Goal: Task Accomplishment & Management: Use online tool/utility

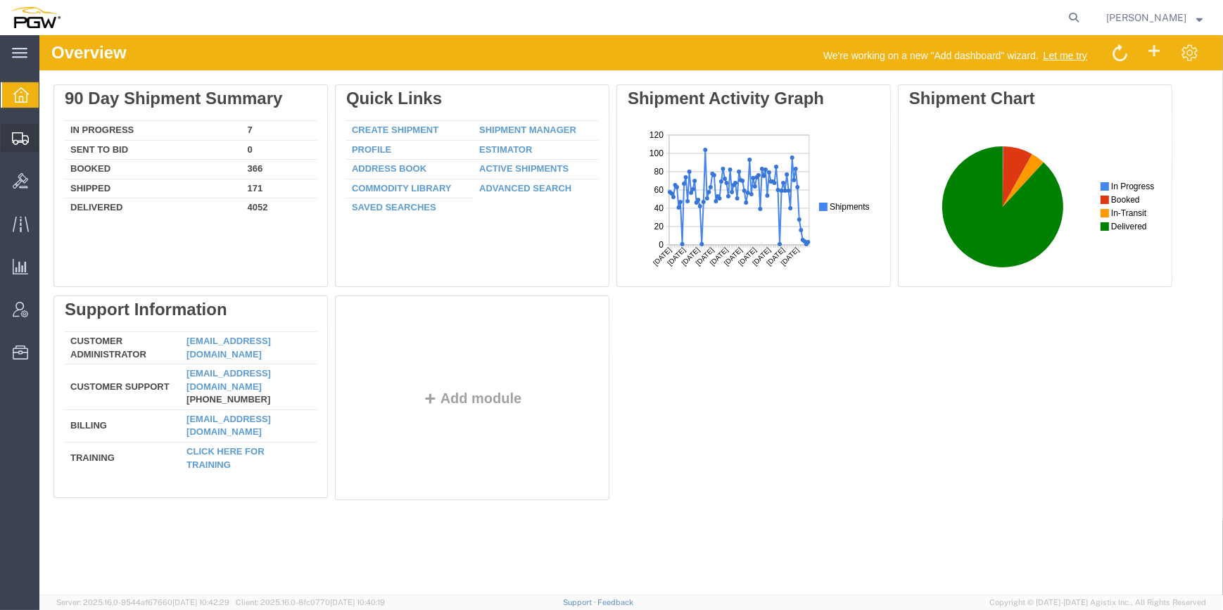
click at [0, 0] on span "Create Shipment" at bounding box center [0, 0] width 0 height 0
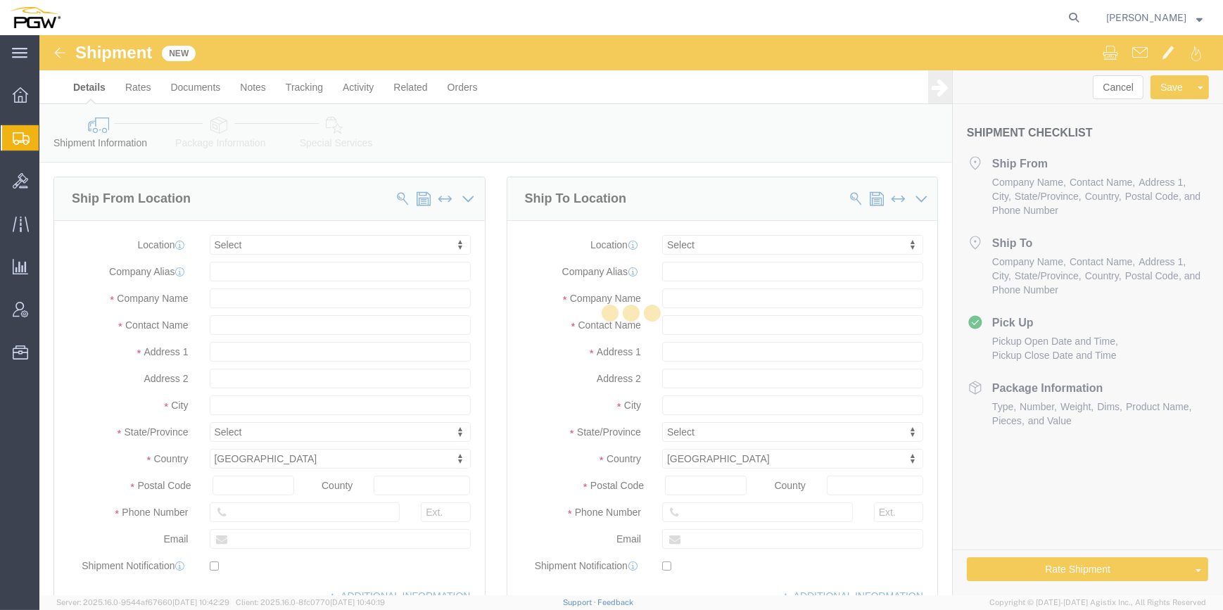
select select
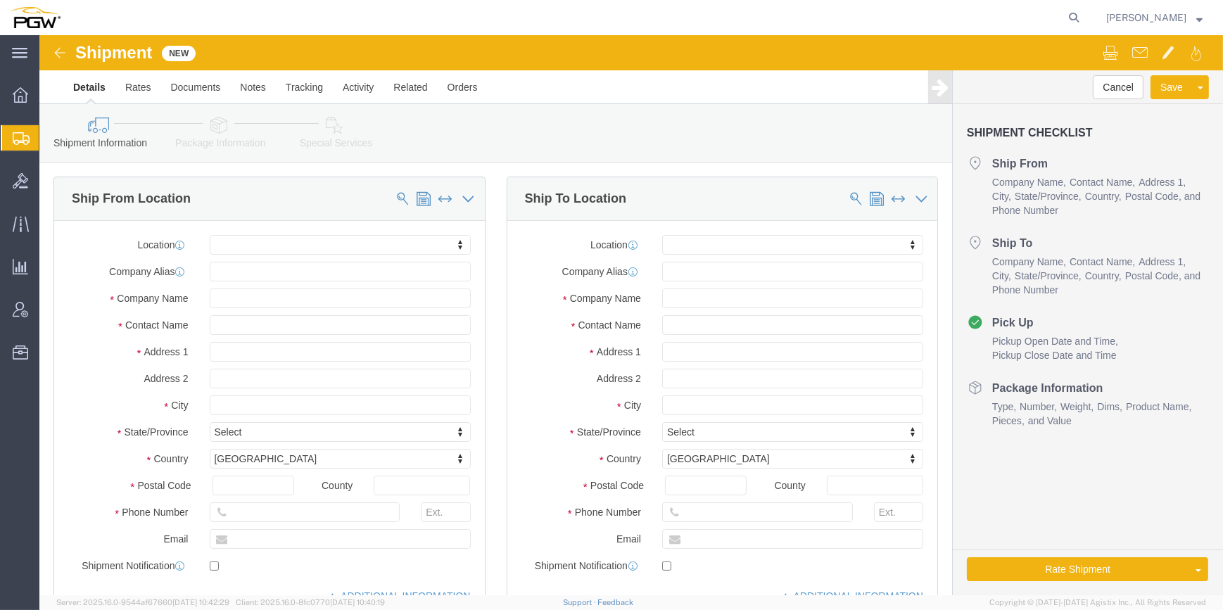
click at [0, 0] on span "Create from Template" at bounding box center [0, 0] width 0 height 0
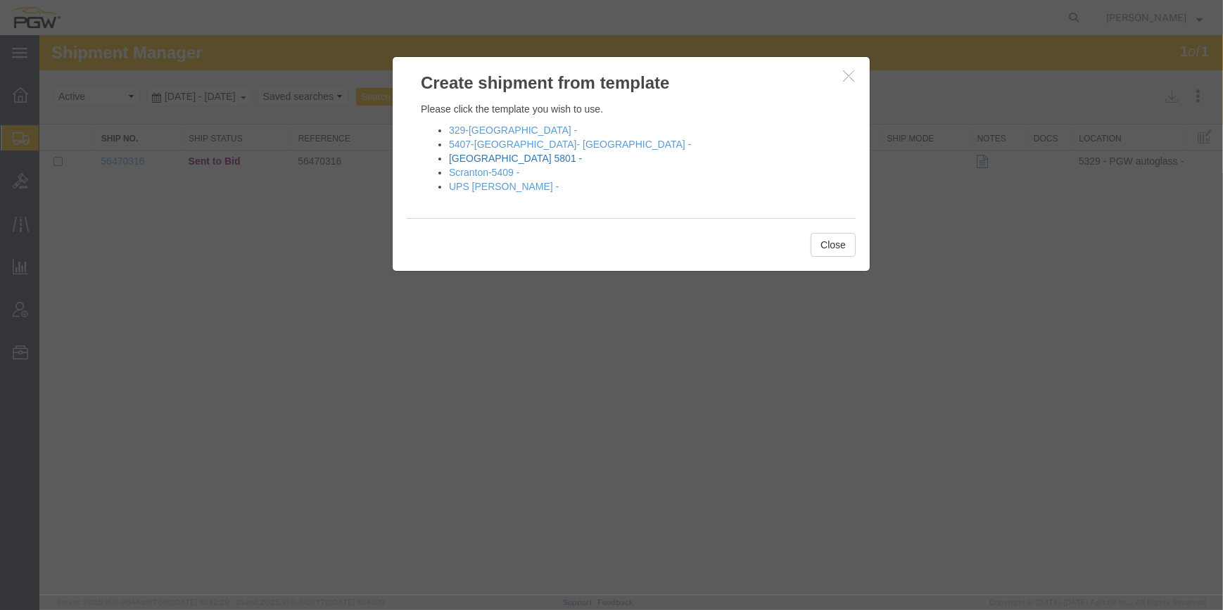
click at [493, 156] on link "Fort Worth 5801 -" at bounding box center [515, 158] width 133 height 11
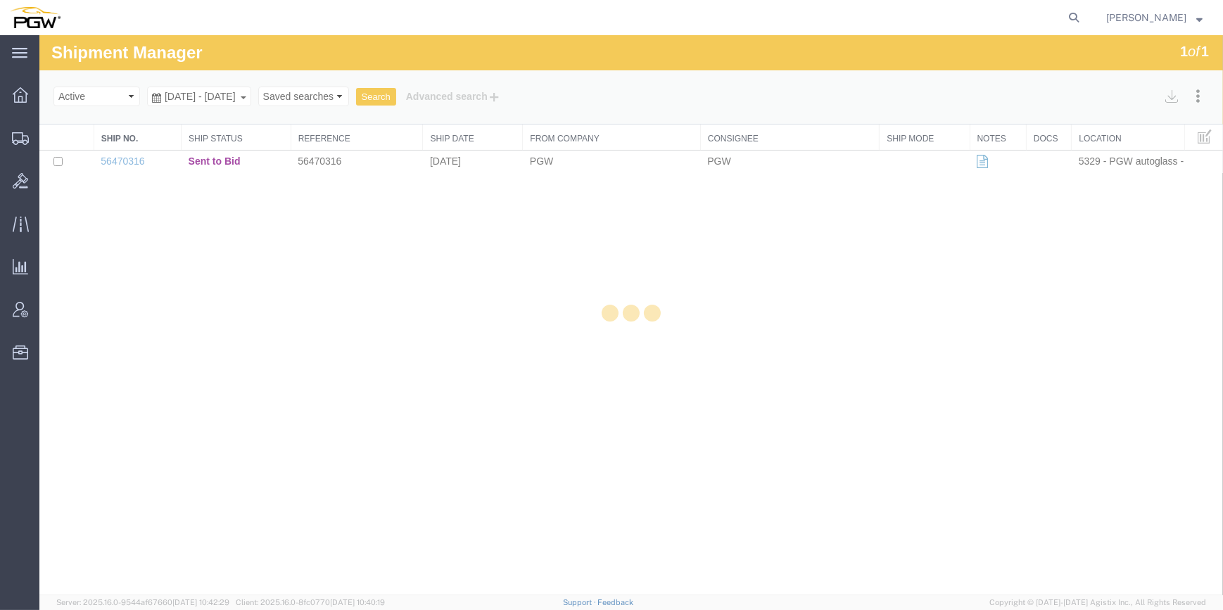
select select "62891"
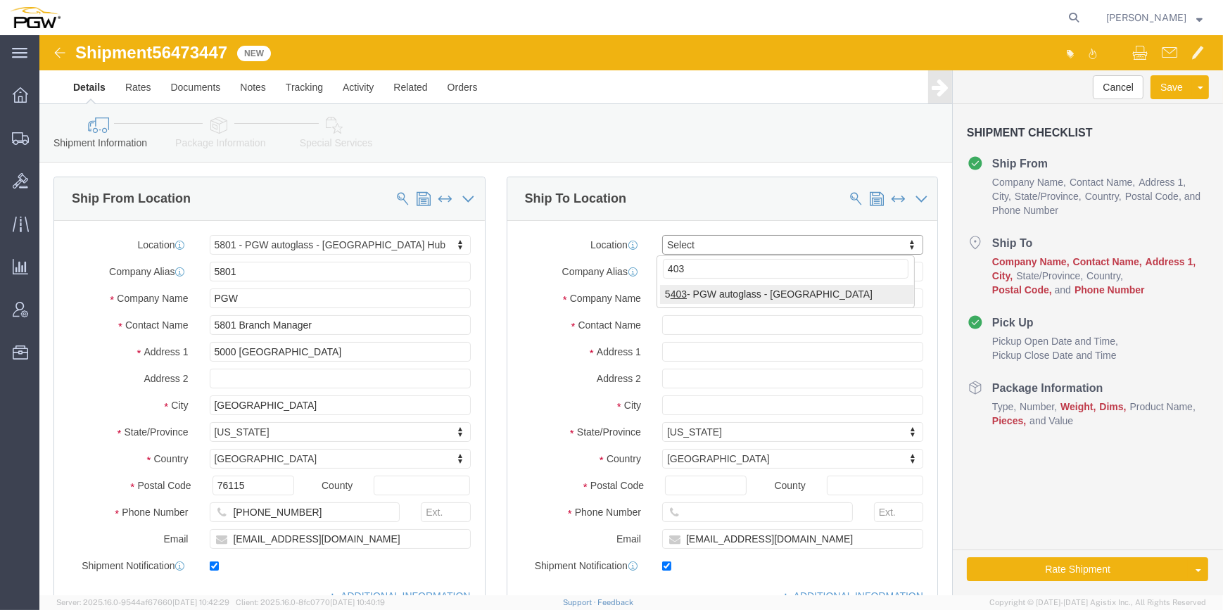
type input "403"
select select "28259"
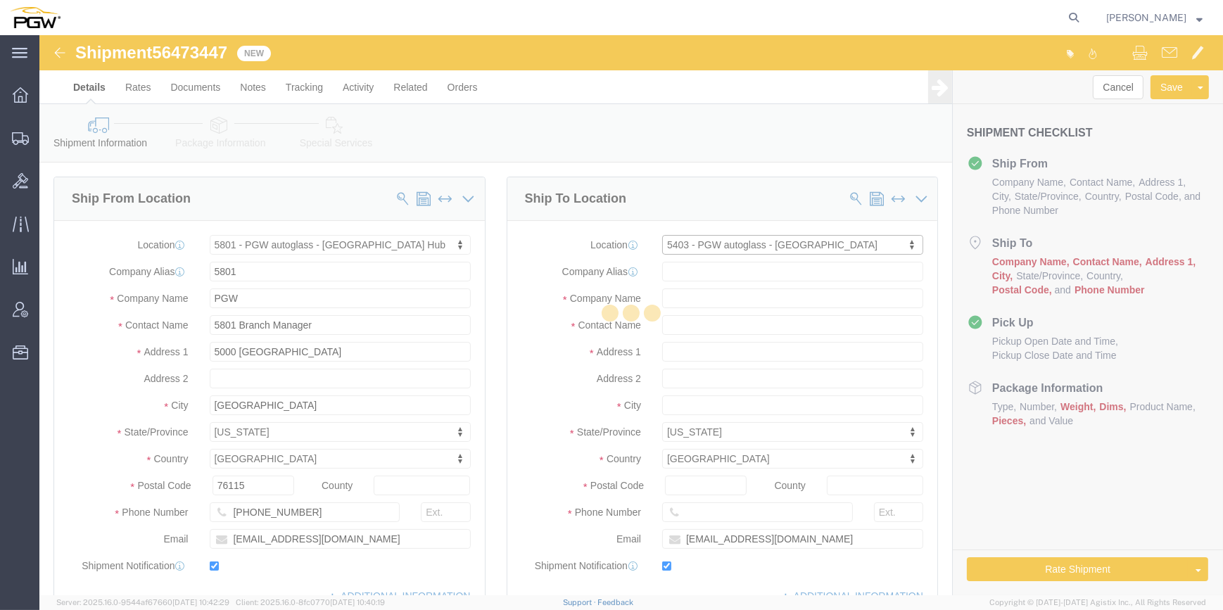
type input "5403"
type input "PGW"
type input "5403 Branch Manager"
type input "801 S Grant St"
type input "Amarillo"
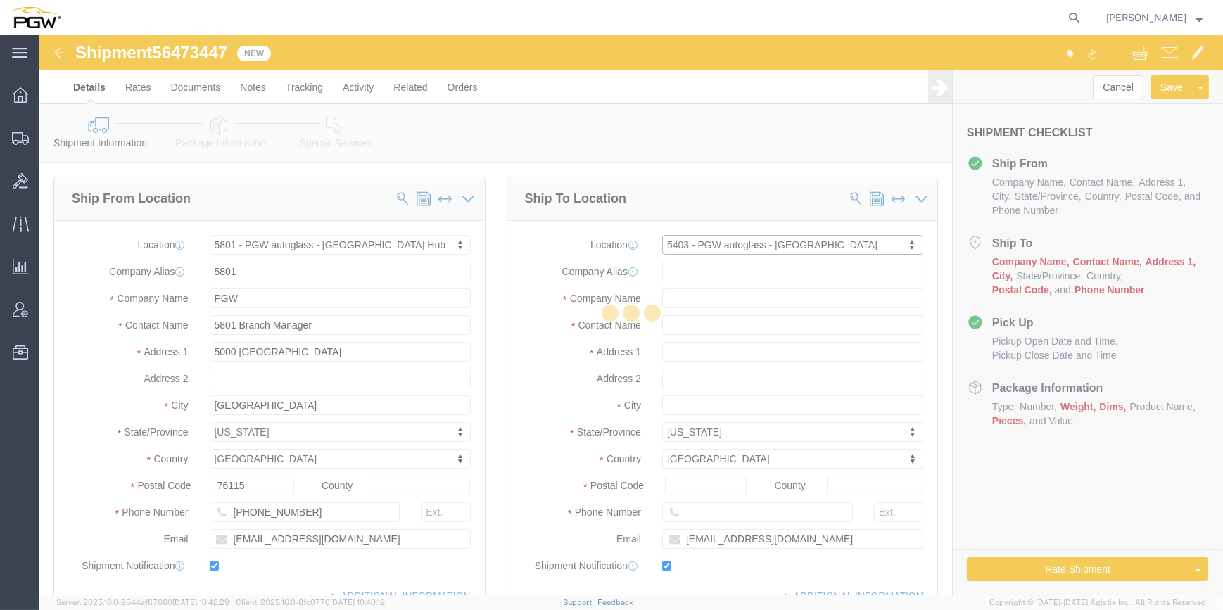
type input "79101"
type input "806-372-2673"
type input "lkqsp_o_pm_5403@pgwag.com"
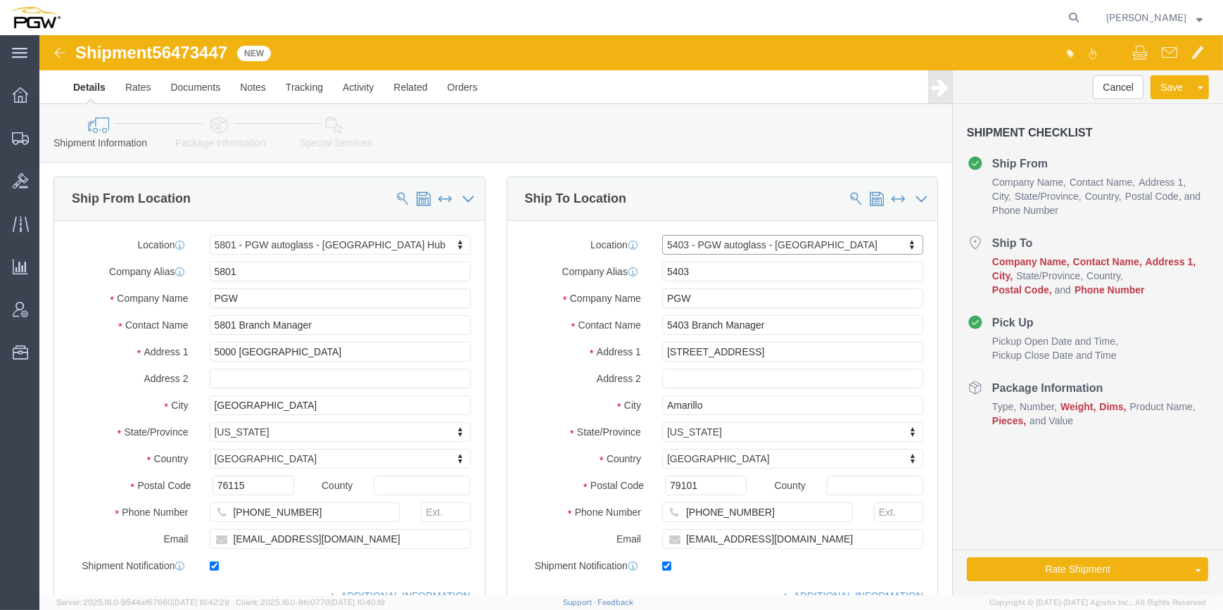
select select "TX"
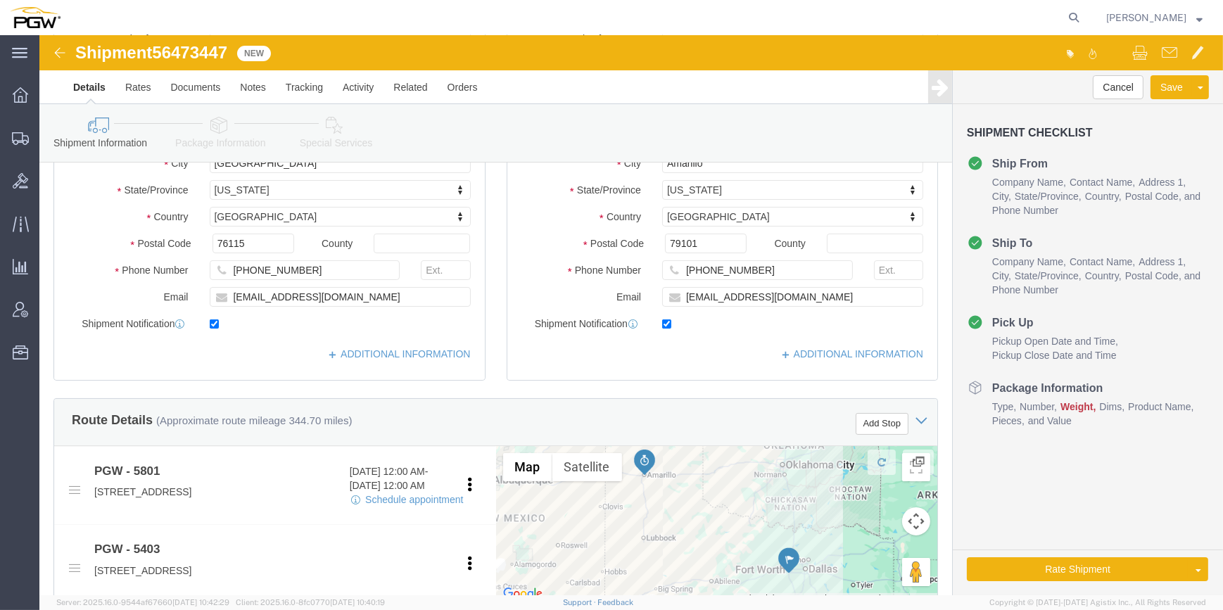
scroll to position [256, 0]
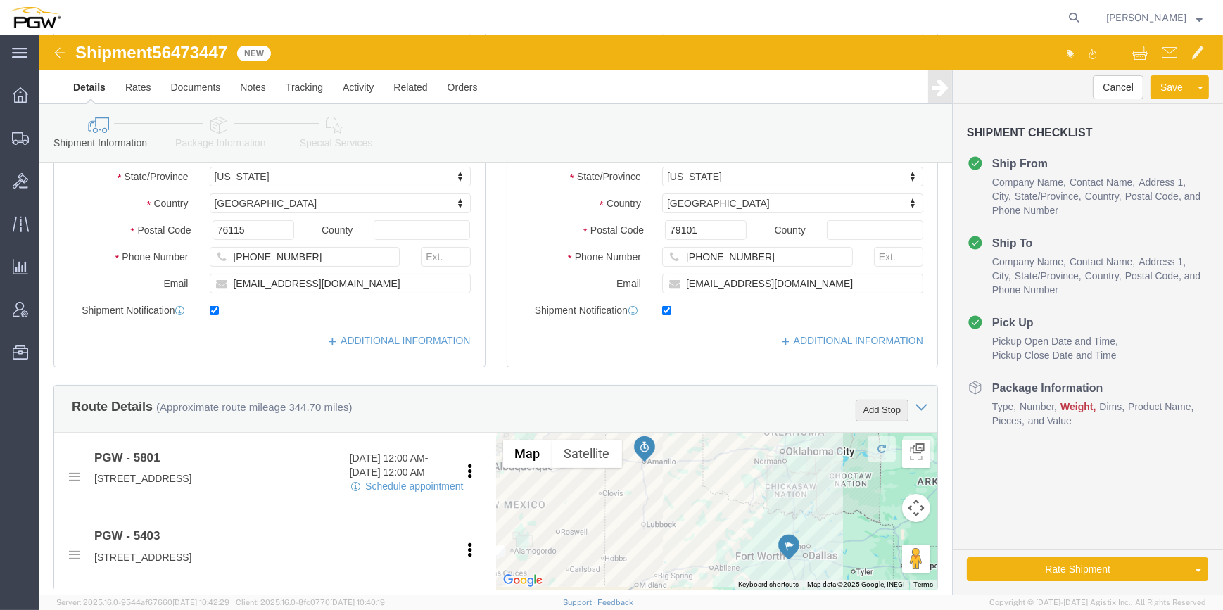
click button "Add Stop"
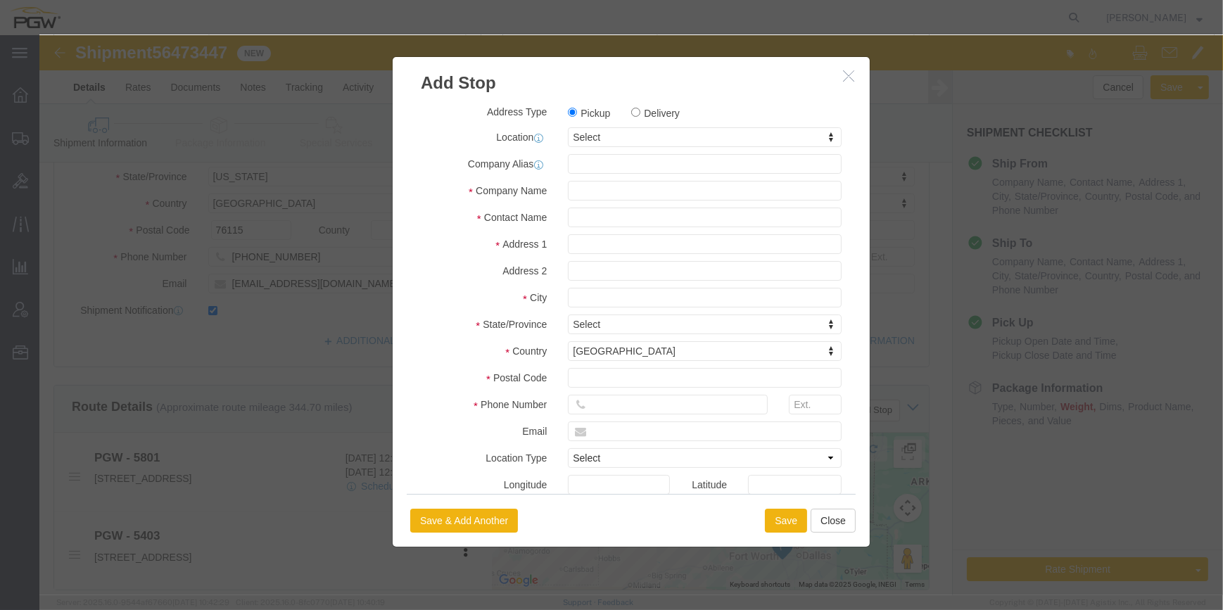
click div "Address Type Pickup Delivery Location Select Select My Profile Location 5303 - …"
click label "Delivery"
click input "Delivery"
radio input "true"
select select
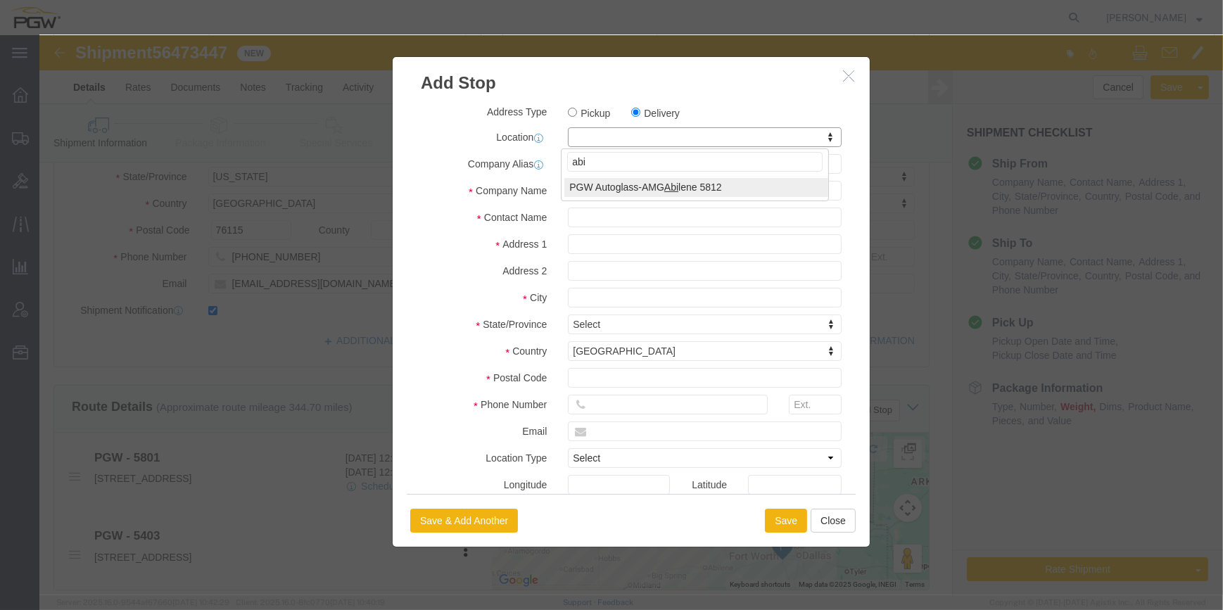
type input "abi"
select select "62938"
type input "5812"
type input "PGW Autoglass-AMG Abilene 5812"
type input "418 South 6th Street"
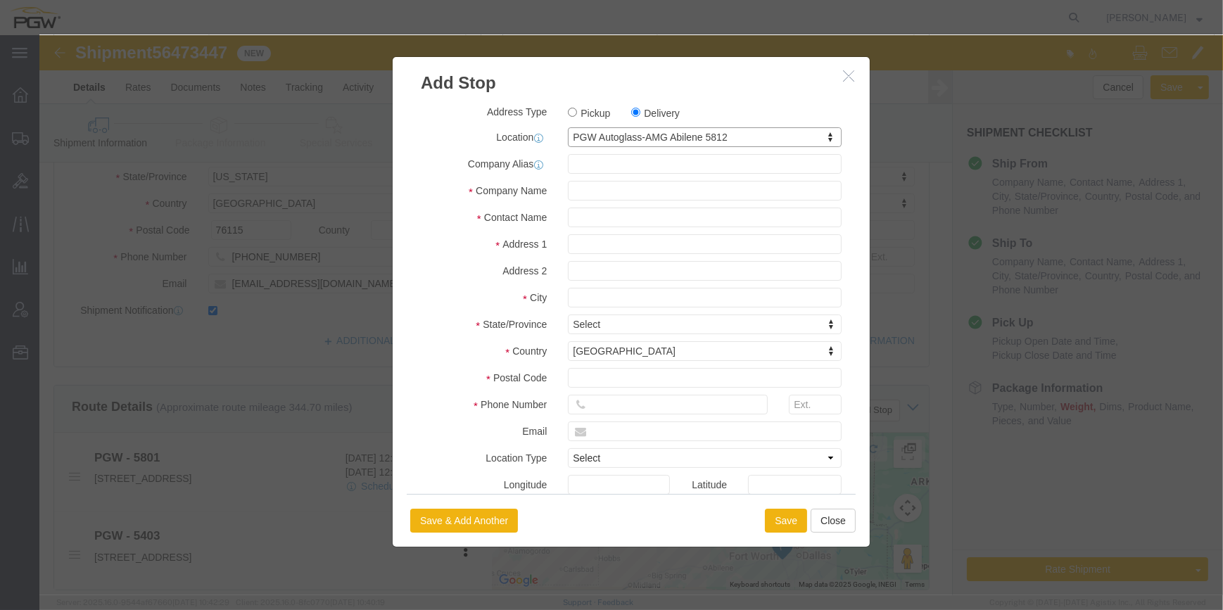
type input "Abilene"
type input "79602"
type input "325-676-2341"
select select "TX"
click button "Save"
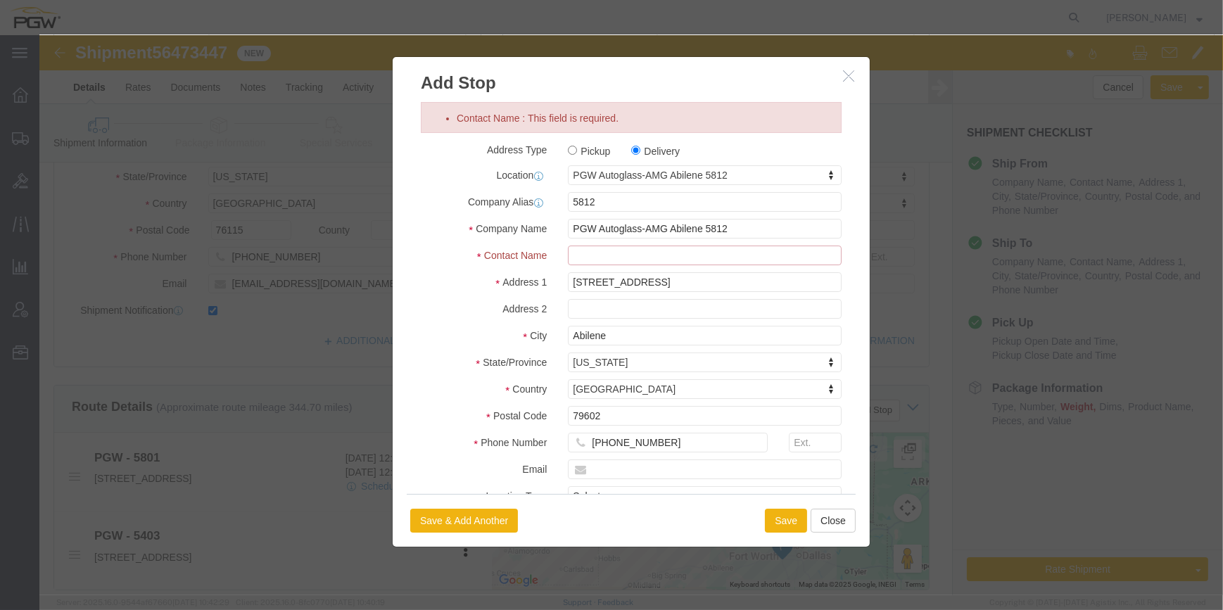
click input "Contact Name : This field is required."
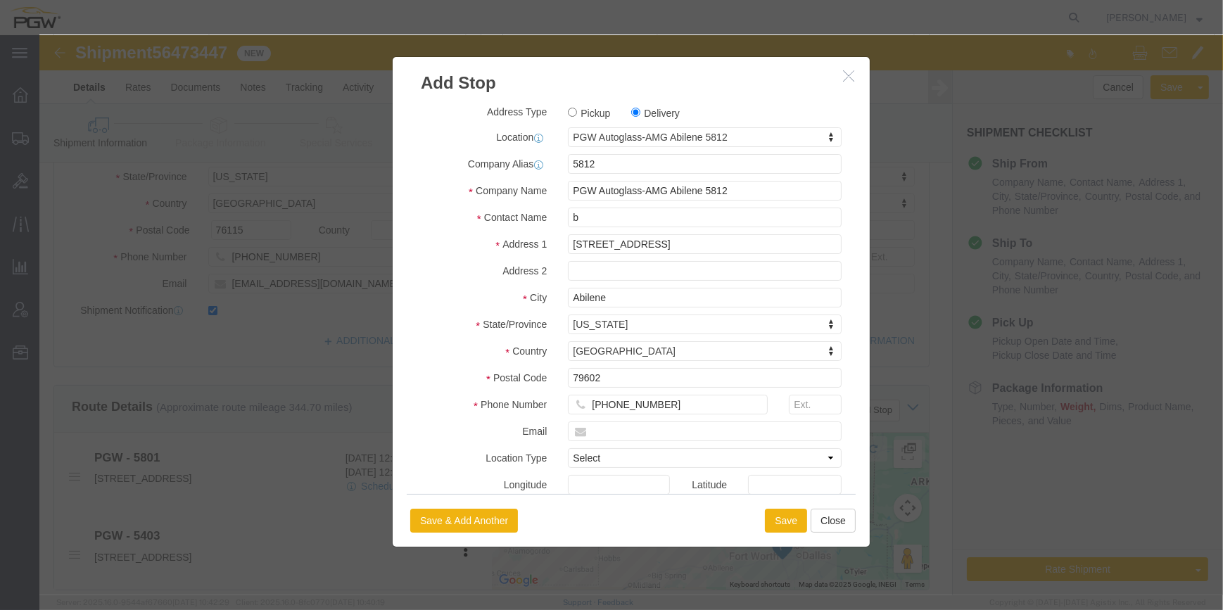
click h3 "Add Stop"
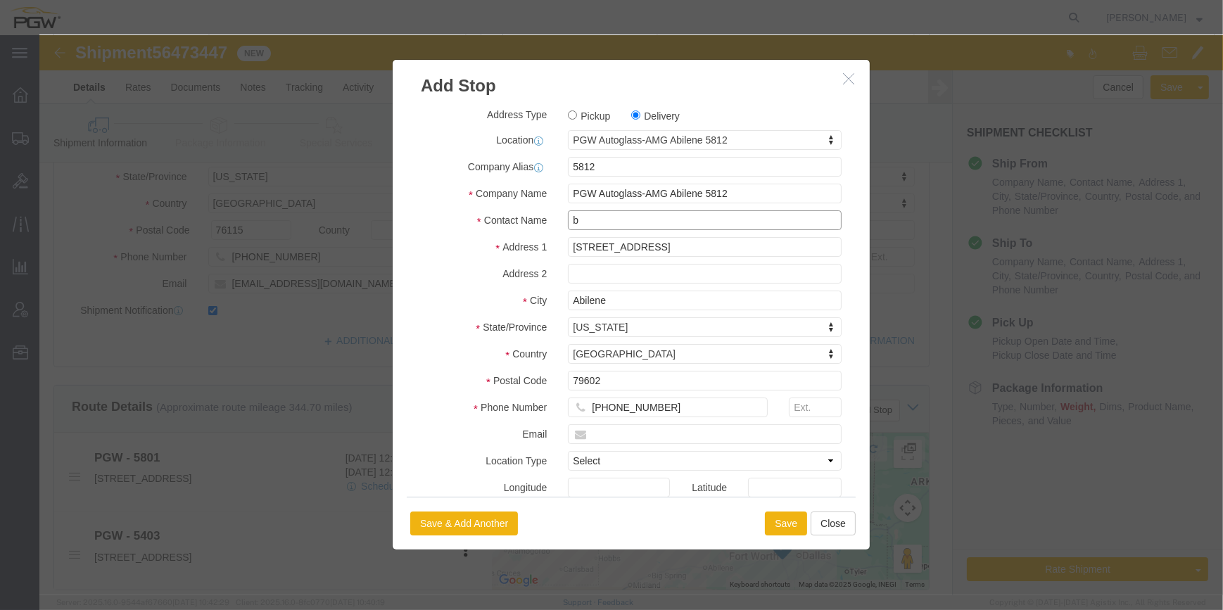
drag, startPoint x: 552, startPoint y: 184, endPoint x: 560, endPoint y: 172, distance: 15.2
click input "b"
type input "Branch manager"
click button "Save"
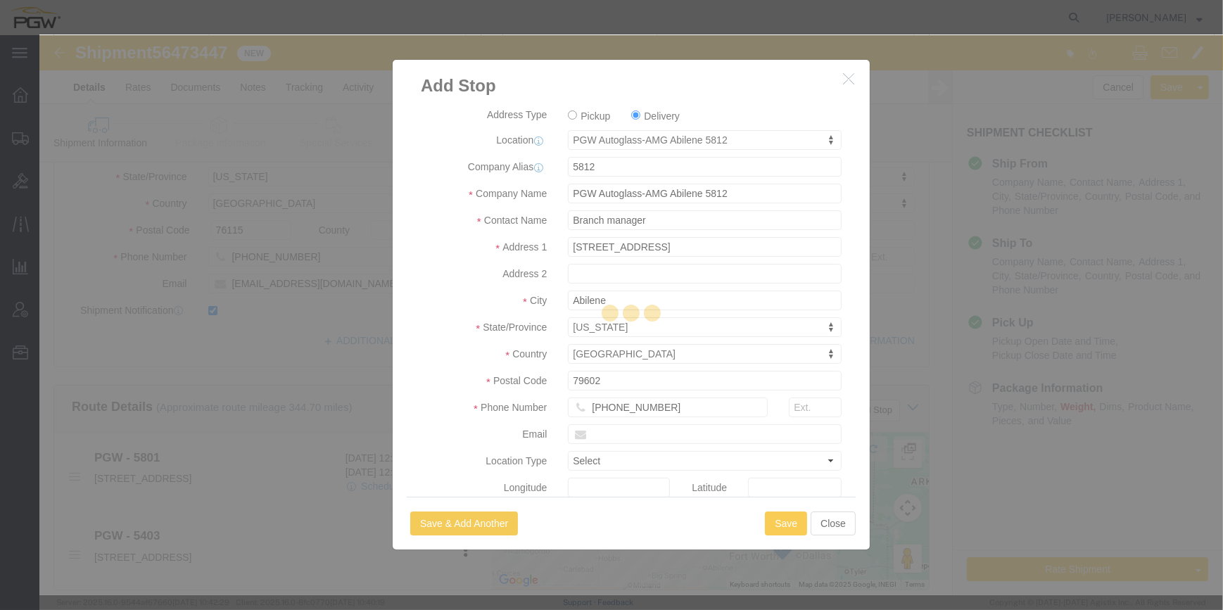
select select "D"
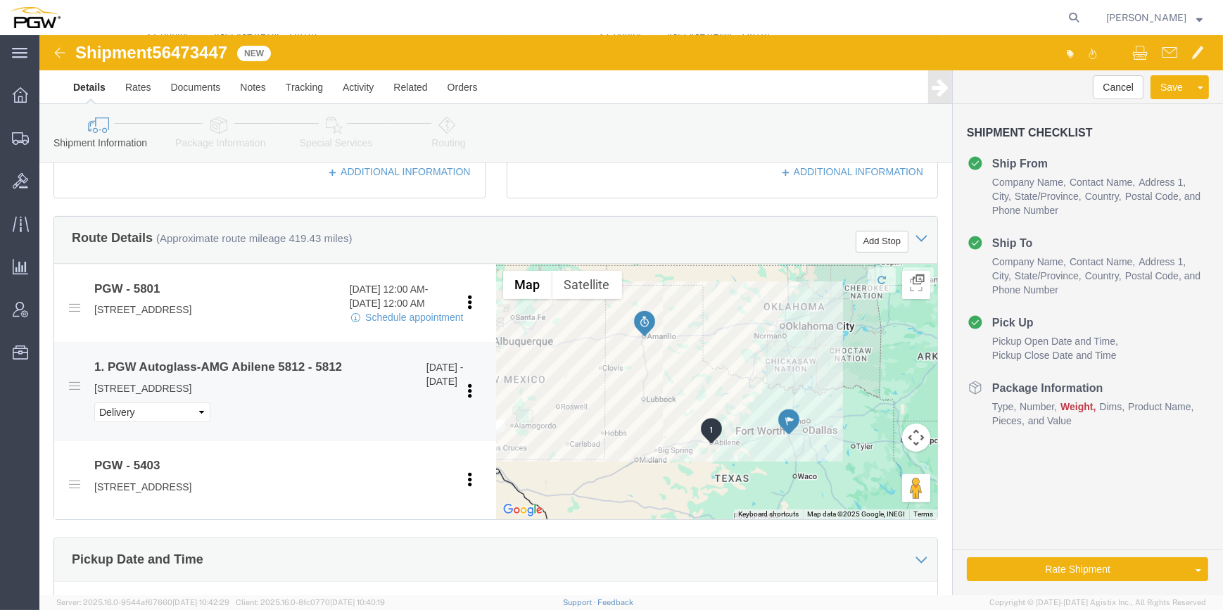
scroll to position [448, 0]
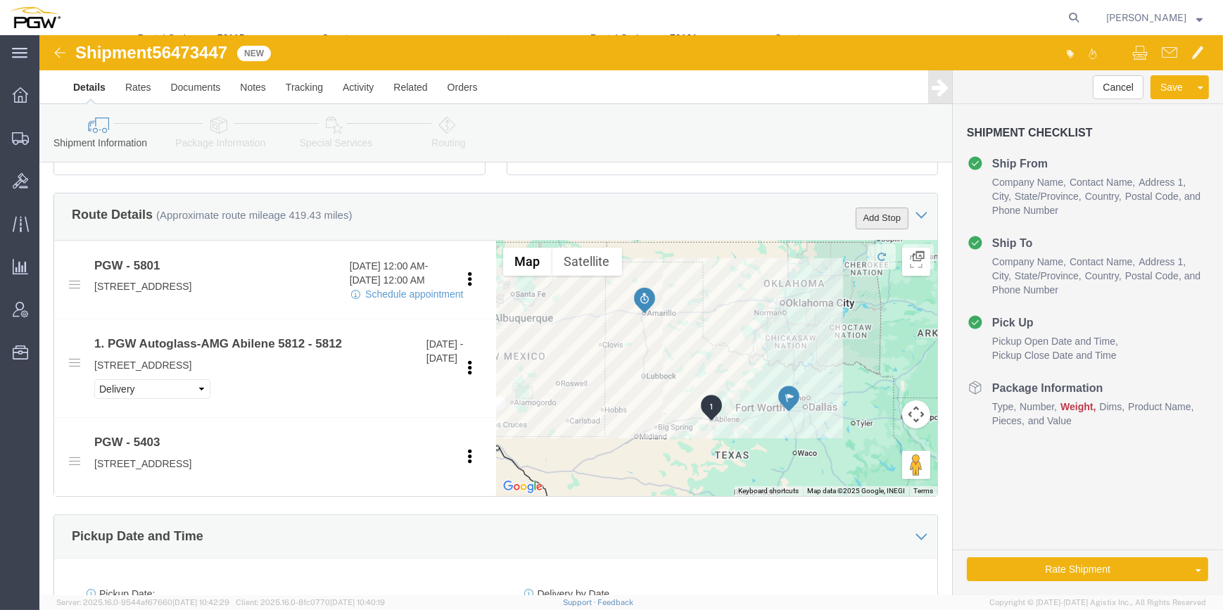
click button "Add Stop"
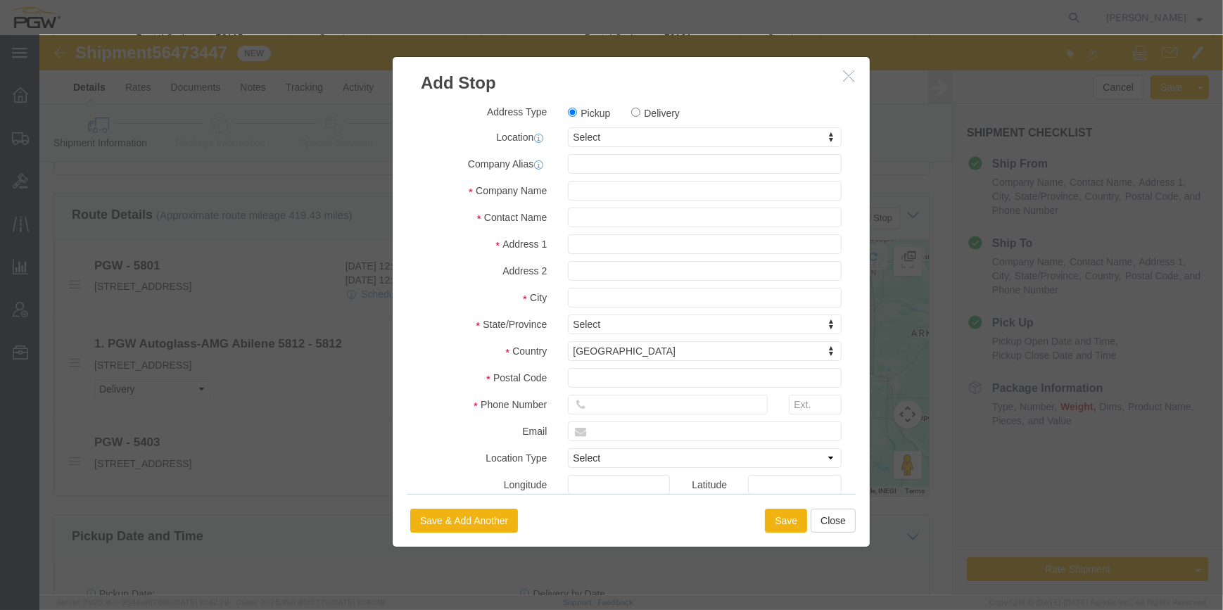
click label "Delivery"
click input "Delivery"
radio input "true"
select select
type input "lub"
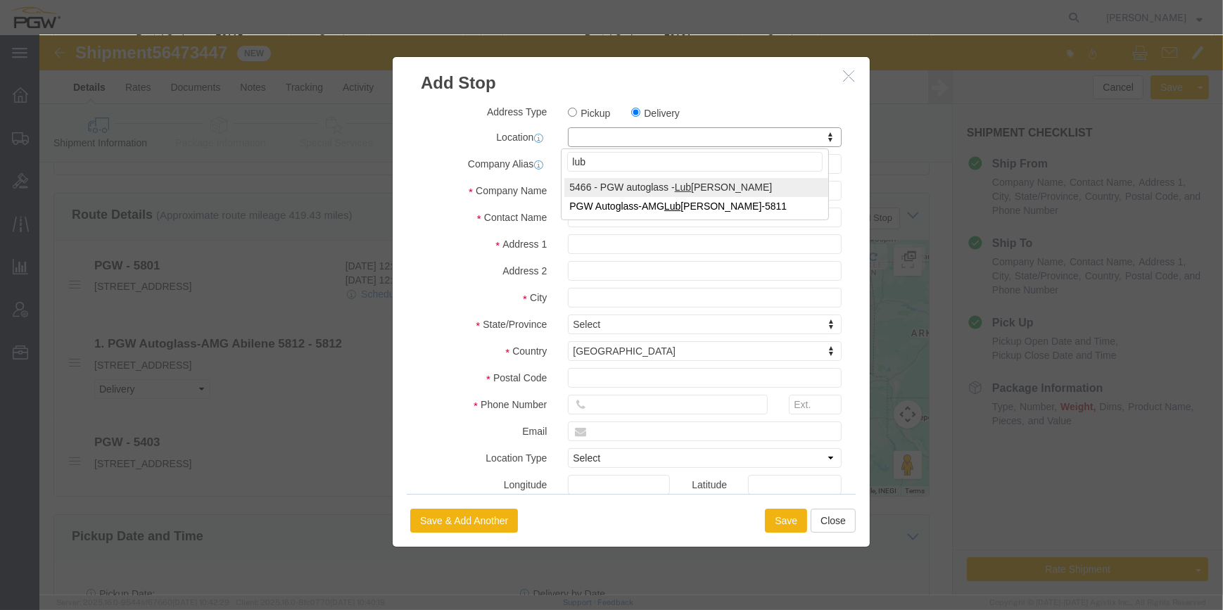
select select "28307"
type input "5466"
type input "PGW"
type input "5466 Branch Manager"
type input "611 Twenty-Third Street"
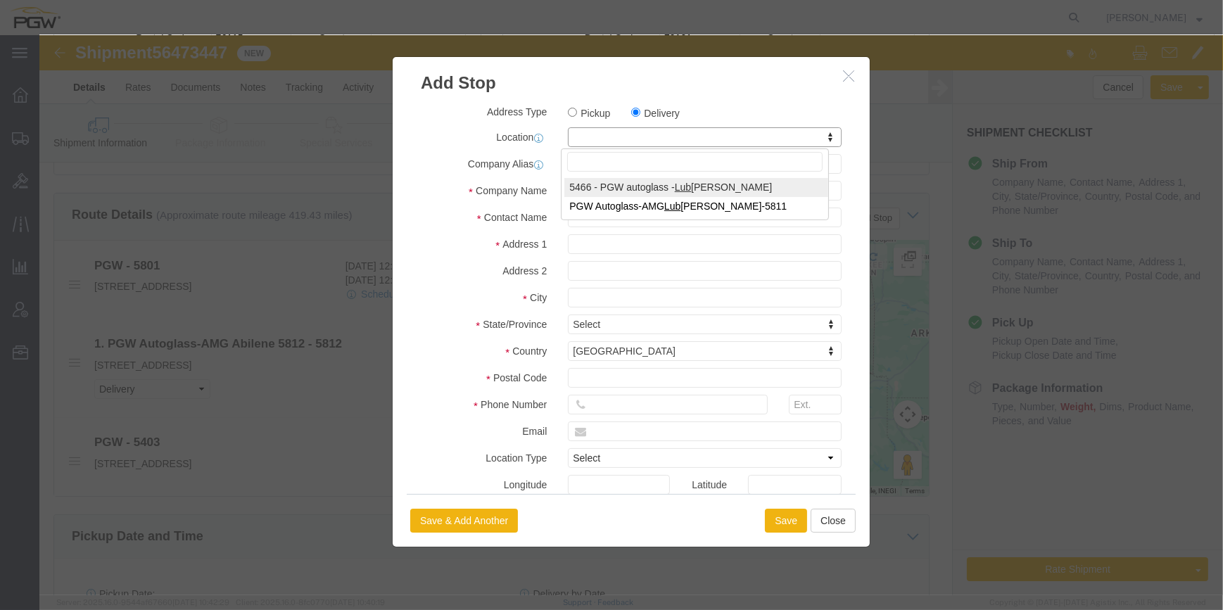
type input "Lubbock"
type input "79404"
type input "806-747-1145"
type input "lkqsp_o_pm_5466@pgwag.com"
checkbox input "true"
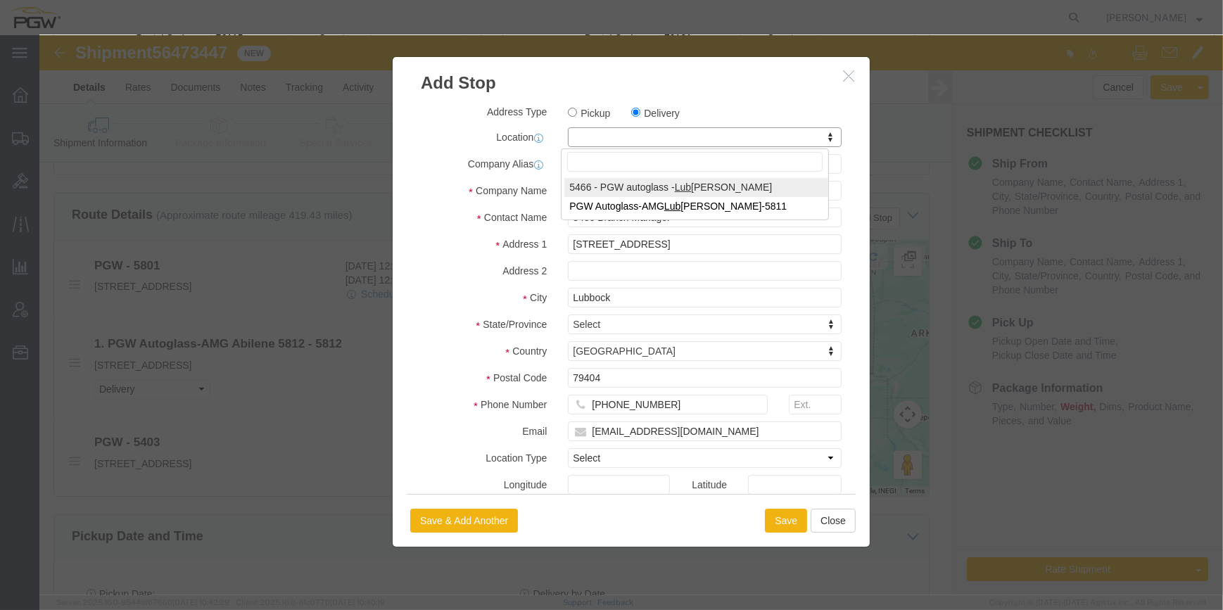
select select "TX"
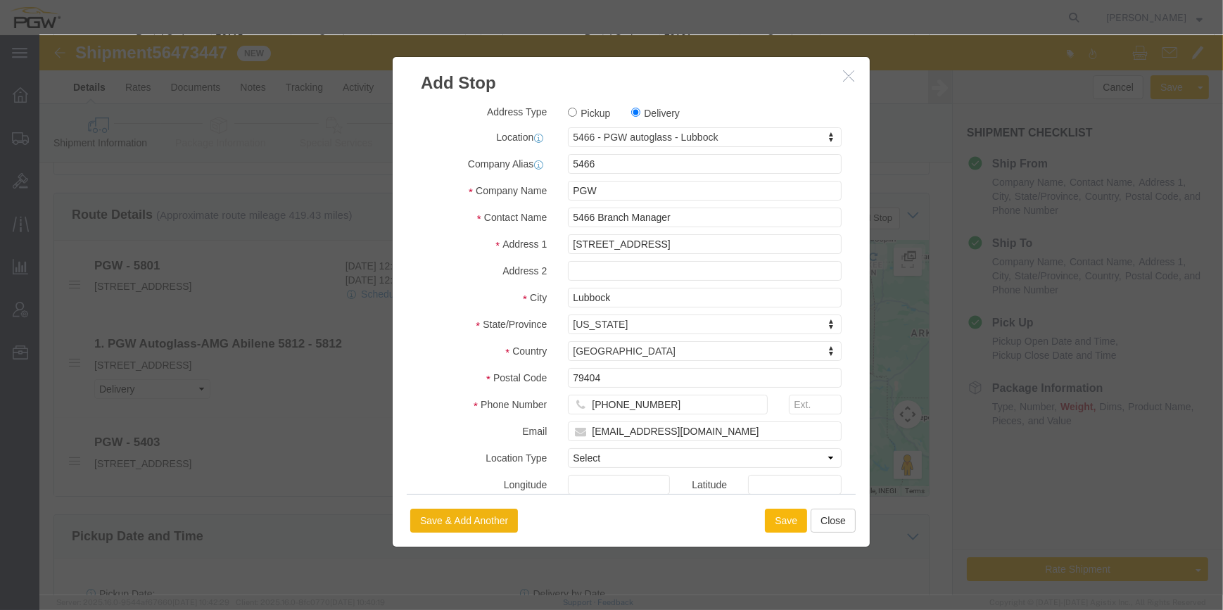
click button "Save"
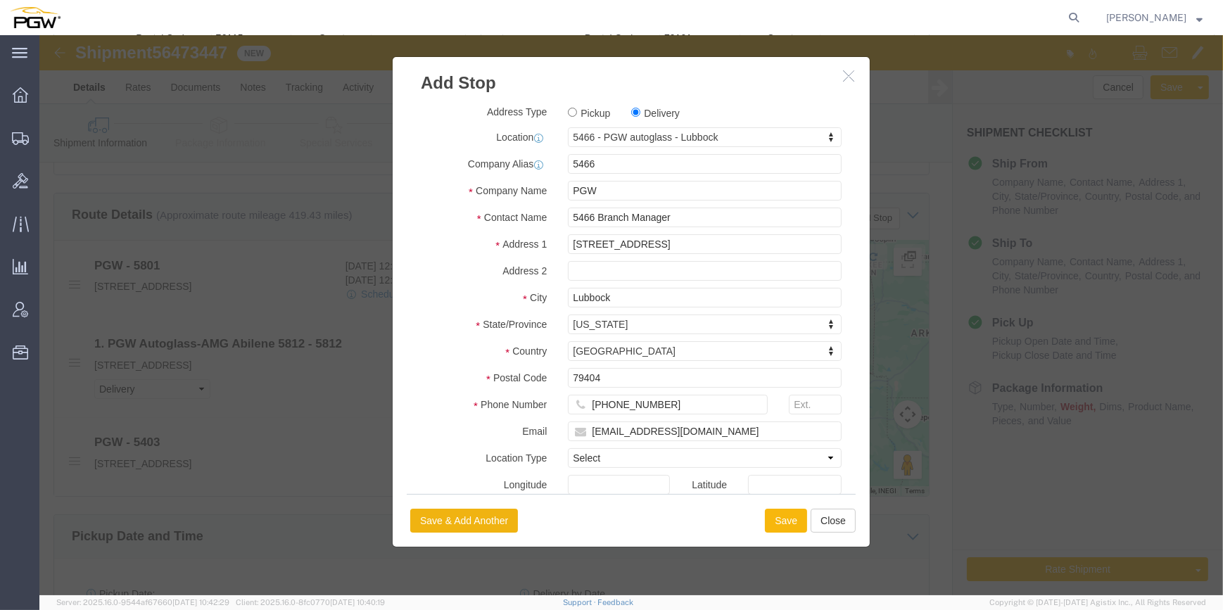
select select "D"
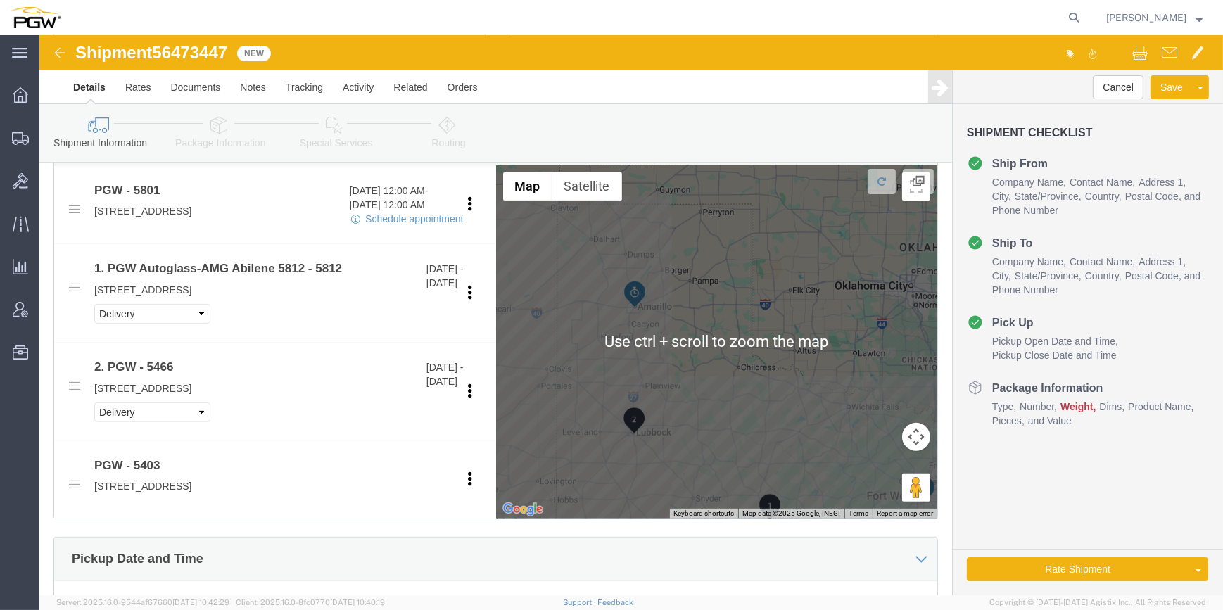
scroll to position [512, 0]
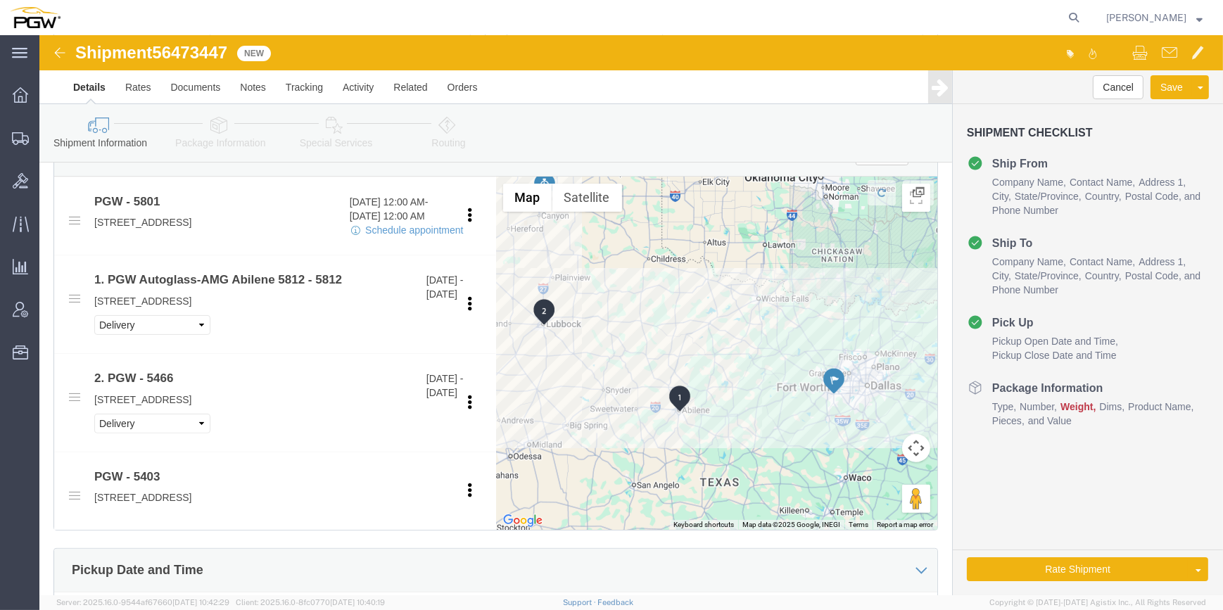
drag, startPoint x: 623, startPoint y: 403, endPoint x: 541, endPoint y: 263, distance: 162.5
click div "To navigate, press the arrow keys."
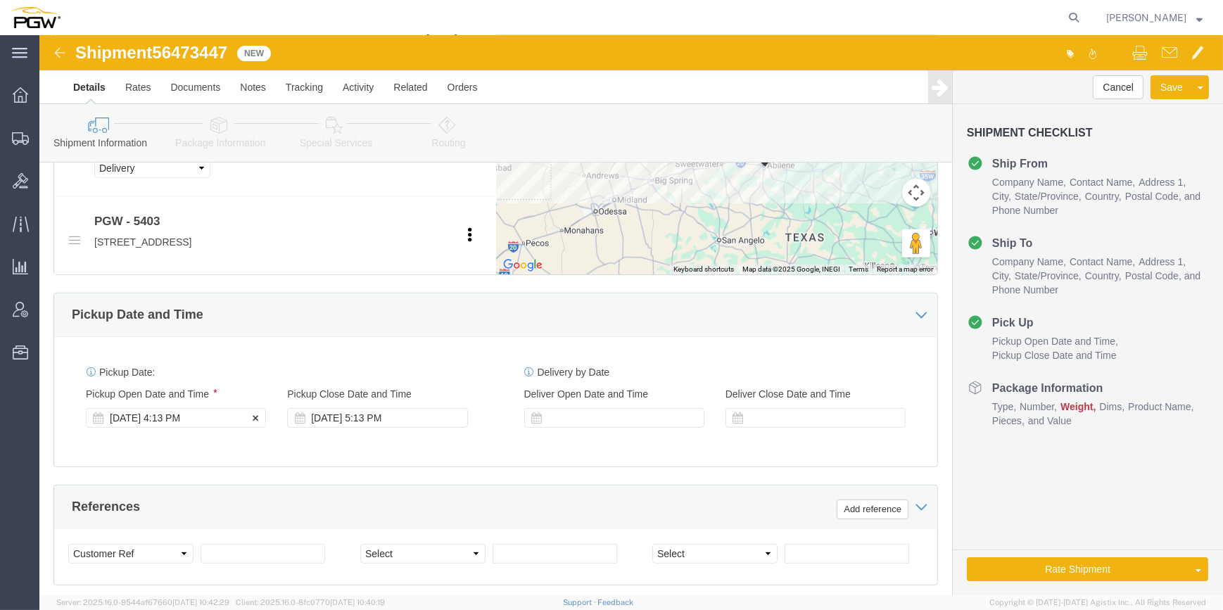
click div "Aug 12 2025 4:13 PM"
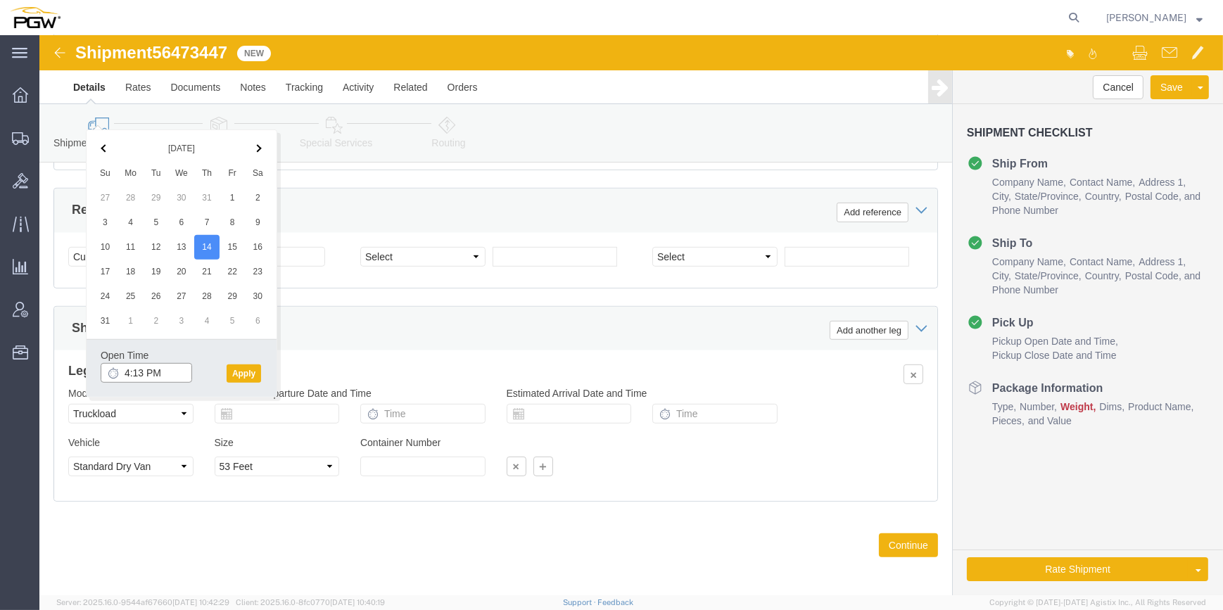
click input "4:13 PM"
click input "9:13 PM"
click input "9:am PM"
type input "9:00 AM"
click button "Apply"
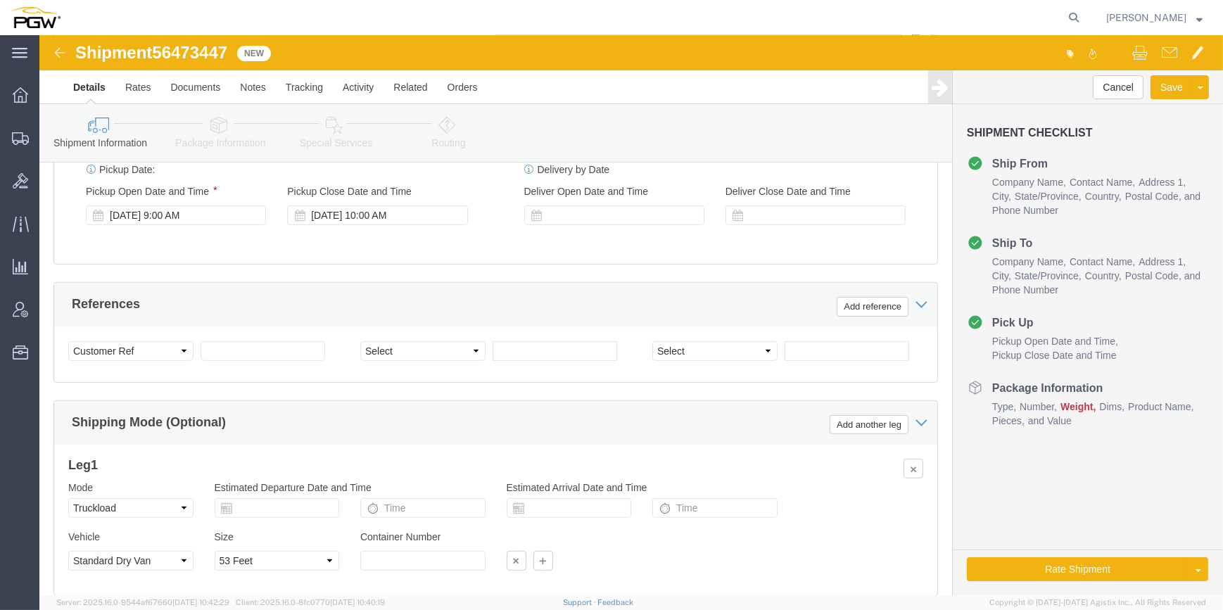
scroll to position [936, 0]
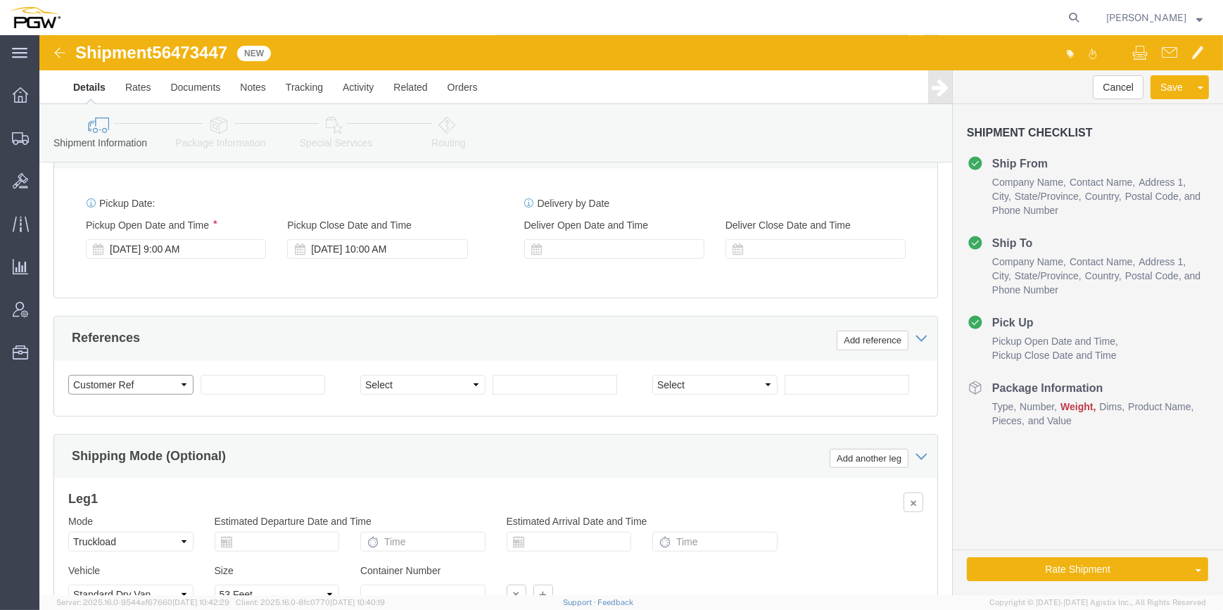
click select "Select Account Type Activity ID Airline Appointment Number ASN Batch Request # …"
select select "BOL"
click select "Select Account Type Activity ID Airline Appointment Number ASN Batch Request # …"
drag, startPoint x: 189, startPoint y: 17, endPoint x: 120, endPoint y: 12, distance: 69.2
click span "56473447"
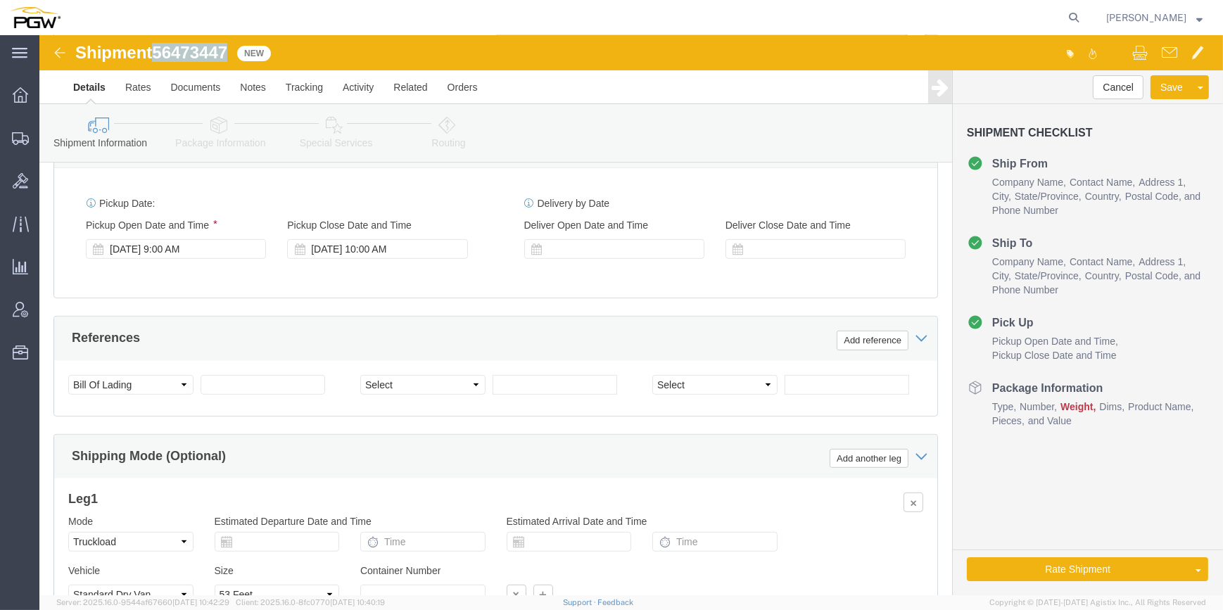
copy span "56473447"
click input "text"
paste input "56473447"
type input "56473447"
click select "Select Account Type Activity ID Airline Appointment Number ASN Batch Request # …"
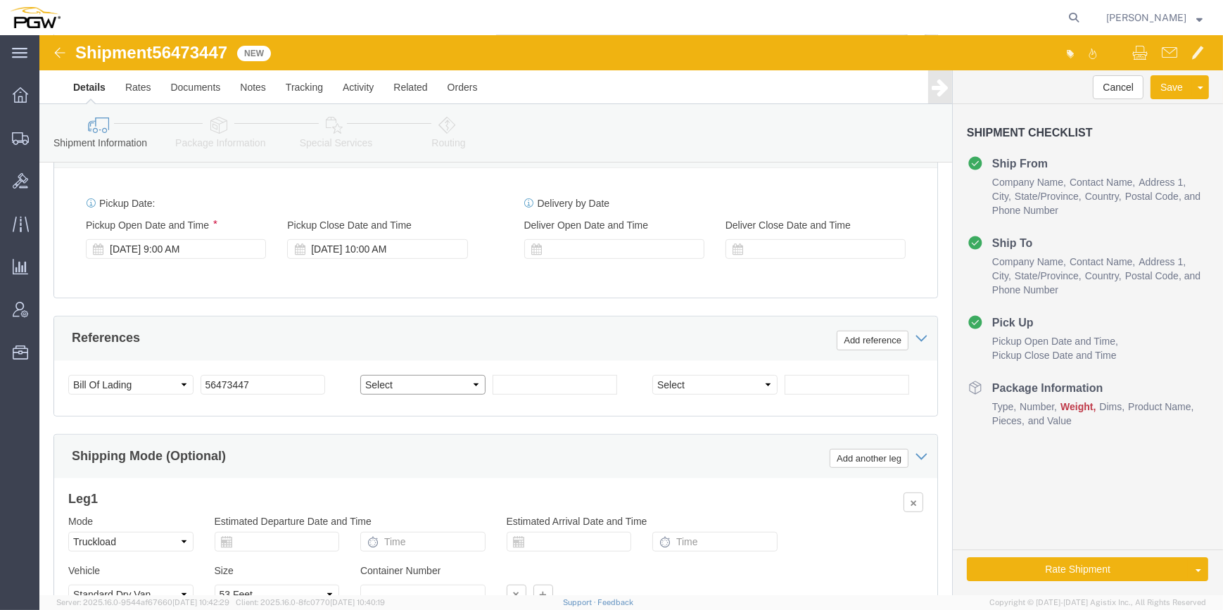
select select "ORDERNUM"
click select "Select Account Type Activity ID Airline Appointment Number ASN Batch Request # …"
click input "text"
paste input "666880"
type input "666880"
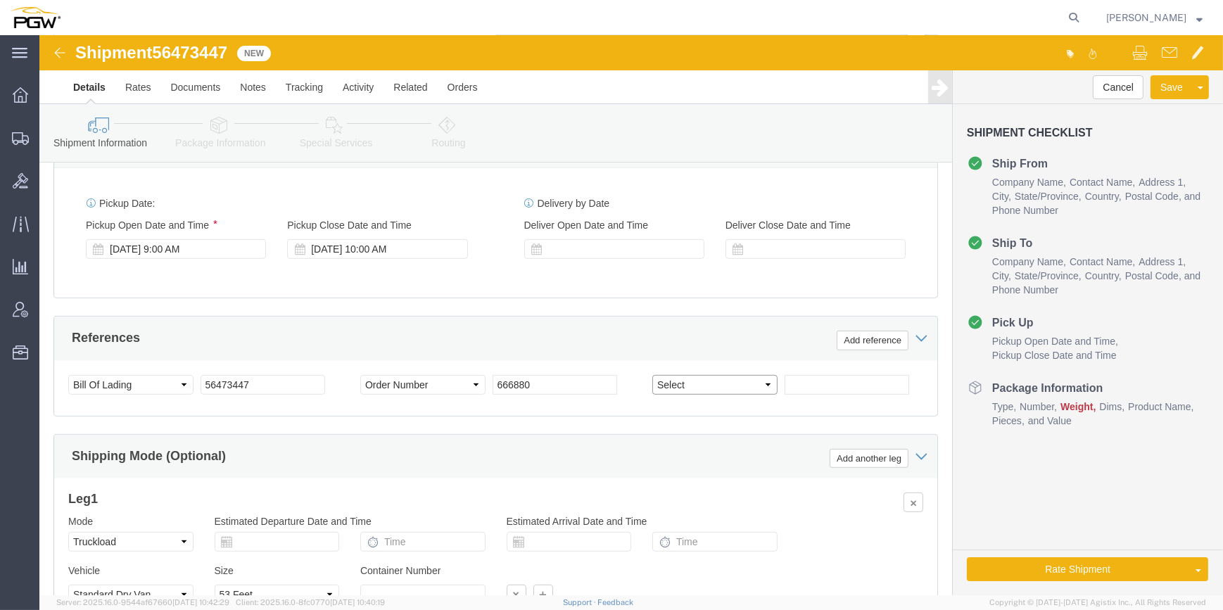
click select "Select Account Type Activity ID Airline Appointment Number ASN Batch Request # …"
select select "ORDERNUM"
click select "Select Account Type Activity ID Airline Appointment Number ASN Batch Request # …"
click input "text"
paste input "666897"
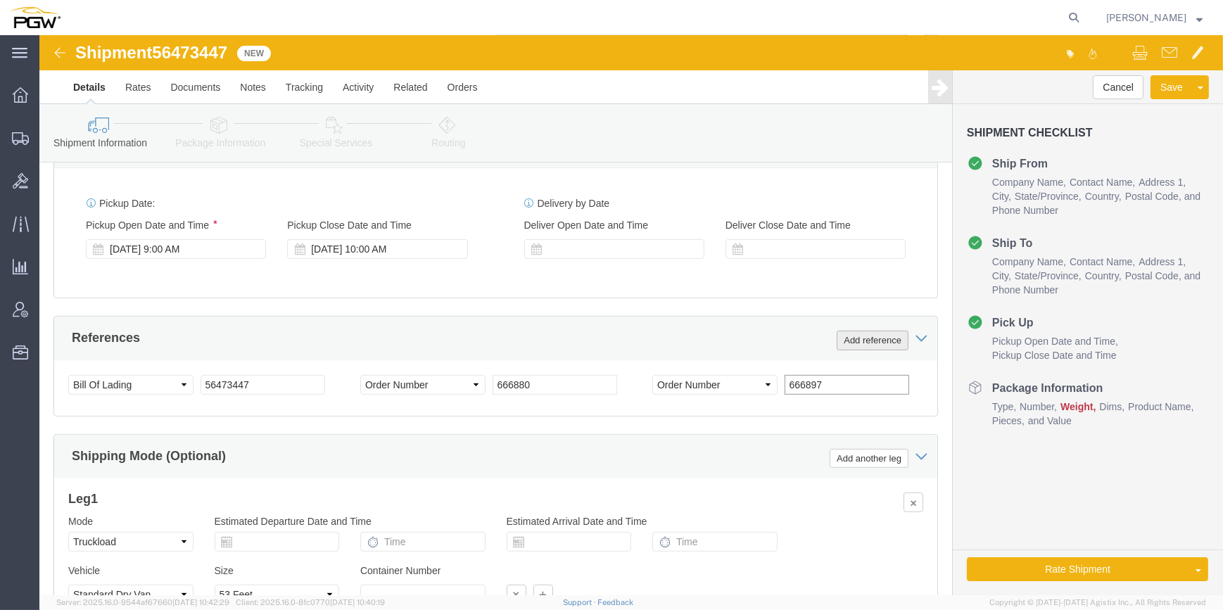
type input "666897"
click button "Add reference"
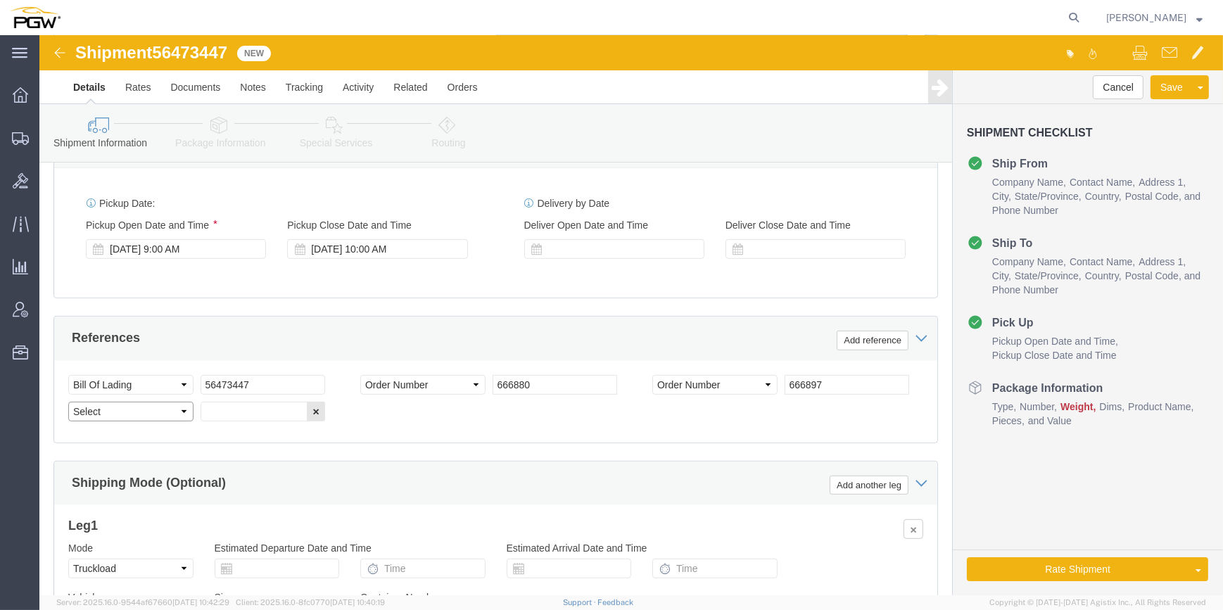
click select "Select Account Type Activity ID Airline Appointment Number ASN Batch Request # …"
select select "ORDERNUM"
click select "Select Account Type Activity ID Airline Appointment Number ASN Batch Request # …"
click input "text"
paste input "666882"
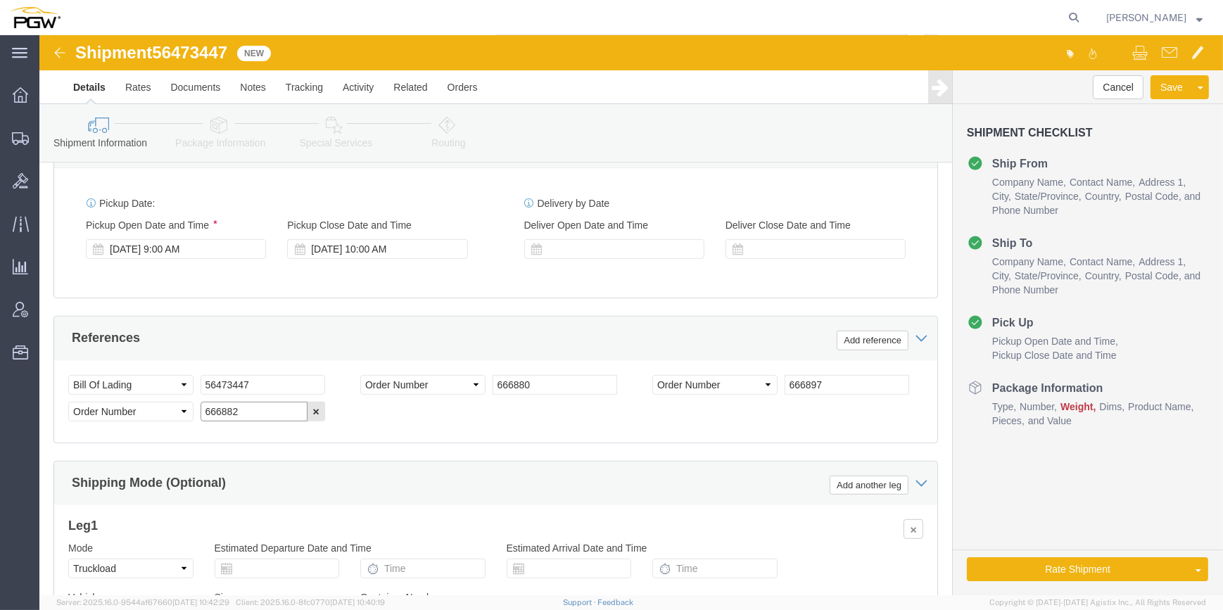
type input "666882"
click button "Add reference"
drag, startPoint x: 363, startPoint y: 372, endPoint x: 370, endPoint y: 372, distance: 7.7
click select "Select Account Type Activity ID Airline Appointment Number ASN Batch Request # …"
click input "text"
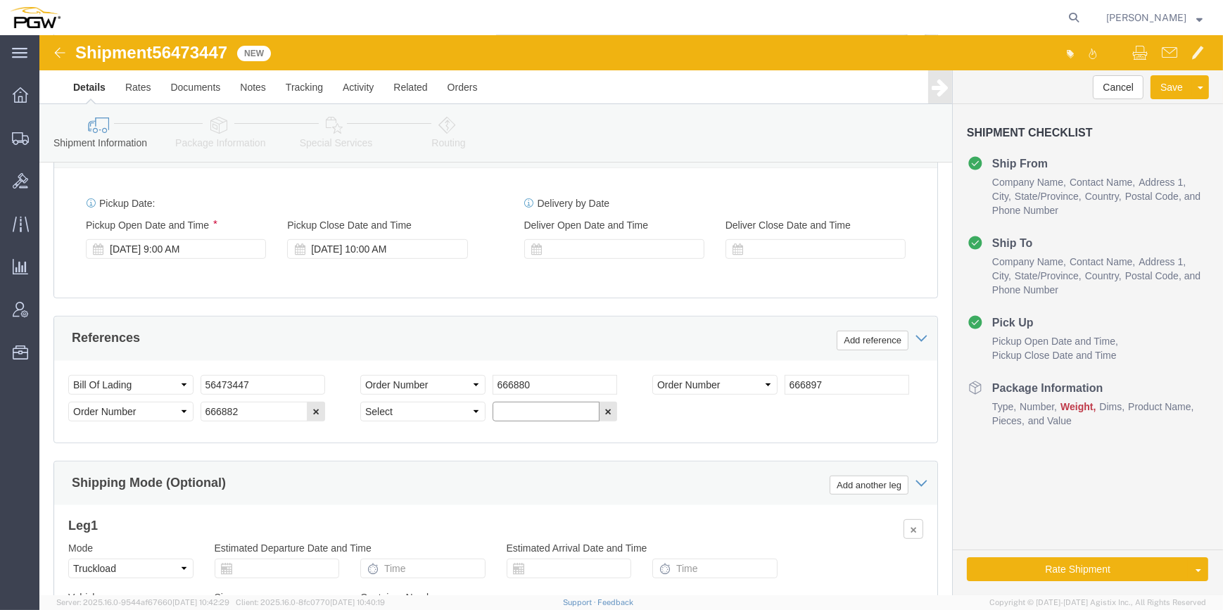
paste input "666883"
type input "666883"
click select "Select Account Type Activity ID Airline Appointment Number ASN Batch Request # …"
select select "ORDERNUM"
click select "Select Account Type Activity ID Airline Appointment Number ASN Batch Request # …"
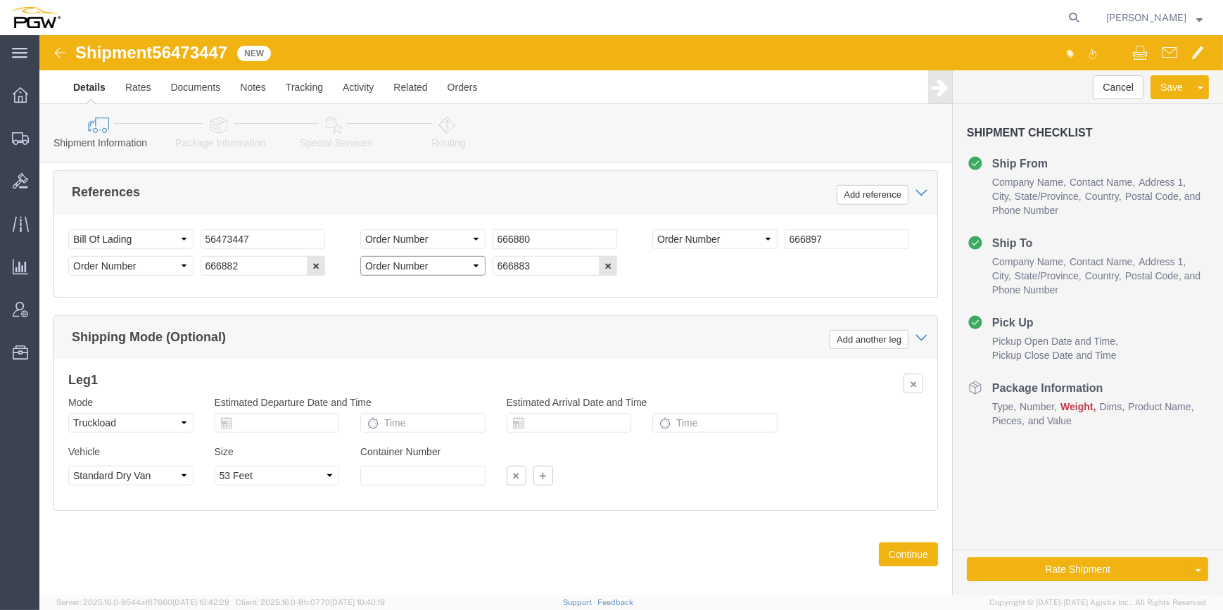
scroll to position [1091, 0]
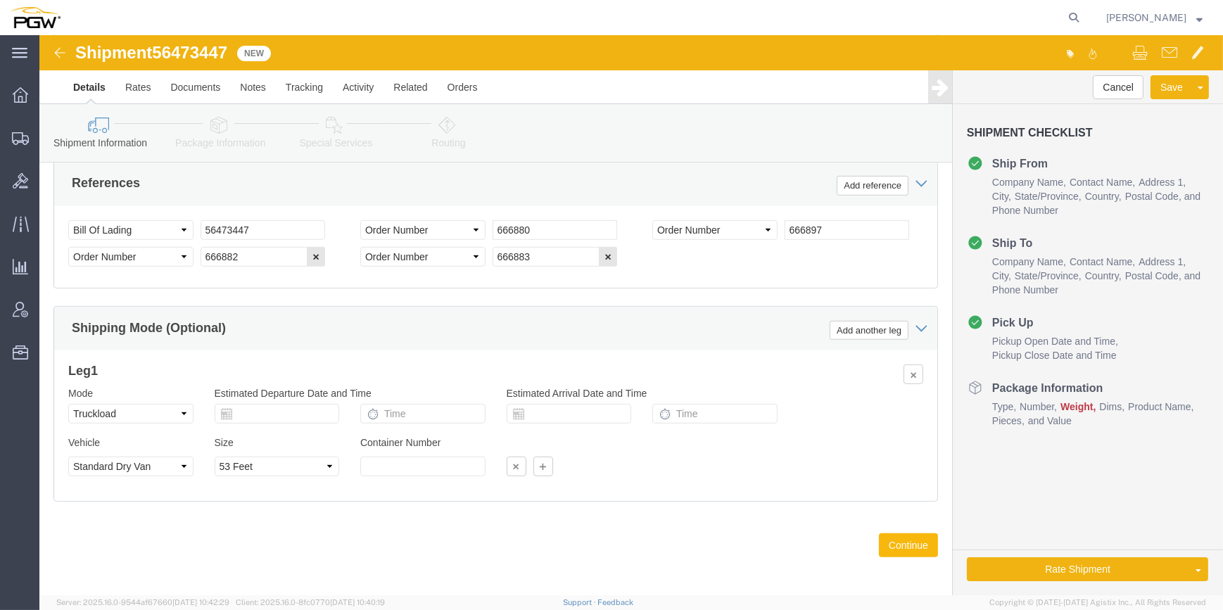
click button "Continue"
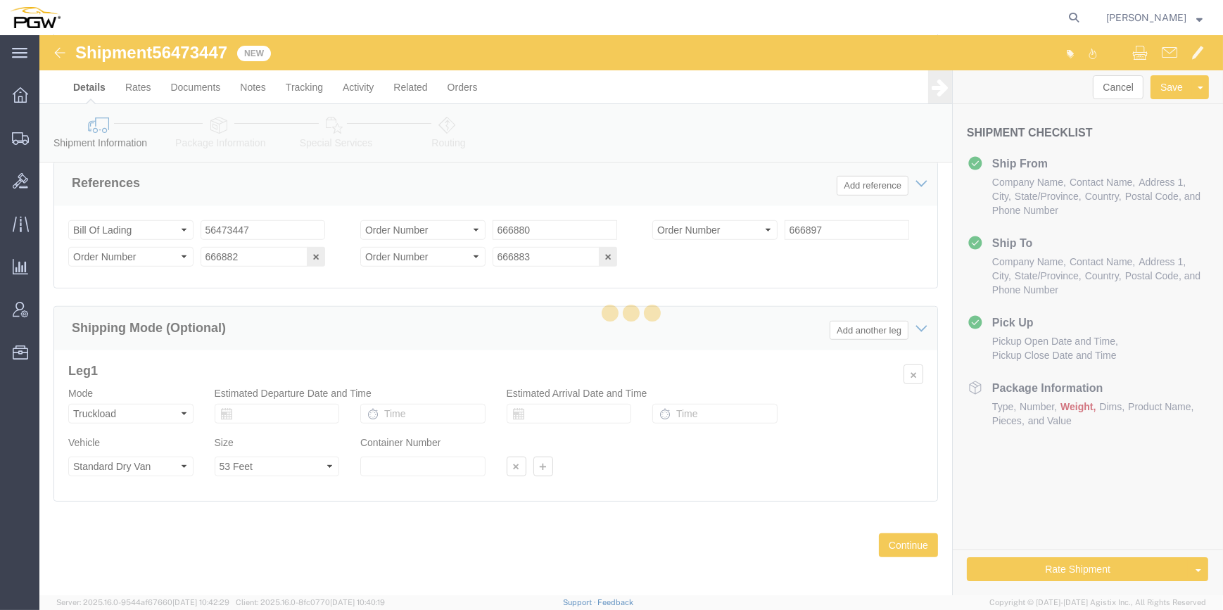
click at [920, 545] on div at bounding box center [631, 315] width 1184 height 560
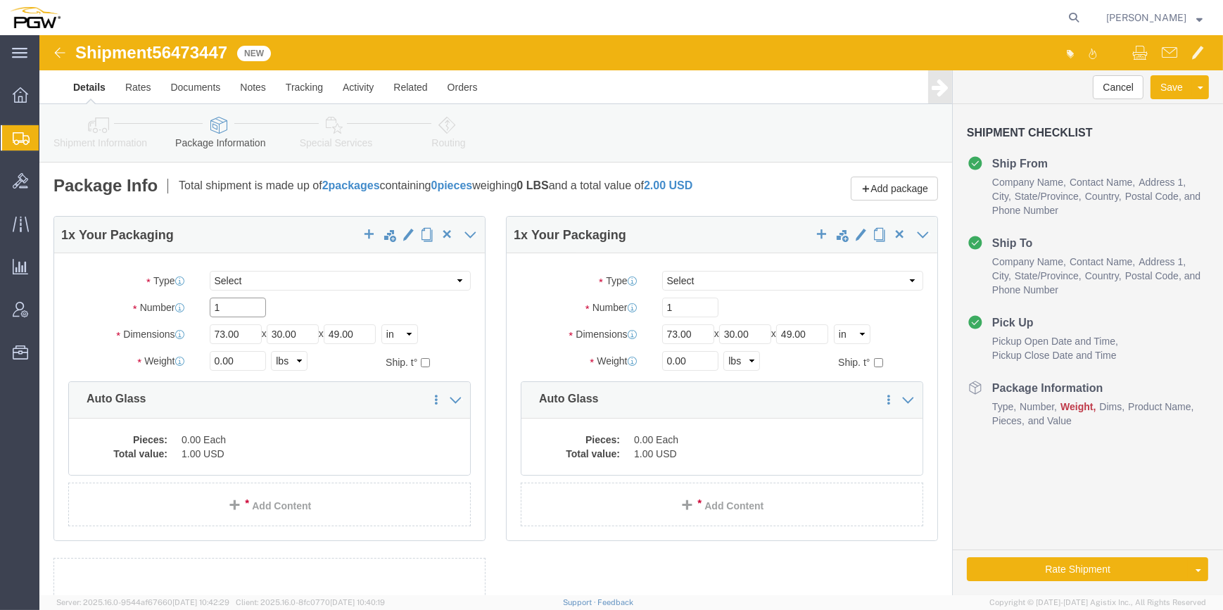
click input "1"
drag, startPoint x: 190, startPoint y: 284, endPoint x: 137, endPoint y: 276, distance: 54.2
click div "Number 1"
type input "29"
drag, startPoint x: 179, startPoint y: 332, endPoint x: 172, endPoint y: 330, distance: 7.3
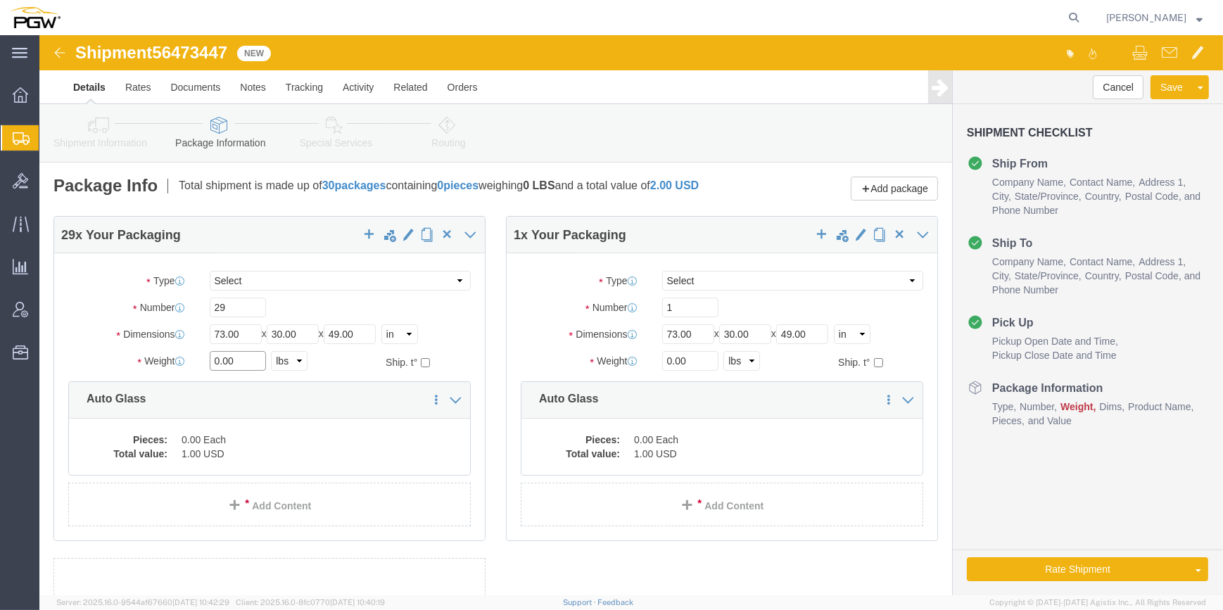
click input "0.00"
paste input "23638"
type input "23638.00"
drag, startPoint x: 625, startPoint y: 330, endPoint x: 610, endPoint y: 330, distance: 15.5
click div "0.00 Select kgs lbs"
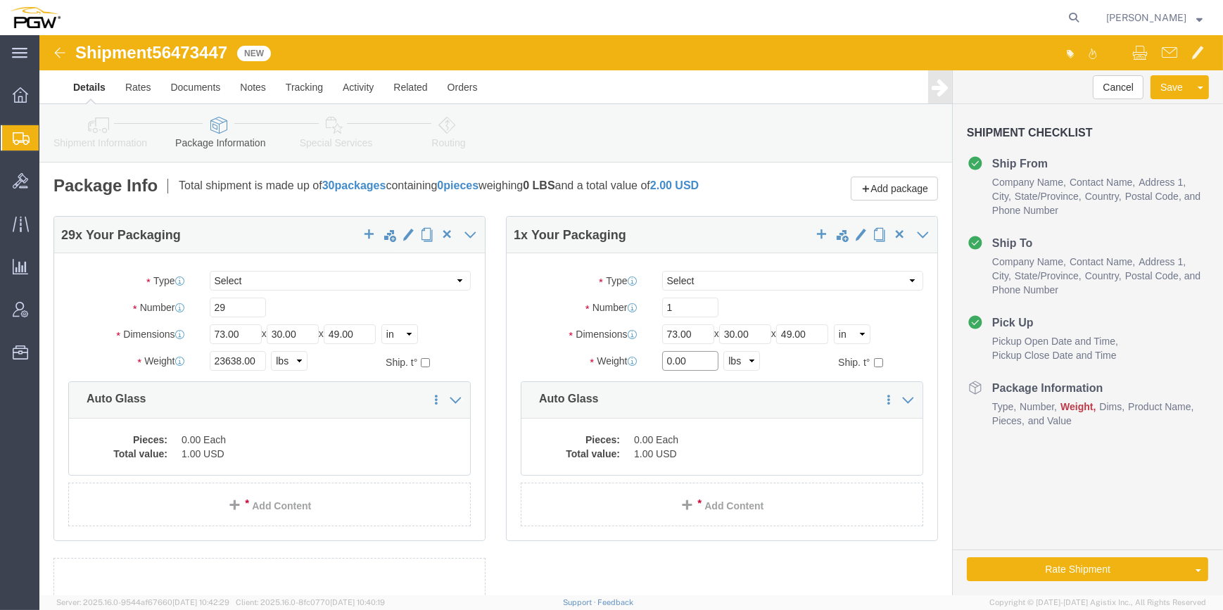
paste input "416"
type input "416.00"
click link "Add Content"
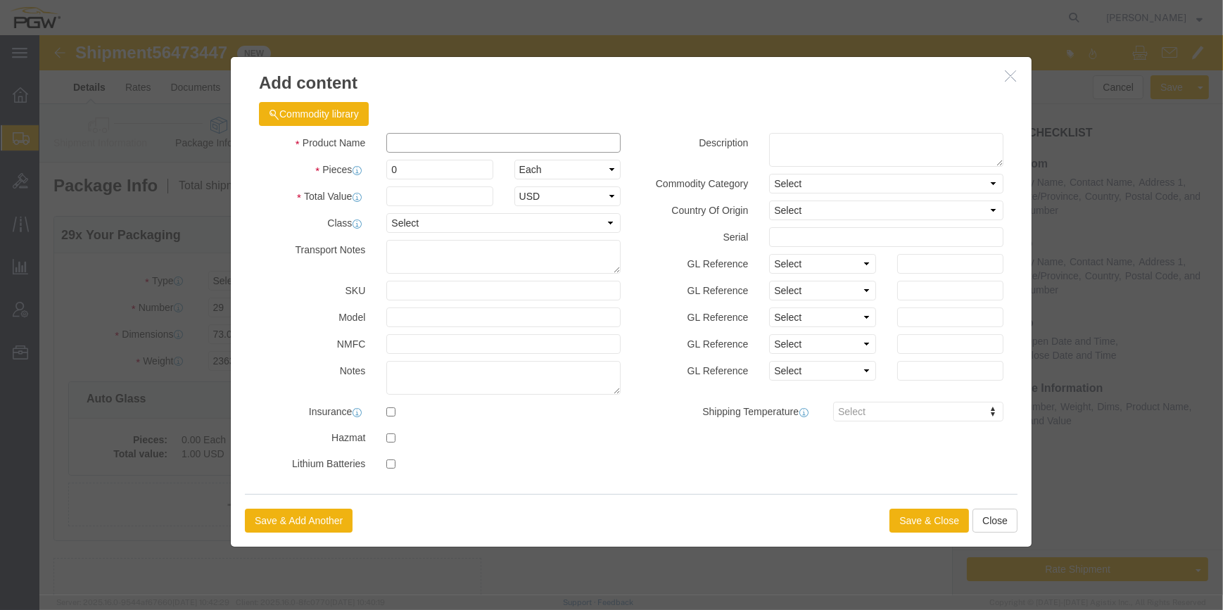
click input "text"
type input "Auto Glass"
select select "US"
drag, startPoint x: 362, startPoint y: 132, endPoint x: 339, endPoint y: 131, distance: 23.3
click div "0"
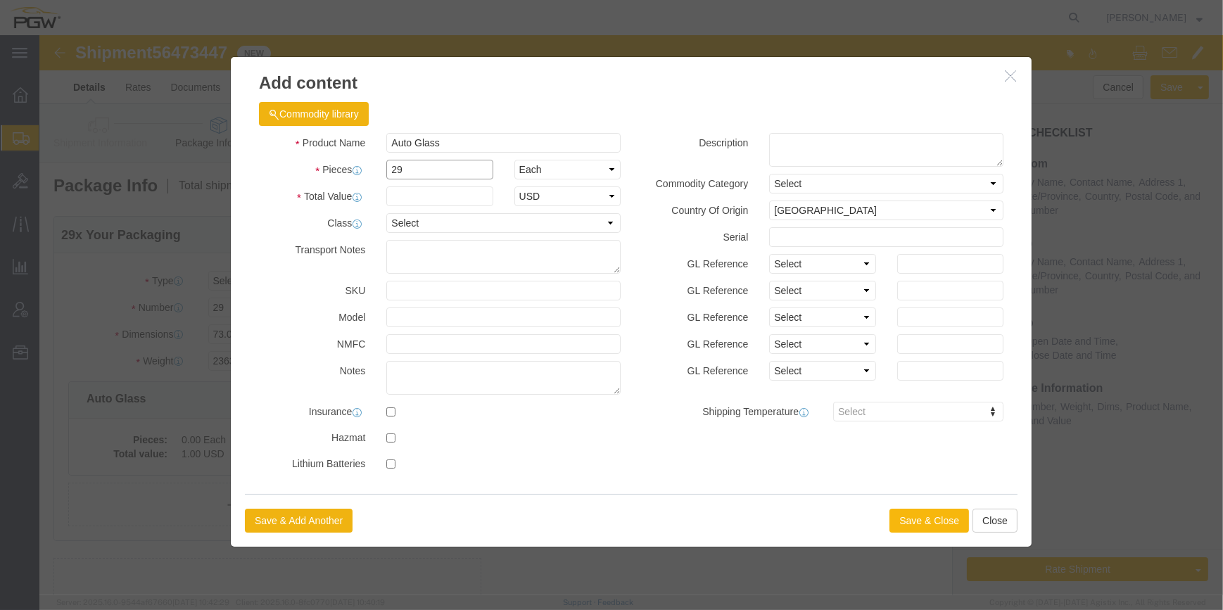
type input "29"
click button "Save & Close"
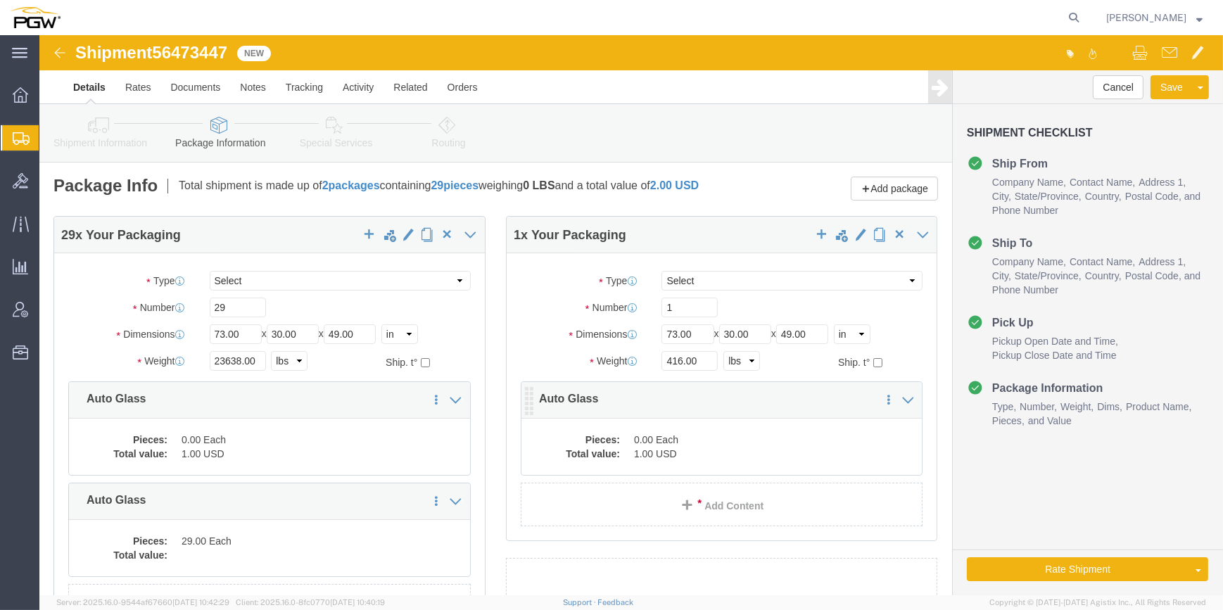
click dd "1.00 USD"
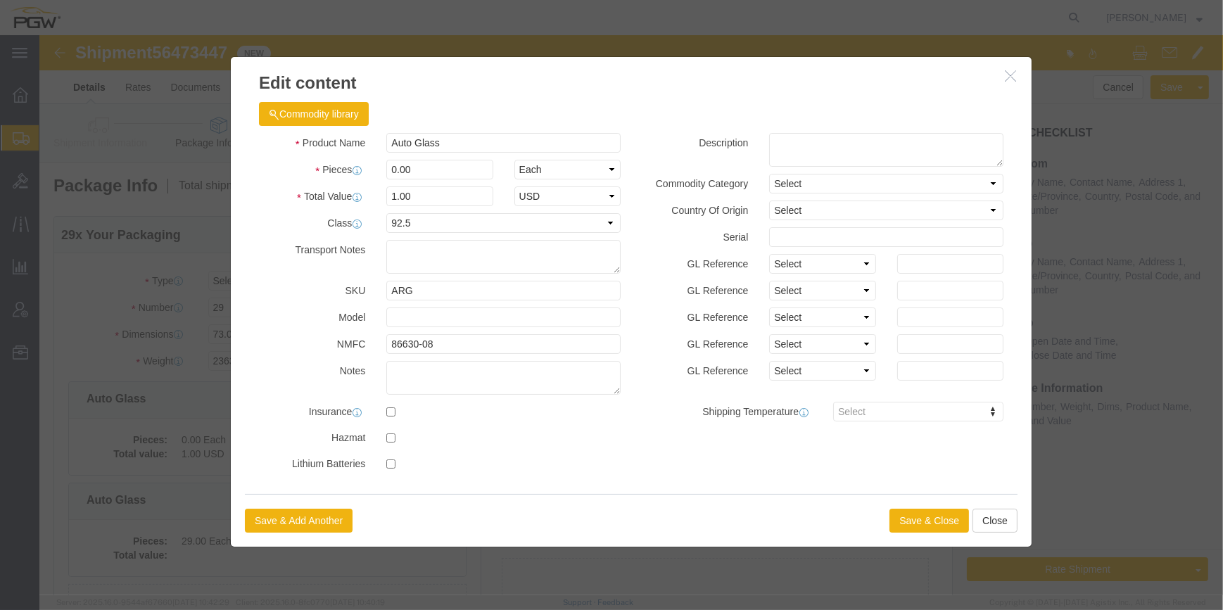
click button "button"
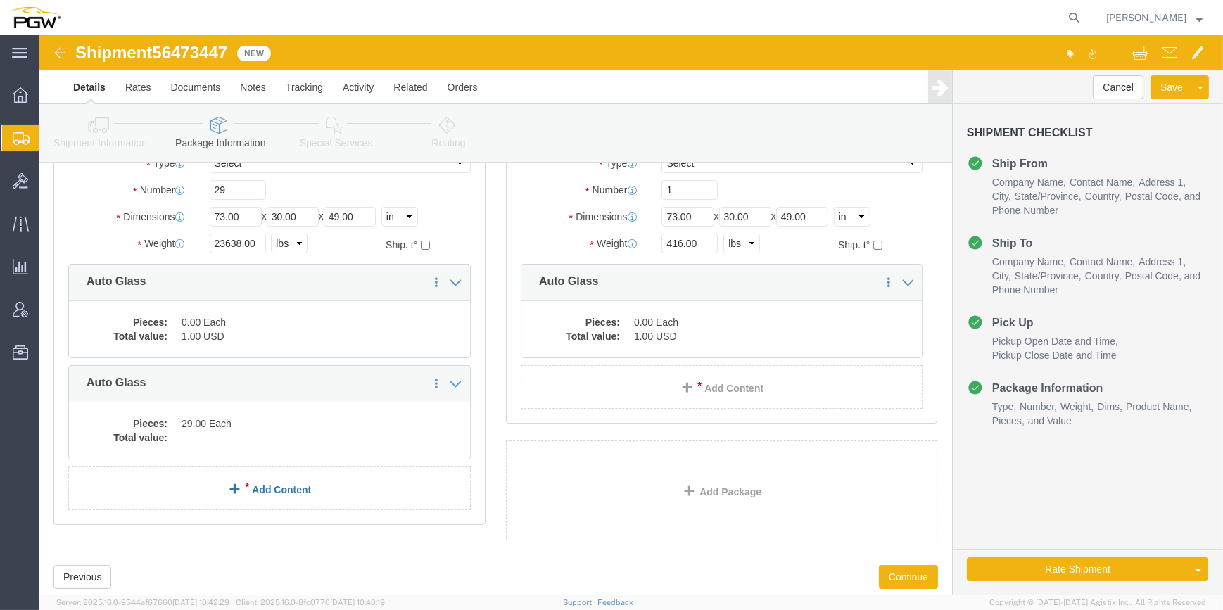
scroll to position [127, 0]
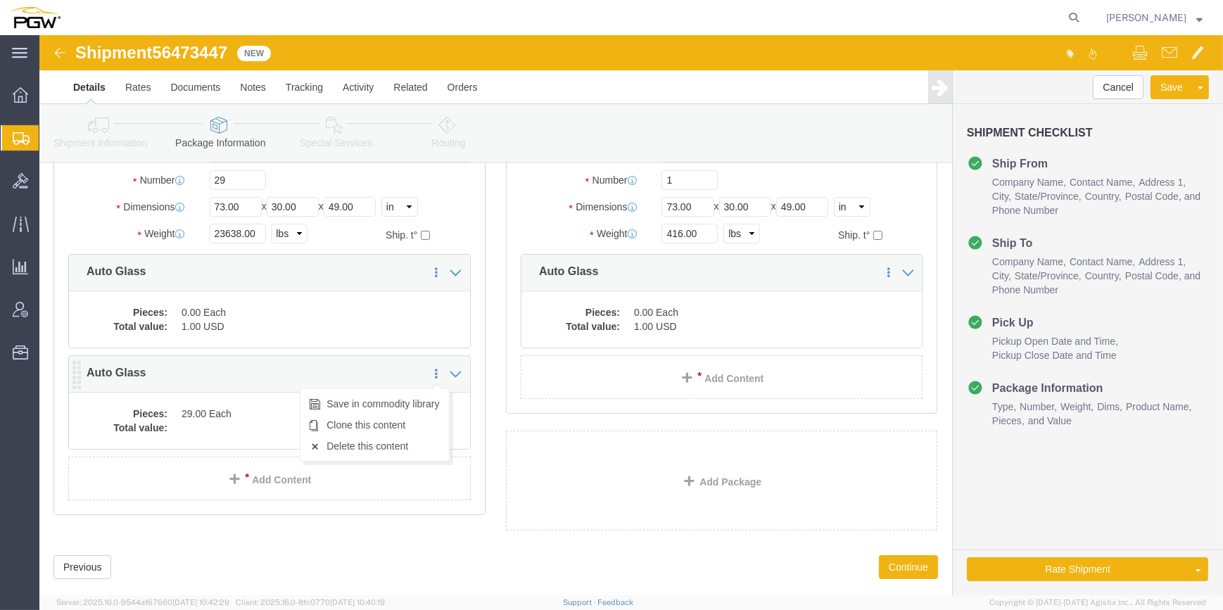
click icon
click link "Delete this content"
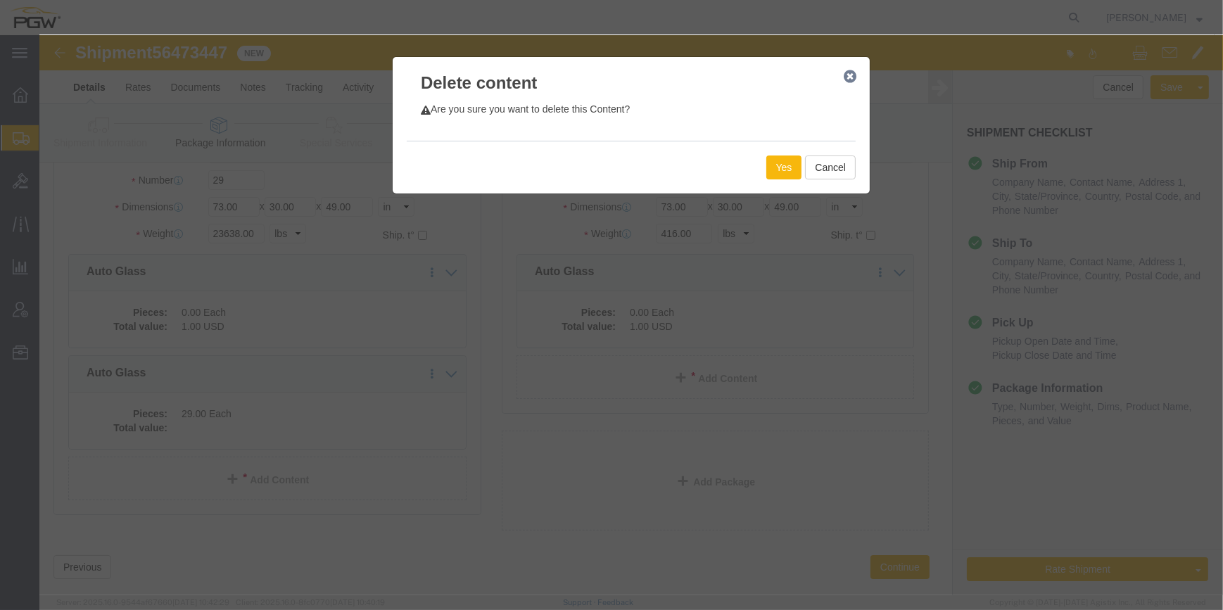
click button "Yes"
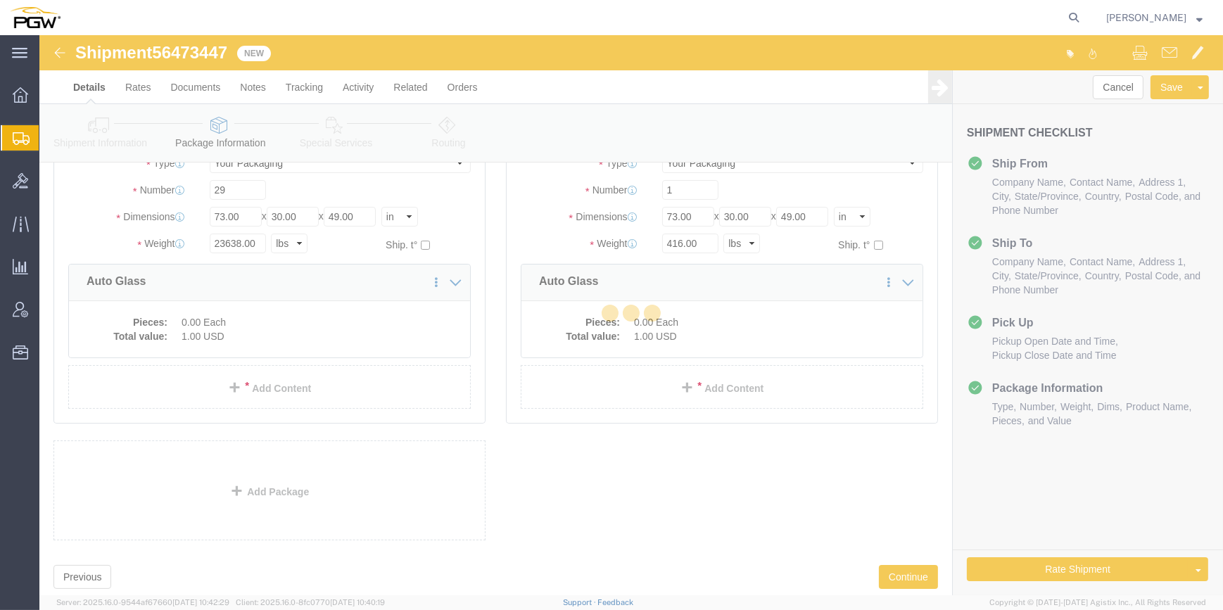
scroll to position [0, 0]
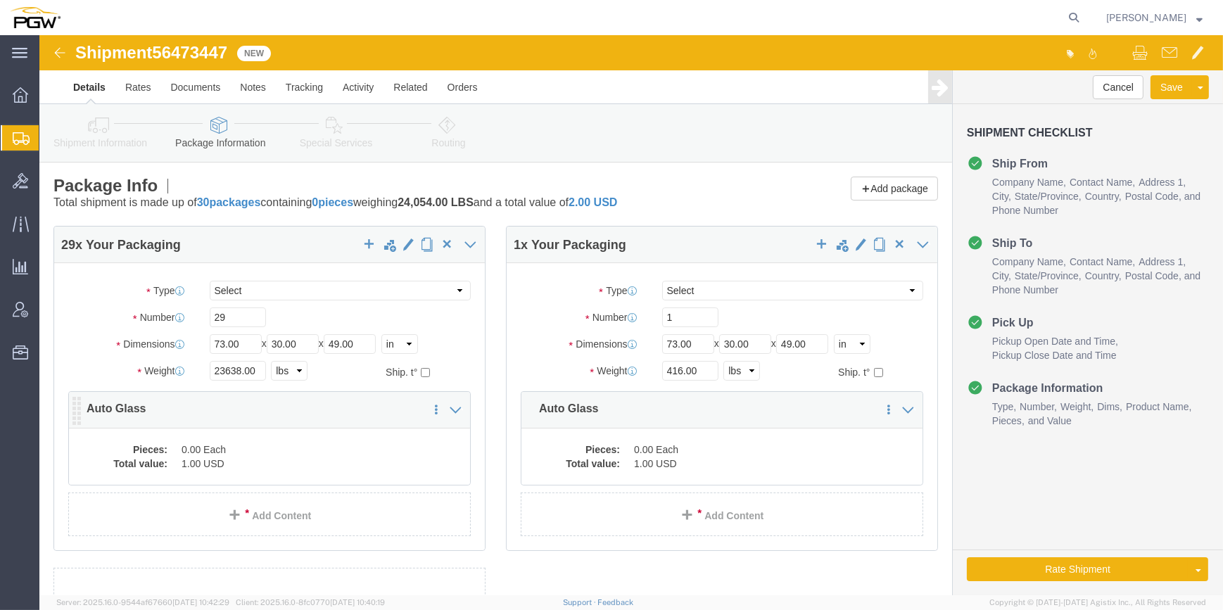
click dd "0.00 Each"
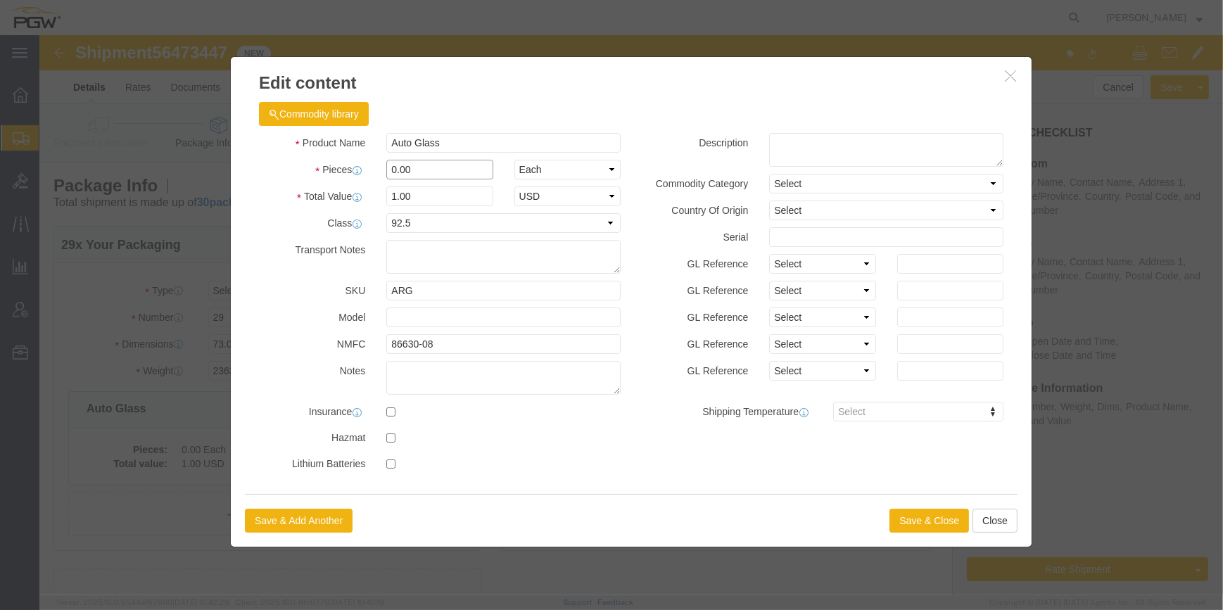
click input "0.00"
drag, startPoint x: 353, startPoint y: 133, endPoint x: 325, endPoint y: 130, distance: 27.6
click div "Pieces 0.00 Select Bag Barrels 100Board Feet Bottle Box Blister Pack Carats Can…"
type input "29.00"
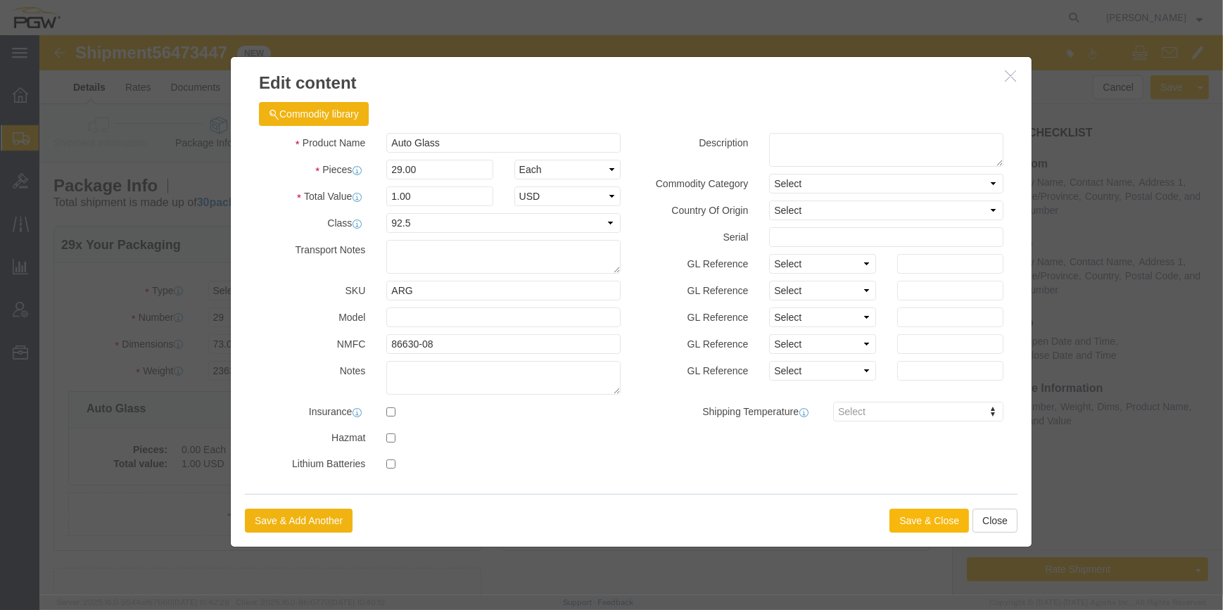
type input "29"
click button "Save & Close"
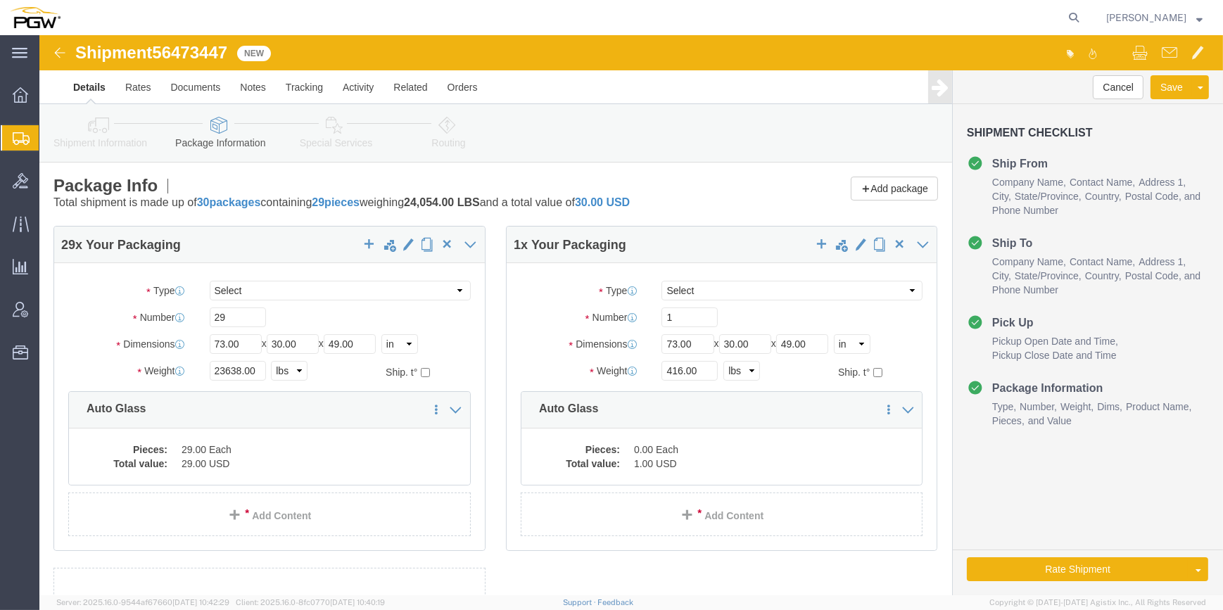
click dd "1.00 USD"
click dd "0.00 Each"
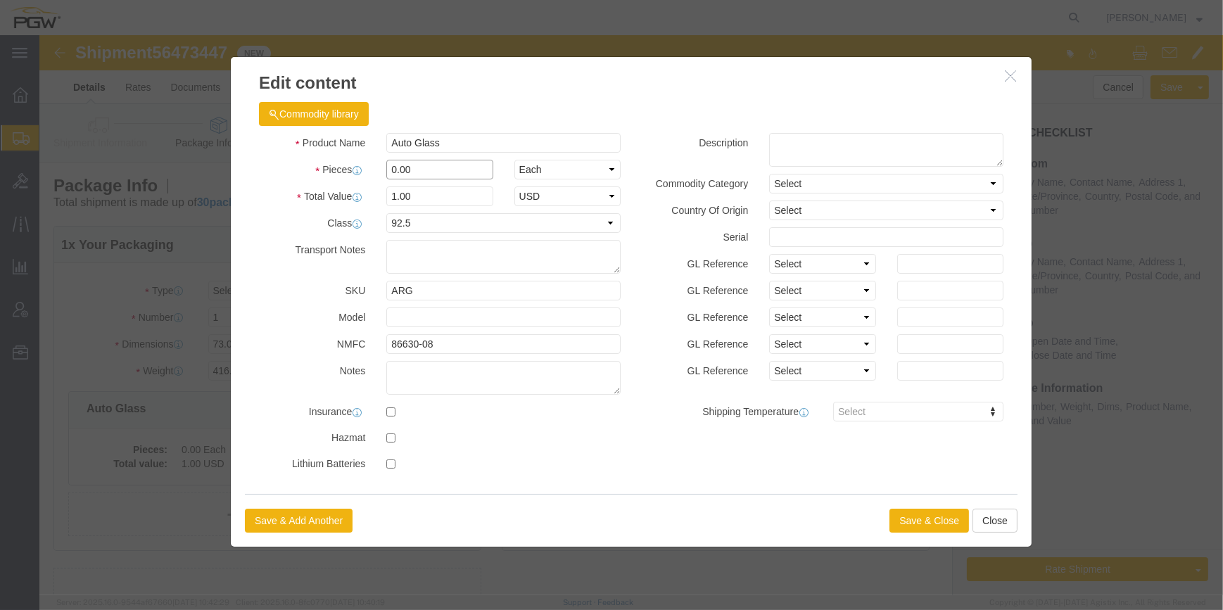
drag, startPoint x: 351, startPoint y: 137, endPoint x: 332, endPoint y: 121, distance: 24.0
click div "0.00"
type input "1.00"
type input "1"
click button "Save & Close"
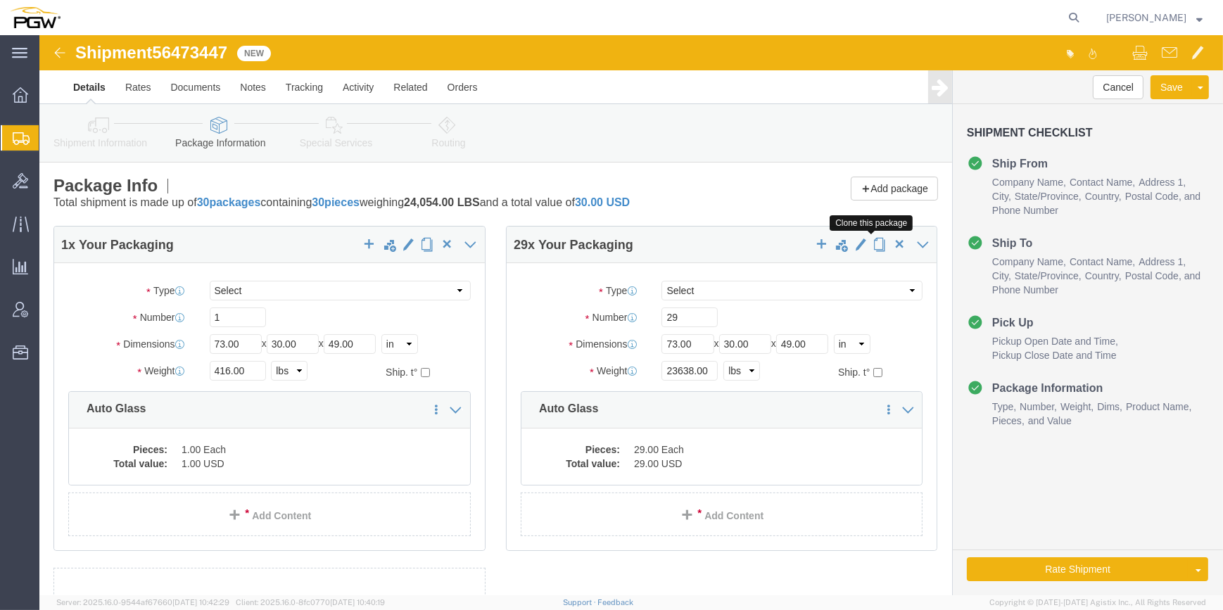
click span "button"
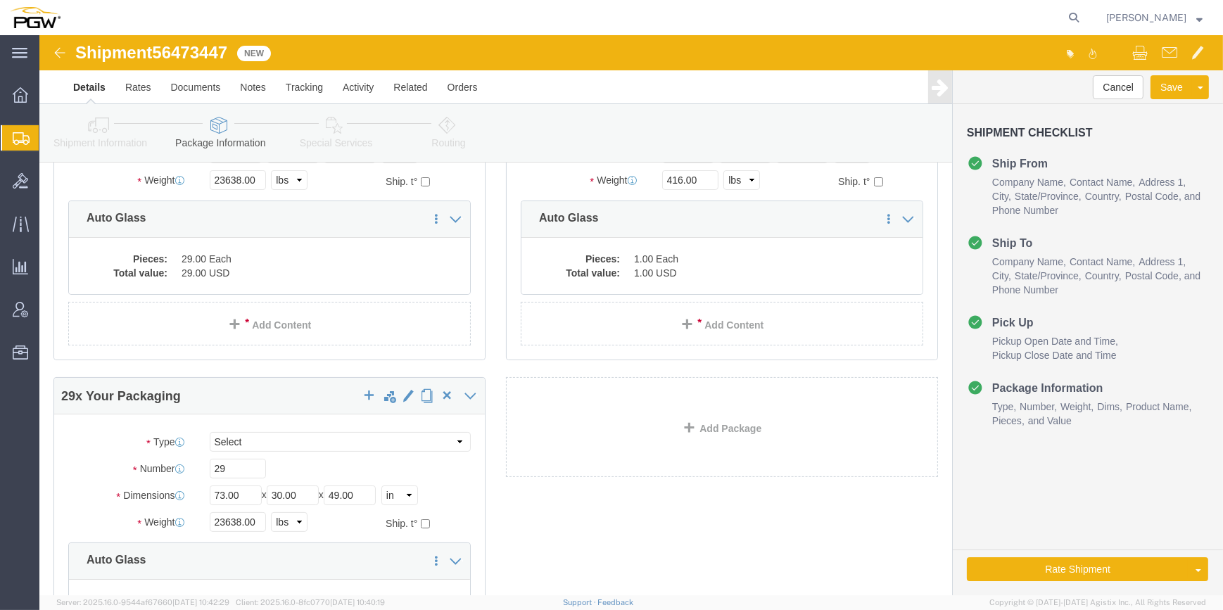
scroll to position [191, 0]
drag, startPoint x: 201, startPoint y: 439, endPoint x: 145, endPoint y: 421, distance: 59.0
click div "Package Type Select Bale(s) Basket(s) Bolt(s) Bottle(s) Buckets Bulk Bundle(s) …"
type input "8"
drag, startPoint x: 200, startPoint y: 486, endPoint x: 158, endPoint y: 486, distance: 42.2
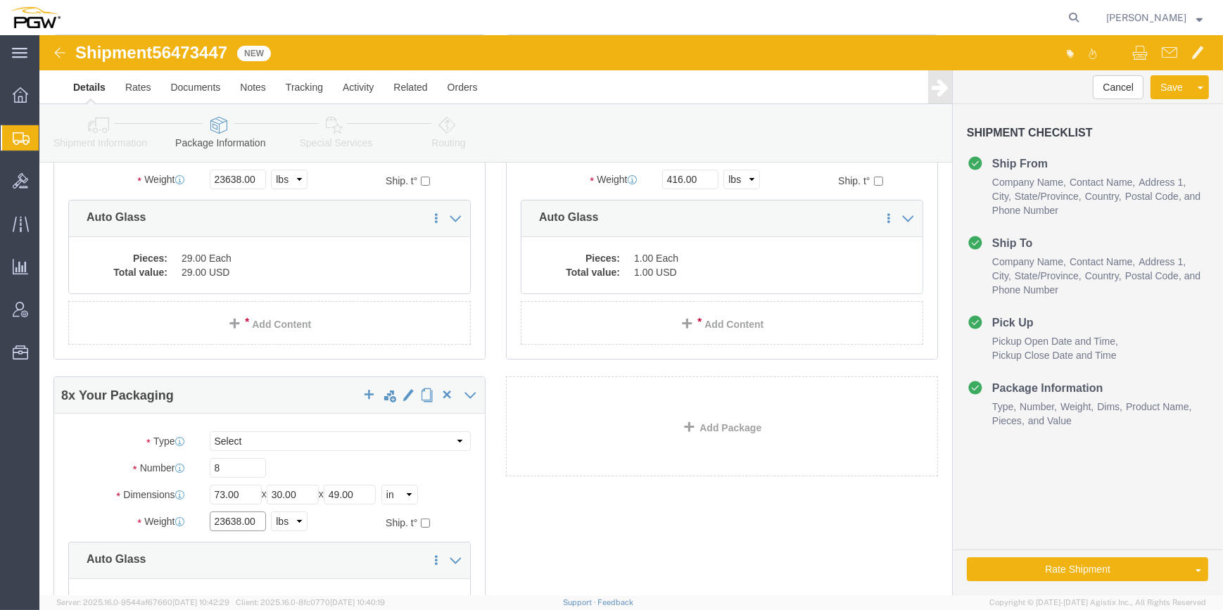
click div "23638.00 Select kgs lbs"
paste input "5637"
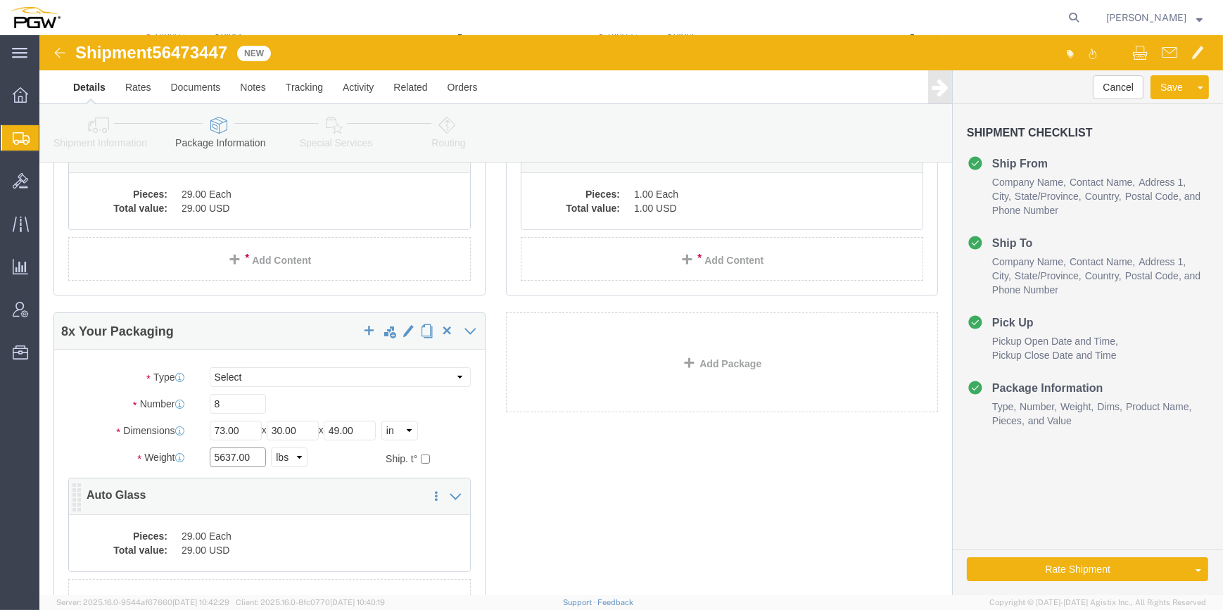
type input "5637.00"
click dd "29.00 Each"
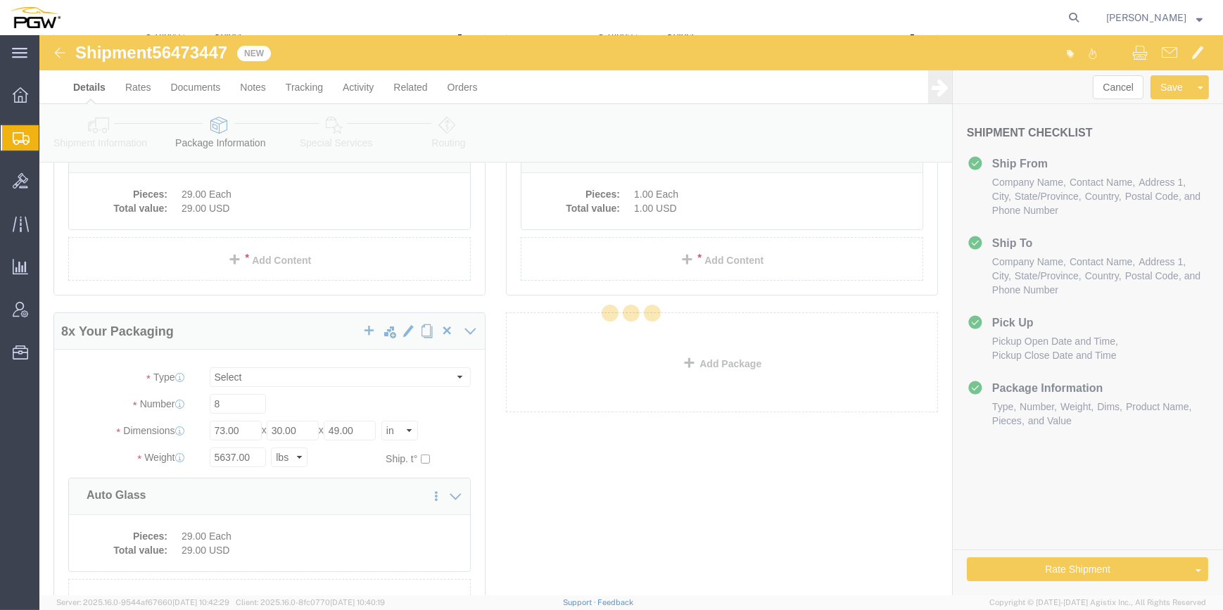
click at [215, 535] on div at bounding box center [631, 315] width 1184 height 560
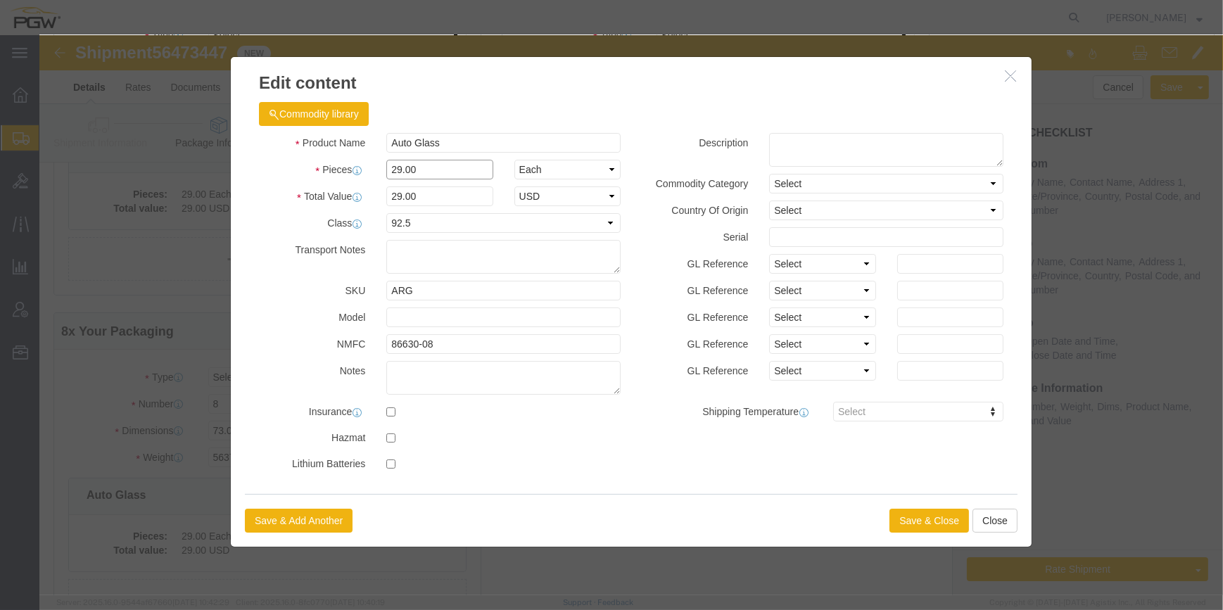
drag, startPoint x: 356, startPoint y: 128, endPoint x: 328, endPoint y: 130, distance: 28.2
click div "Pieces 29.00 Select Bag Barrels 100Board Feet Bottle Box Blister Pack Carats Ca…"
type input "8.00"
type input "8"
click button "Save & Close"
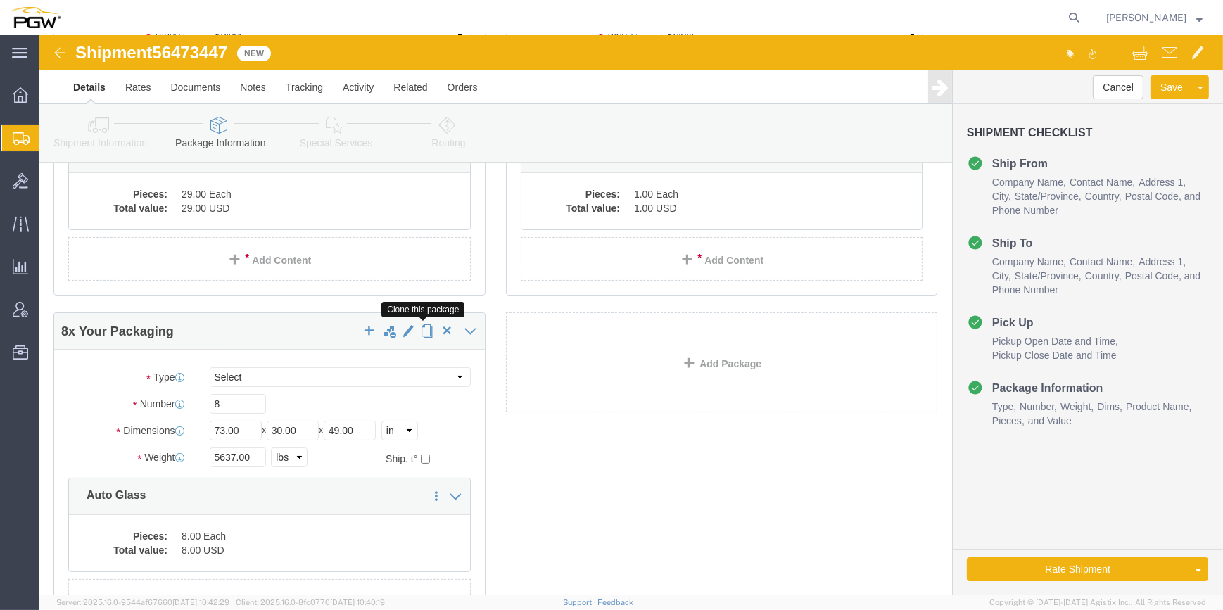
click span "button"
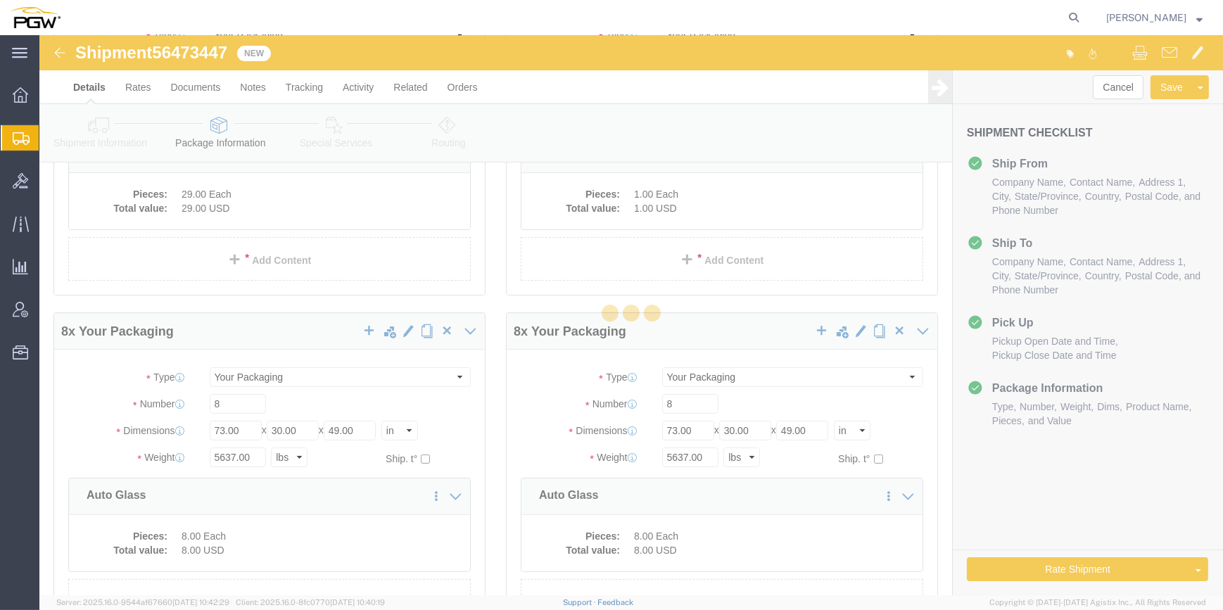
scroll to position [0, 0]
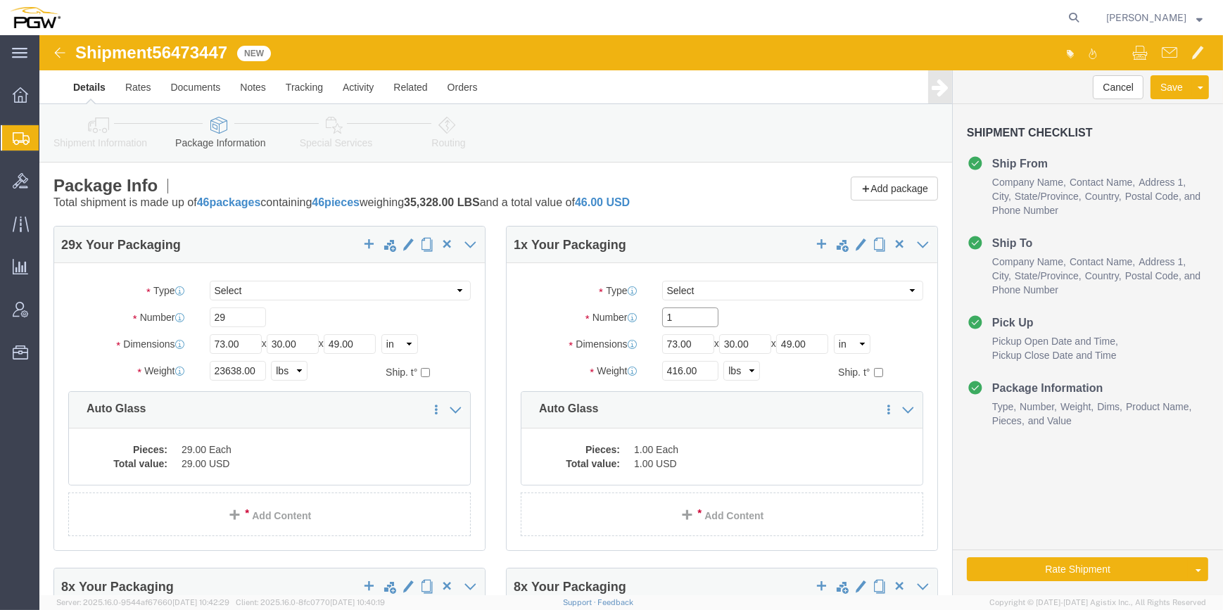
drag, startPoint x: 648, startPoint y: 284, endPoint x: 603, endPoint y: 281, distance: 45.2
click div "Number 1"
type input "4"
drag, startPoint x: 637, startPoint y: 334, endPoint x: 560, endPoint y: 309, distance: 80.8
click div "Weight 416.00 Select kgs lbs Ship. t°"
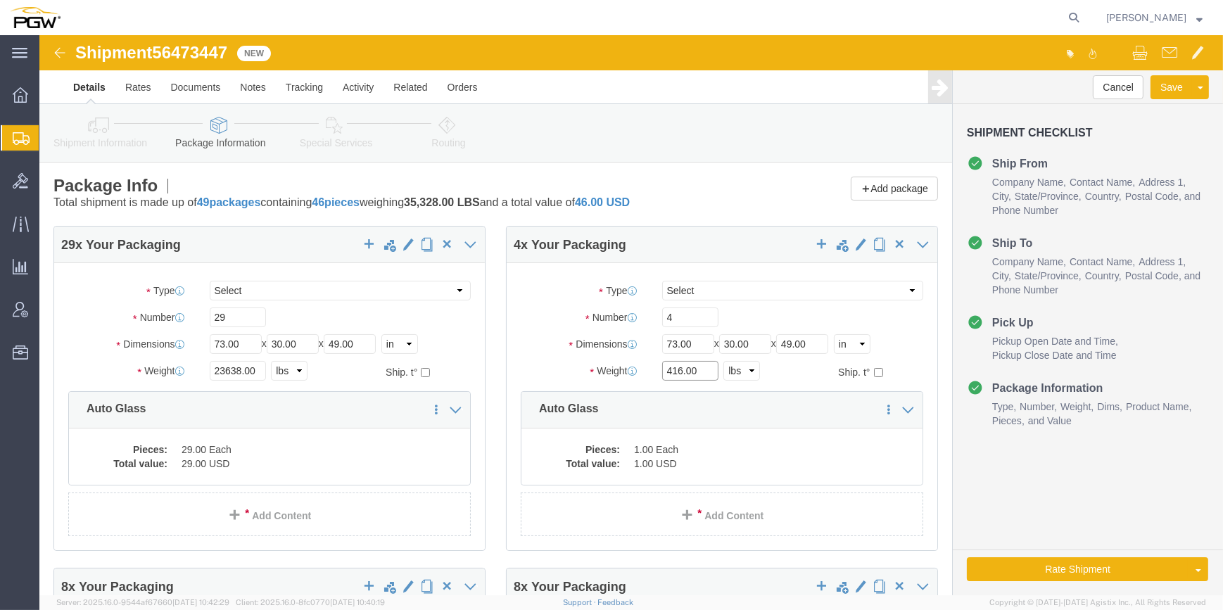
paste input "2737"
type input "2737.00"
click dd "1.00 Each"
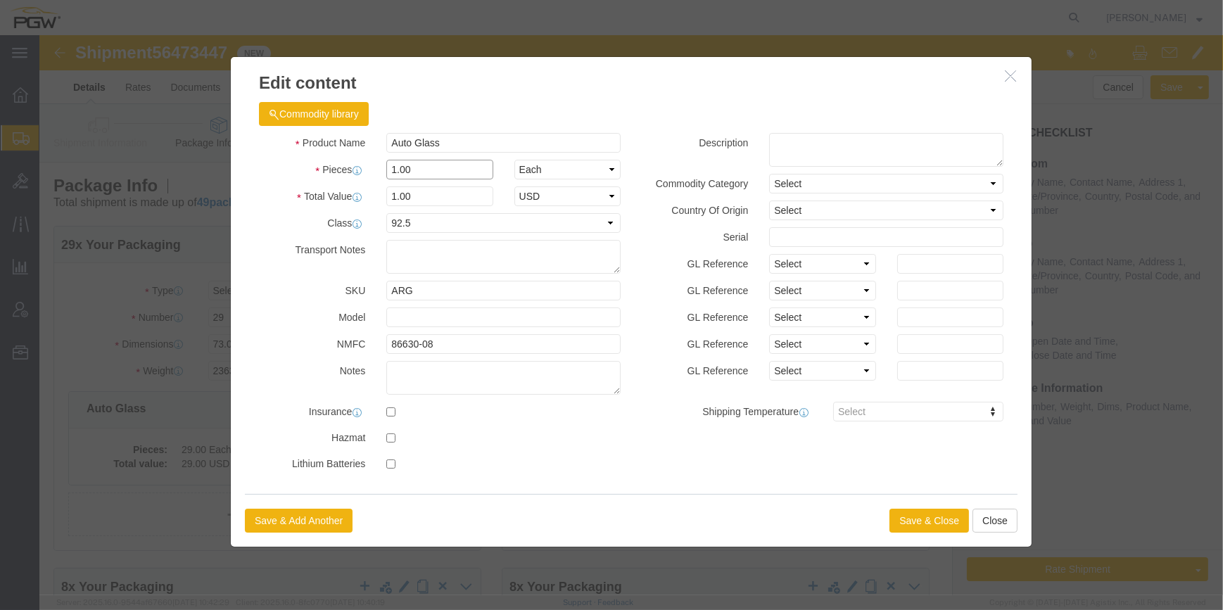
click input "1.00"
type input "4.00"
type input "4"
click button "Save & Close"
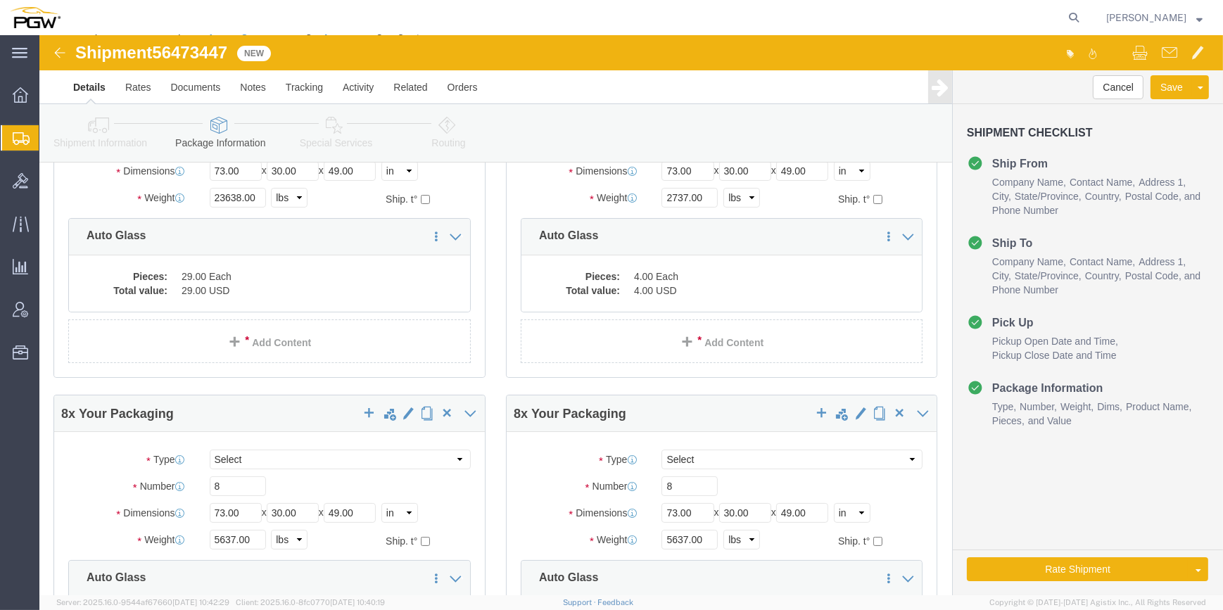
scroll to position [256, 0]
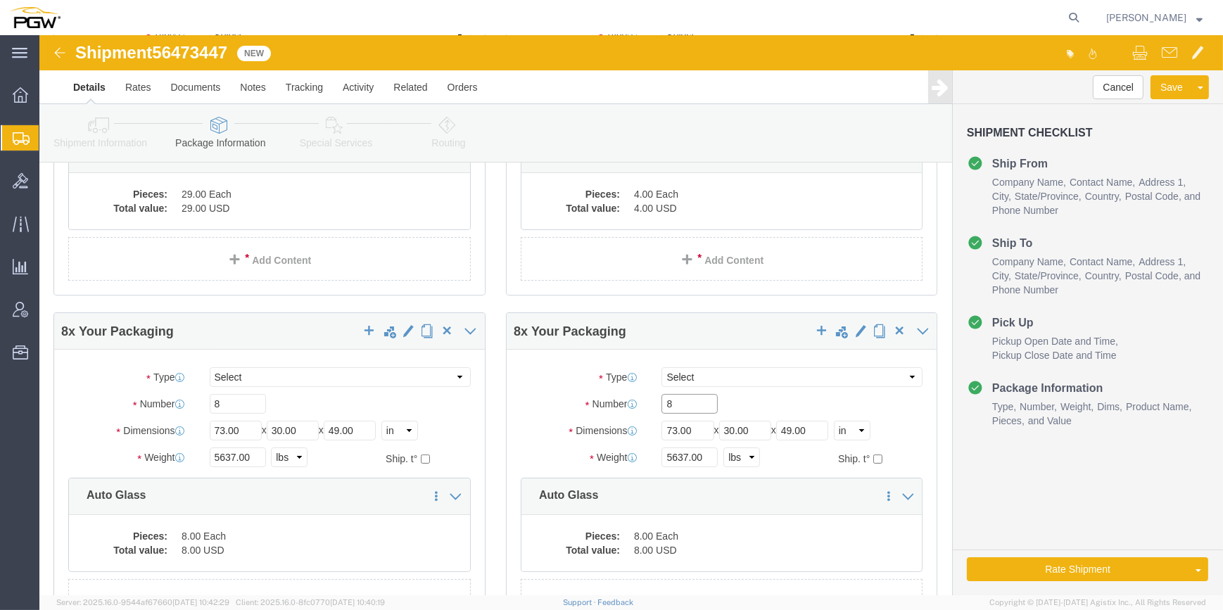
drag, startPoint x: 634, startPoint y: 370, endPoint x: 622, endPoint y: 365, distance: 12.7
click input "8"
type input "4"
drag, startPoint x: 643, startPoint y: 417, endPoint x: 598, endPoint y: 417, distance: 45.8
click div "Weight 5637.00 Select kgs lbs Ship. t°"
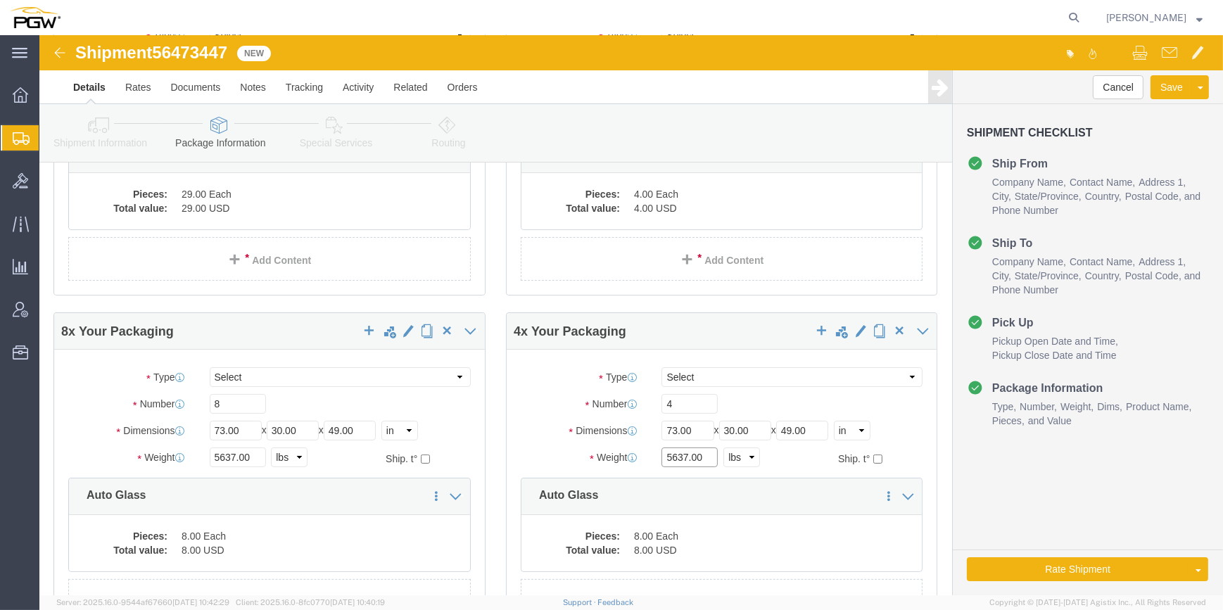
paste input "27"
type input "2737.00"
click dd "8.00 Each"
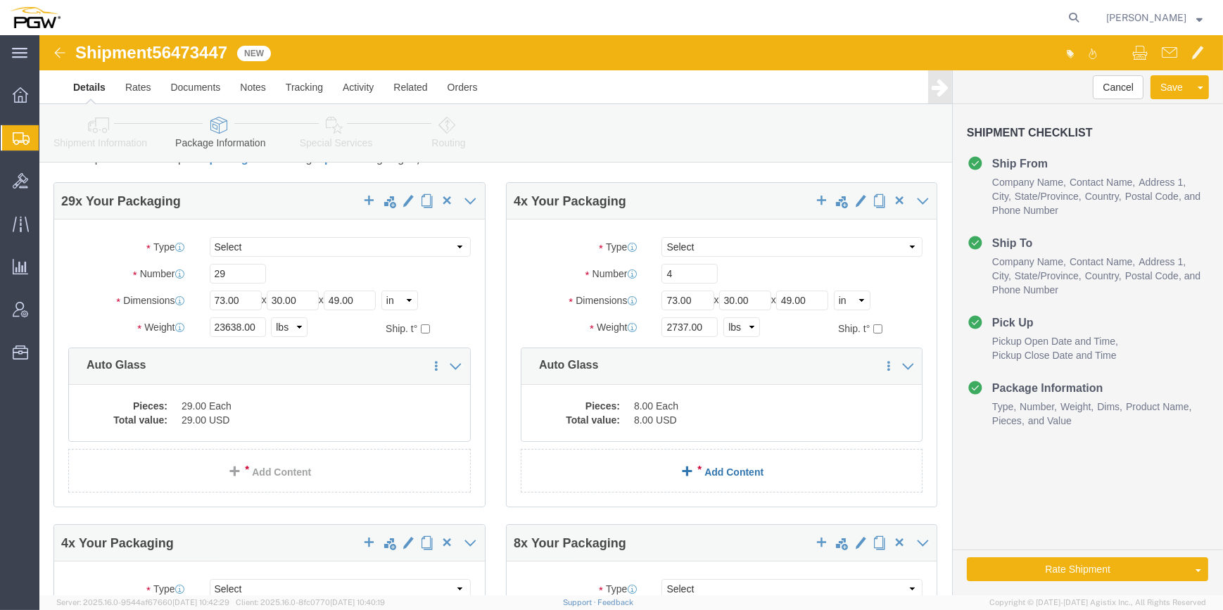
scroll to position [63, 0]
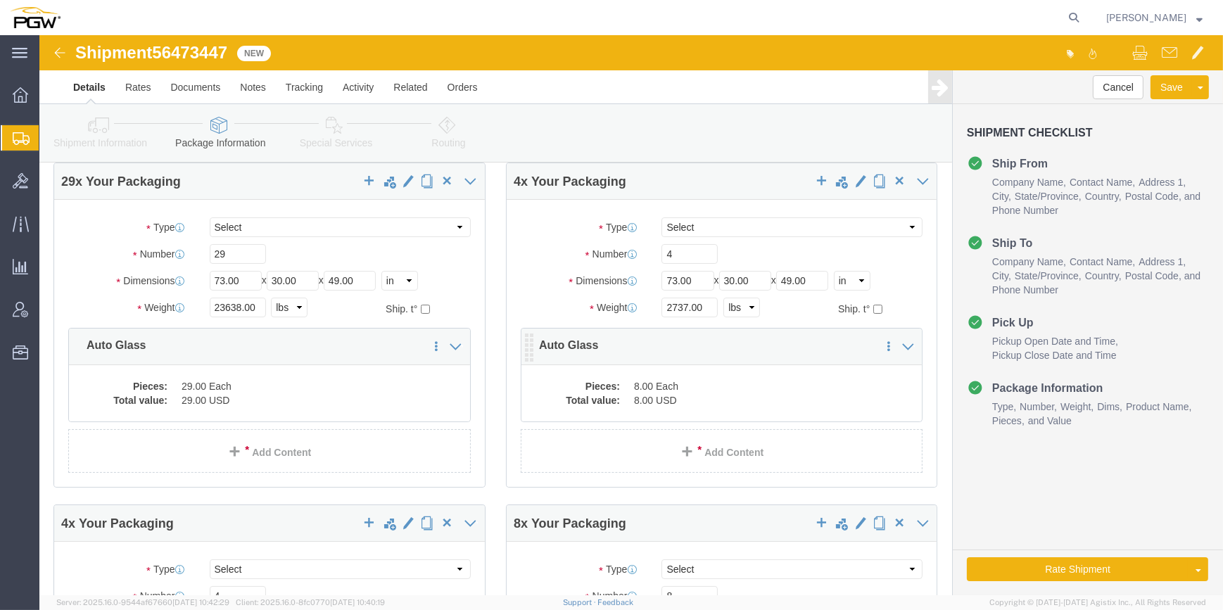
click div "29 x Your Packaging Package Type Select Bale(s) Basket(s) Bolt(s) Bottle(s) Buc…"
click dl "Pieces: 8.00 Each Total value: 8.00 USD"
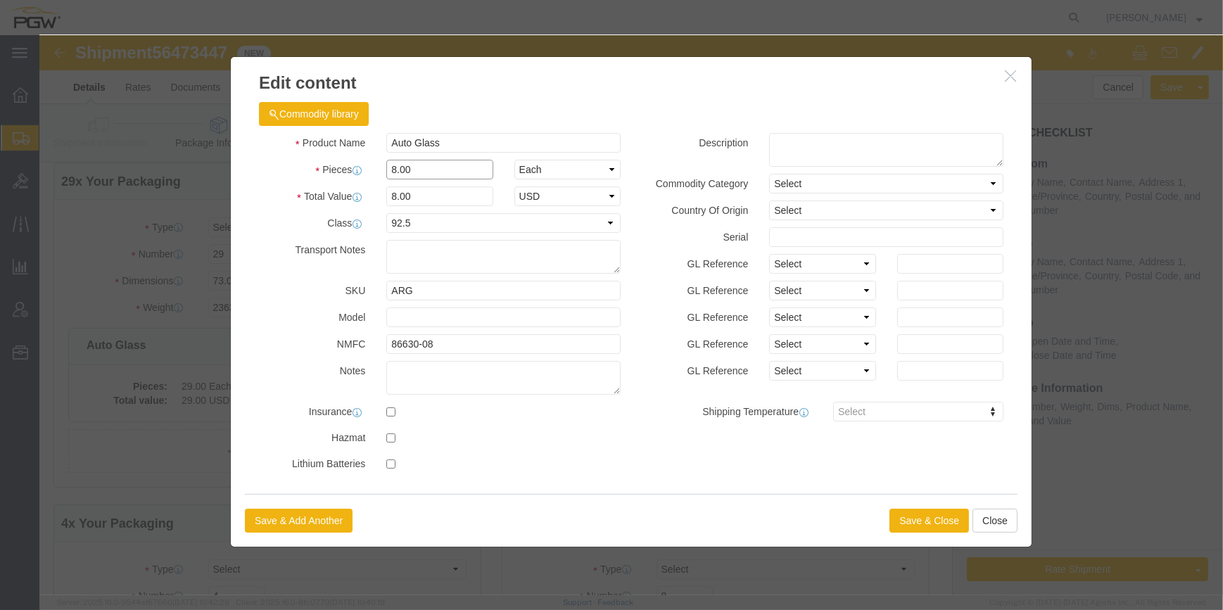
click input "8.00"
type input "4.00"
type input "4"
click button "Save & Close"
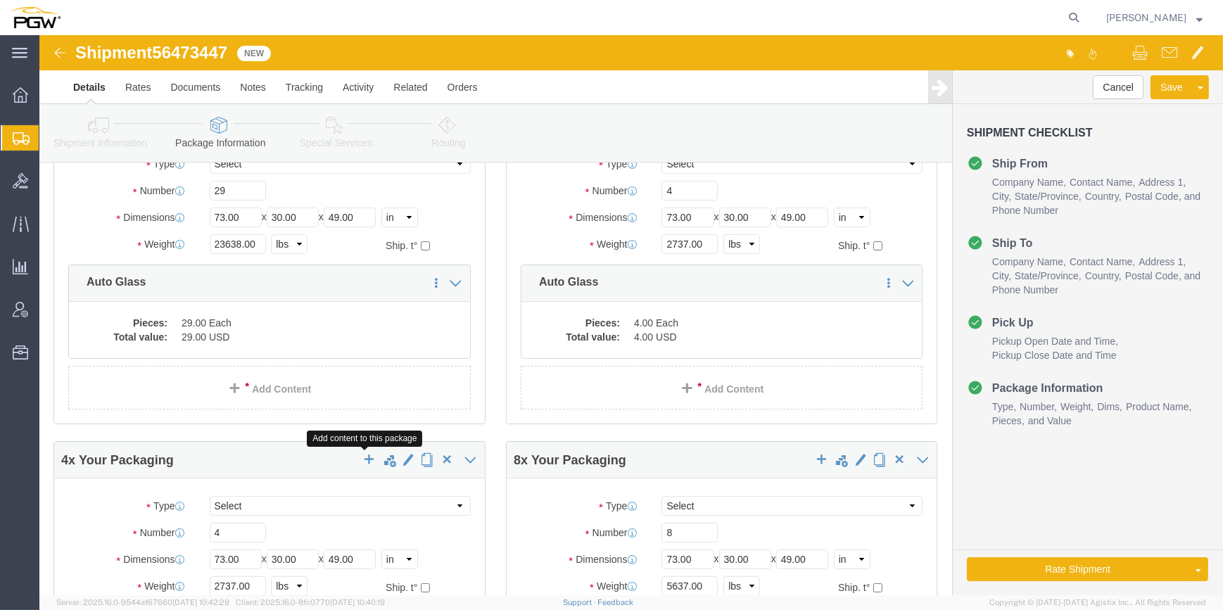
scroll to position [127, 0]
drag, startPoint x: 194, startPoint y: 491, endPoint x: 157, endPoint y: 490, distance: 37.3
click div "Number 4"
type input "1"
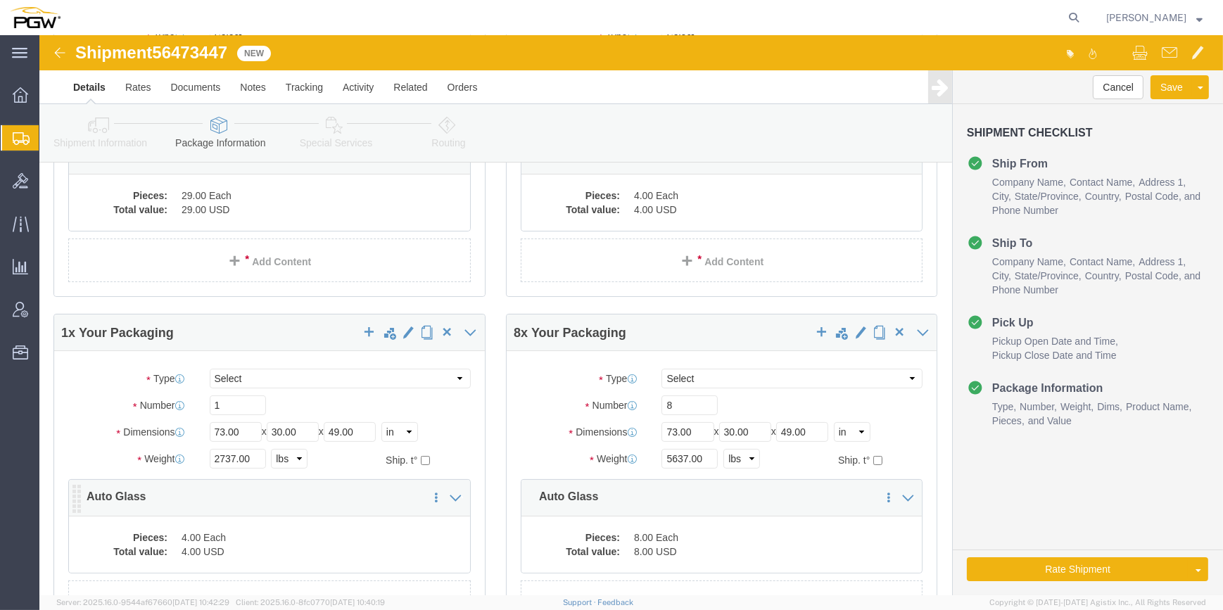
scroll to position [256, 0]
drag, startPoint x: 193, startPoint y: 420, endPoint x: 127, endPoint y: 395, distance: 70.2
click div "Weight Total weight of packages in pounds or kilograms 2737.00 Select kgs lbs S…"
paste input "416"
type input "416.00"
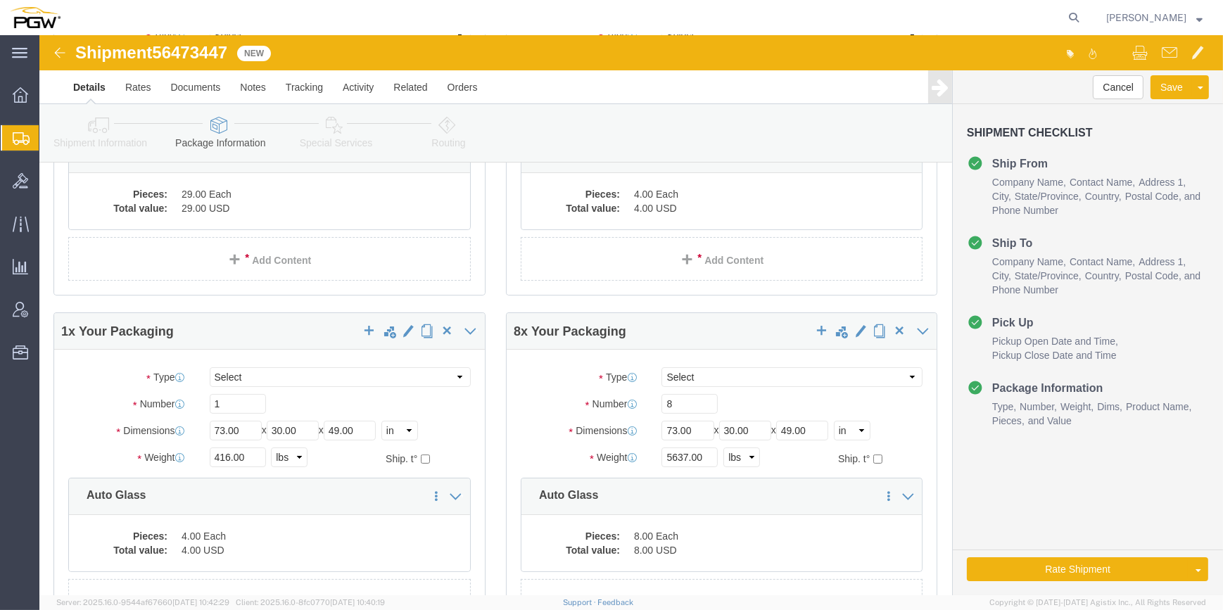
click div "Shipment Checklist Ship From Company Name Contact Name Address 1 City State/Pro…"
click div "29 x Your Packaging Package Type Select Bale(s) Basket(s) Bolt(s) Bottle(s) Buc…"
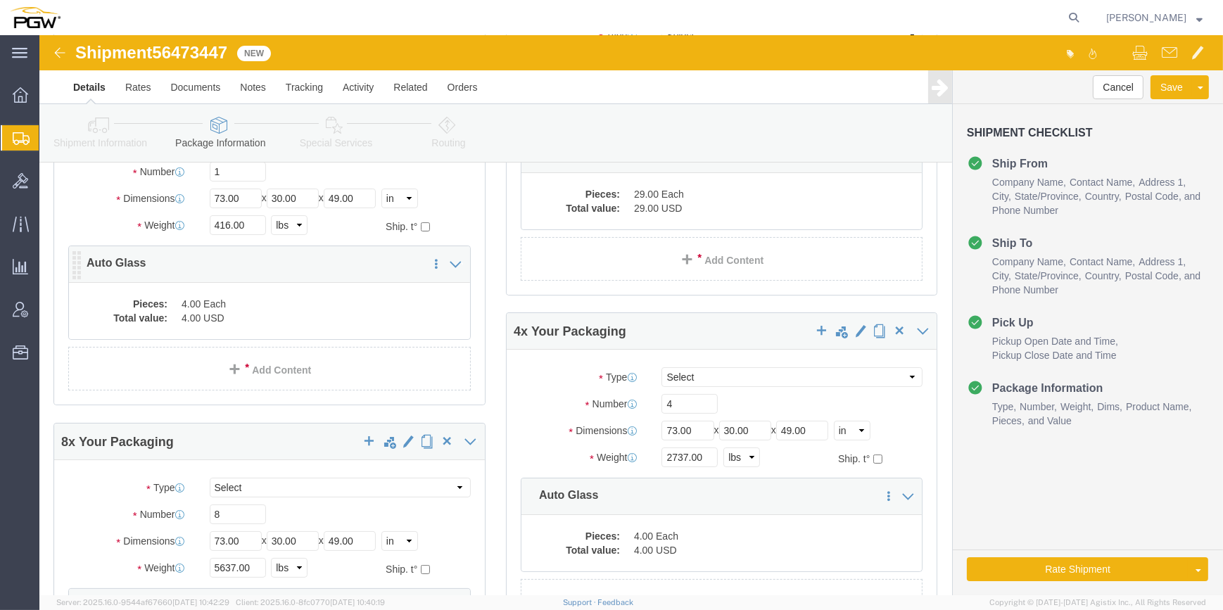
click dd "4.00 Each"
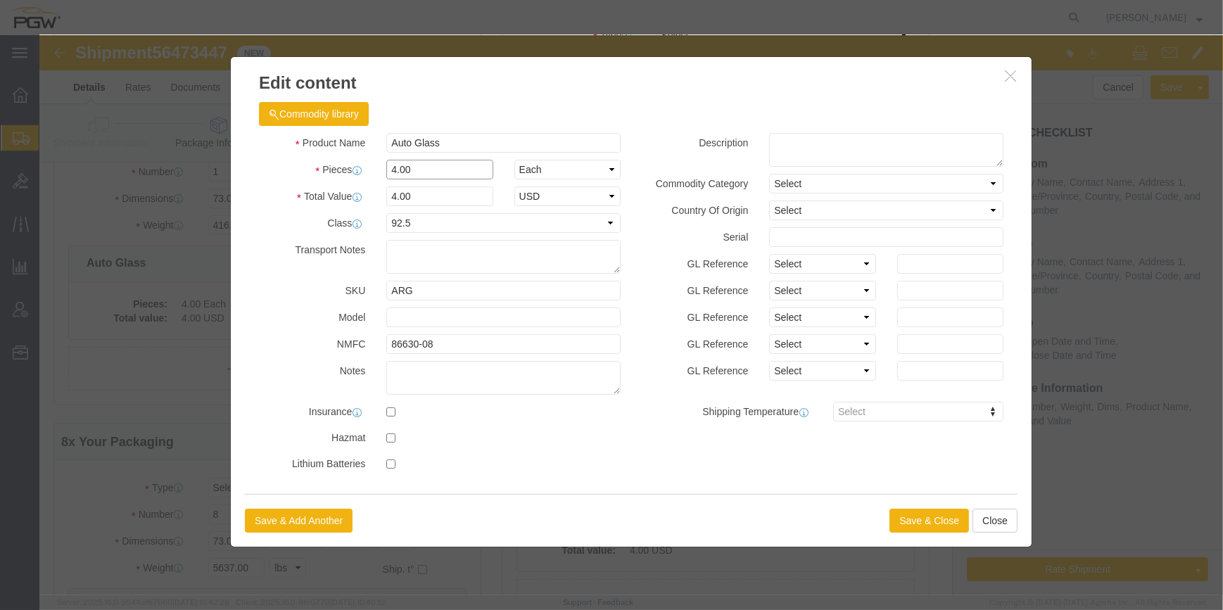
drag, startPoint x: 351, startPoint y: 130, endPoint x: 325, endPoint y: 122, distance: 26.7
click div "Product Name Auto Glass Pieces 4.00 Select Bag Barrels 100Board Feet Bottle Box…"
type input "1.00"
type input "1"
click button "Save & Close"
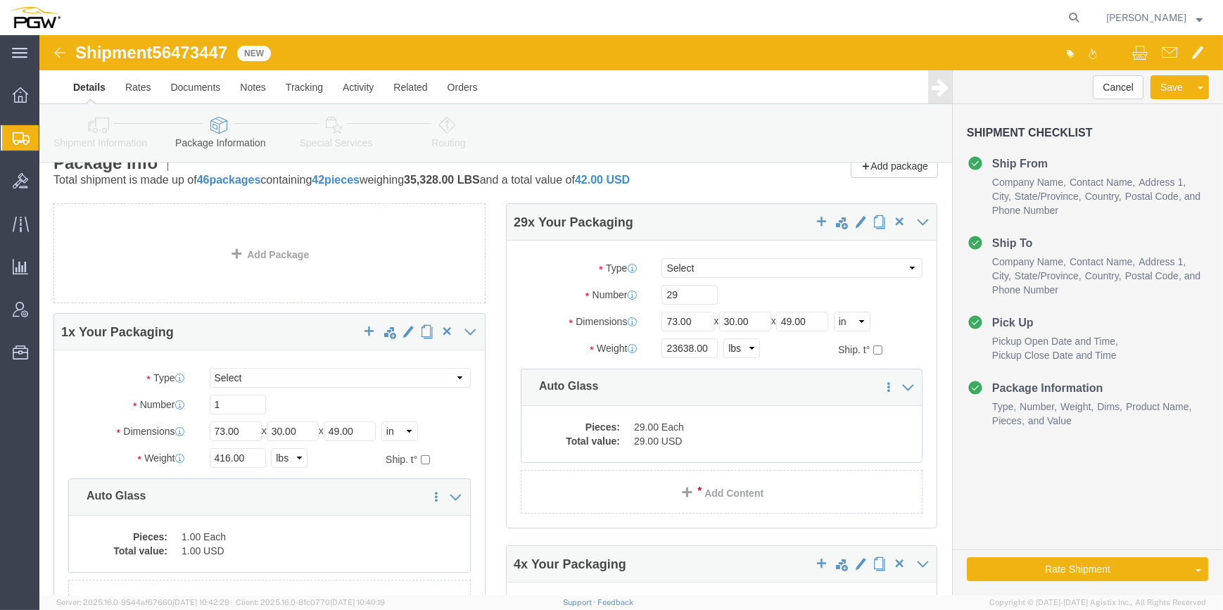
scroll to position [0, 0]
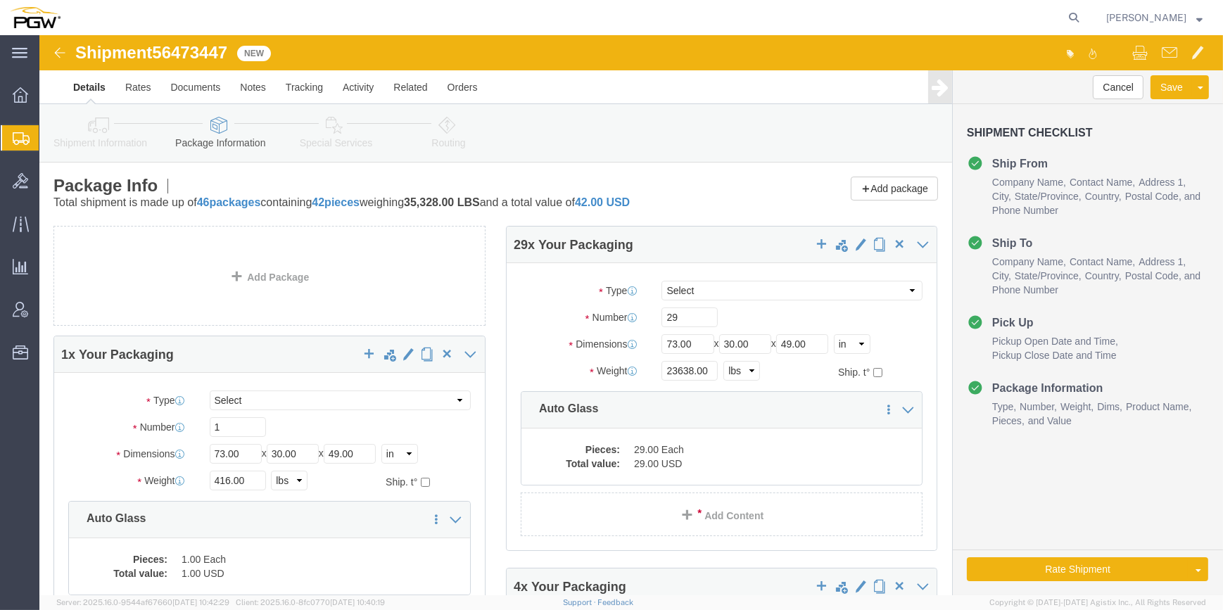
click div "Add package"
drag, startPoint x: 187, startPoint y: 15, endPoint x: 175, endPoint y: 16, distance: 12.7
click span "56473447"
drag, startPoint x: 175, startPoint y: 16, endPoint x: 144, endPoint y: 14, distance: 31.0
click span "56473447"
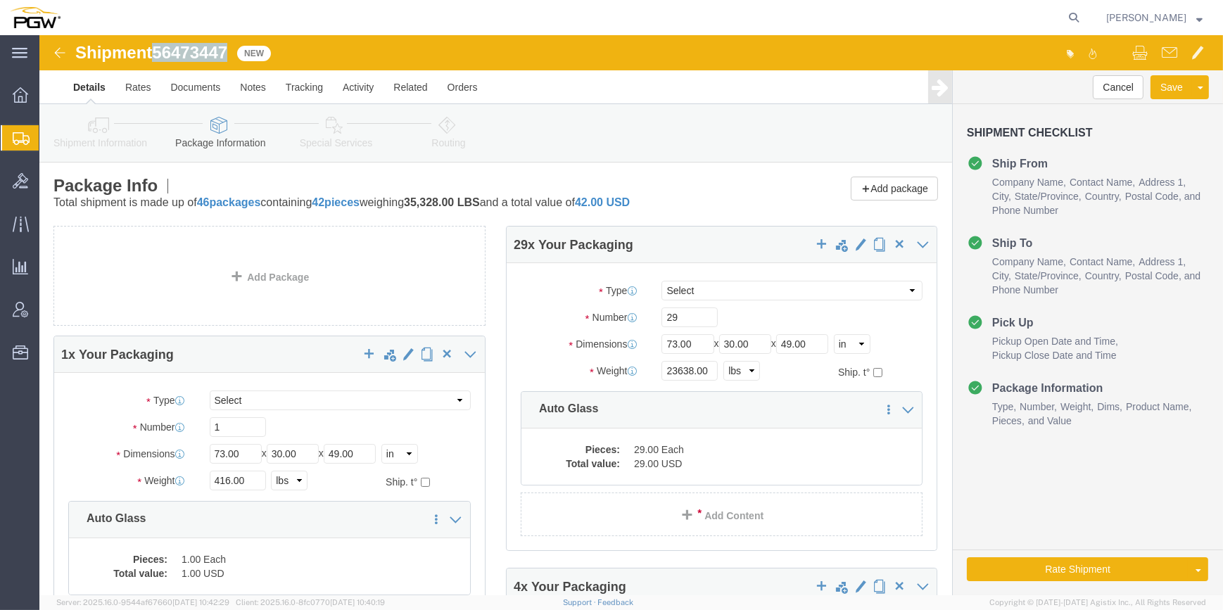
drag, startPoint x: 196, startPoint y: 17, endPoint x: 115, endPoint y: 18, distance: 81.0
click div "Shipment 56473447 New"
copy span "56473447"
click button "Save"
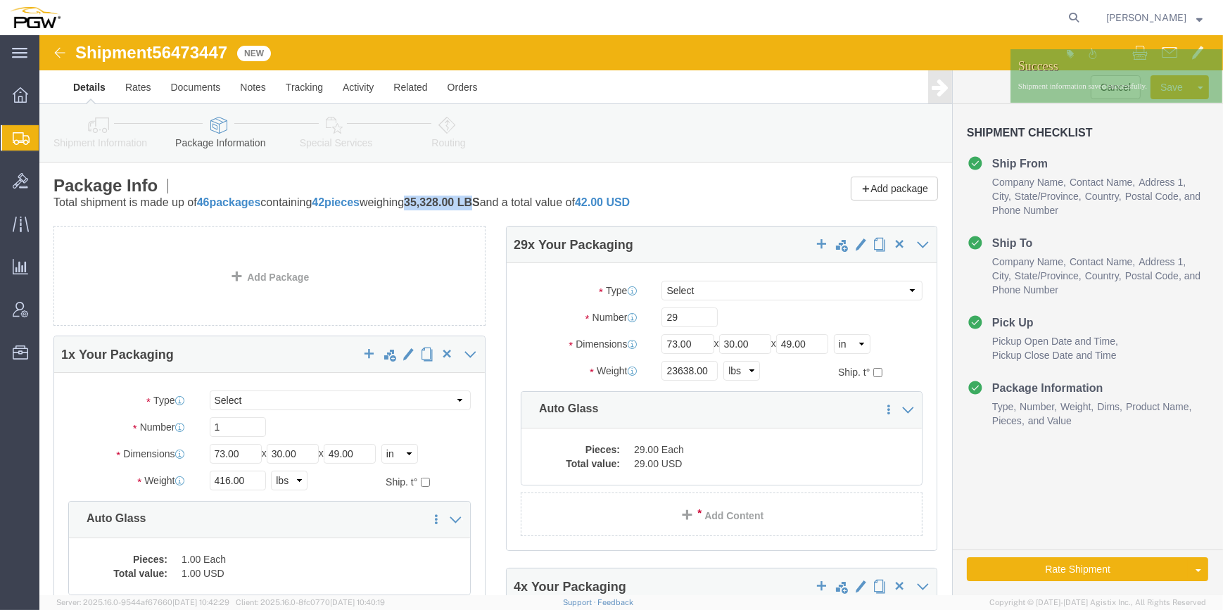
drag, startPoint x: 389, startPoint y: 165, endPoint x: 451, endPoint y: 168, distance: 62.0
click p "Total shipment is made up of 46 packages containing 42 pieces weighing 35,328.0…"
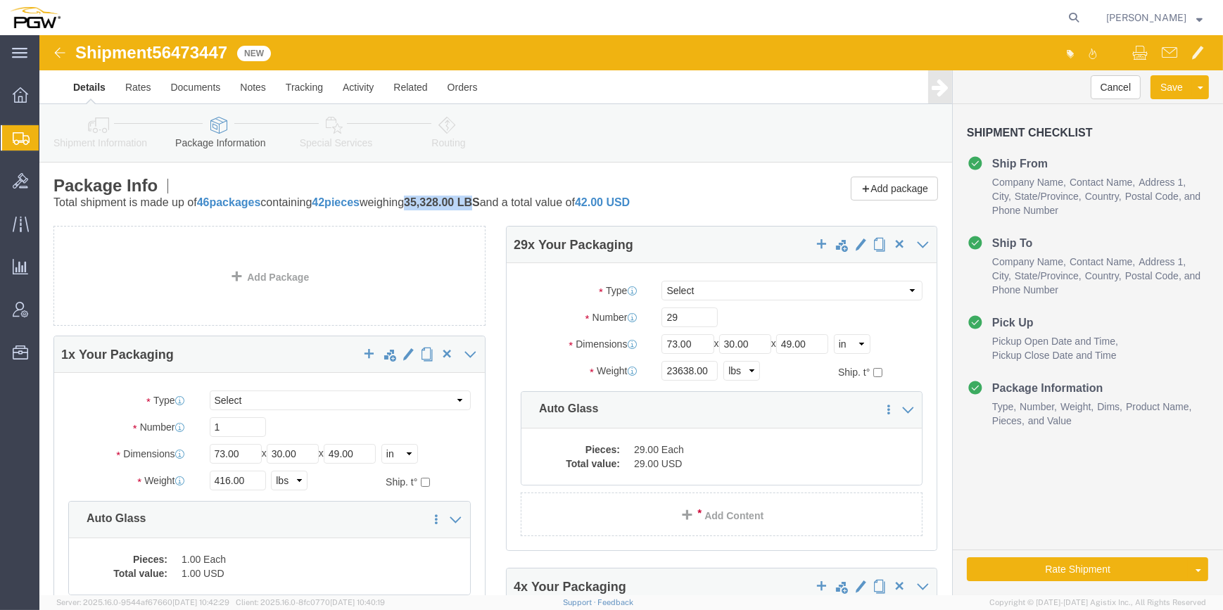
drag, startPoint x: 449, startPoint y: 168, endPoint x: 411, endPoint y: 170, distance: 38.1
click span "35,328.00"
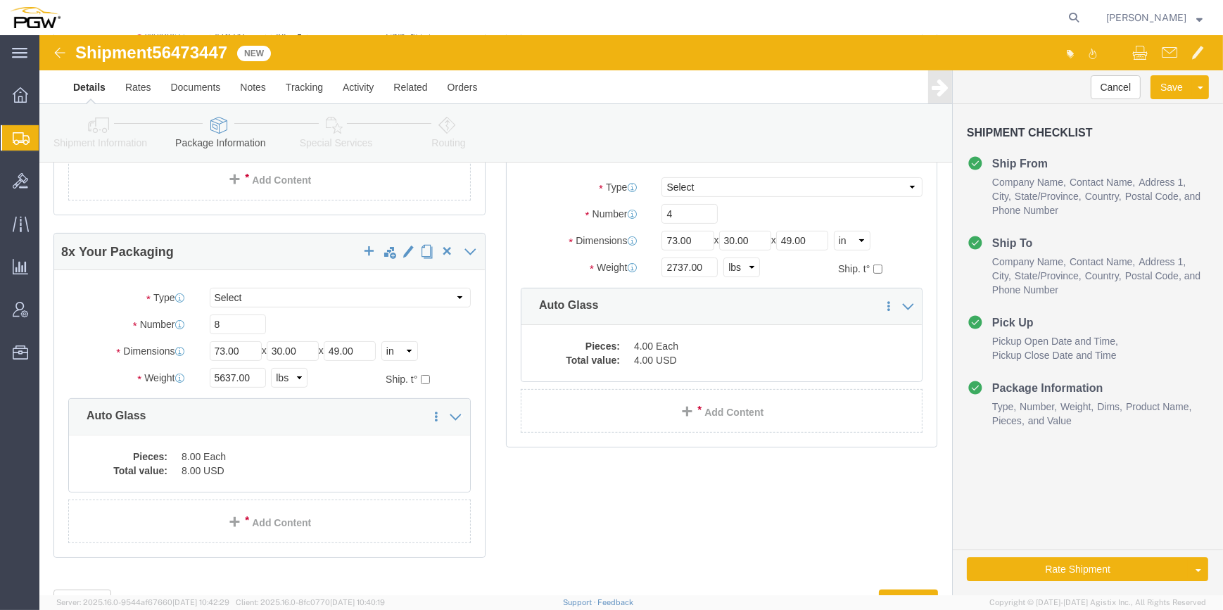
scroll to position [506, 0]
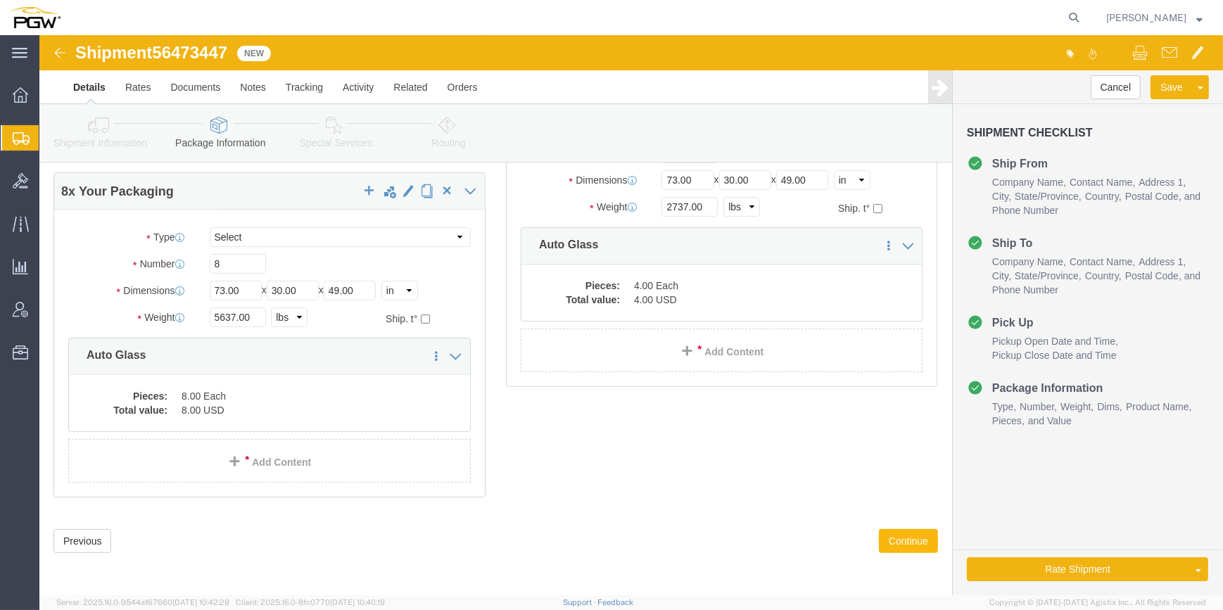
click button "Continue"
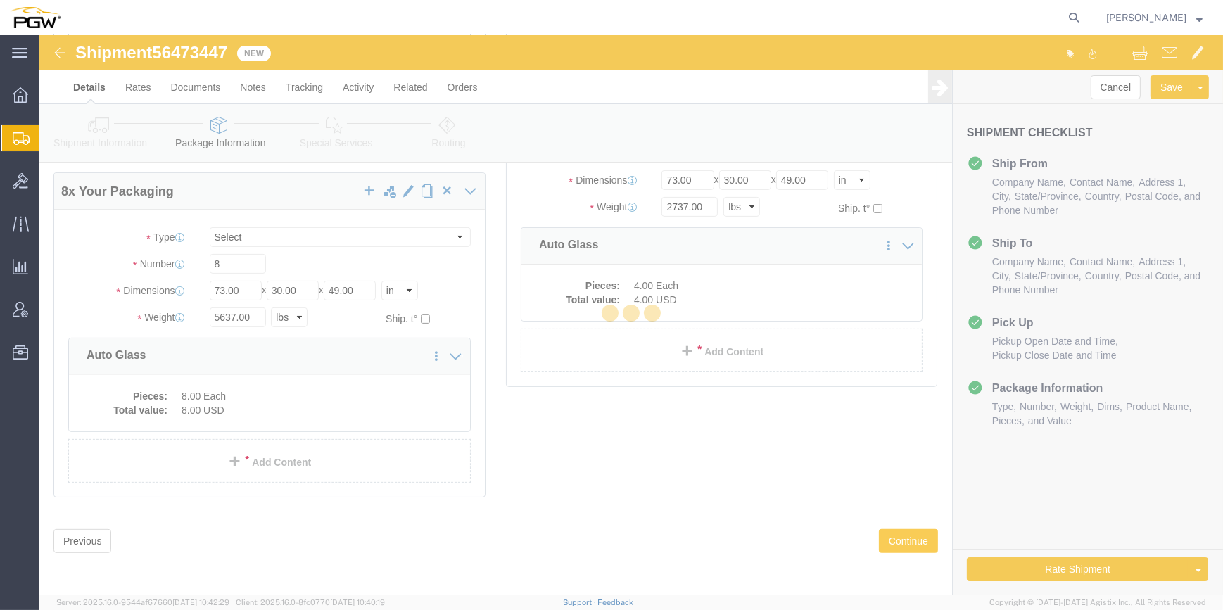
select select
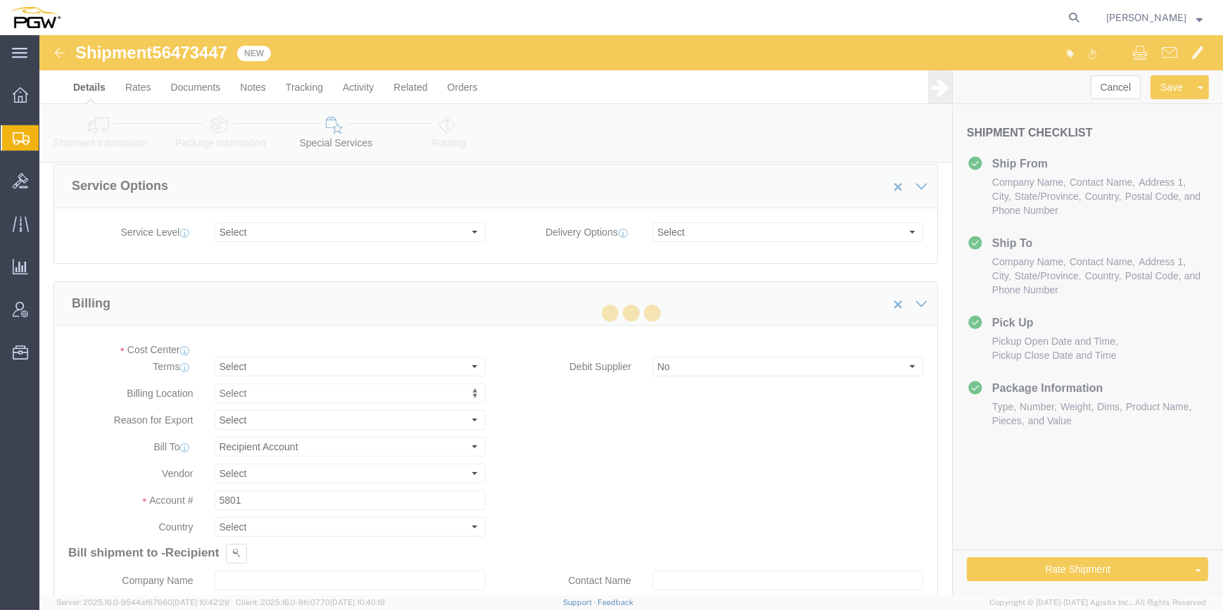
select select "COSTCENTER"
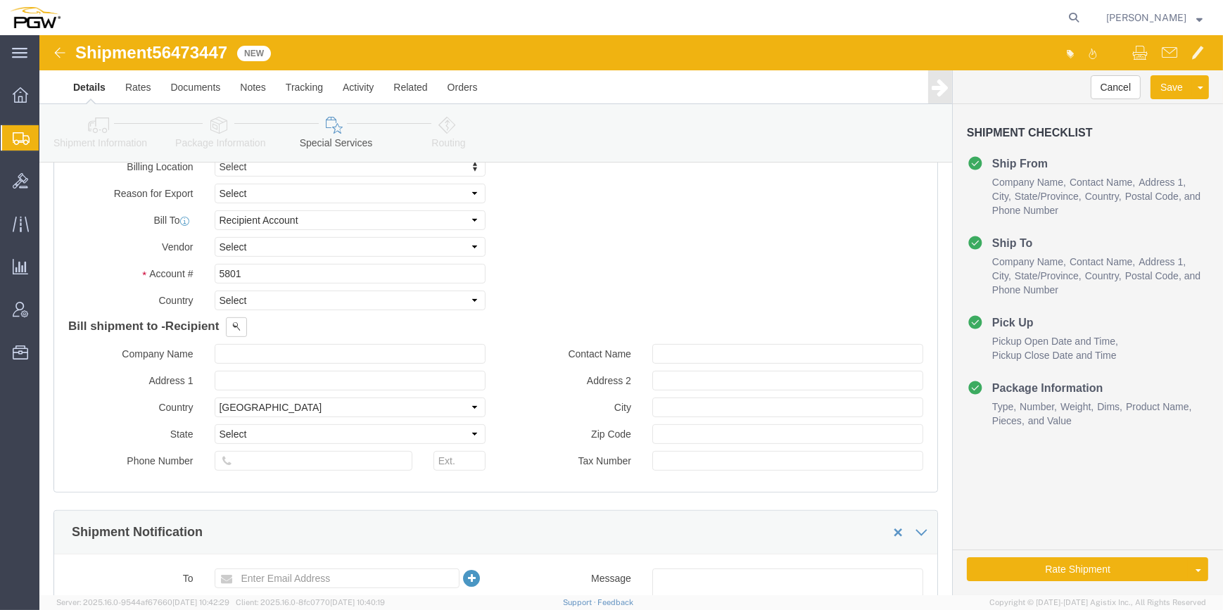
scroll to position [769, 0]
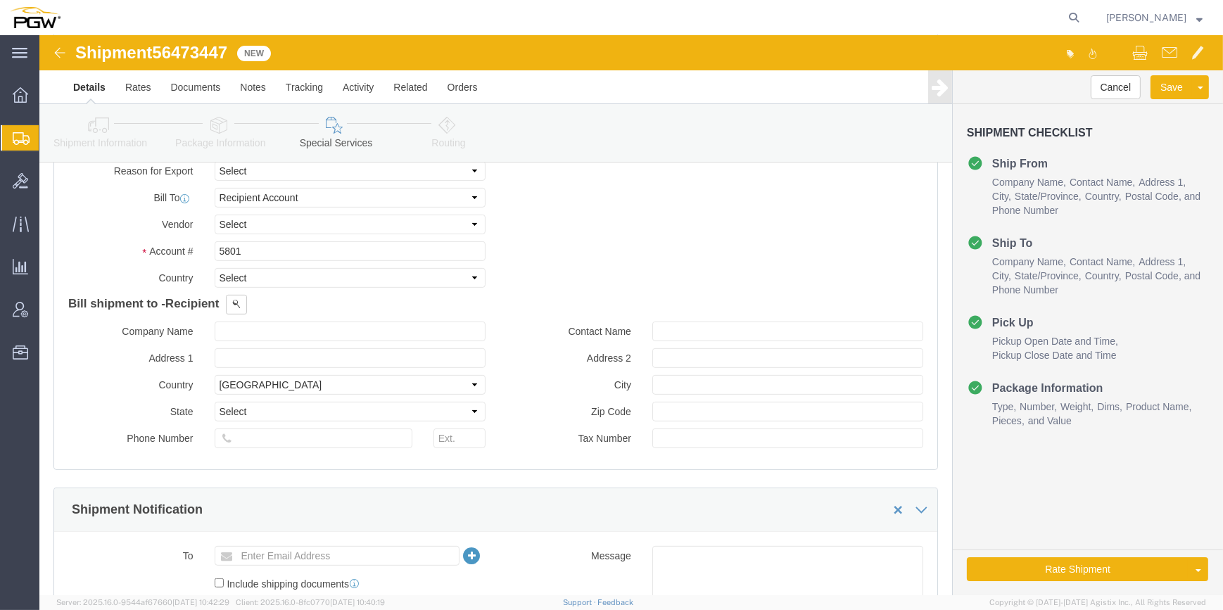
click icon
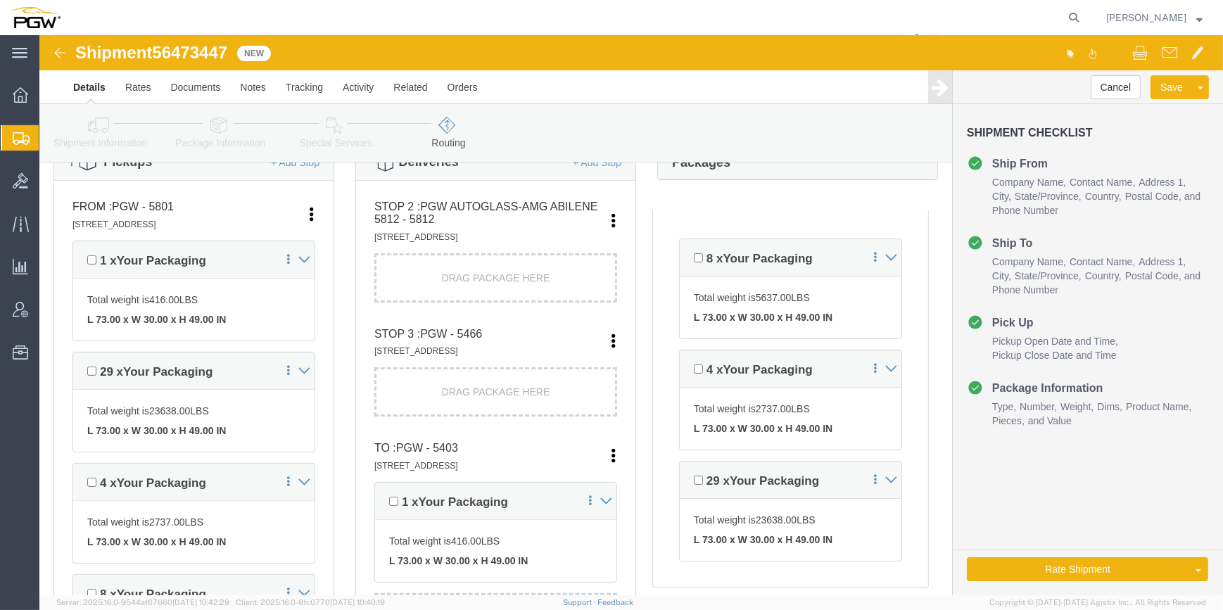
scroll to position [447, 0]
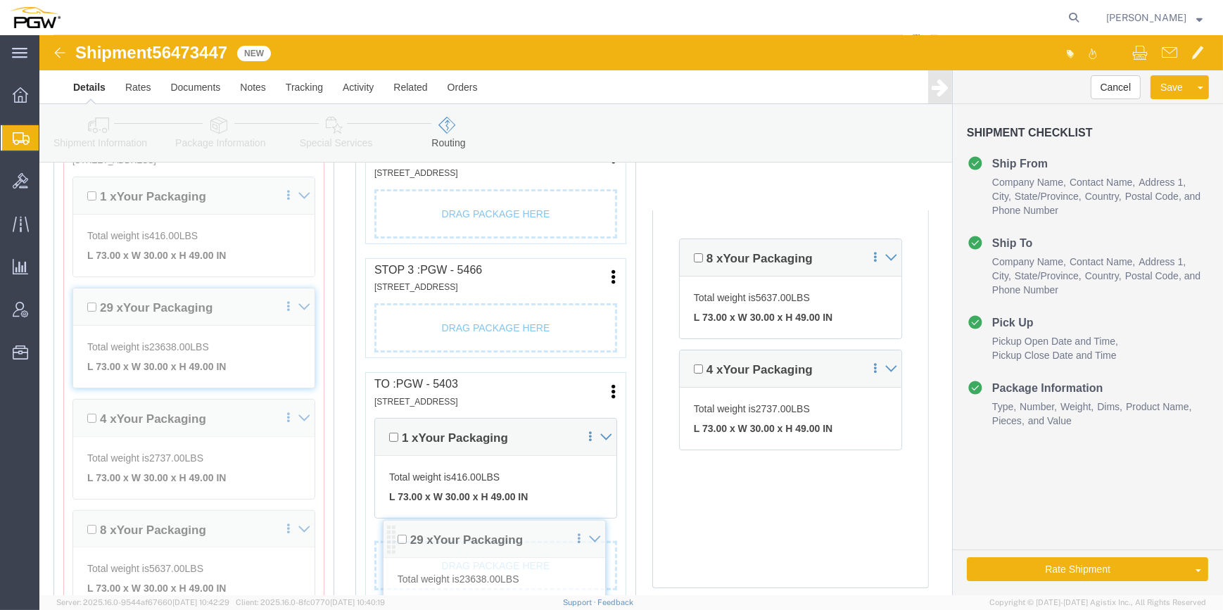
drag, startPoint x: 648, startPoint y: 441, endPoint x: 351, endPoint y: 500, distance: 302.2
click div "Pickups + Add Stop From : PGW - 5801 5000 South Freeway, Fort Worth, TX, 76115,…"
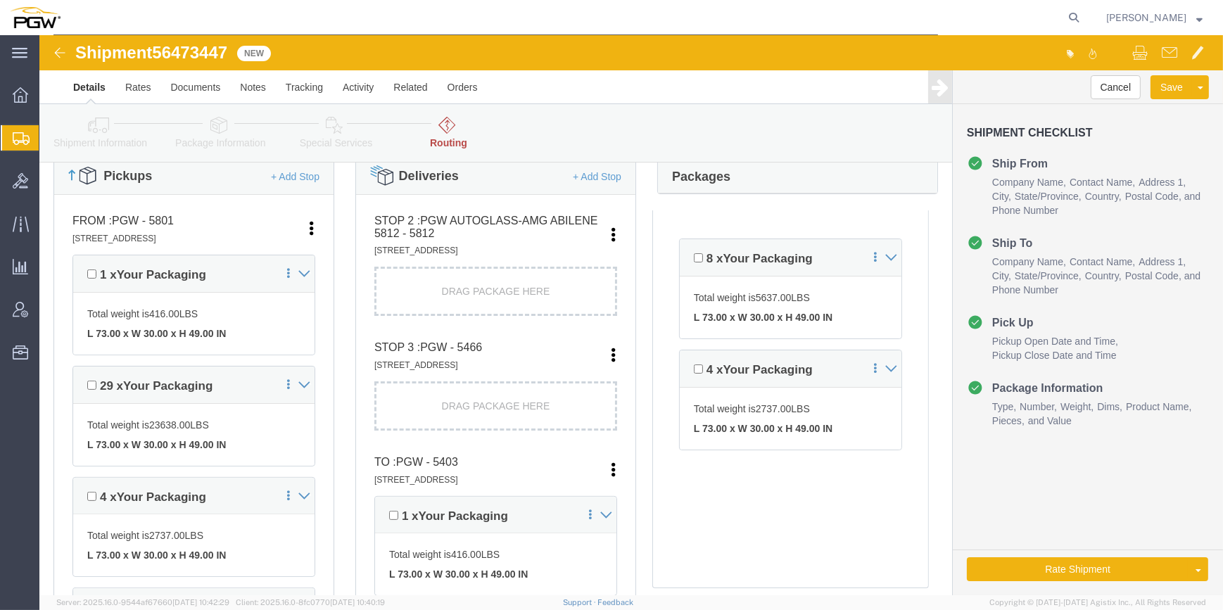
scroll to position [512, 0]
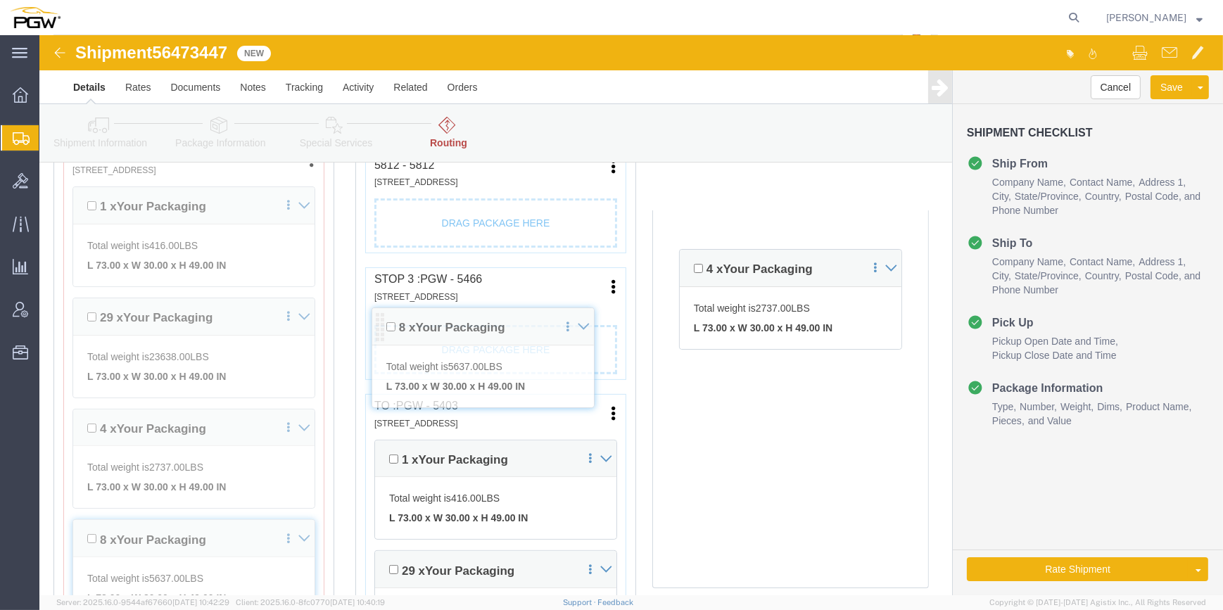
drag, startPoint x: 648, startPoint y: 223, endPoint x: 340, endPoint y: 292, distance: 315.2
click div "Pickups + Add Stop From : PGW - 5801 5000 South Freeway, Fort Worth, TX, 76115,…"
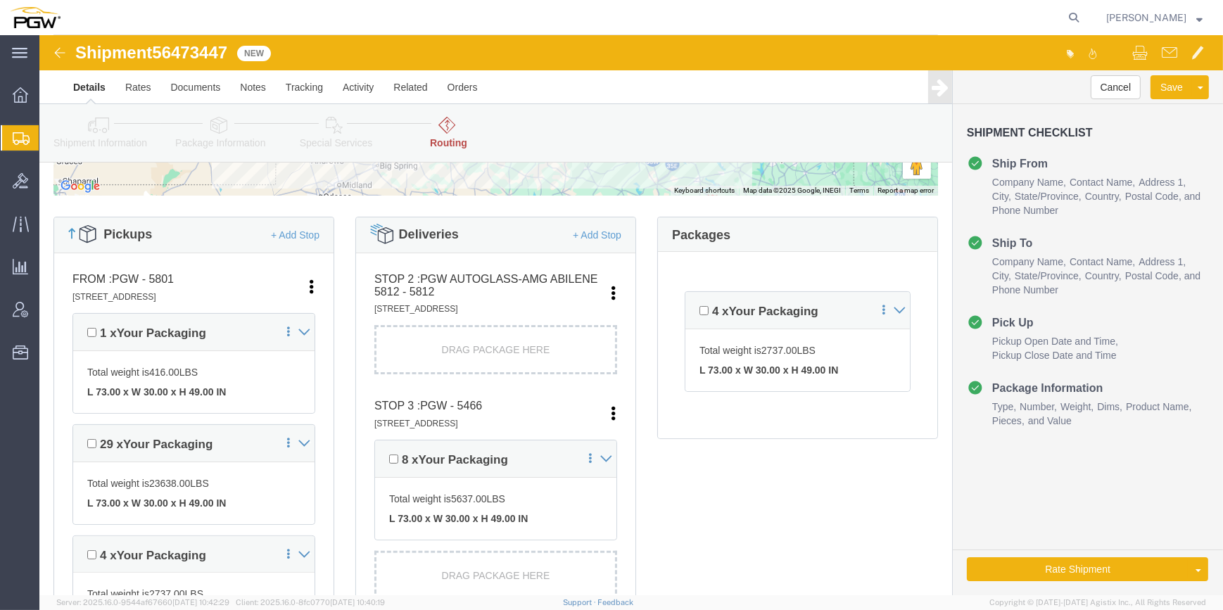
scroll to position [384, 0]
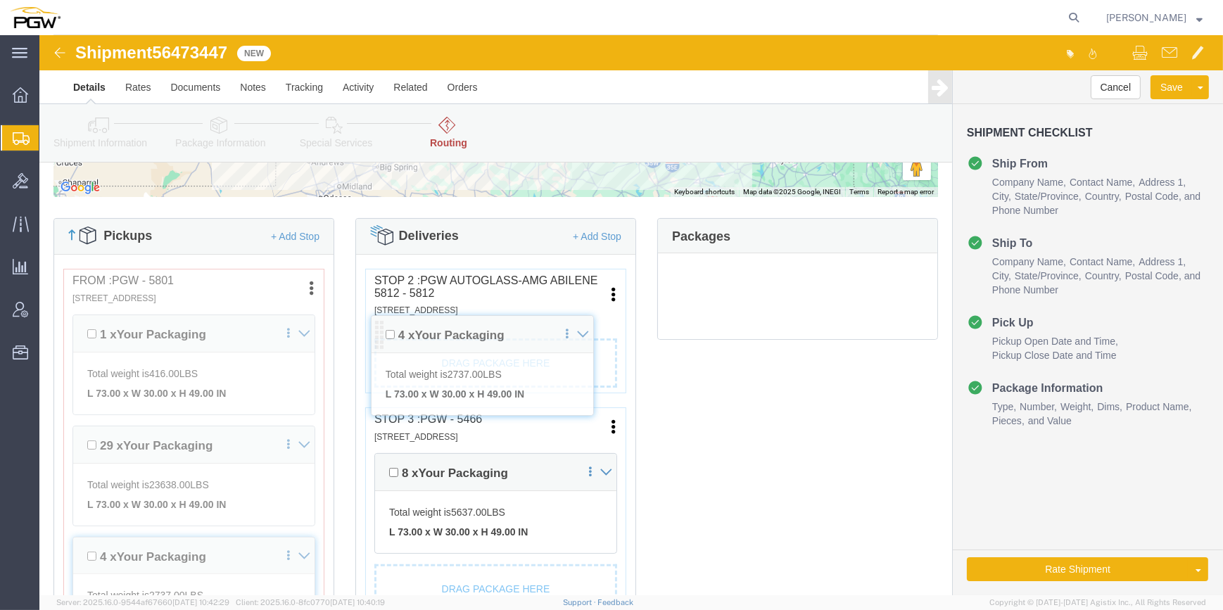
drag, startPoint x: 647, startPoint y: 271, endPoint x: 336, endPoint y: 293, distance: 311.9
click div "Pickups + Add Stop From : PGW - 5801 5000 South Freeway, Fort Worth, TX, 76115,…"
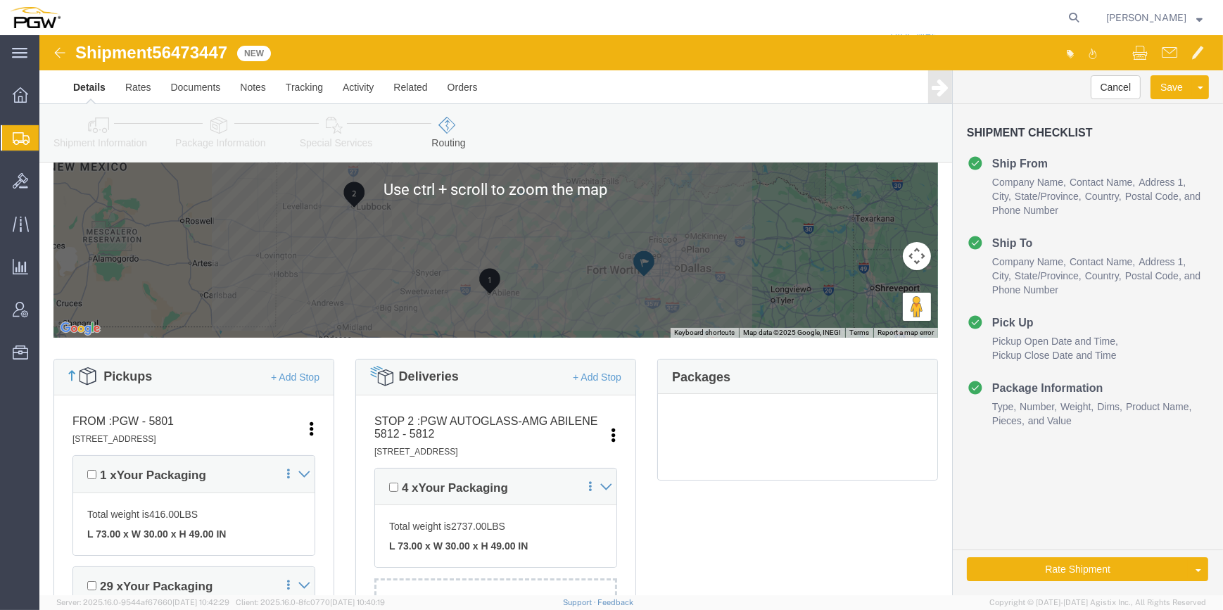
scroll to position [256, 0]
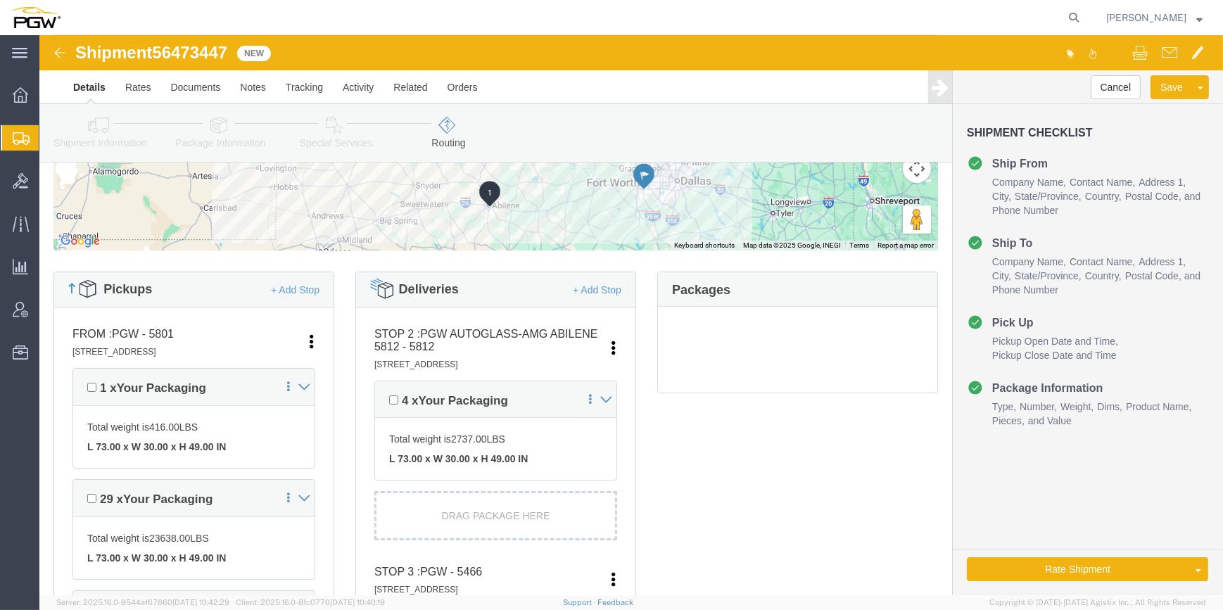
click link "Details"
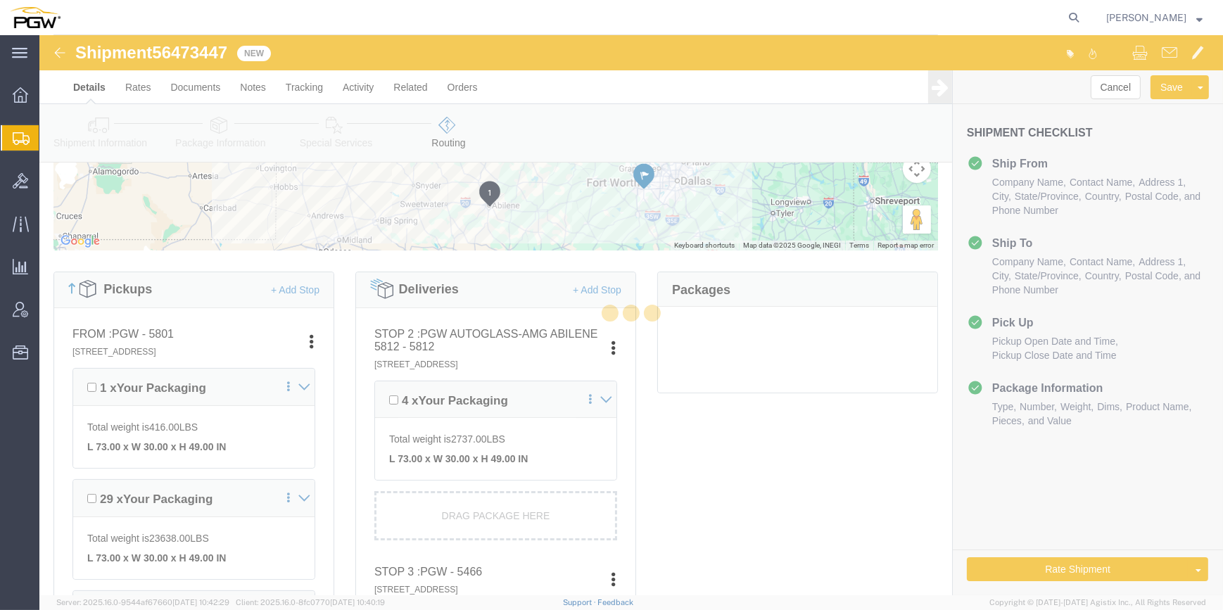
select select "62891"
select select "28259"
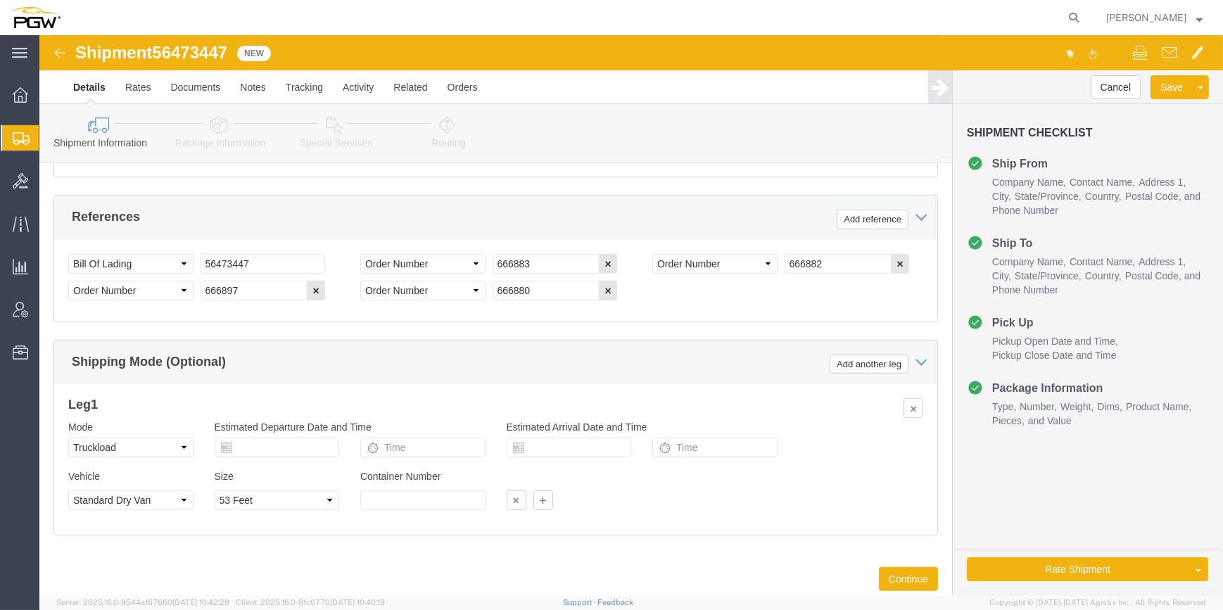
scroll to position [1091, 0]
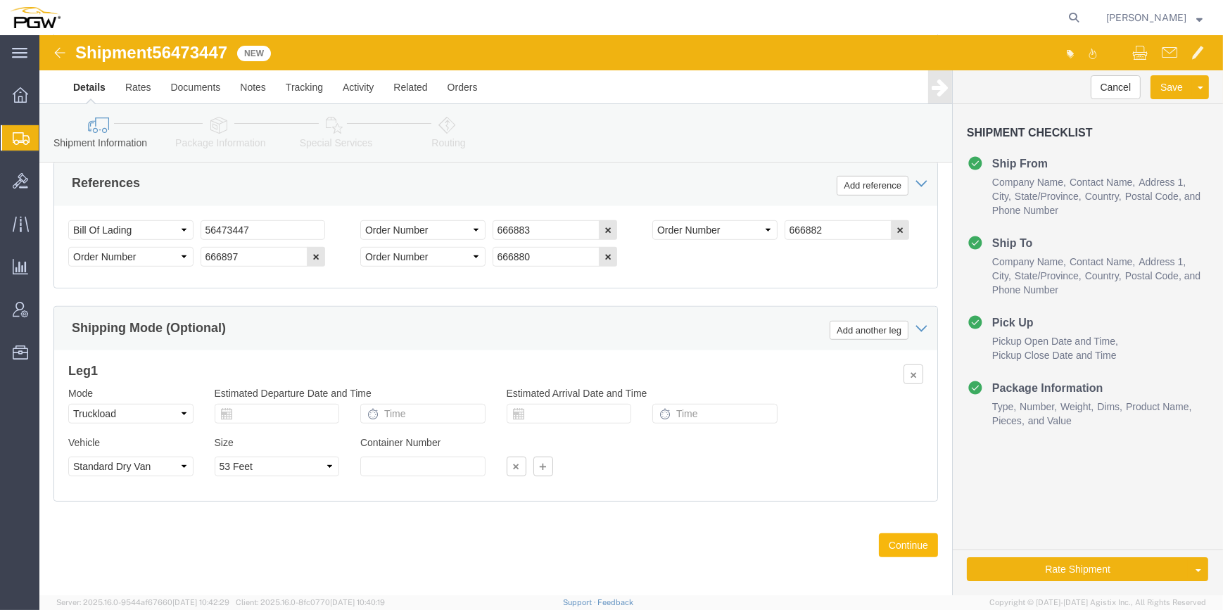
click button "Continue"
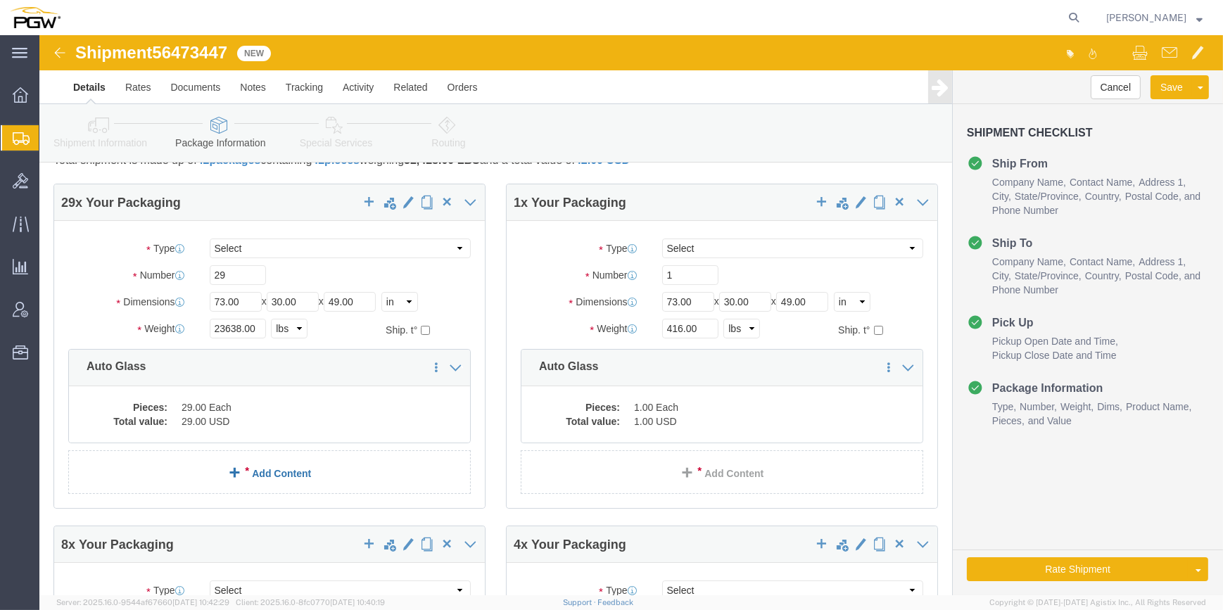
scroll to position [0, 0]
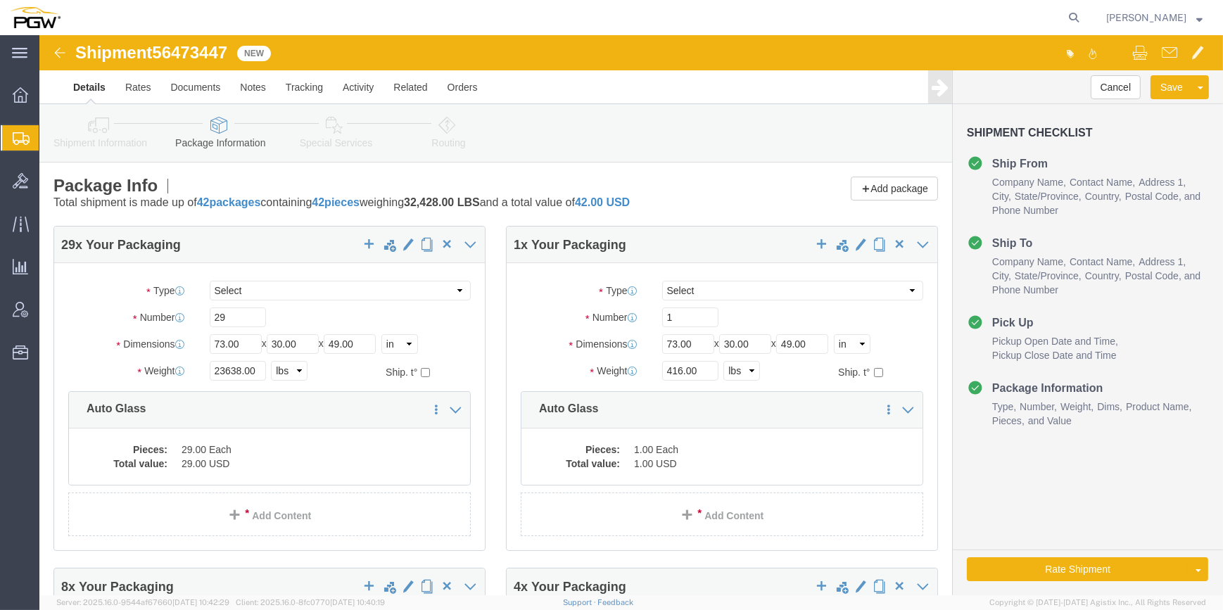
click link "Special Services"
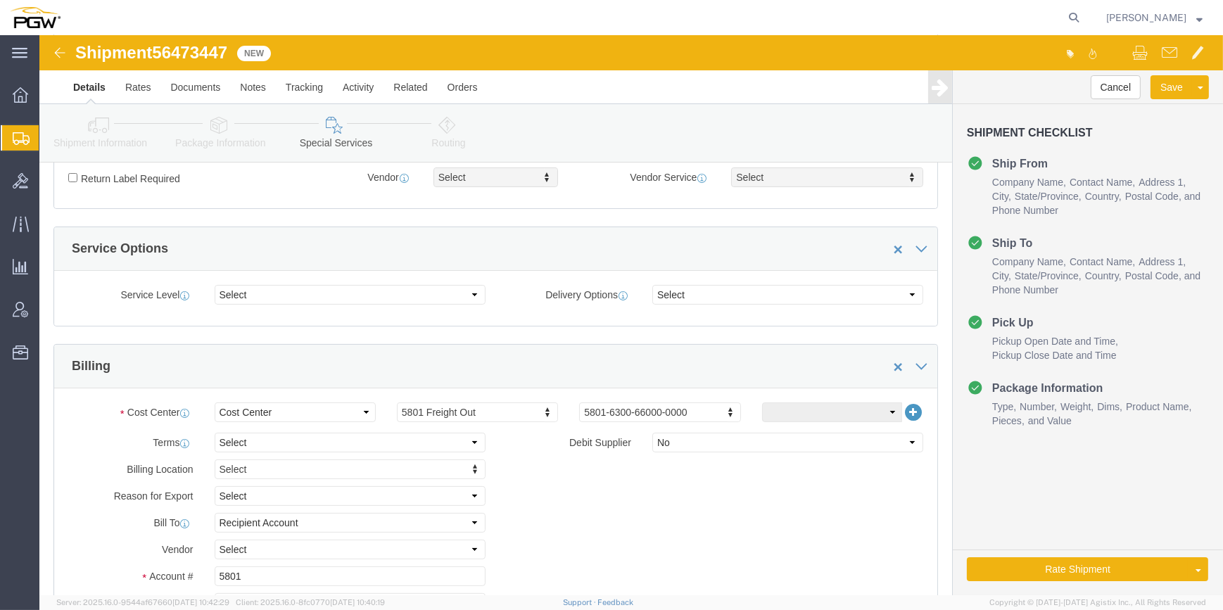
scroll to position [256, 0]
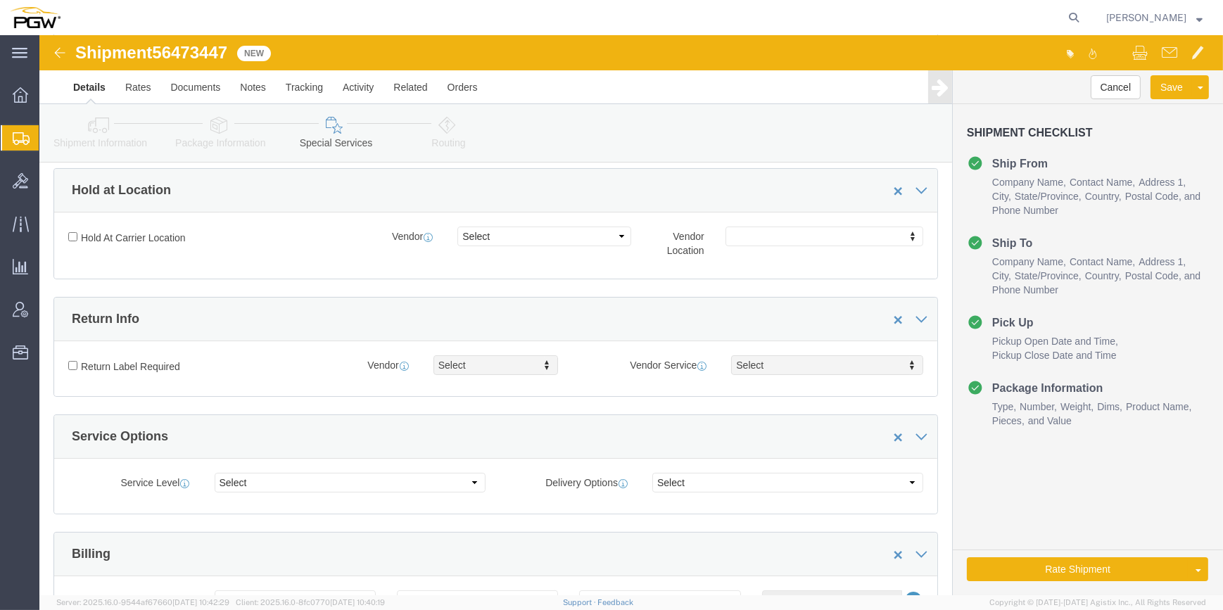
click link "Routing"
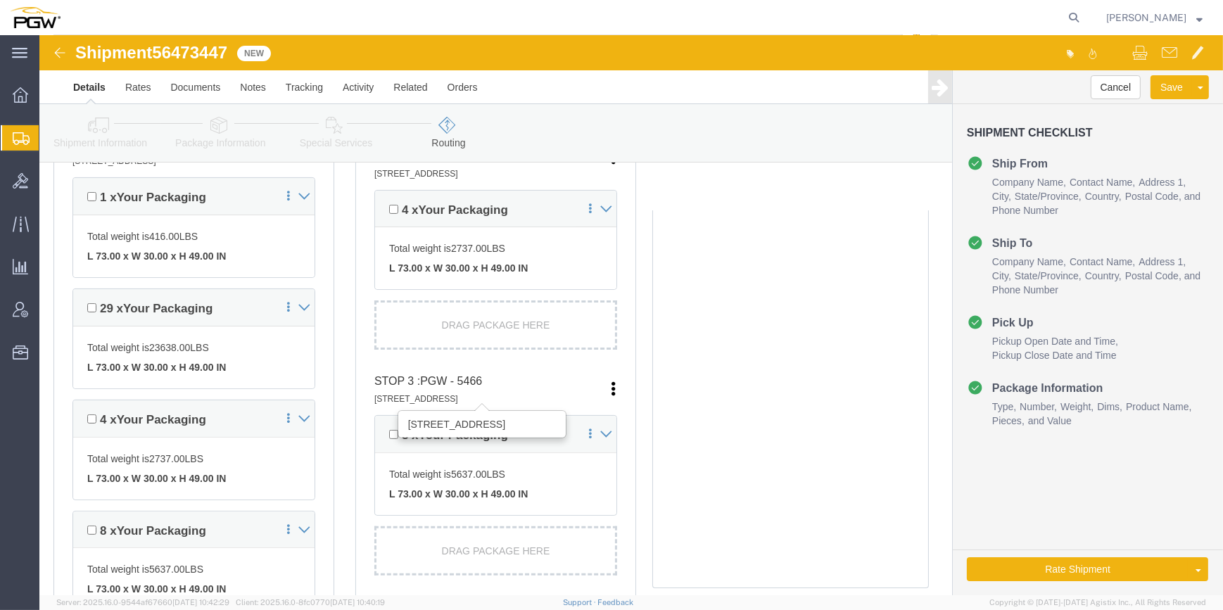
scroll to position [448, 0]
click h4 "STOP 3 : PGW - 5466 611 Twenty-Third Street, Lubbock, TX, 79404, US"
click link "Edit"
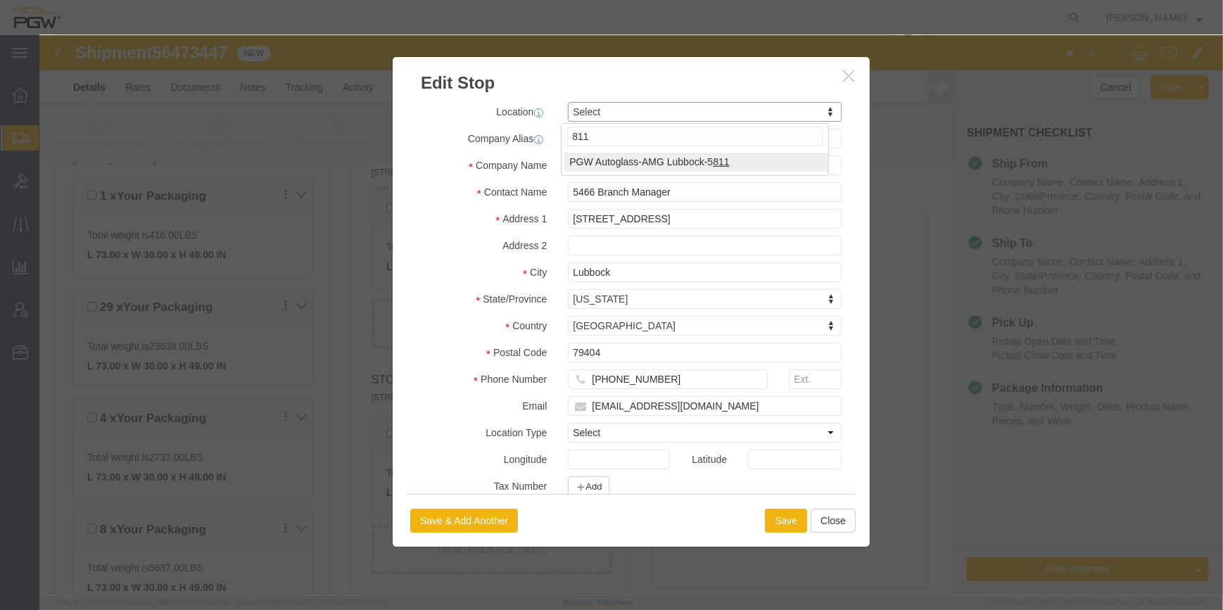
type input "811"
select select "62051"
type input "5811"
type input "Aaron Avery"
type input "8211 Highway 87"
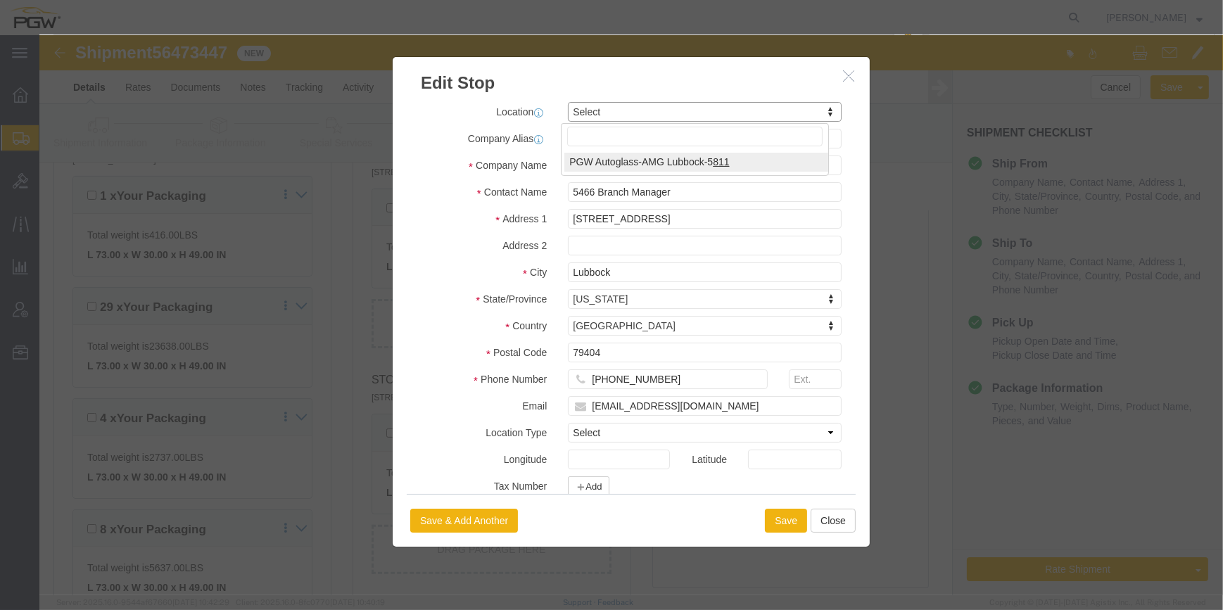
type input "79423"
type input "aavery@pgwautoglass.com"
select select "TX"
click button "Save"
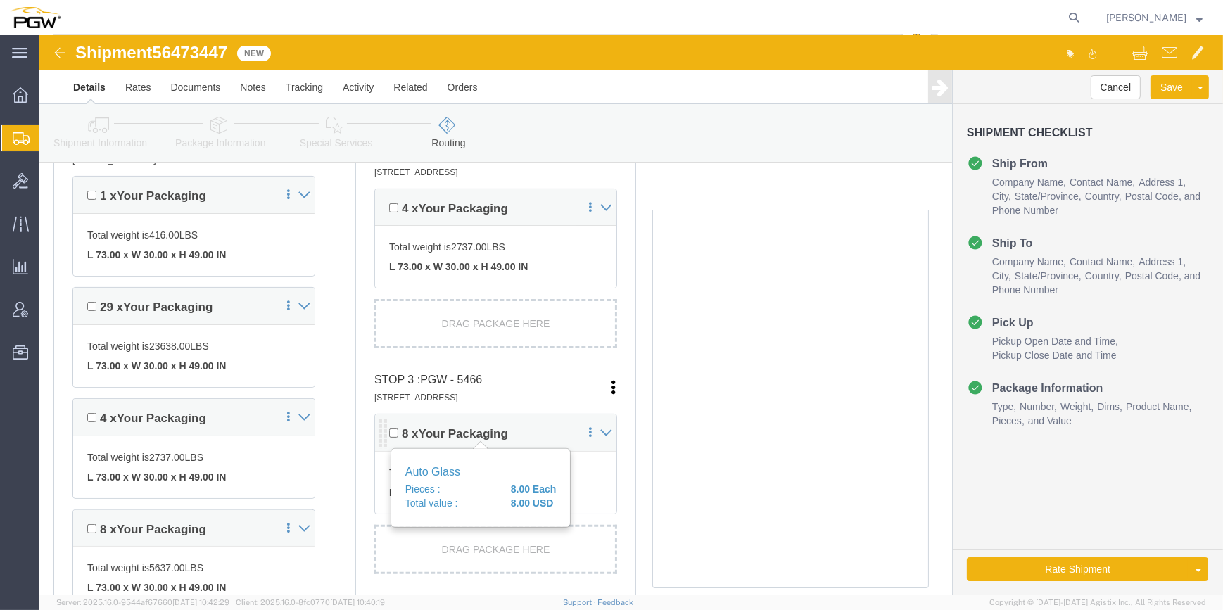
scroll to position [384, 0]
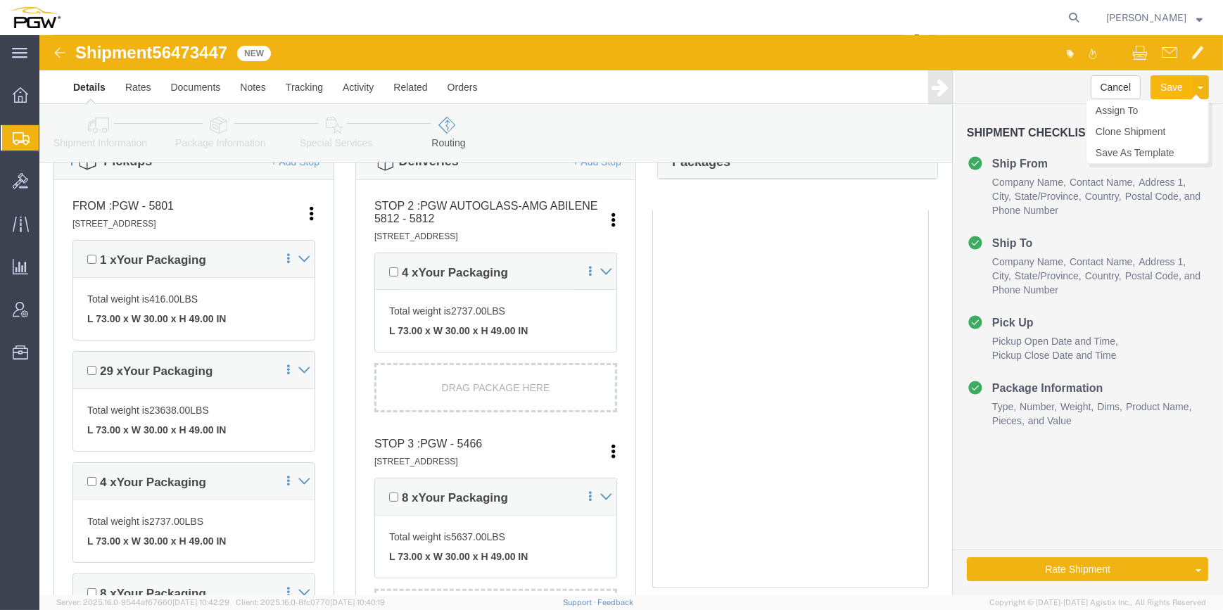
click button "Save"
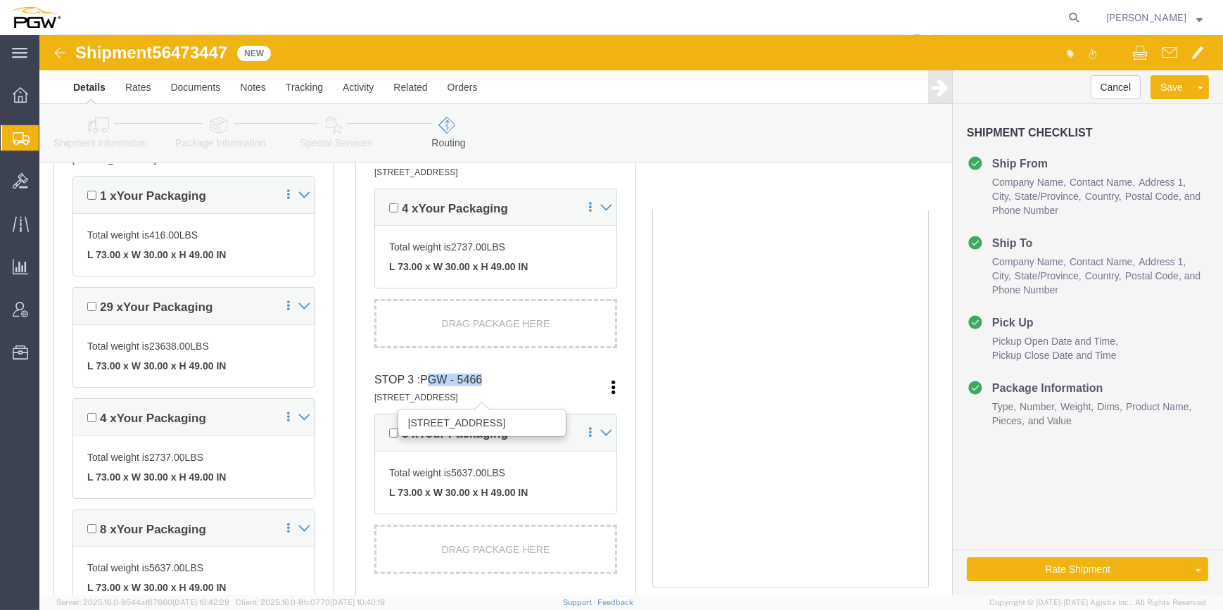
drag, startPoint x: 450, startPoint y: 341, endPoint x: 426, endPoint y: 344, distance: 24.7
click h4 "STOP 3 : PGW - 5466 611 Twenty-Third Street, Lubbock, TX, 79404, US"
drag, startPoint x: 426, startPoint y: 344, endPoint x: 503, endPoint y: 355, distance: 78.3
click h4 "STOP 3 : PGW - 5466 611 Twenty-Third Street, Lubbock, TX, 79404, US"
click li "STOP 3 : PGW - 5466 611 Twenty-Third Street, Lubbock, TX, 79404, US Edit Move t…"
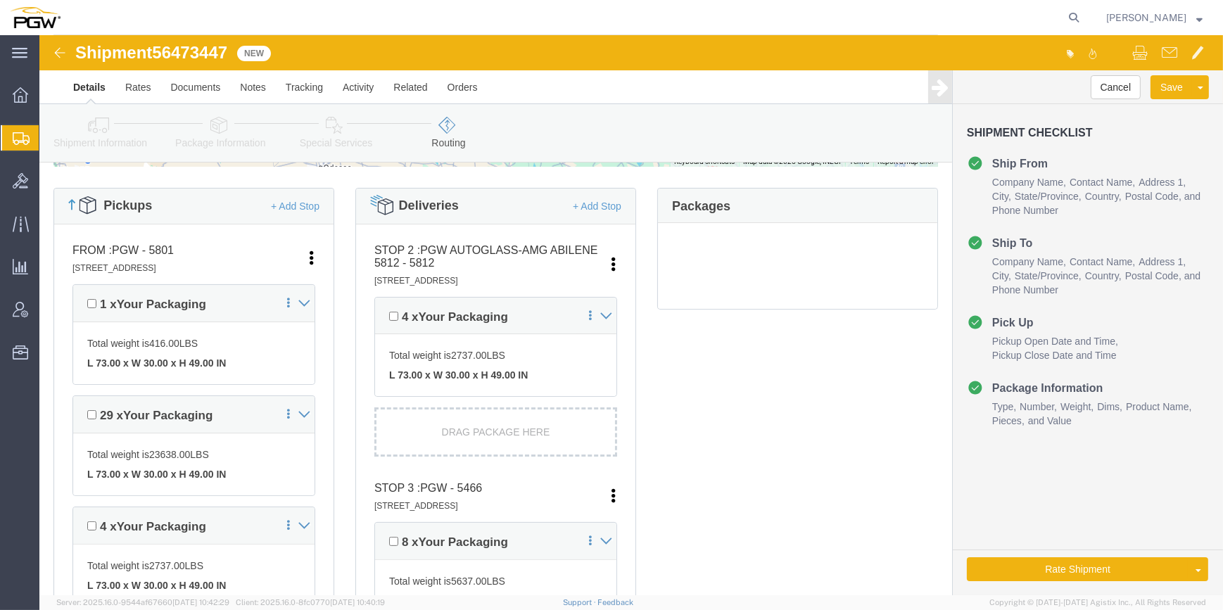
scroll to position [320, 0]
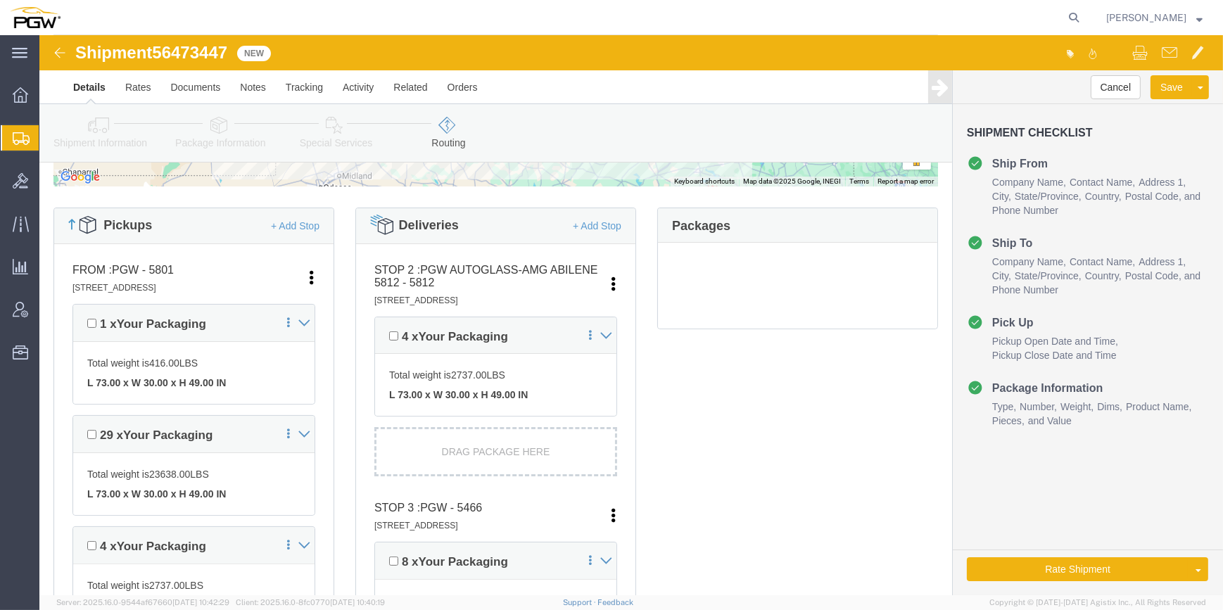
click icon
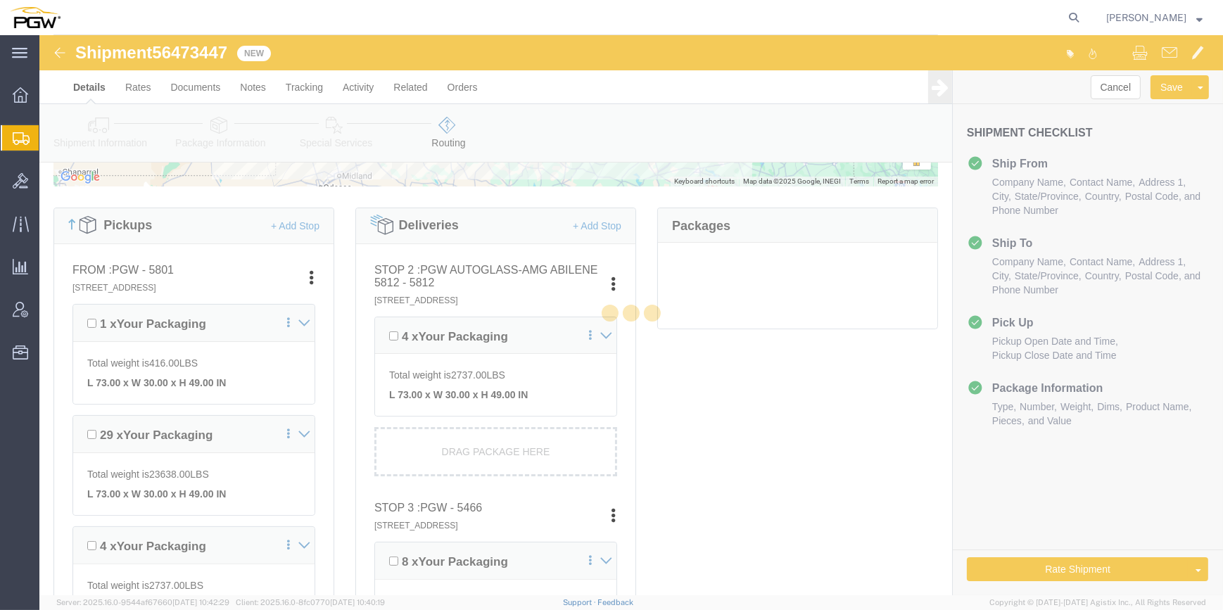
select select "62891"
select select "28259"
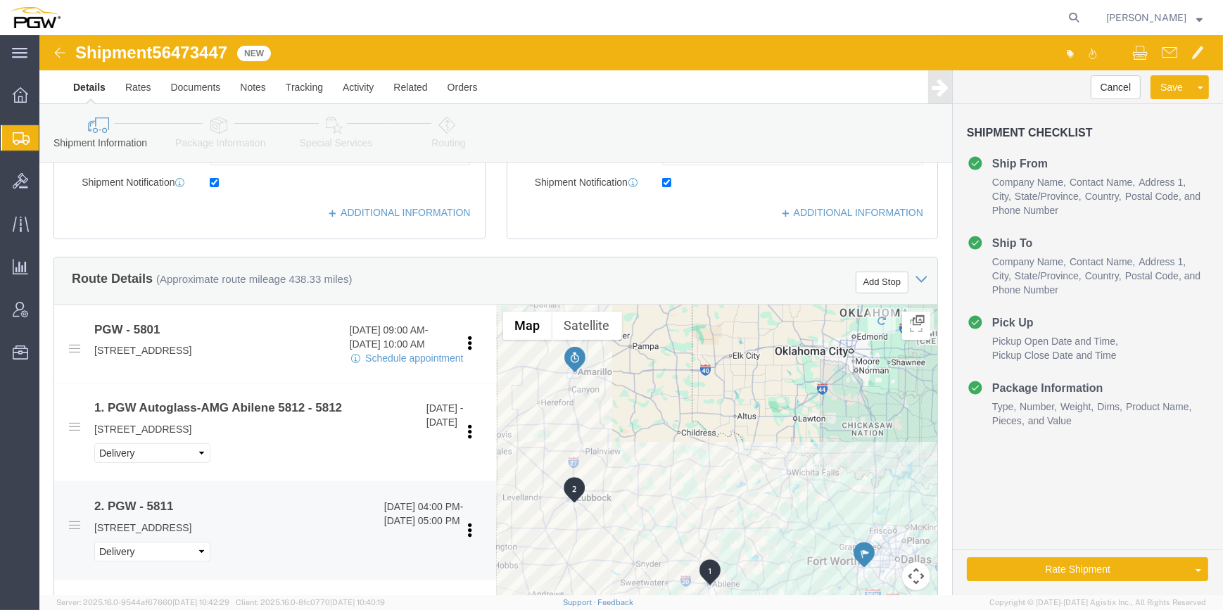
scroll to position [448, 0]
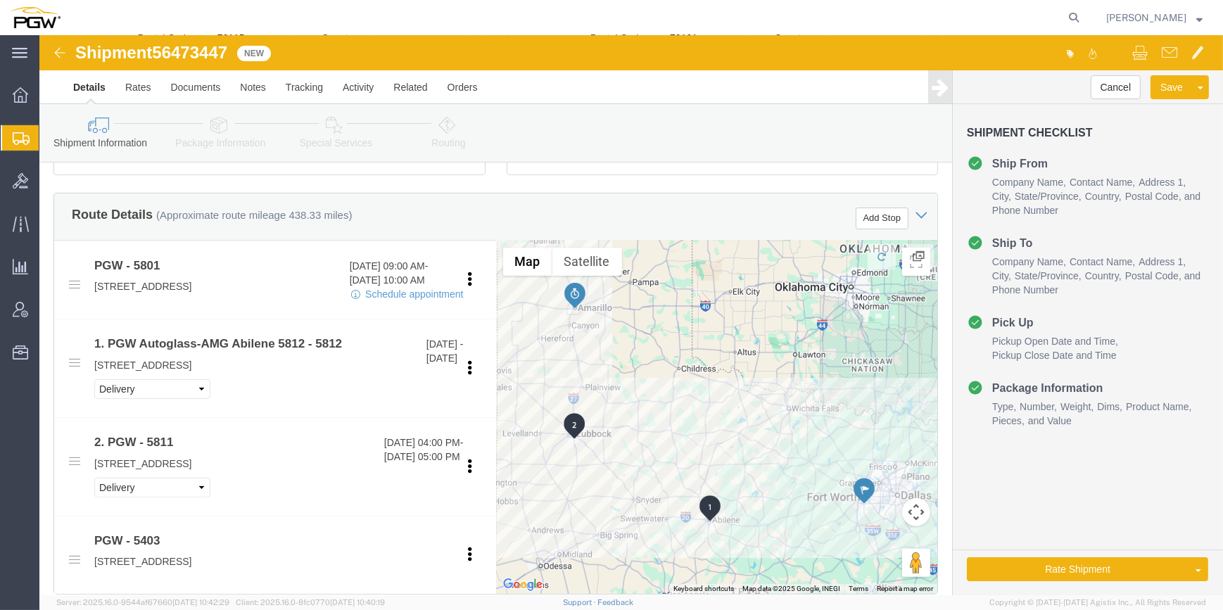
click link "Routing"
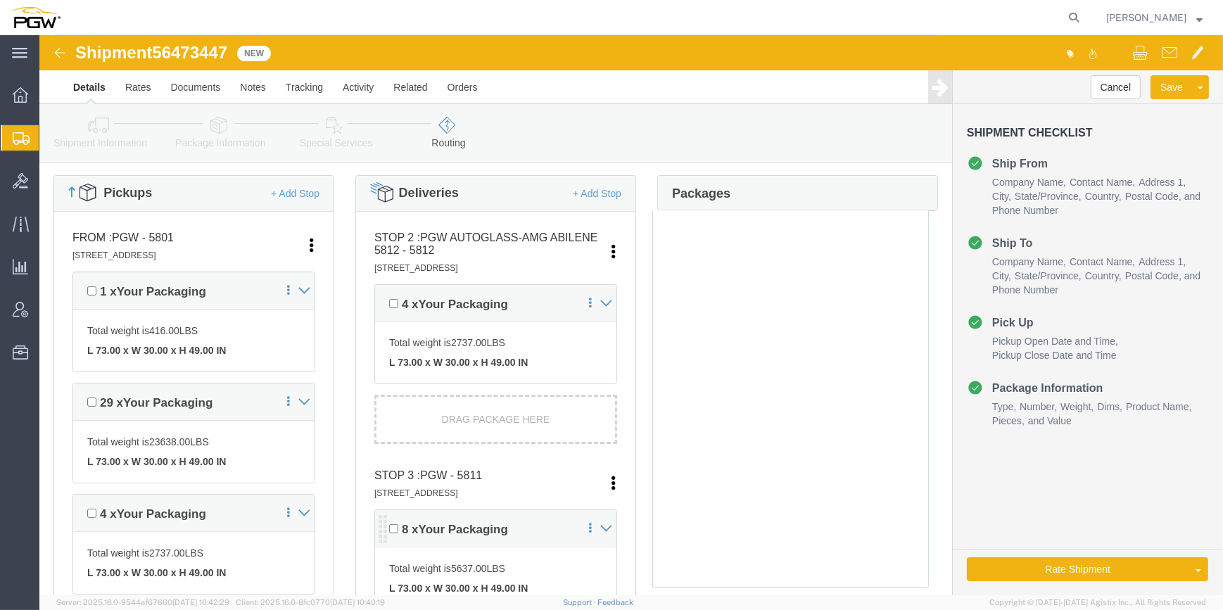
scroll to position [320, 0]
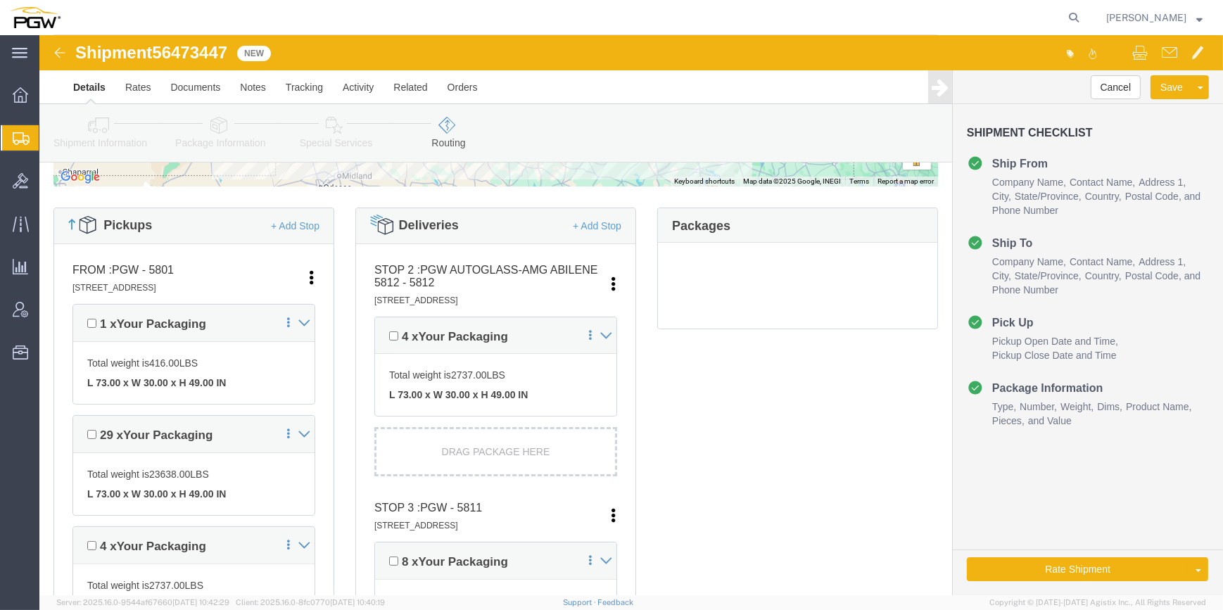
drag, startPoint x: 748, startPoint y: 465, endPoint x: 741, endPoint y: 424, distance: 41.4
click div "Pickups + Add Stop From : PGW - 5801 5000 South Freeway, Fort Worth, TX, 76115,…"
drag, startPoint x: 741, startPoint y: 424, endPoint x: 707, endPoint y: 429, distance: 34.1
click div "Pickups + Add Stop From : PGW - 5801 5000 South Freeway, Fort Worth, TX, 76115,…"
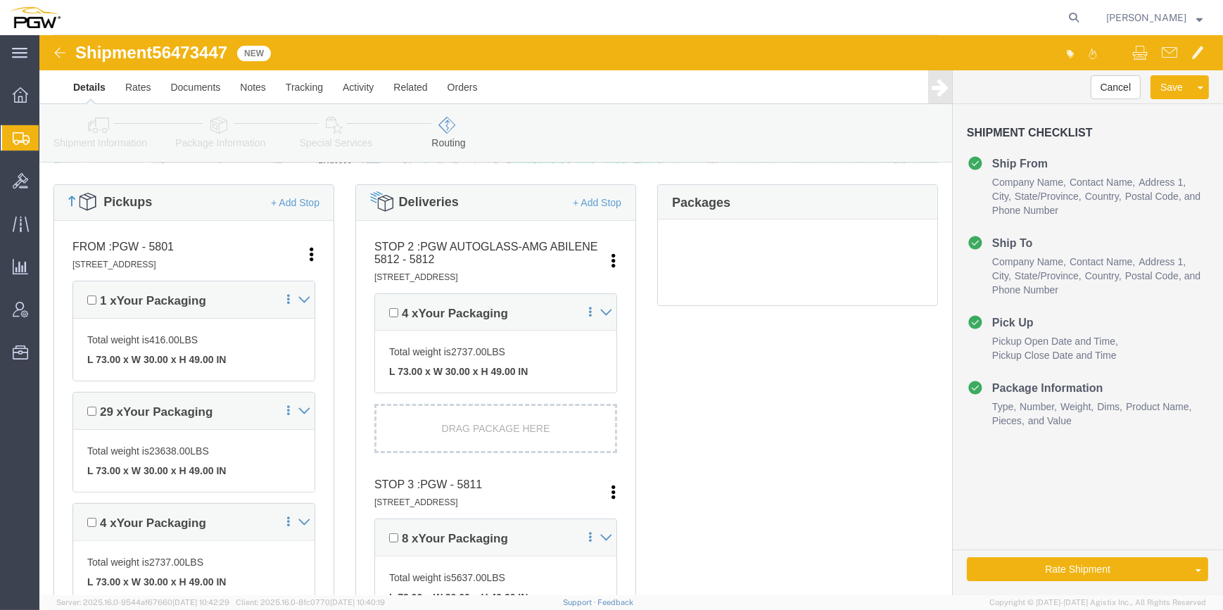
scroll to position [384, 0]
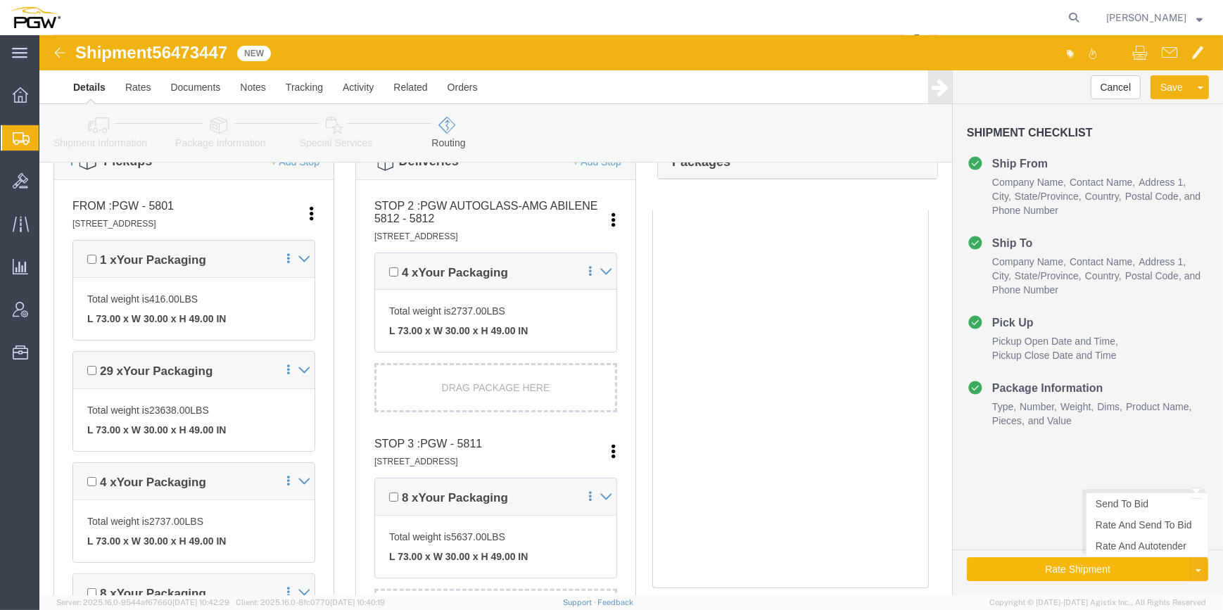
click button "Rate Shipment"
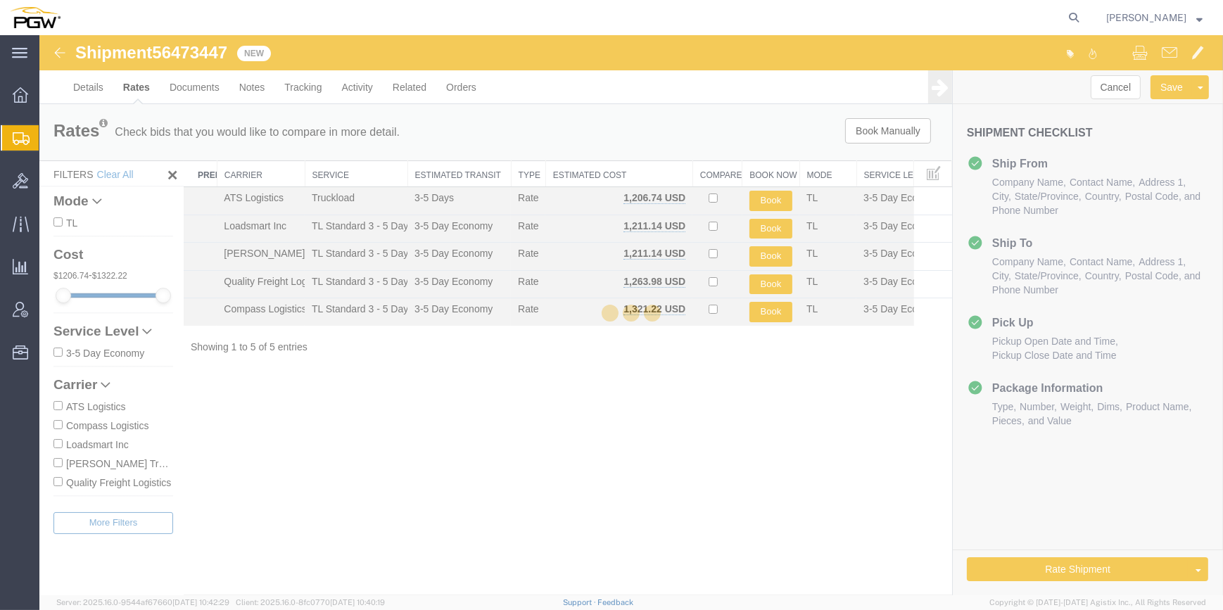
scroll to position [0, 0]
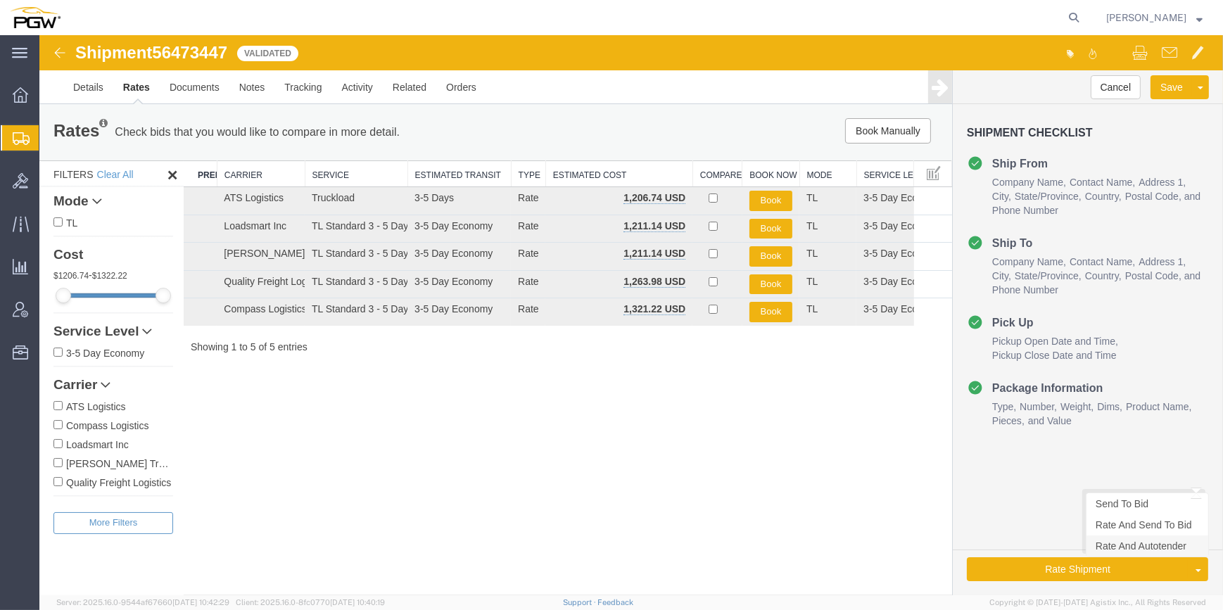
click at [1165, 549] on link "Rate And Autotender" at bounding box center [1148, 546] width 122 height 21
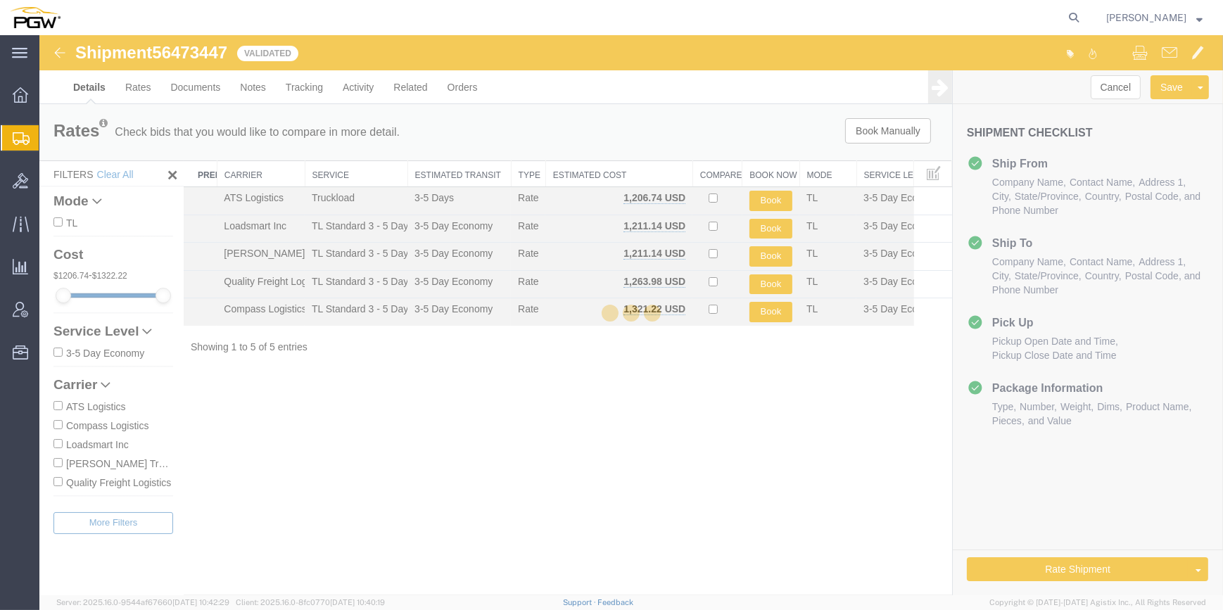
select select "62891"
select select "28259"
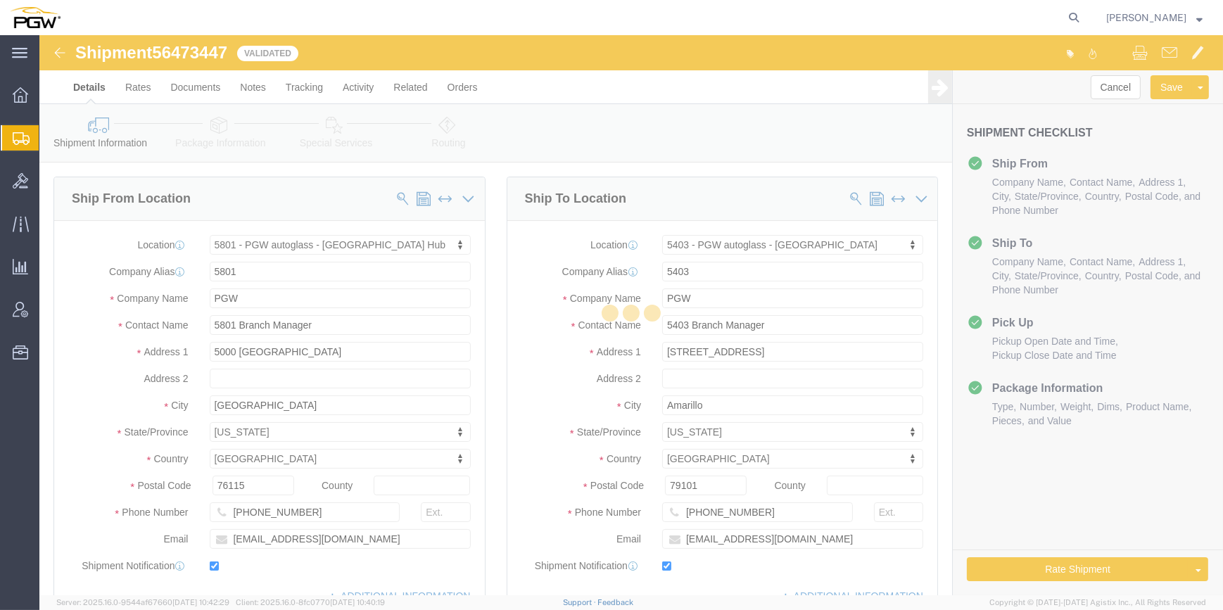
select select "62891"
select select "28259"
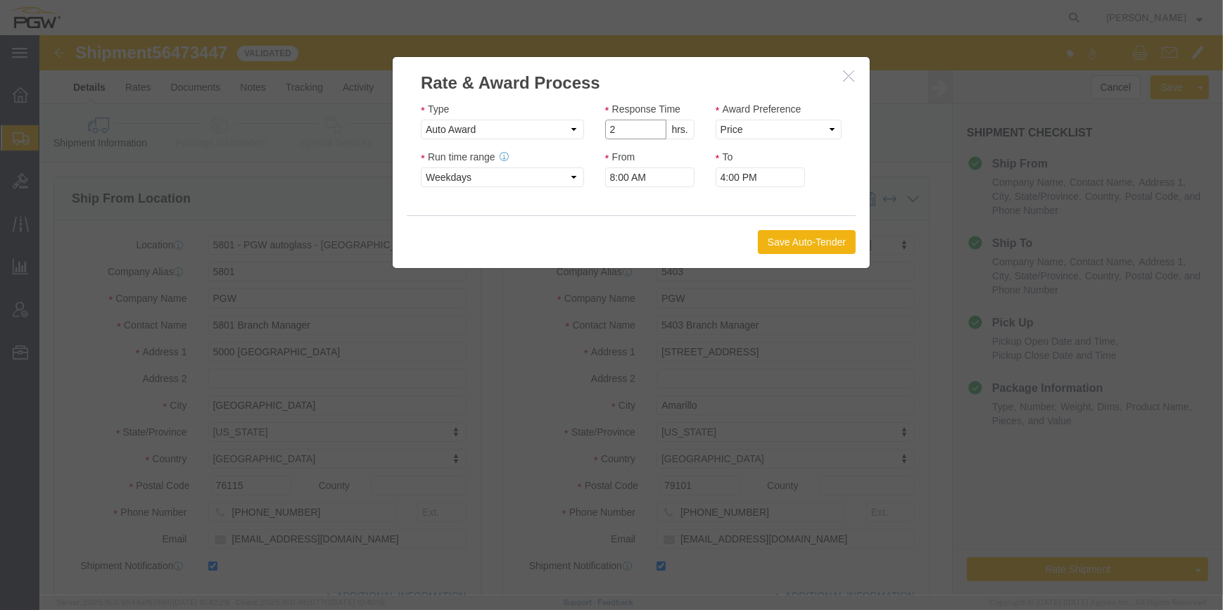
type input "2"
click input "2"
click select "Price Carrier Rank"
select select "LANE_RANK"
click select "Price Carrier Rank"
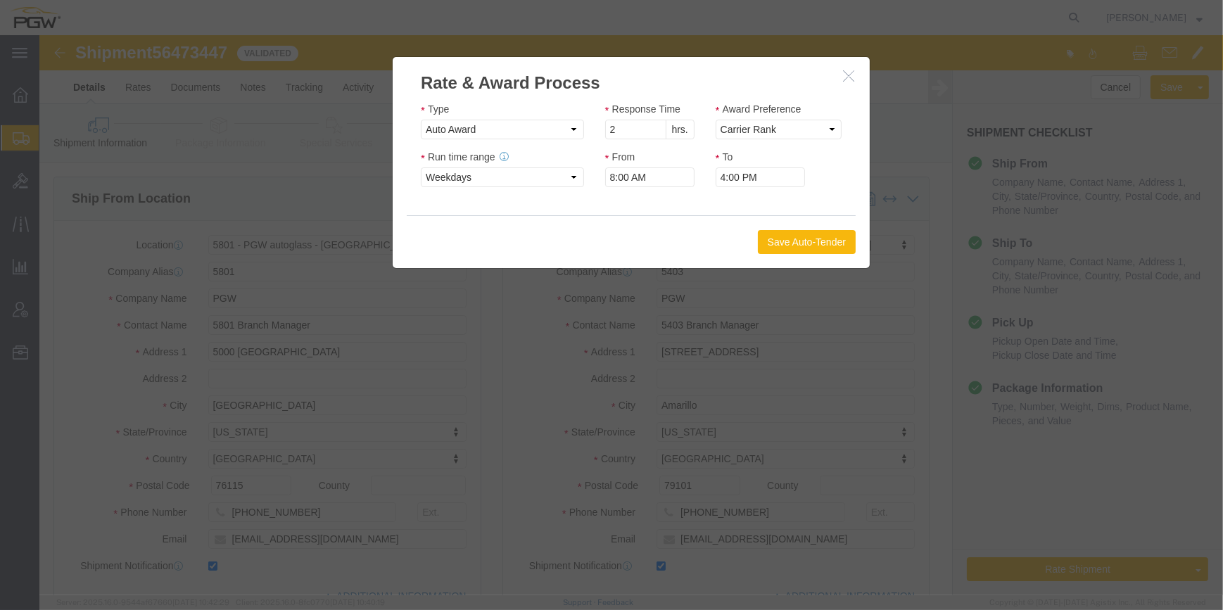
click button "Save Auto-Tender"
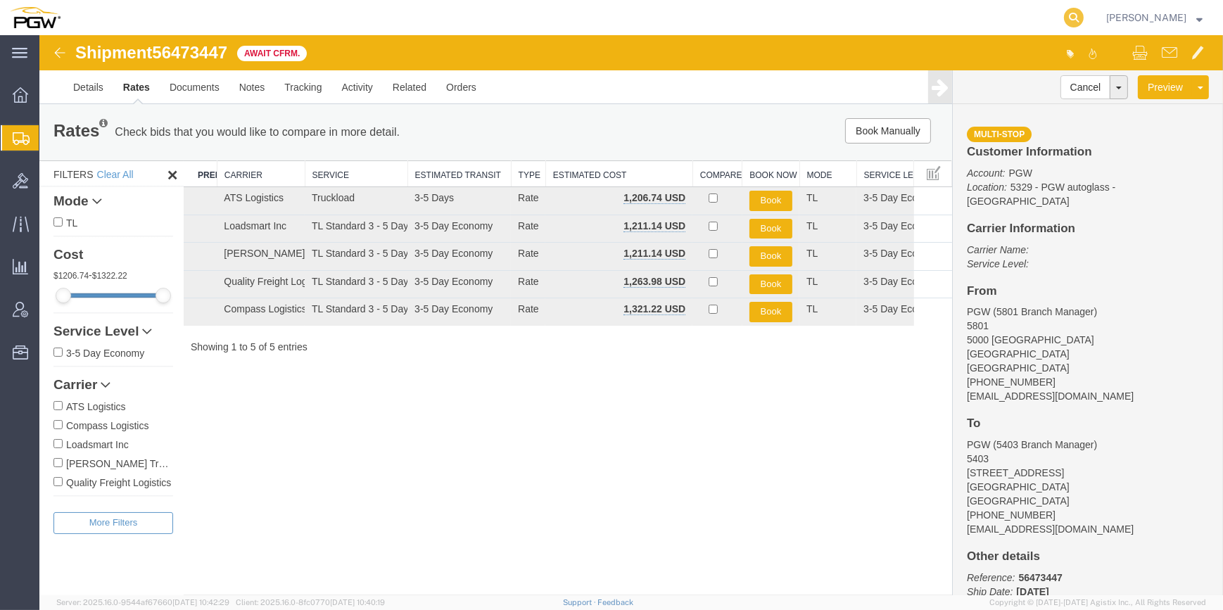
click at [1064, 14] on icon at bounding box center [1074, 18] width 20 height 20
paste input "56413851"
type input "56413851"
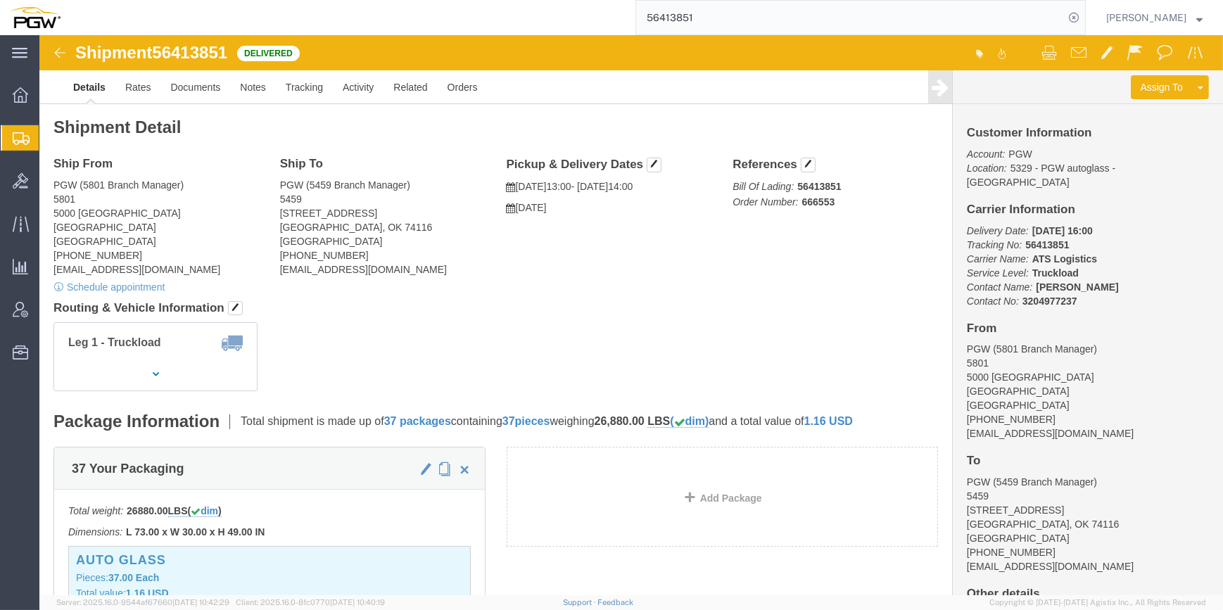
click link "Clone Shipment"
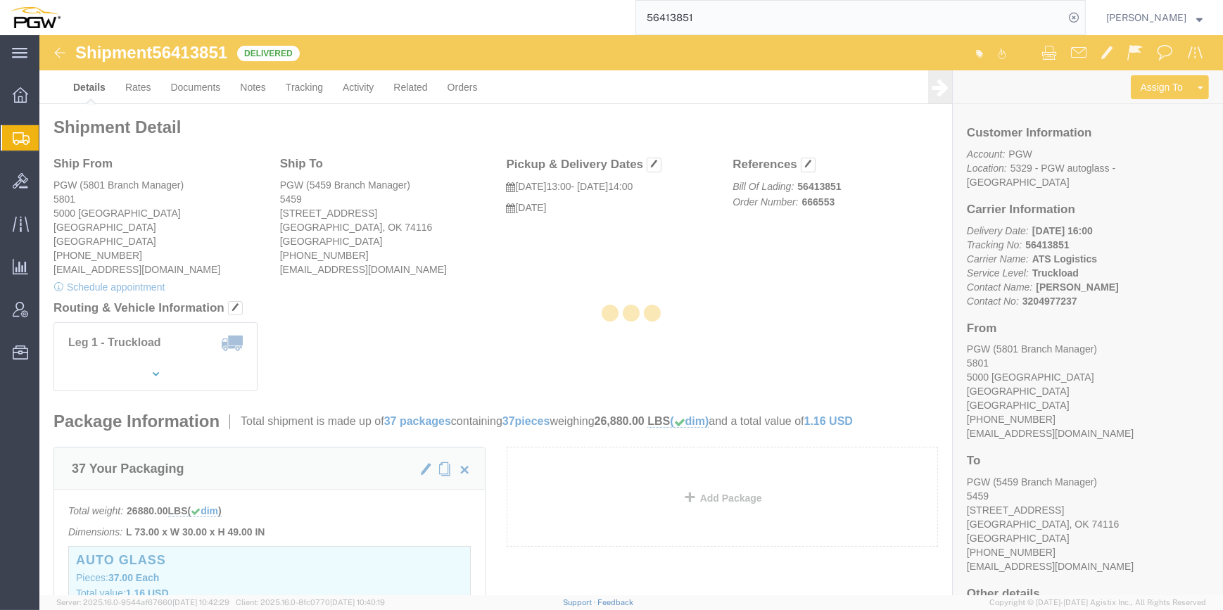
select select "62891"
select select "28301"
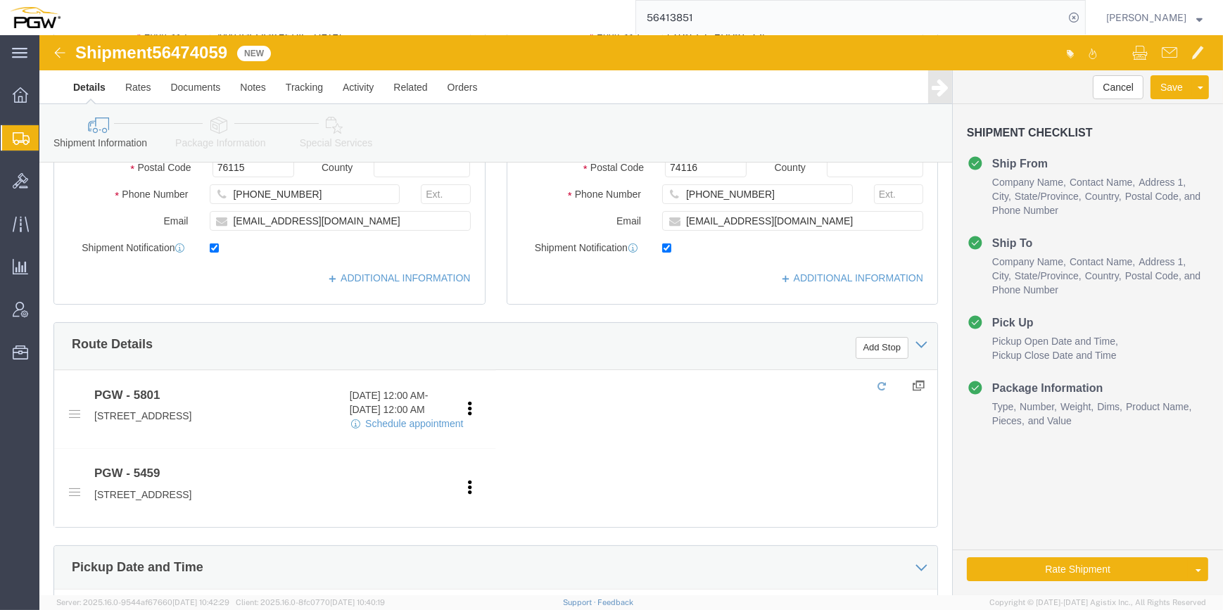
scroll to position [320, 0]
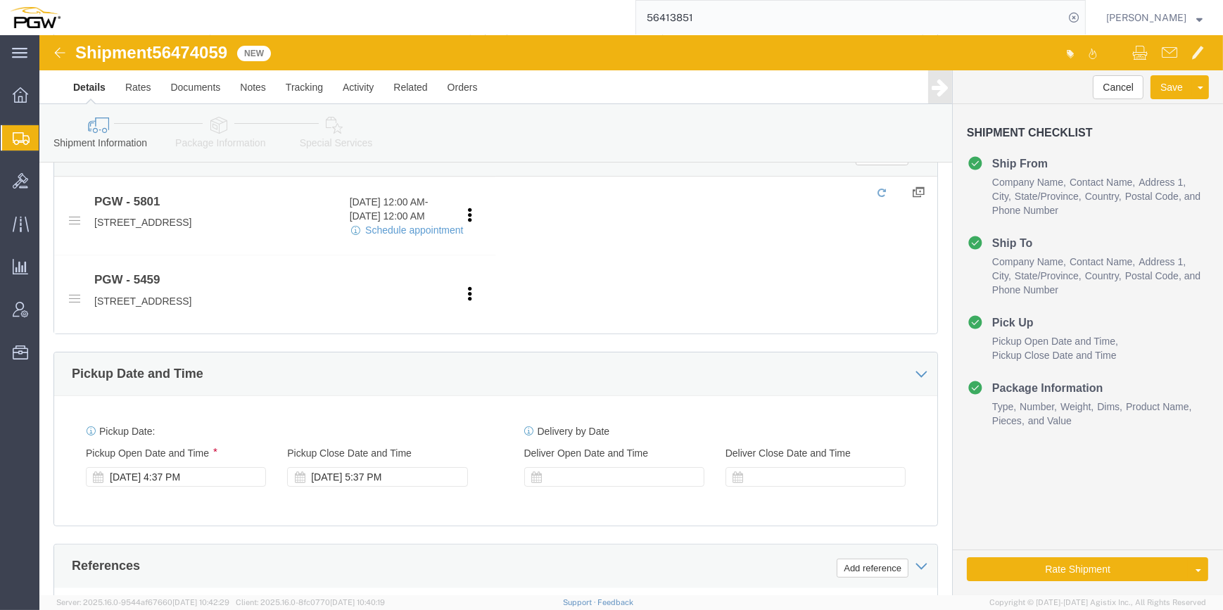
click div "Aug 12 2025 4:37 PM"
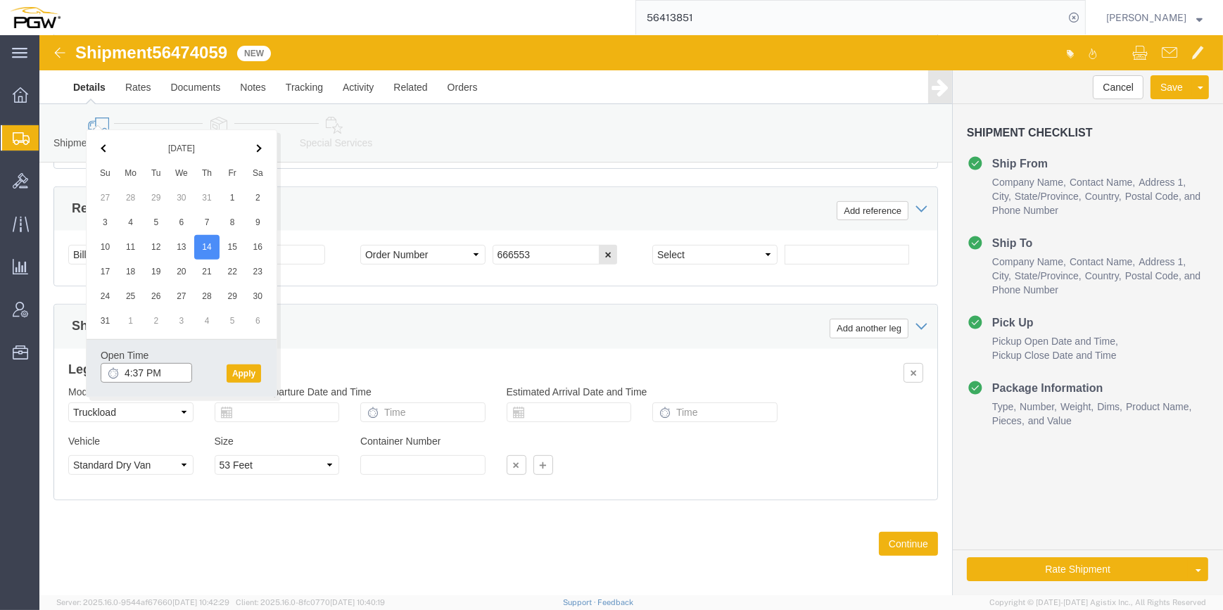
click input "4:37 PM"
type input "9:00 AM"
click button "Apply"
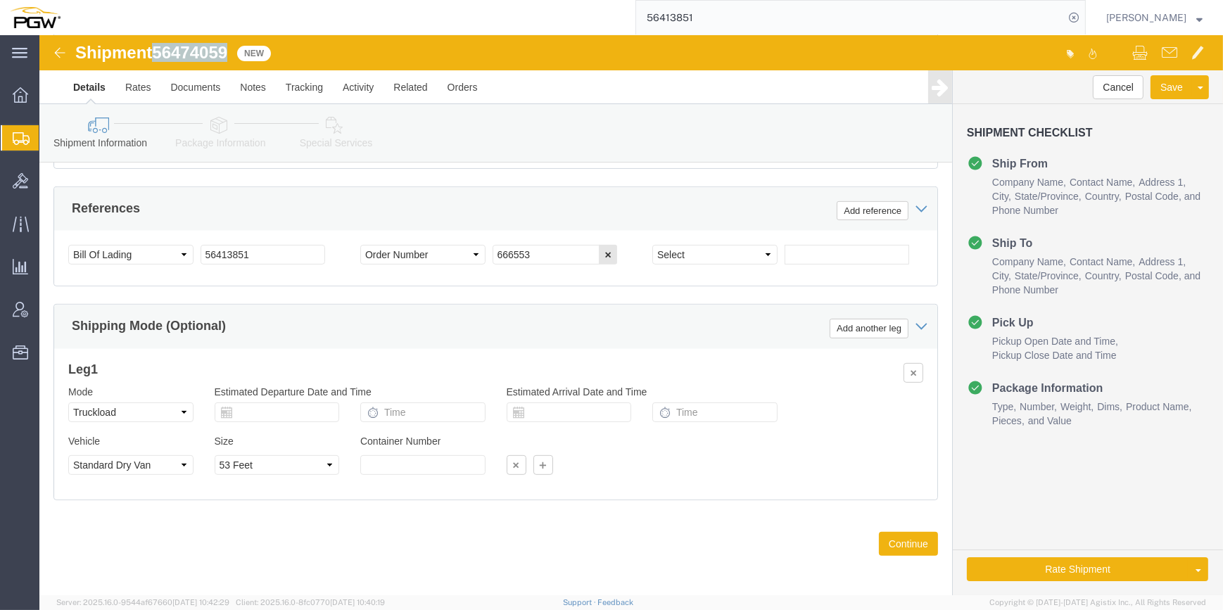
drag, startPoint x: 173, startPoint y: 19, endPoint x: 117, endPoint y: 16, distance: 56.4
click div "Shipment 56474059 New"
copy span "56474059"
drag, startPoint x: 496, startPoint y: 220, endPoint x: 431, endPoint y: 208, distance: 65.7
click div "Select Account Type Activity ID Airline Appointment Number ASN Batch Request # …"
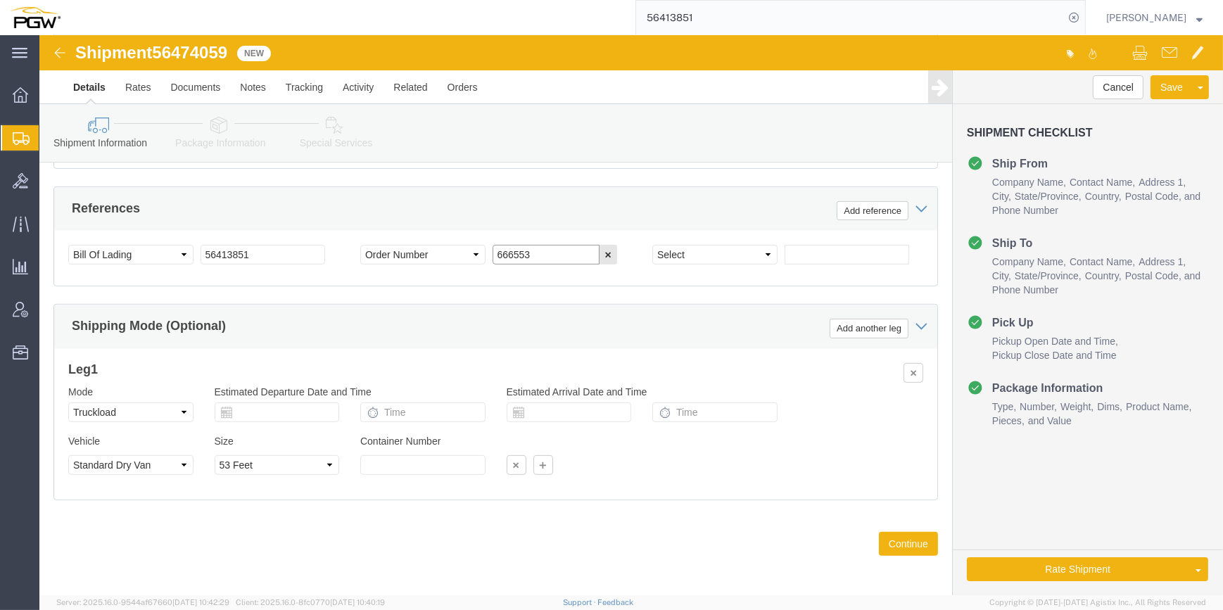
paste input "886"
type input "666886"
click div "References Add reference"
click input "666886"
drag, startPoint x: 494, startPoint y: 214, endPoint x: 434, endPoint y: 216, distance: 59.9
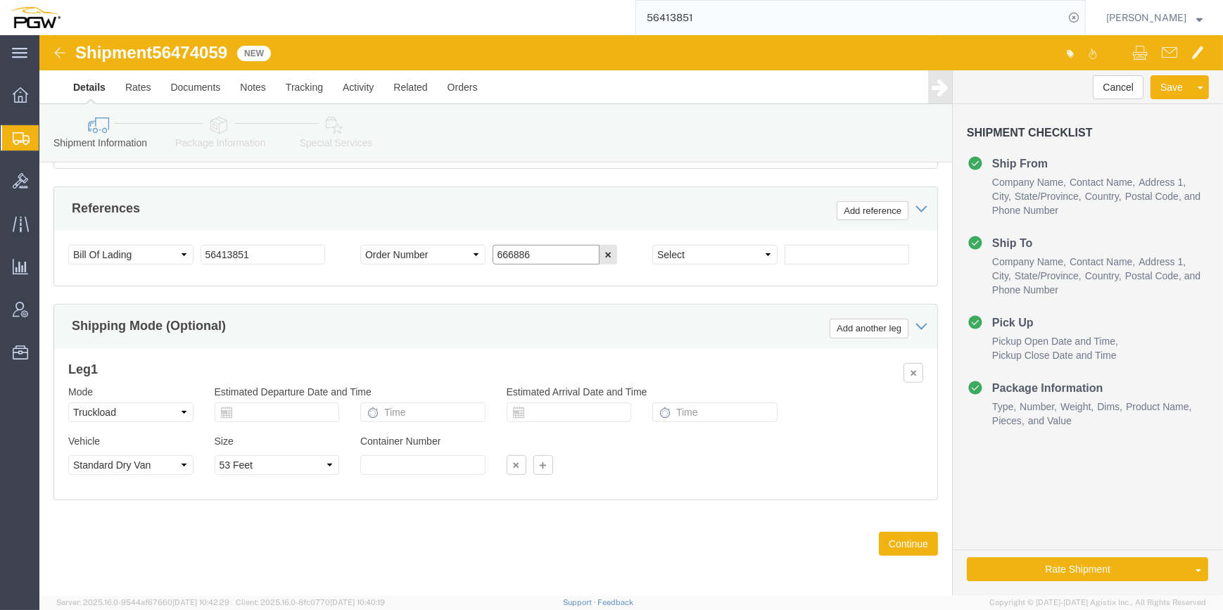
click div "Select Account Type Activity ID Airline Appointment Number ASN Batch Request # …"
drag, startPoint x: 450, startPoint y: 217, endPoint x: 474, endPoint y: 203, distance: 28.0
click div "Select Account Type Activity ID Airline Appointment Number ASN Batch Request # …"
click input "666886"
drag, startPoint x: 503, startPoint y: 215, endPoint x: 449, endPoint y: 216, distance: 53.5
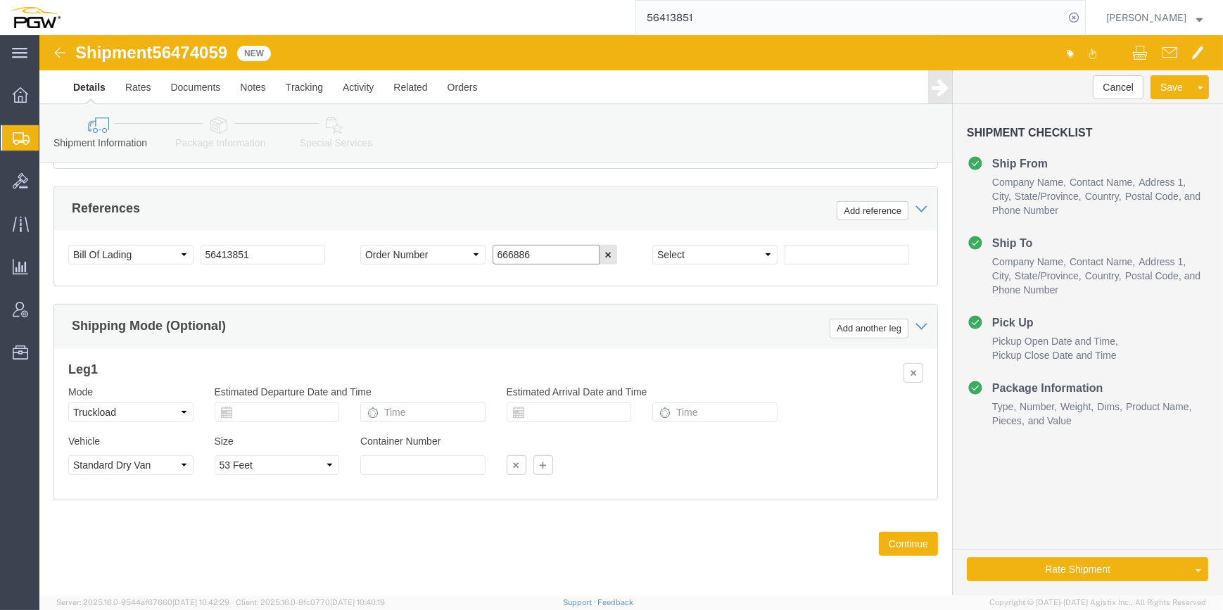
click input "666886"
click div "Shipping Mode (Optional) Add another leg"
drag, startPoint x: 197, startPoint y: 15, endPoint x: 120, endPoint y: 18, distance: 77.5
click div "Shipment 56474059 New"
drag, startPoint x: 120, startPoint y: 18, endPoint x: 128, endPoint y: 22, distance: 9.2
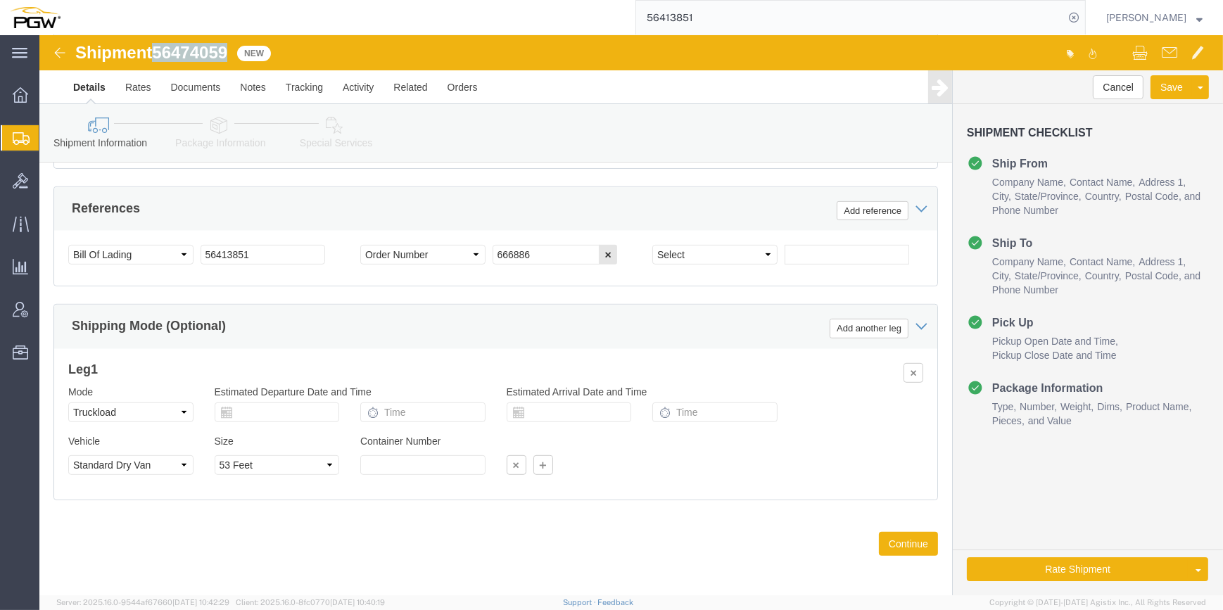
copy span "56474059"
drag, startPoint x: 218, startPoint y: 218, endPoint x: 142, endPoint y: 218, distance: 75.3
click div "Select Account Type Activity ID Airline Appointment Number ASN Batch Request # …"
paste input "74059"
type input "56474059"
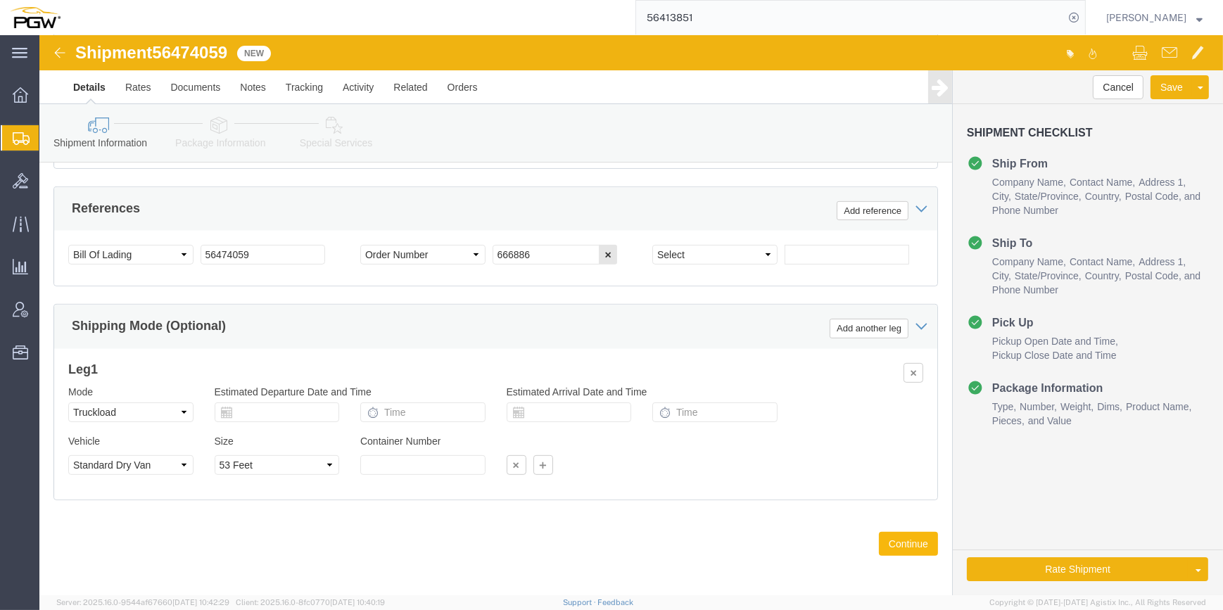
click button "Continue"
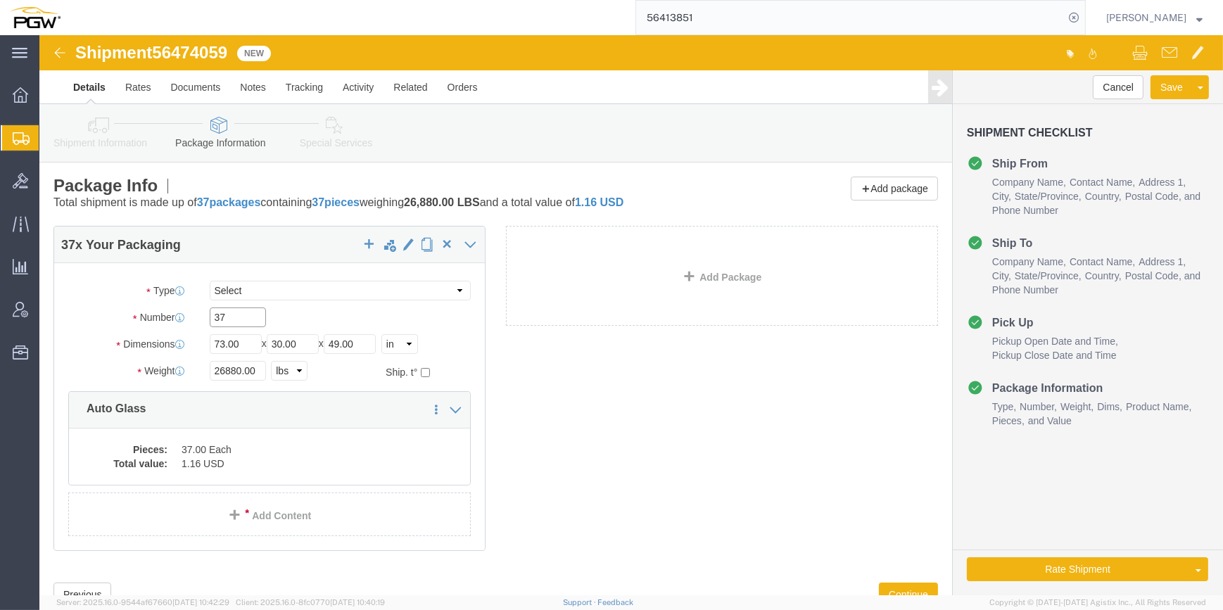
click input "37"
type input "30"
drag, startPoint x: 200, startPoint y: 334, endPoint x: 143, endPoint y: 337, distance: 57.1
click div "Weight 26880.00 Select kgs lbs Ship. t°"
drag, startPoint x: 171, startPoint y: 336, endPoint x: 179, endPoint y: 336, distance: 7.8
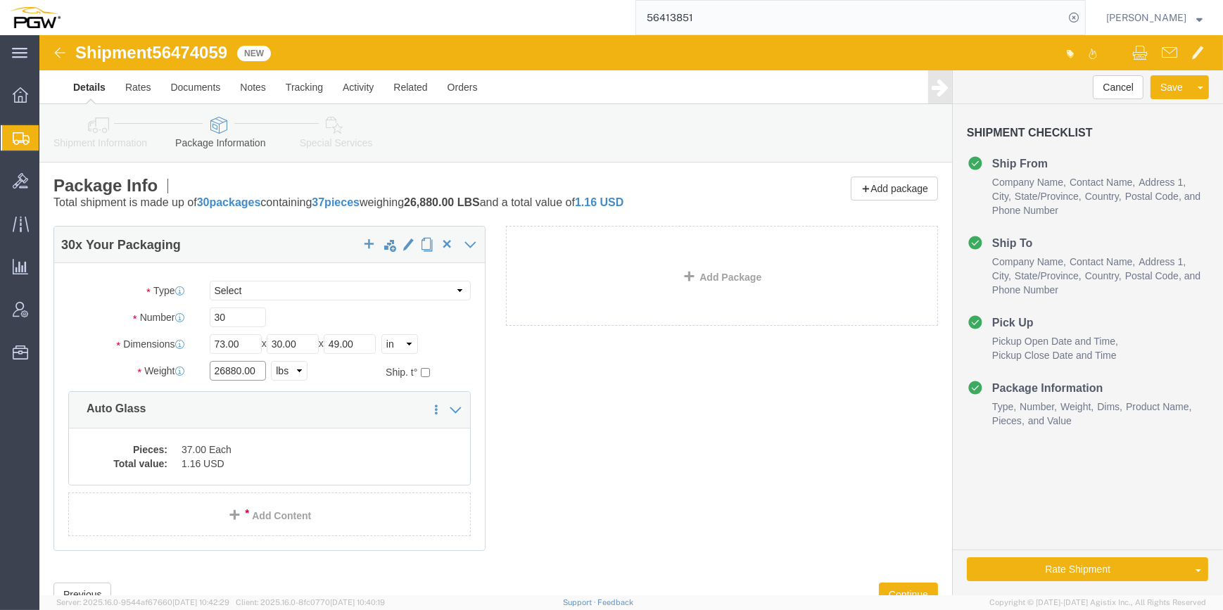
paste input "4888"
type input "24888.00"
click dd "1.16 USD"
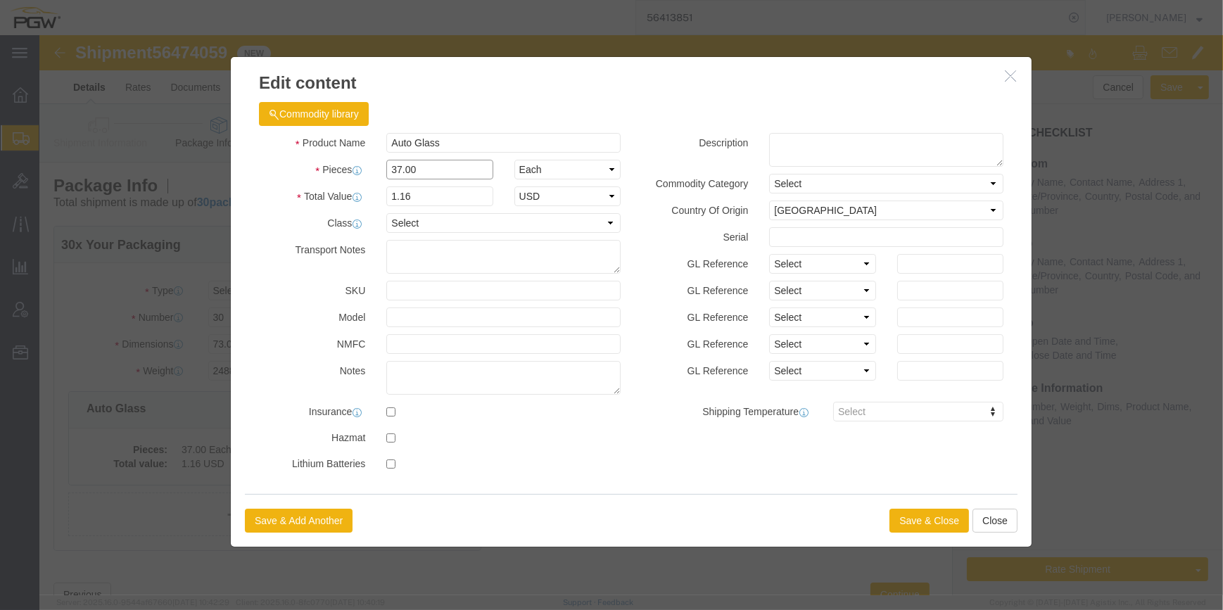
click input "37.00"
type input "30.00"
type input "0.94"
click div "Save & Add Another Save & Close Close"
click button "Save & Close"
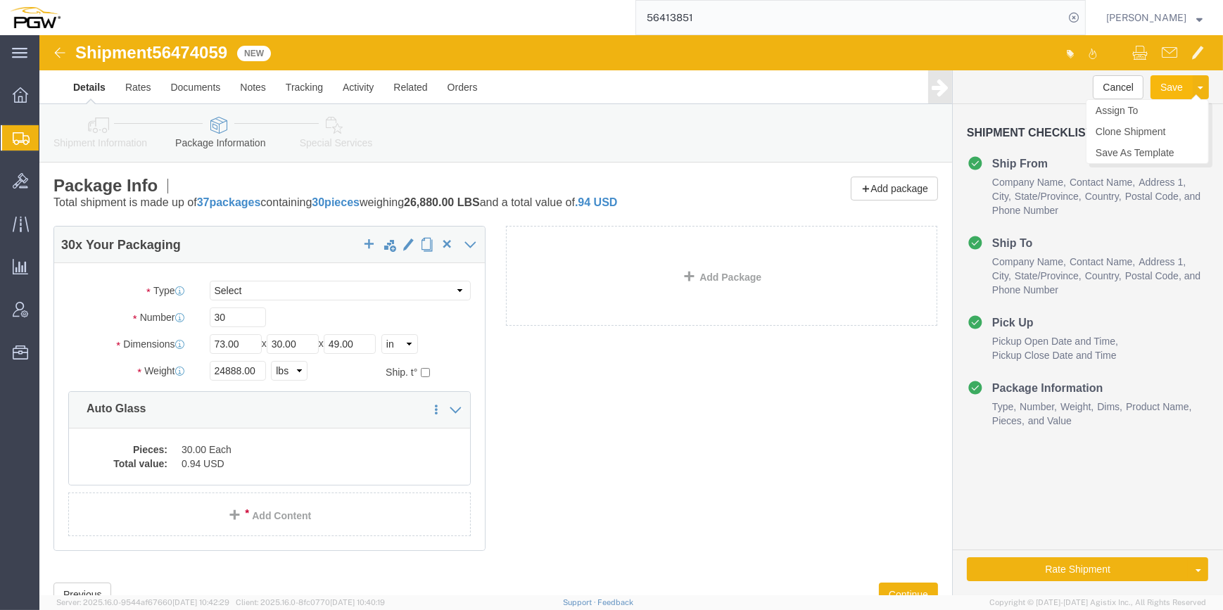
click button "Save"
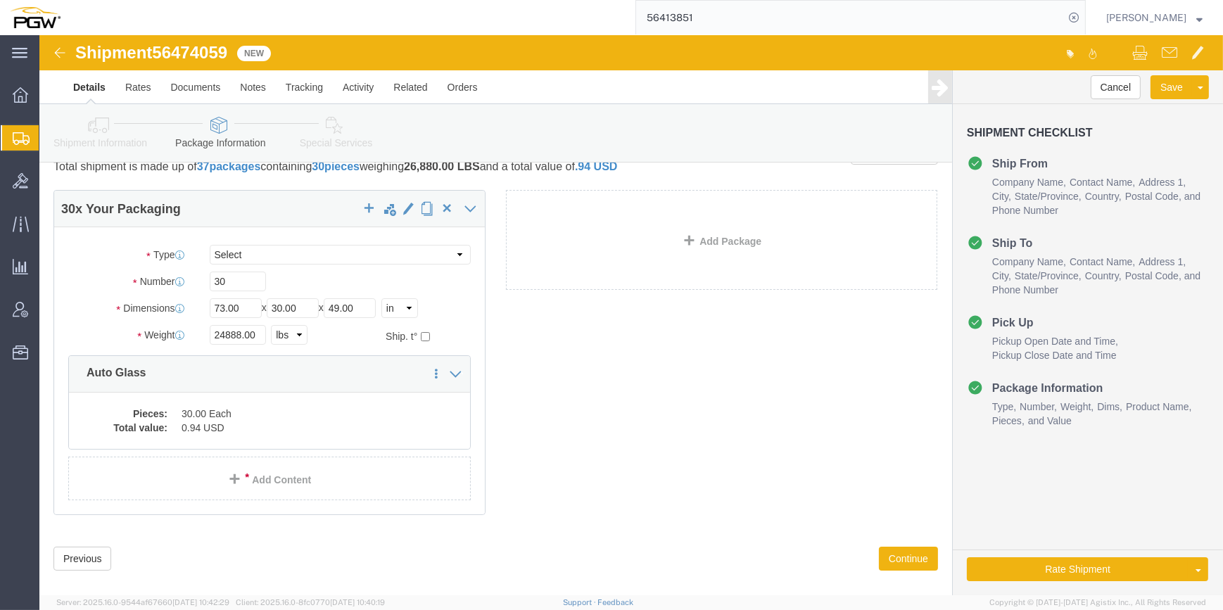
scroll to position [53, 0]
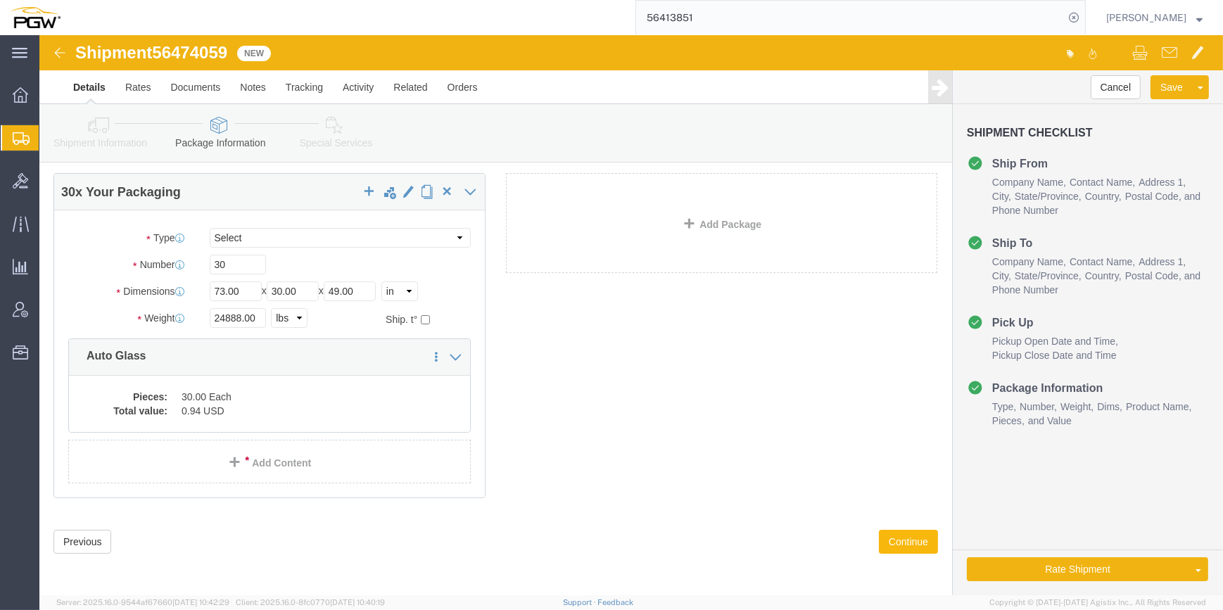
click button "Continue"
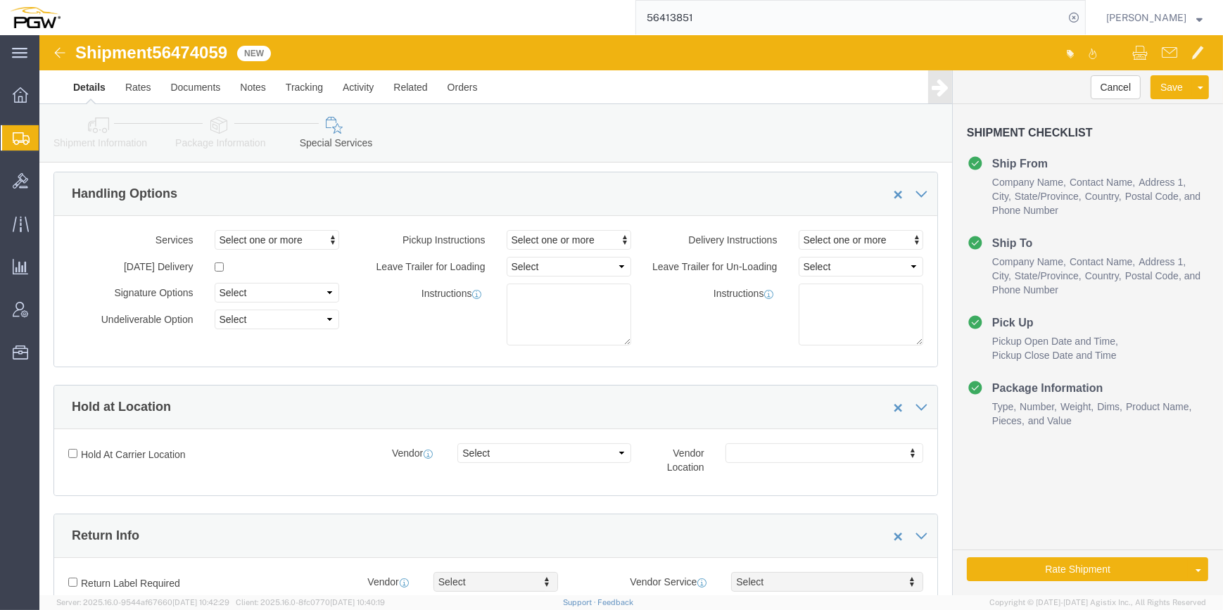
scroll to position [0, 0]
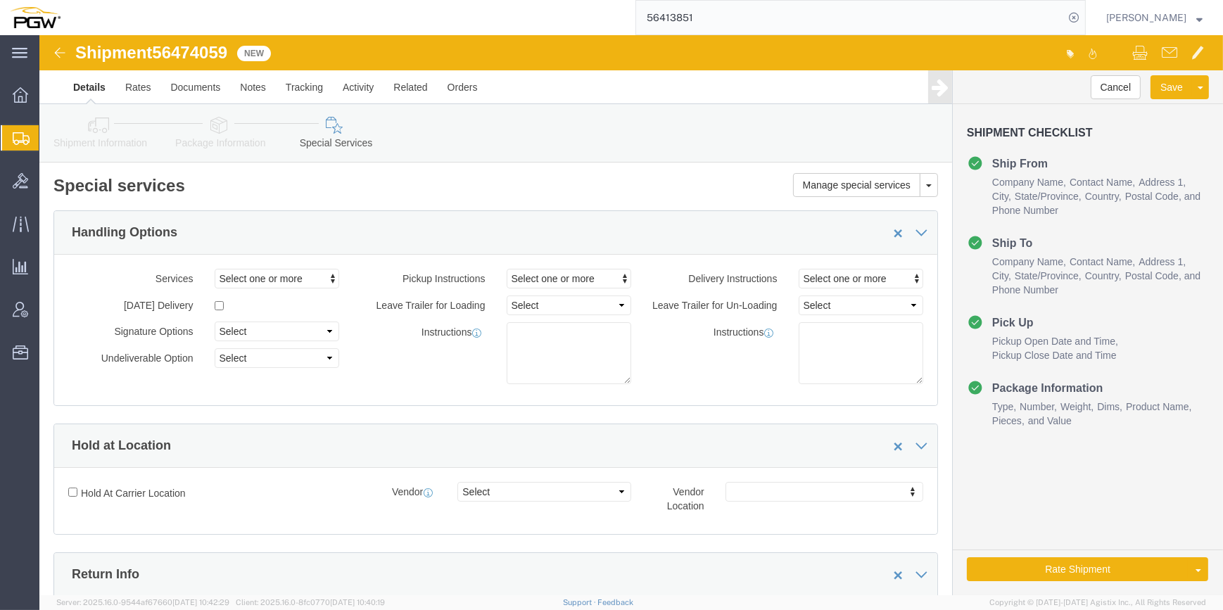
click icon
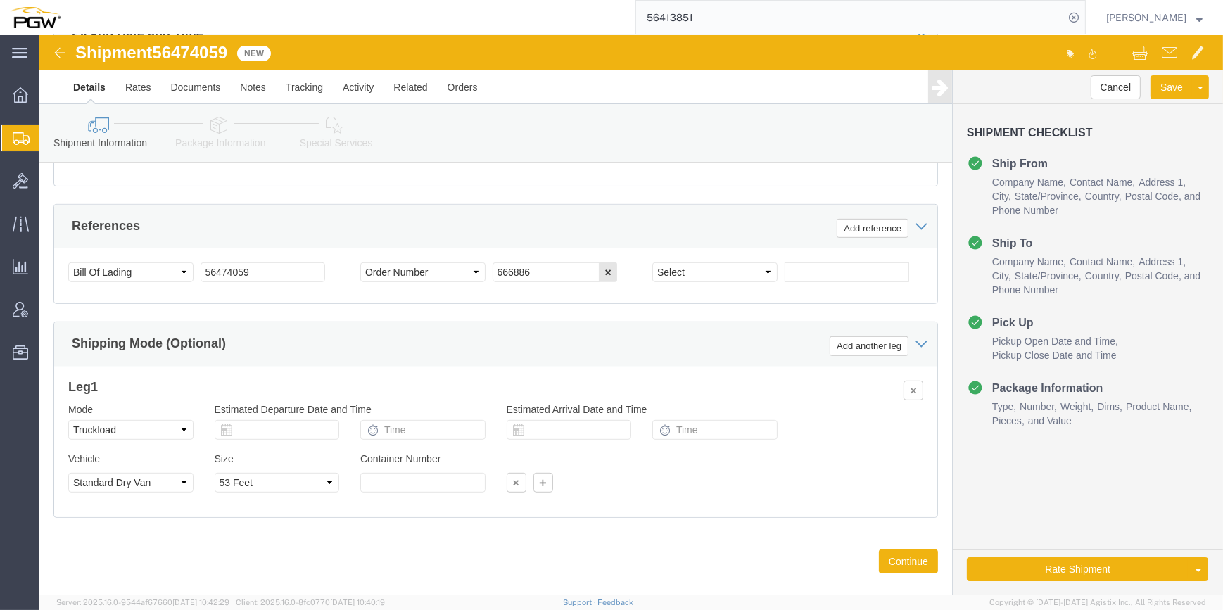
scroll to position [869, 0]
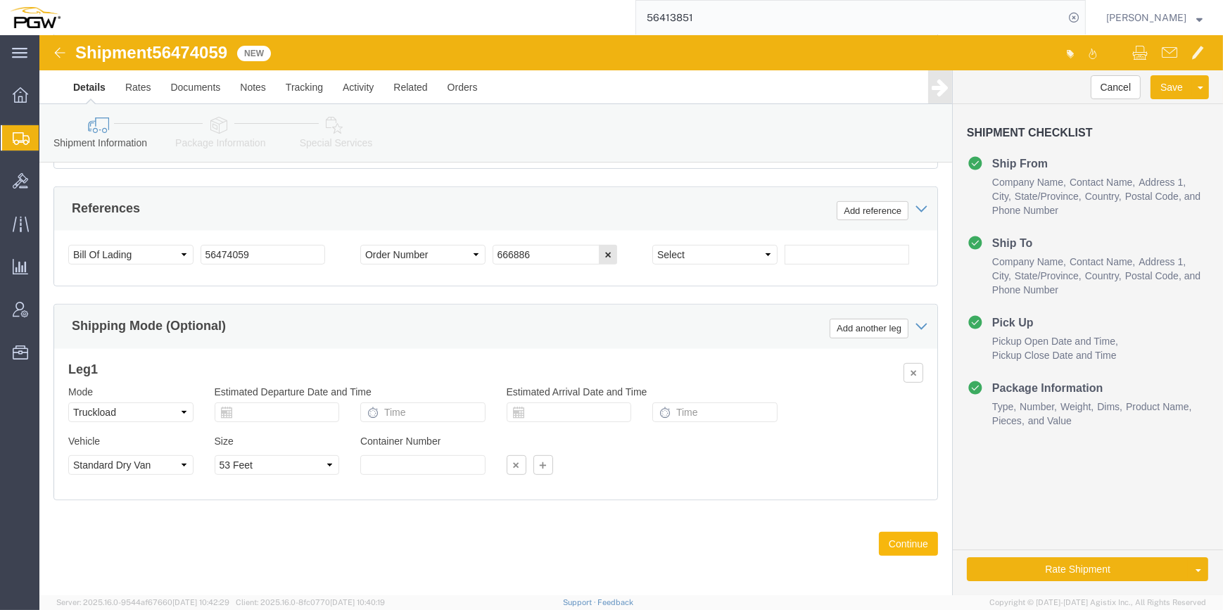
click button "Continue"
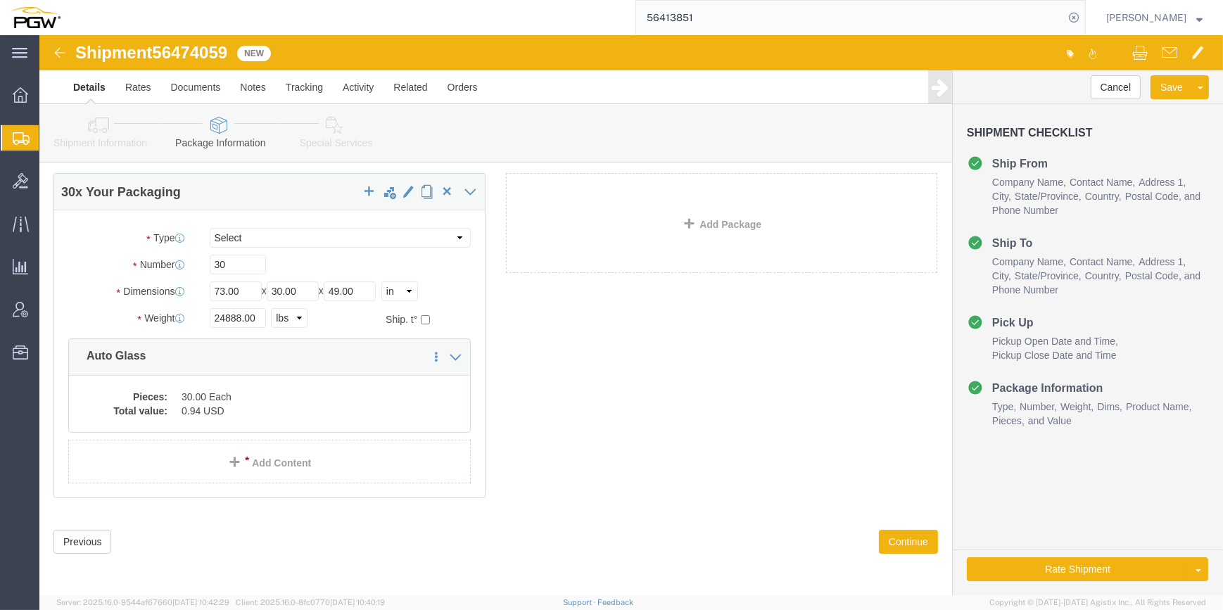
click link "Special Services"
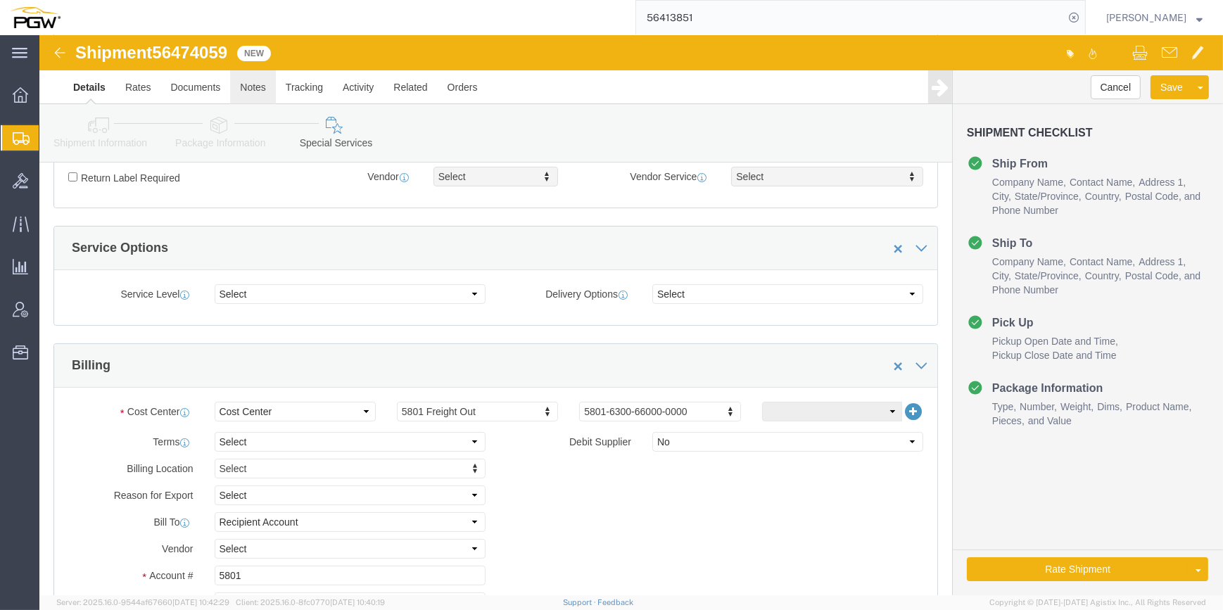
scroll to position [384, 0]
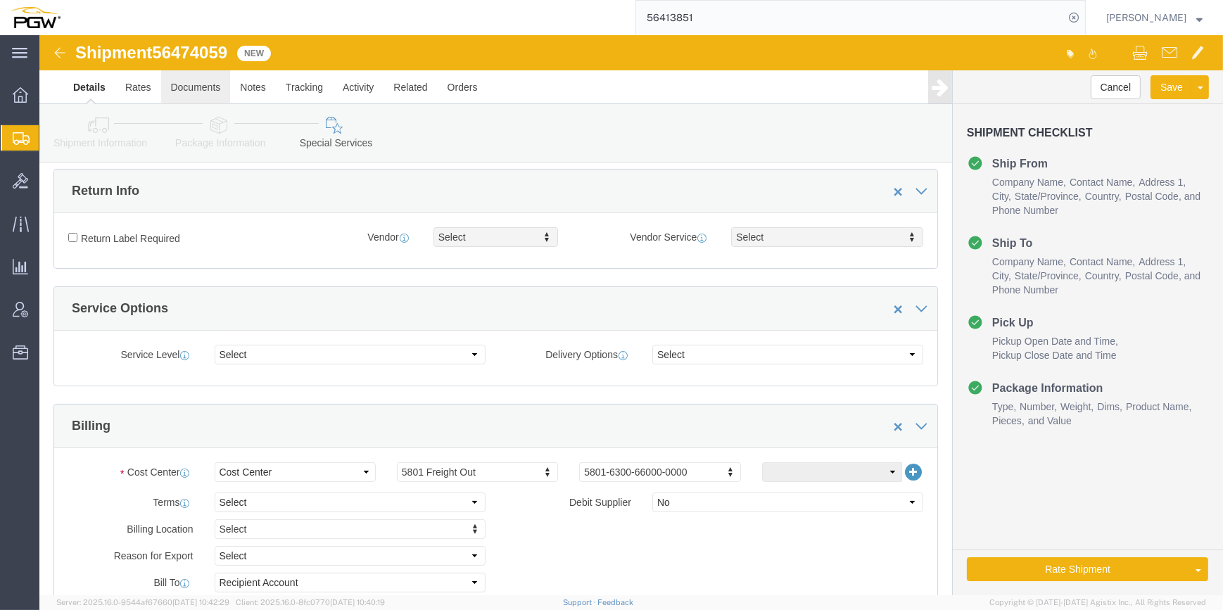
click link "Documents"
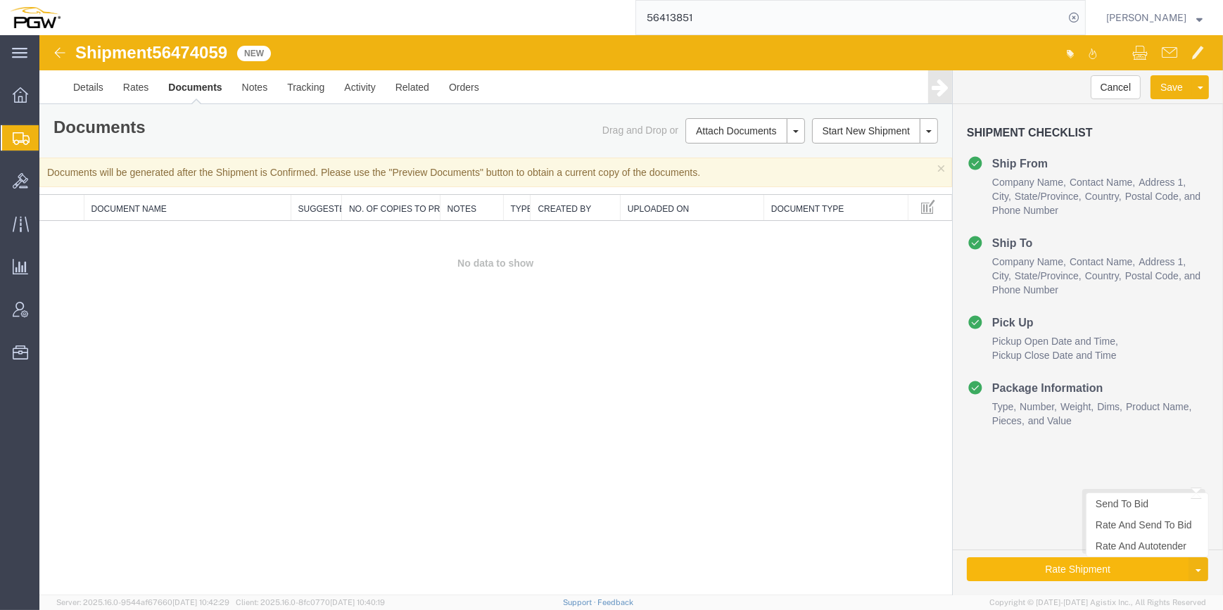
click at [1080, 570] on button "Rate Shipment" at bounding box center [1078, 569] width 222 height 24
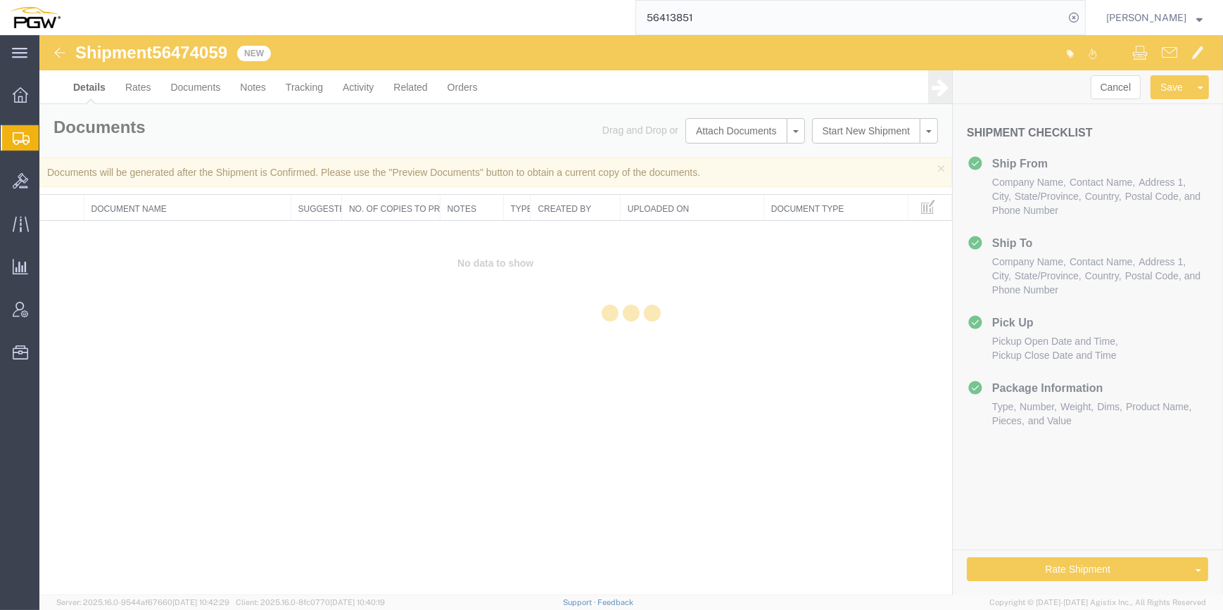
select select "62891"
select select "28301"
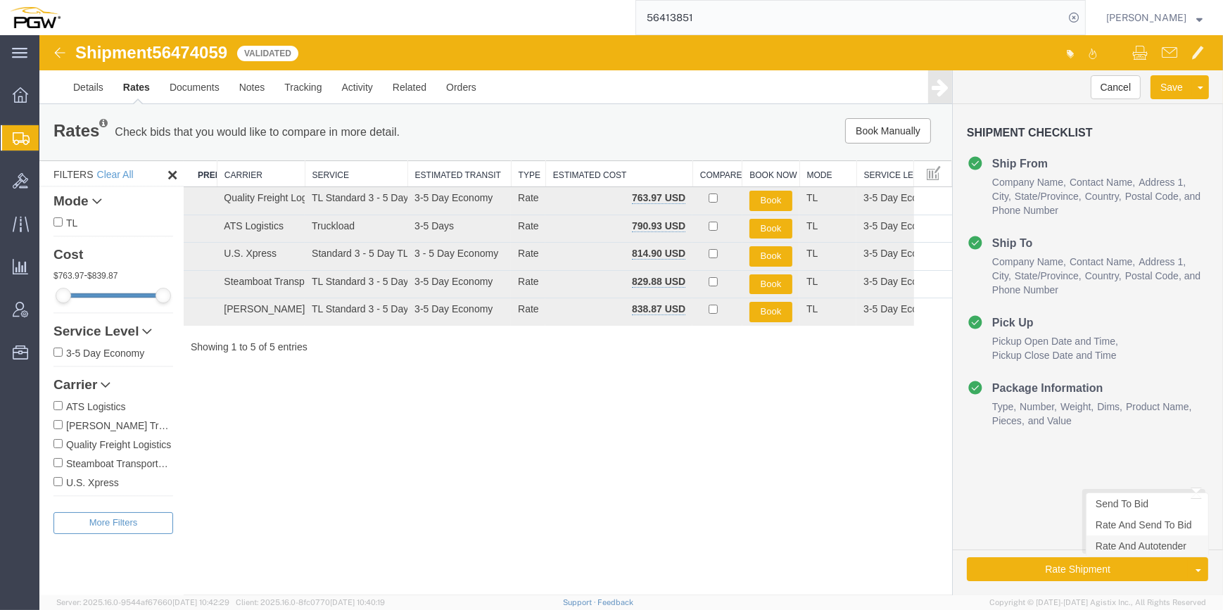
click at [1144, 550] on link "Rate And Autotender" at bounding box center [1148, 546] width 122 height 21
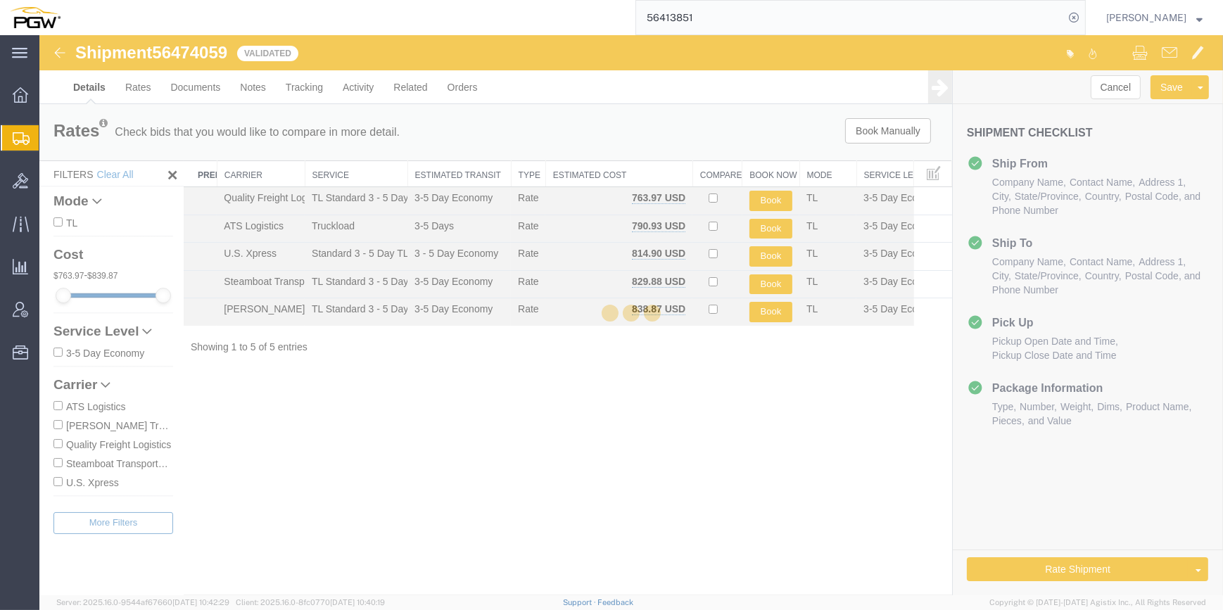
select select "62891"
select select "28301"
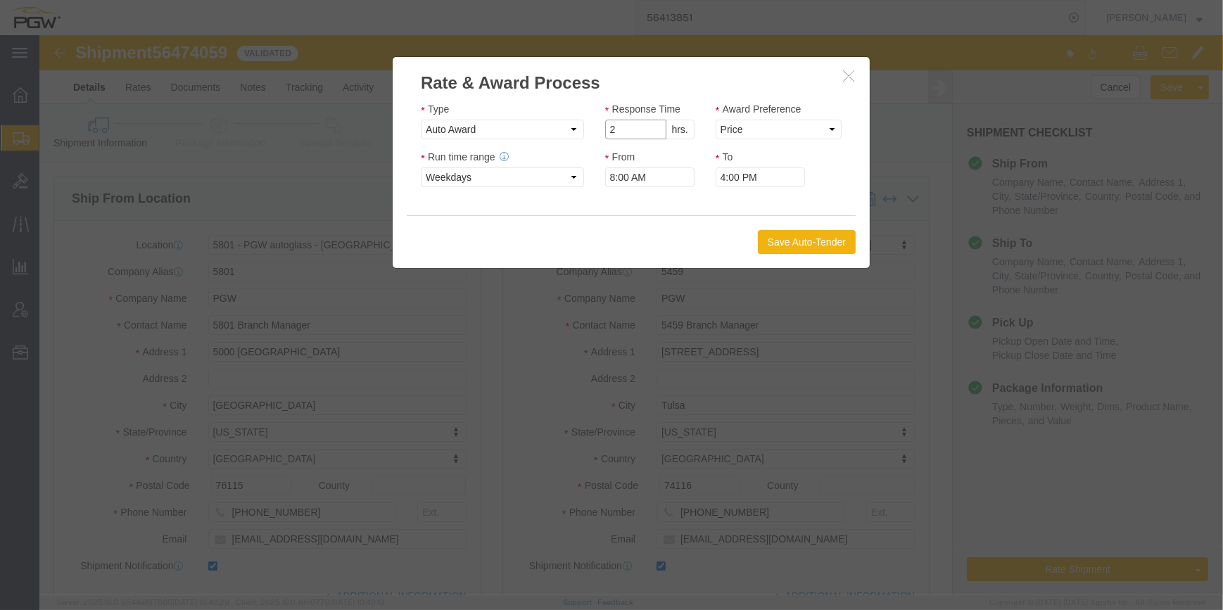
type input "2"
click input "2"
click select "Price Carrier Rank"
select select "LANE_RANK"
click select "Price Carrier Rank"
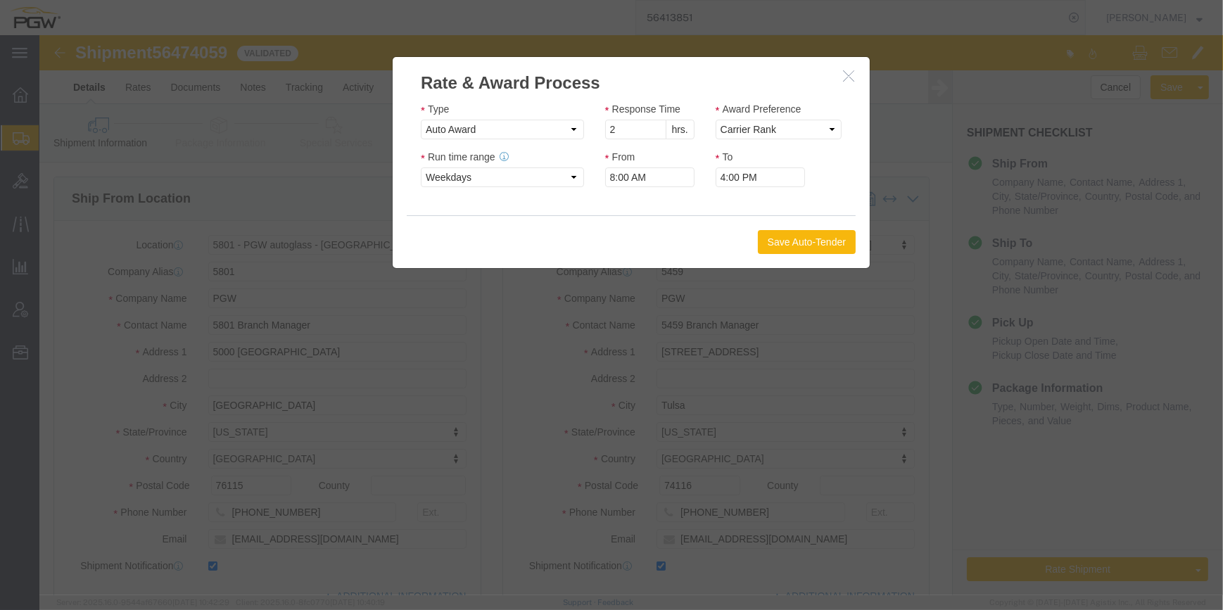
click button "Save Auto-Tender"
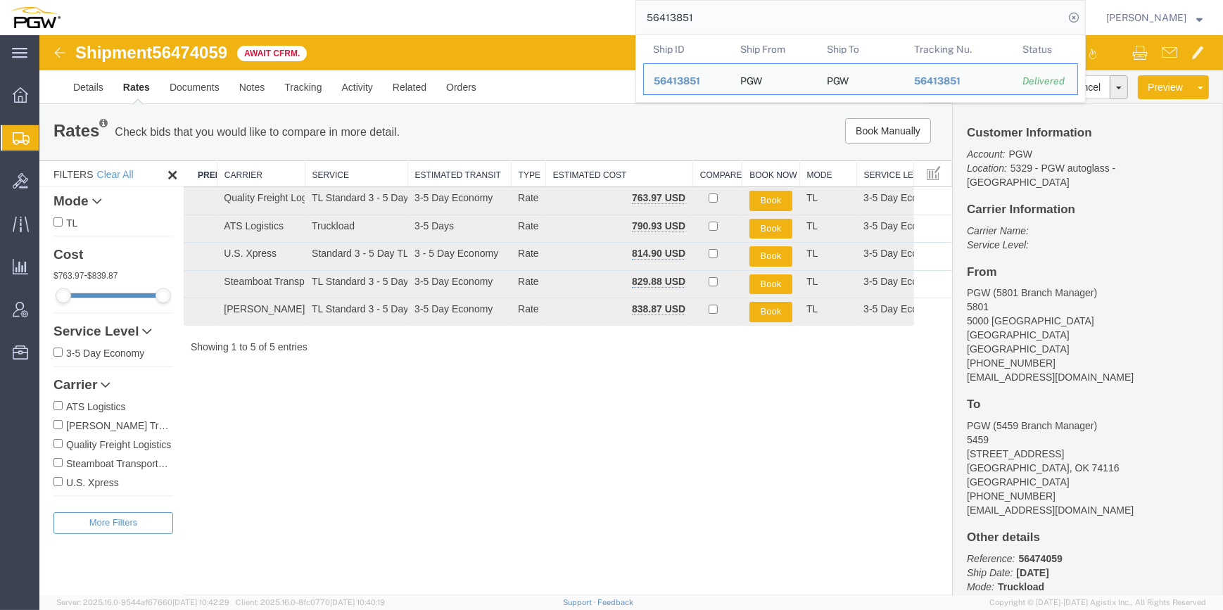
drag, startPoint x: 729, startPoint y: 20, endPoint x: 572, endPoint y: 7, distance: 156.8
click at [572, 7] on div "56413851 Ship ID Ship From Ship To Tracking Nu. Status Ship ID 56413851 Ship Fr…" at bounding box center [578, 17] width 1016 height 35
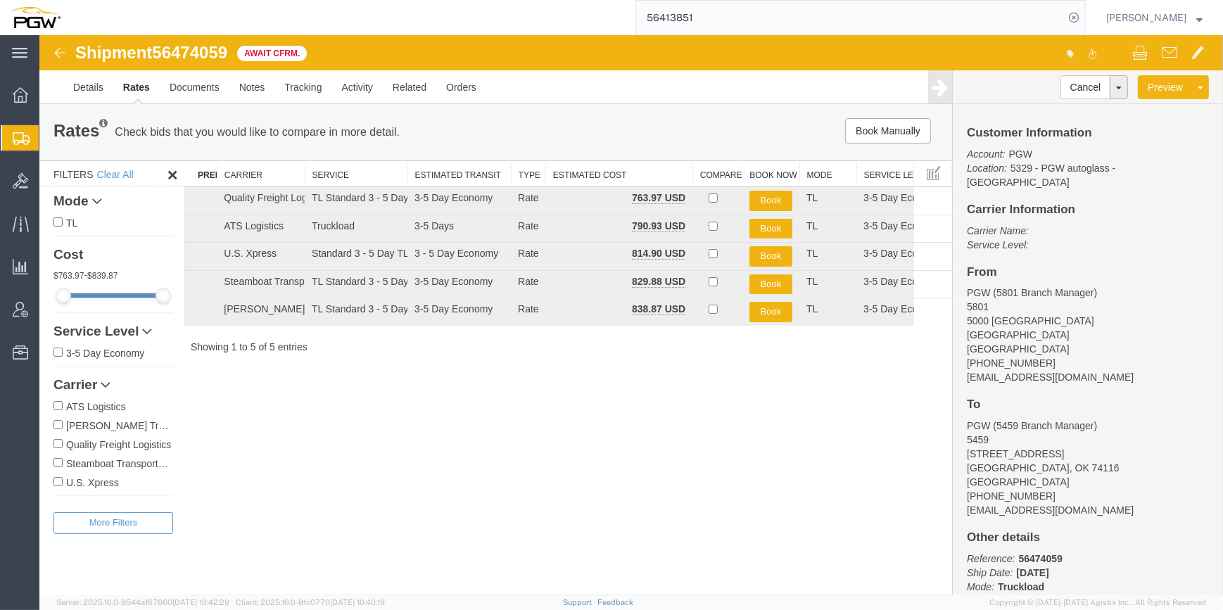
paste input "790"
type input "56413790"
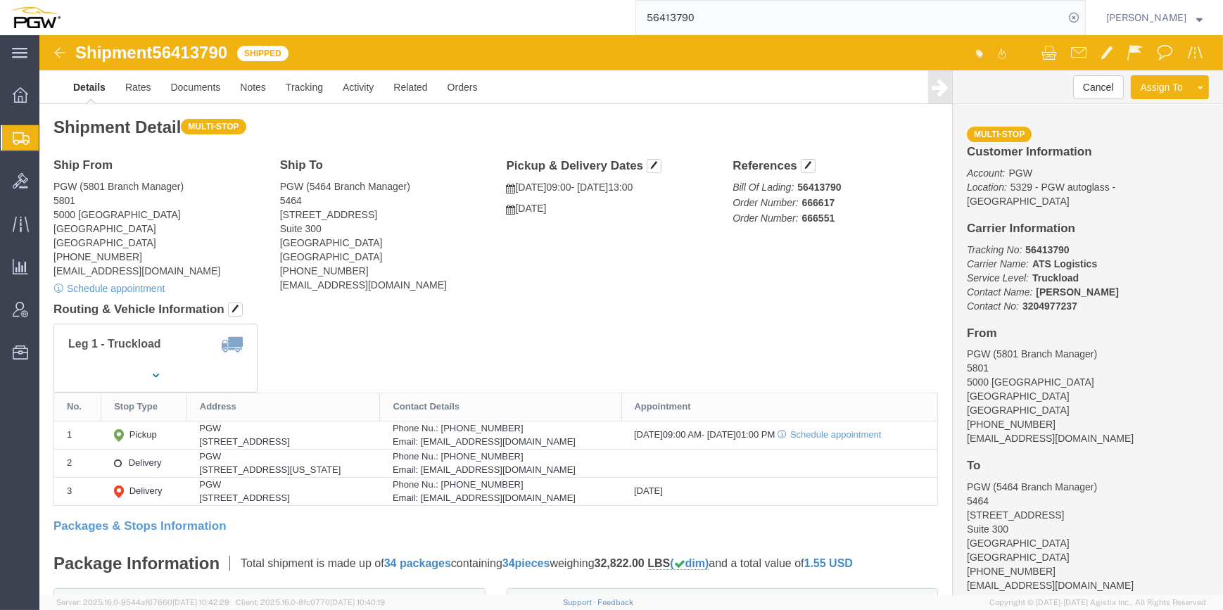
click link "Clone Shipment"
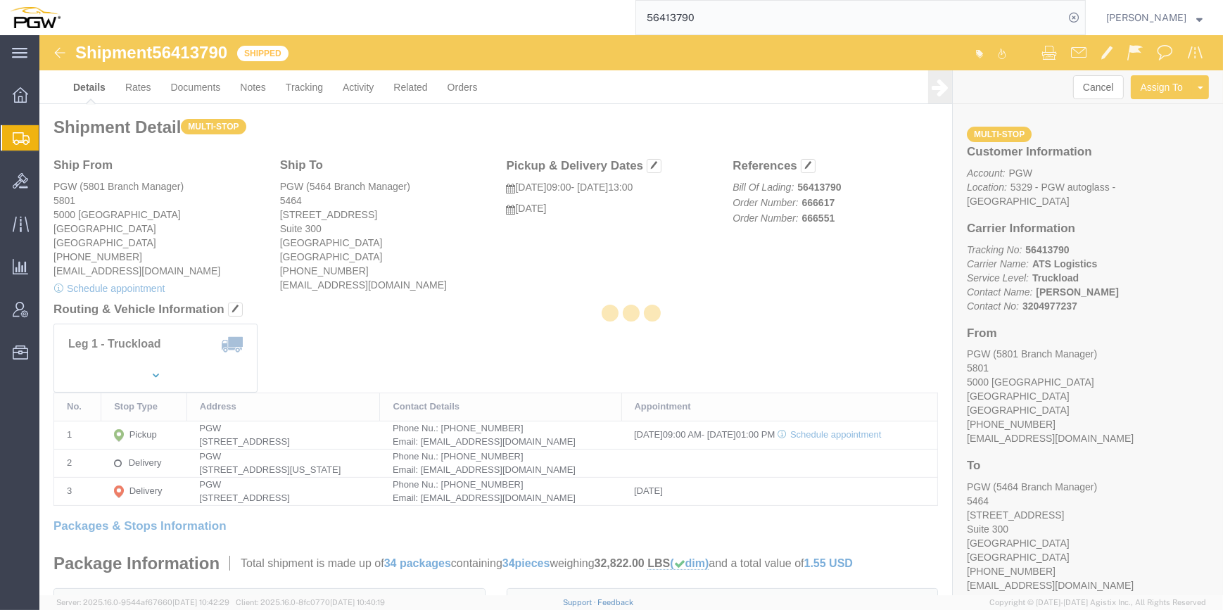
select select "62891"
select select "28771"
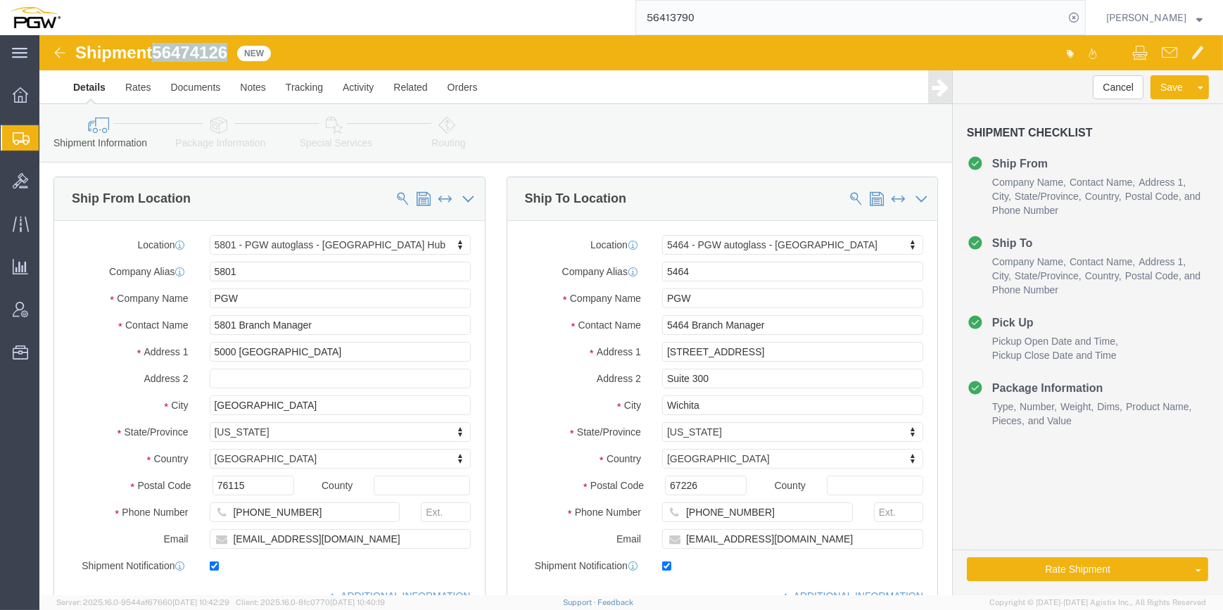
drag, startPoint x: 190, startPoint y: 18, endPoint x: 119, endPoint y: 14, distance: 71.2
click span "56474126"
copy span "56474126"
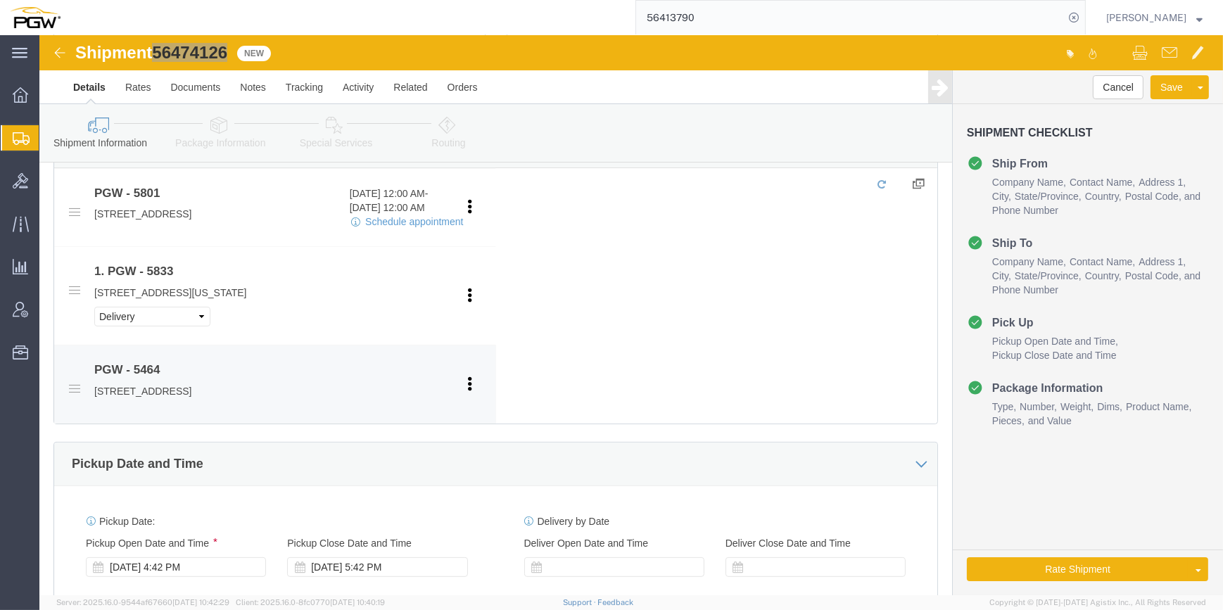
scroll to position [576, 0]
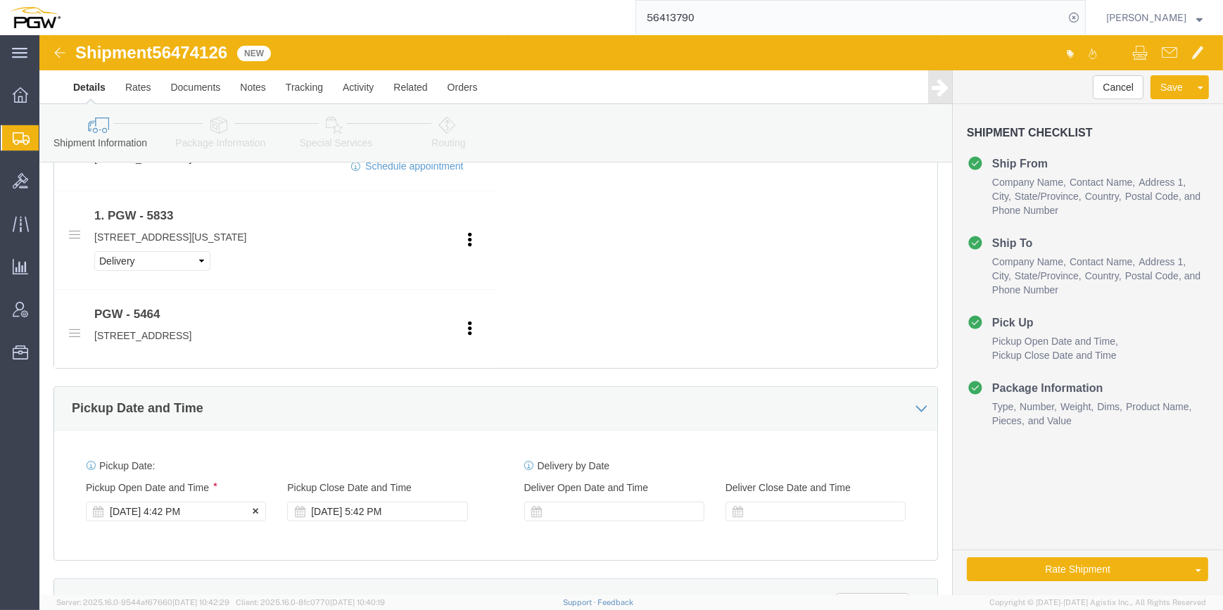
click div "Aug 12 2025 4:42 PM"
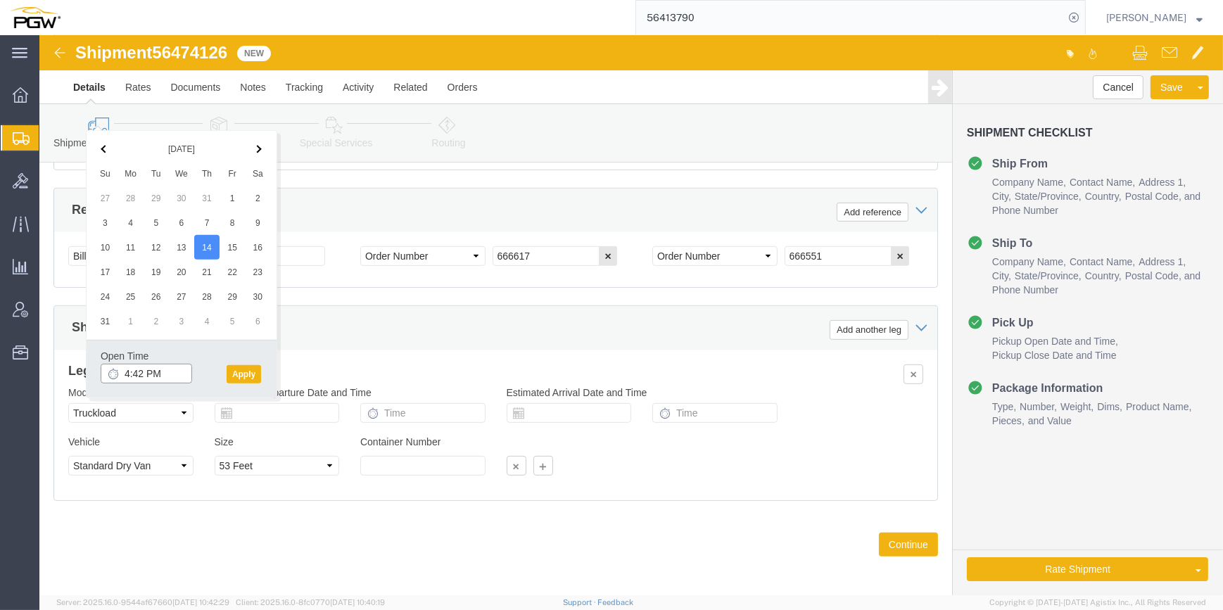
click input "4:42 PM"
click input "10:42 PM"
click input "10:2 PM"
click input "100 PM"
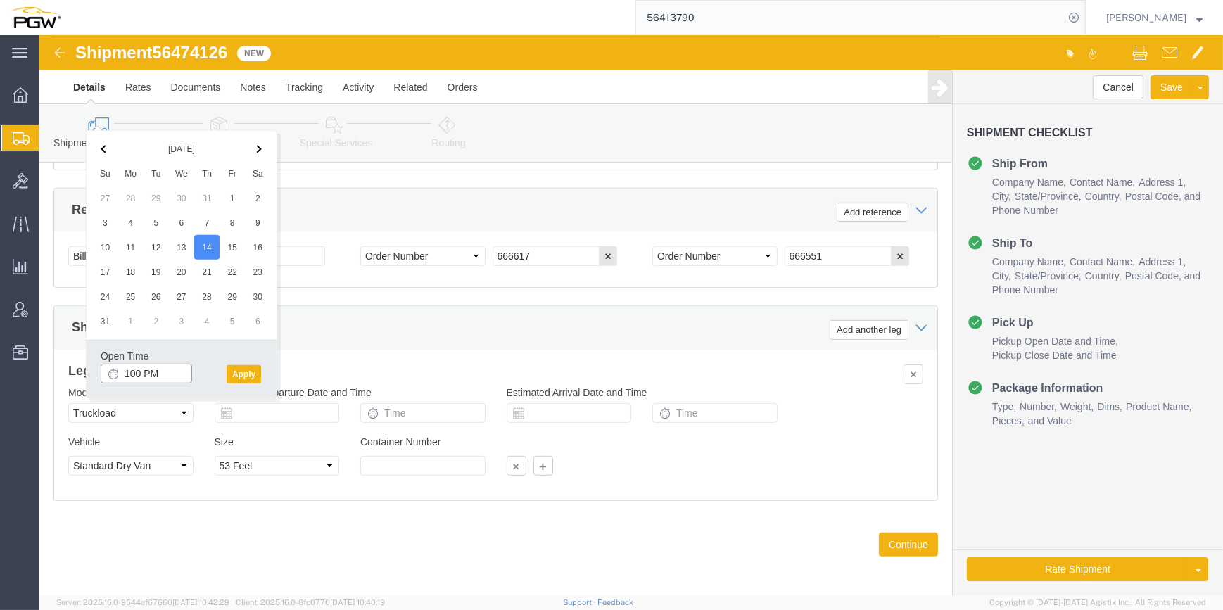
click input "100 PM"
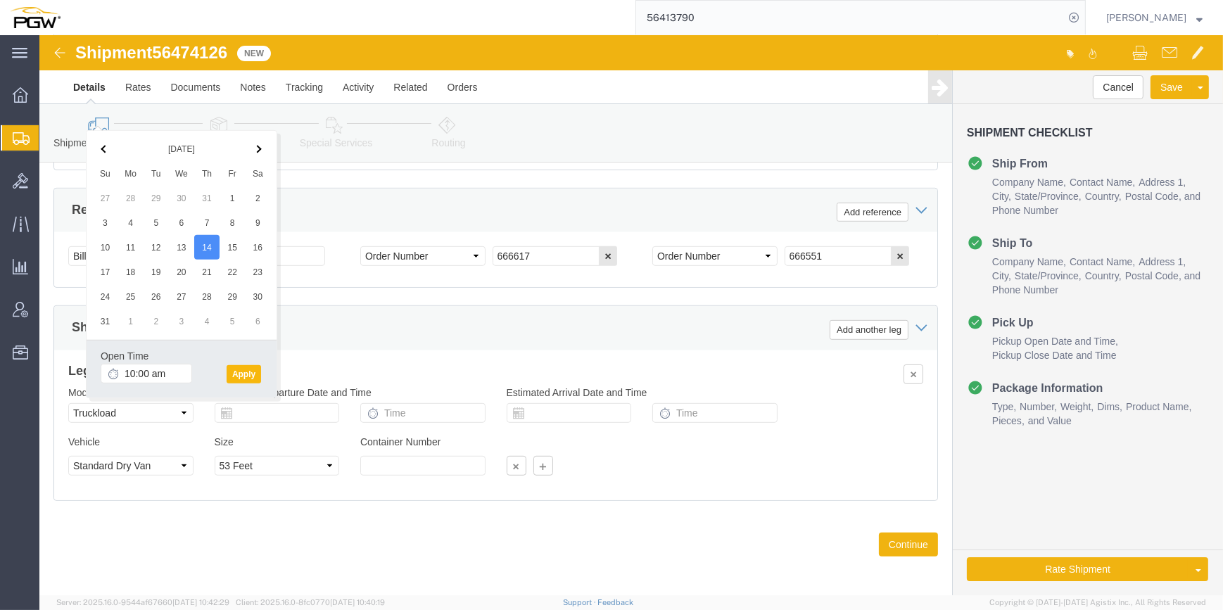
type input "10:00 AM"
click button "Apply"
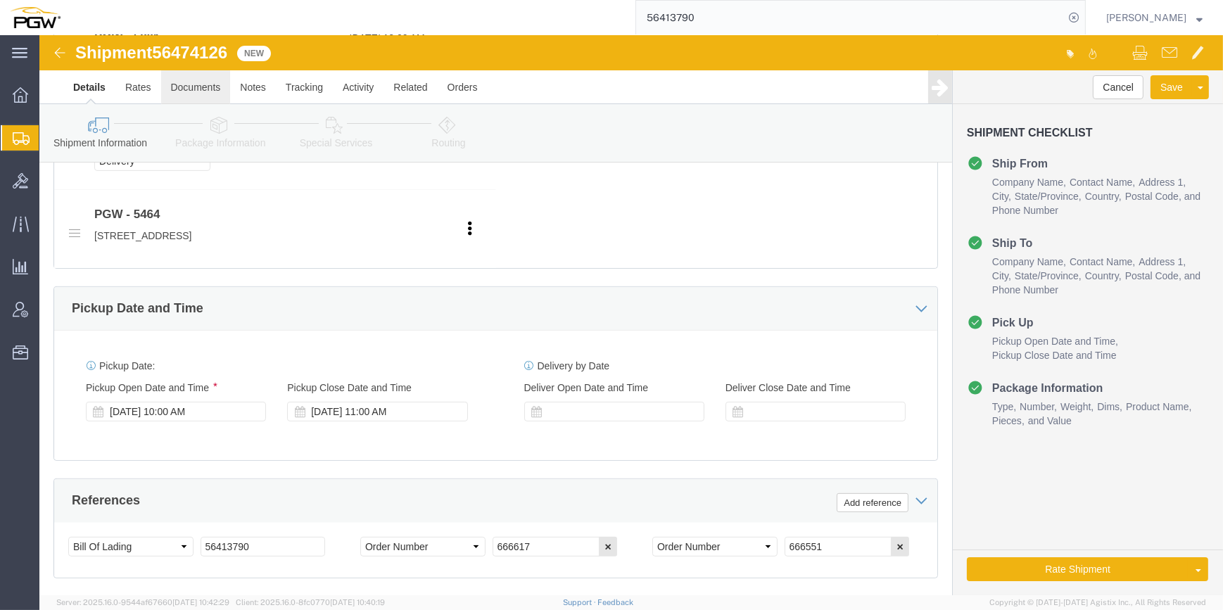
scroll to position [647, 0]
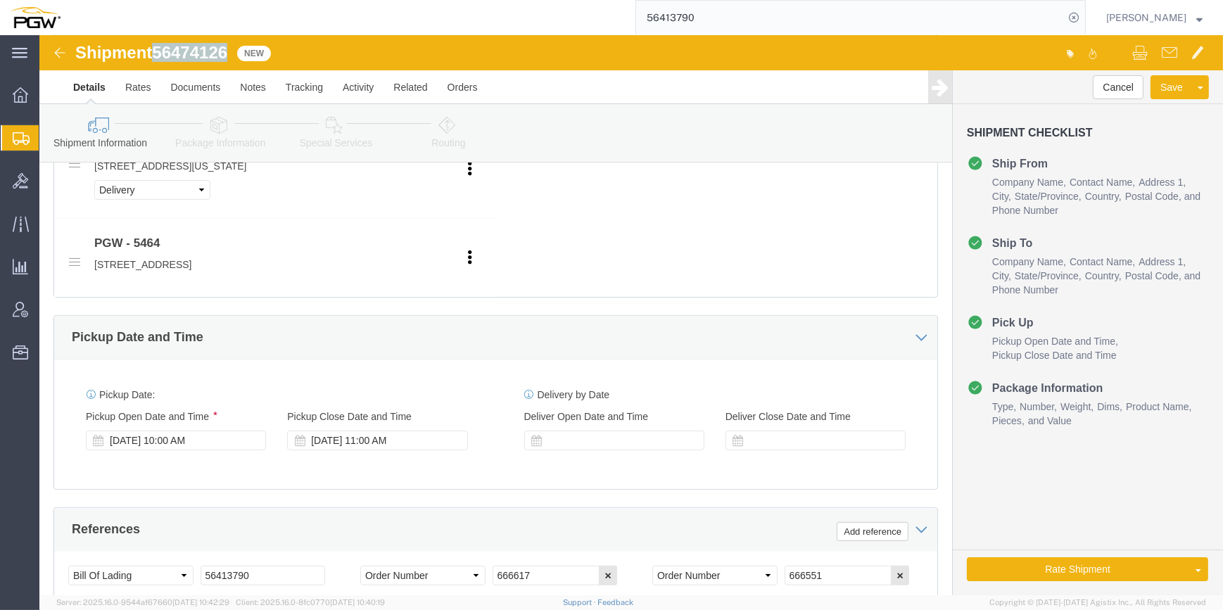
drag, startPoint x: 194, startPoint y: 14, endPoint x: 120, endPoint y: 12, distance: 73.2
click div "Shipment 56474126 New"
copy span "56474126"
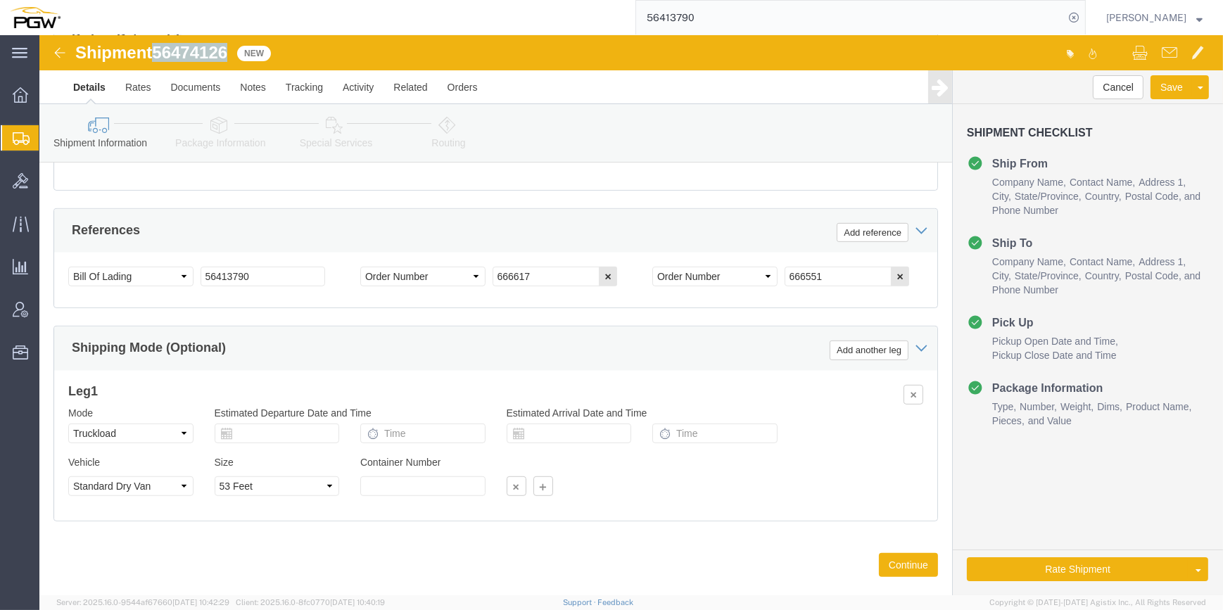
scroll to position [966, 0]
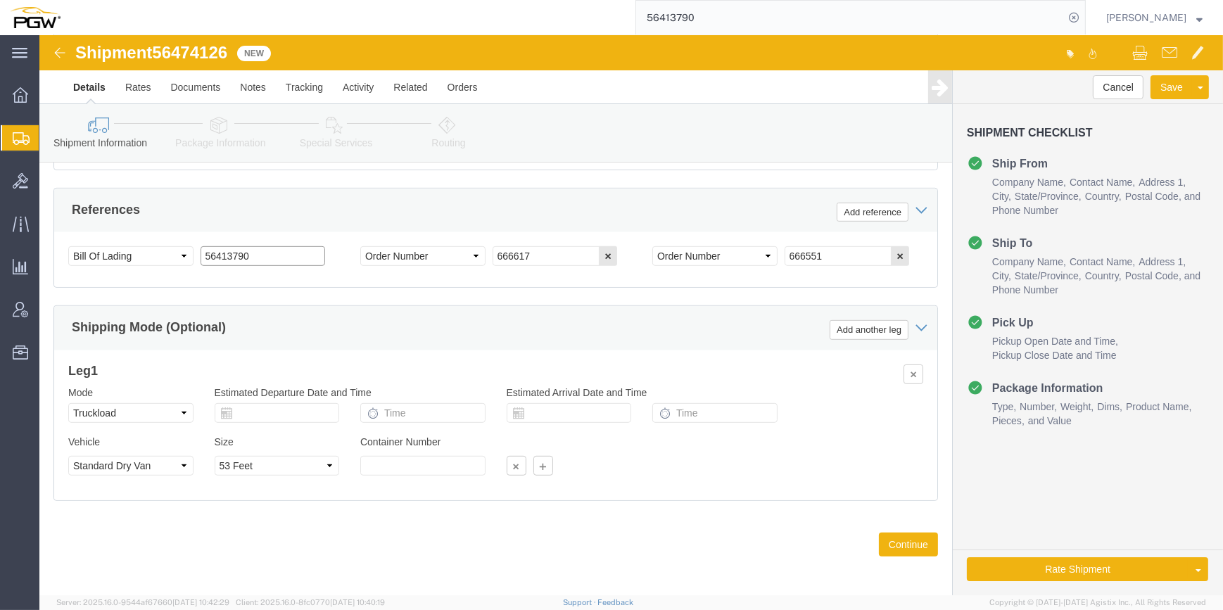
drag, startPoint x: 220, startPoint y: 219, endPoint x: 206, endPoint y: 218, distance: 14.8
click div "Select Account Type Activity ID Airline Appointment Number ASN Batch Request # …"
paste input "74126"
type input "56474126"
click input "666617"
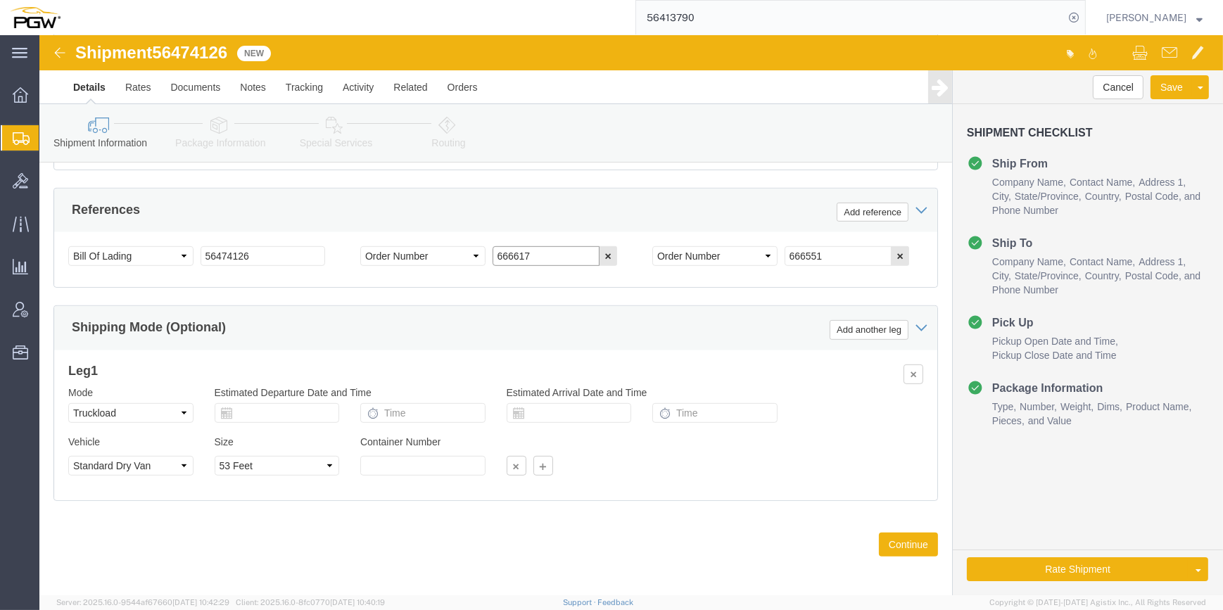
paste input "884"
type input "666884"
drag, startPoint x: 804, startPoint y: 218, endPoint x: 750, endPoint y: 216, distance: 54.2
click div "Select Account Type Activity ID Airline Appointment Number ASN Batch Request # …"
paste input "958"
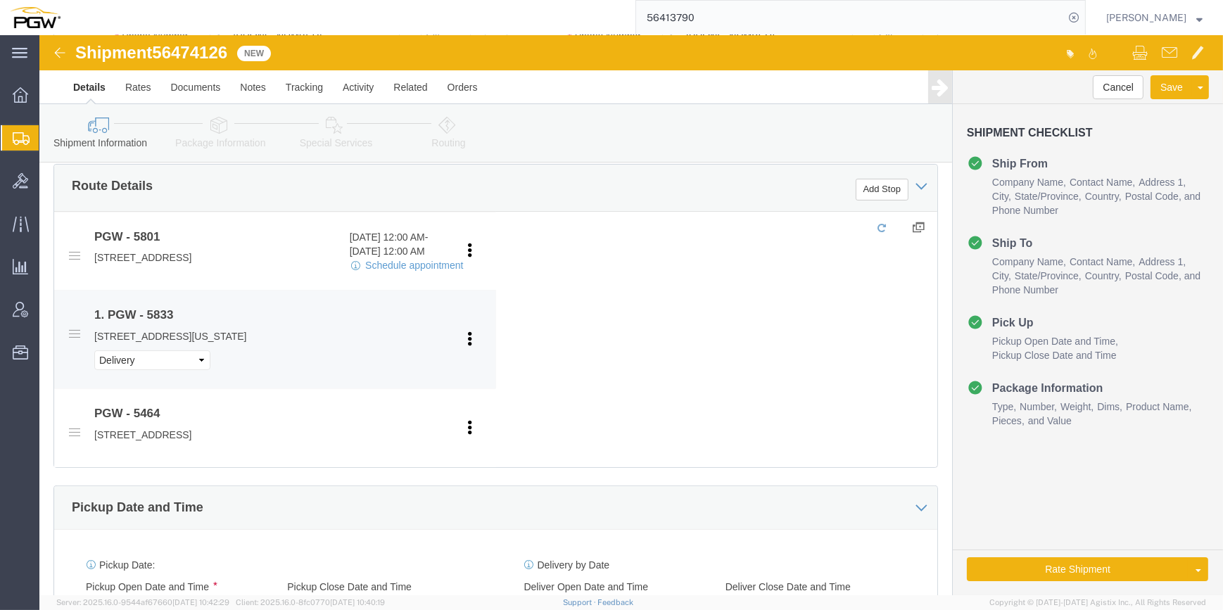
scroll to position [391, 0]
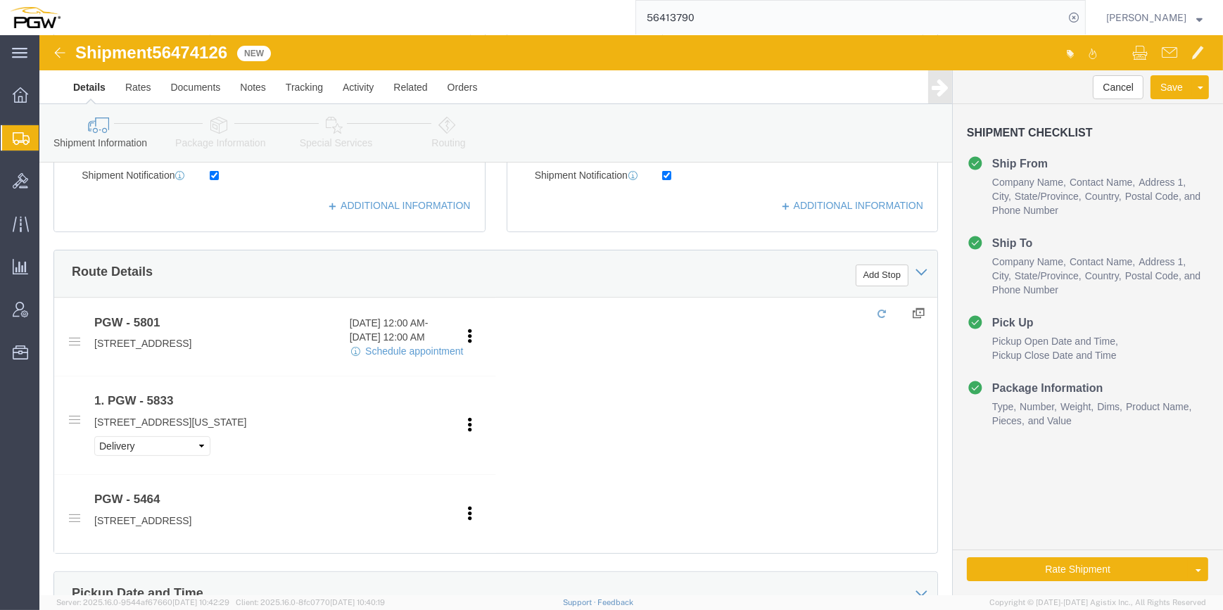
type input "666958"
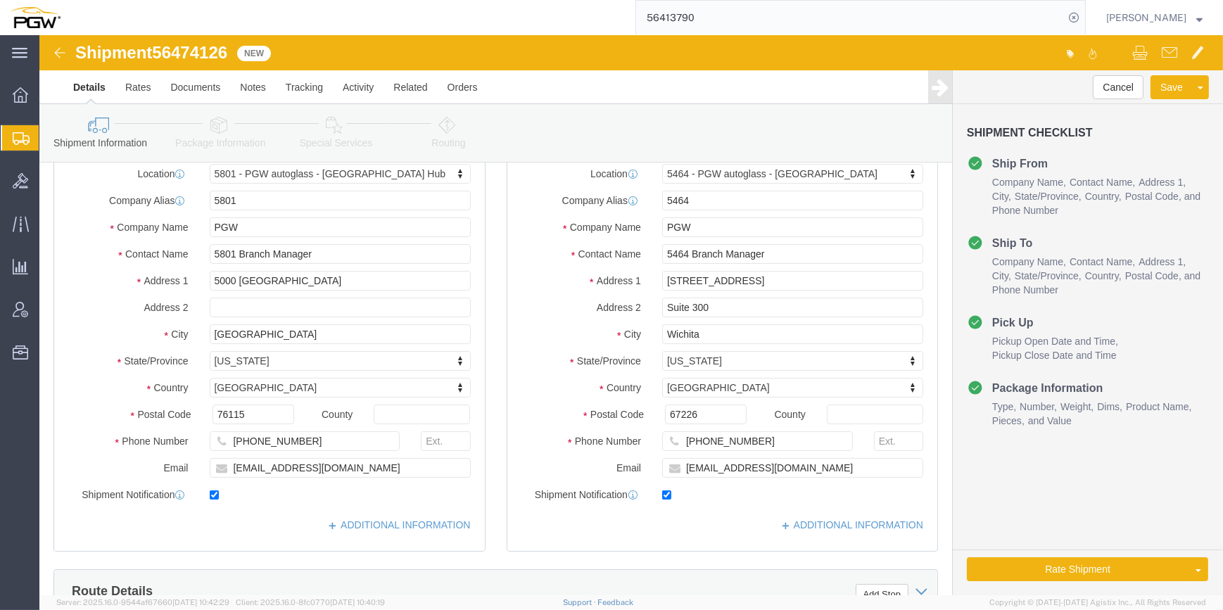
scroll to position [0, 0]
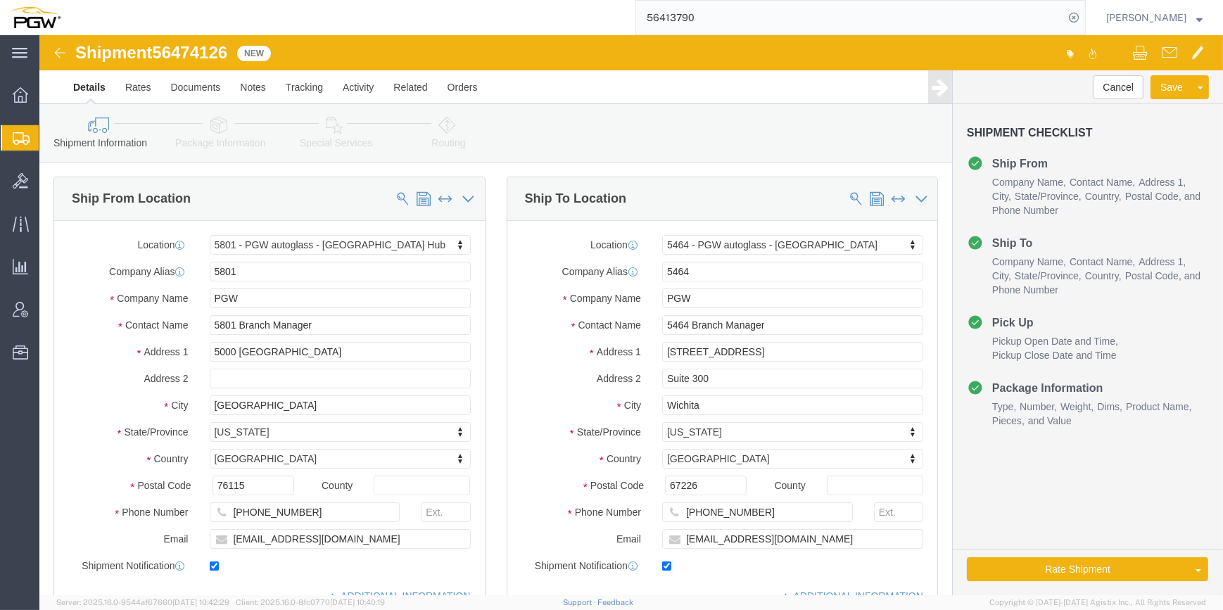
click link "Package Information"
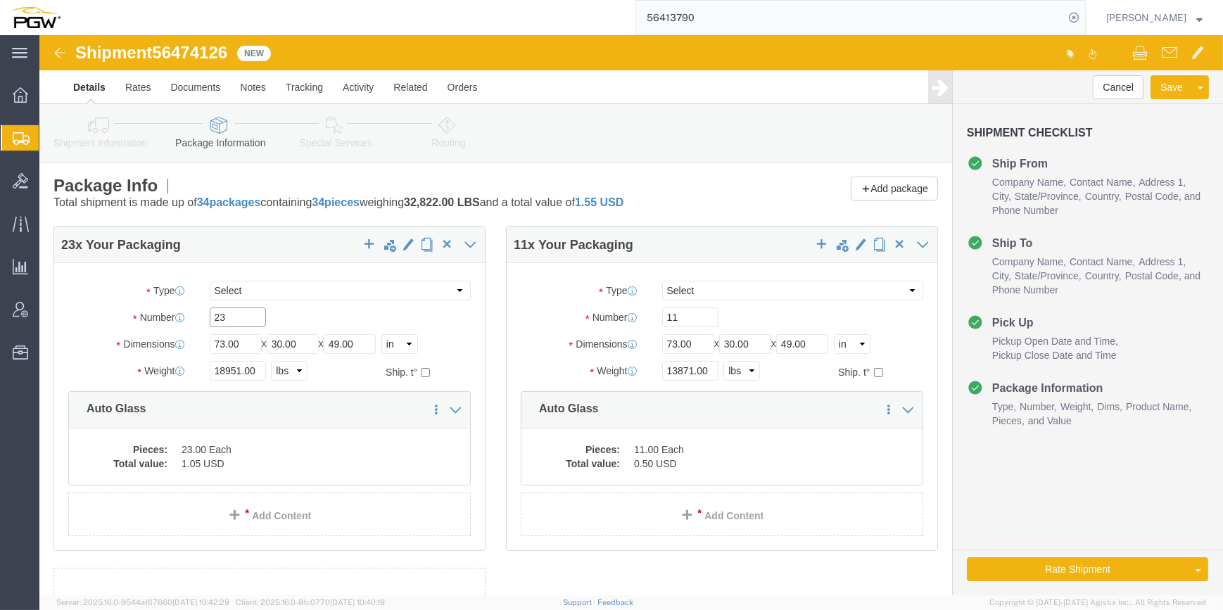
click input "23"
type input "21"
drag, startPoint x: 645, startPoint y: 279, endPoint x: 593, endPoint y: 253, distance: 57.9
click div "Package Type Select Bale(s) Basket(s) Bolt(s) Bottle(s) Buckets Bulk Bundle(s) …"
type input "8"
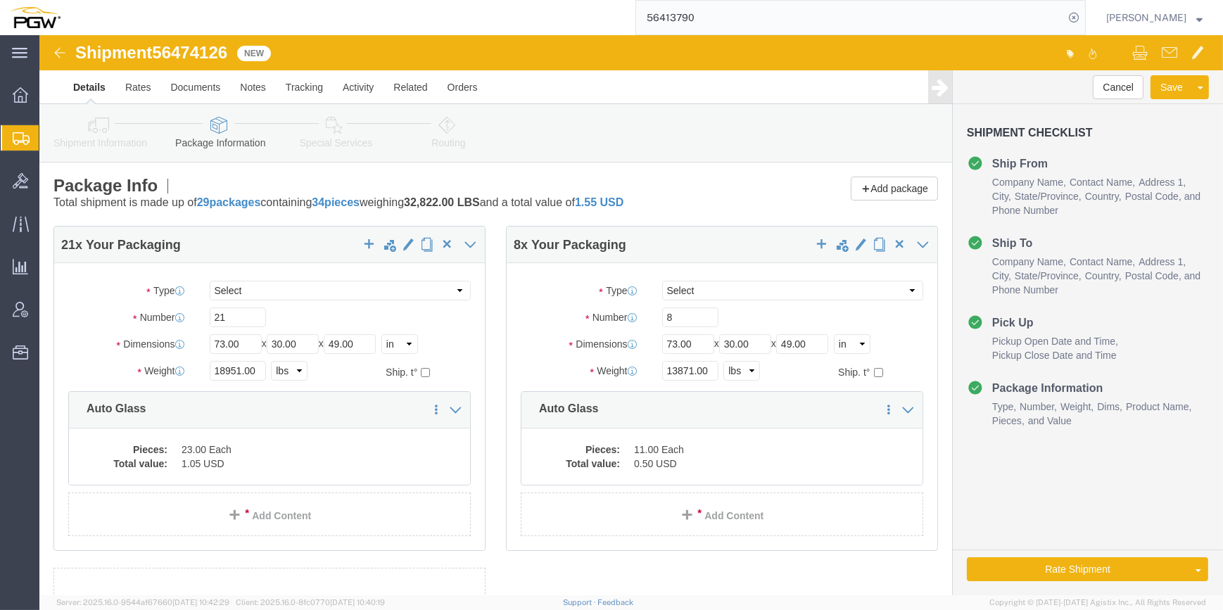
click dd "23.00 Each"
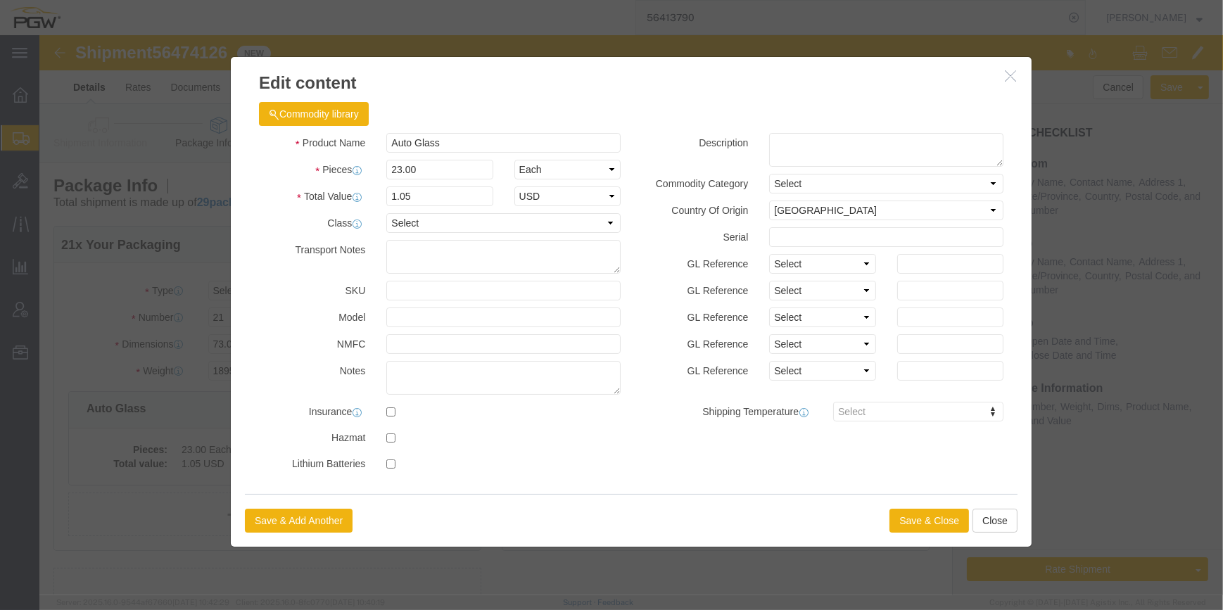
click icon "button"
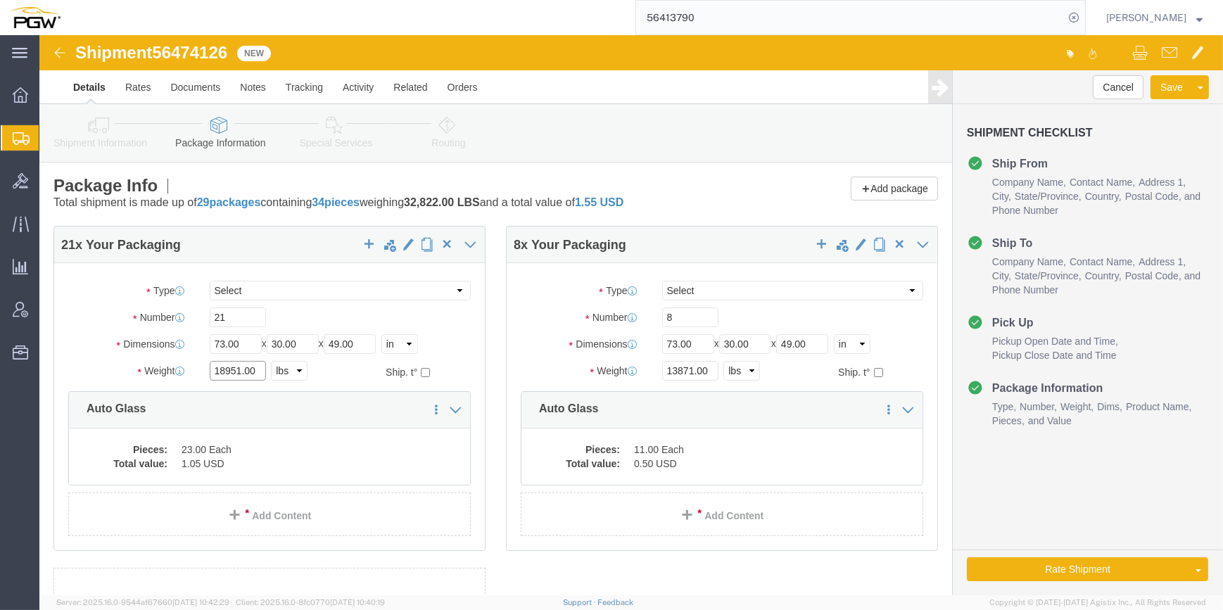
drag, startPoint x: 200, startPoint y: 336, endPoint x: 140, endPoint y: 323, distance: 61.2
click div "Weight 18951.00 Select kgs lbs Ship. t°"
paste input "6568"
type input "16568.00"
click div "21 x Your Packaging Package Type Select Bale(s) Basket(s) Bolt(s) Bottle(s) Buc…"
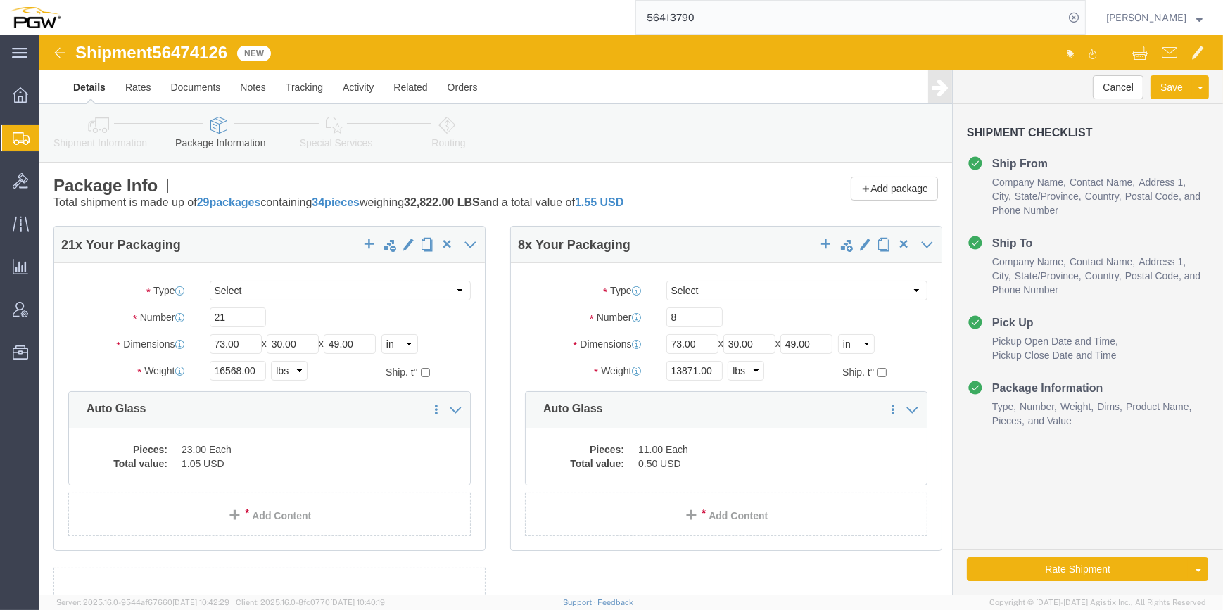
click div "21 x Your Packaging Package Type Select Bale(s) Basket(s) Bolt(s) Bottle(s) Buc…"
click dd "23.00 Each"
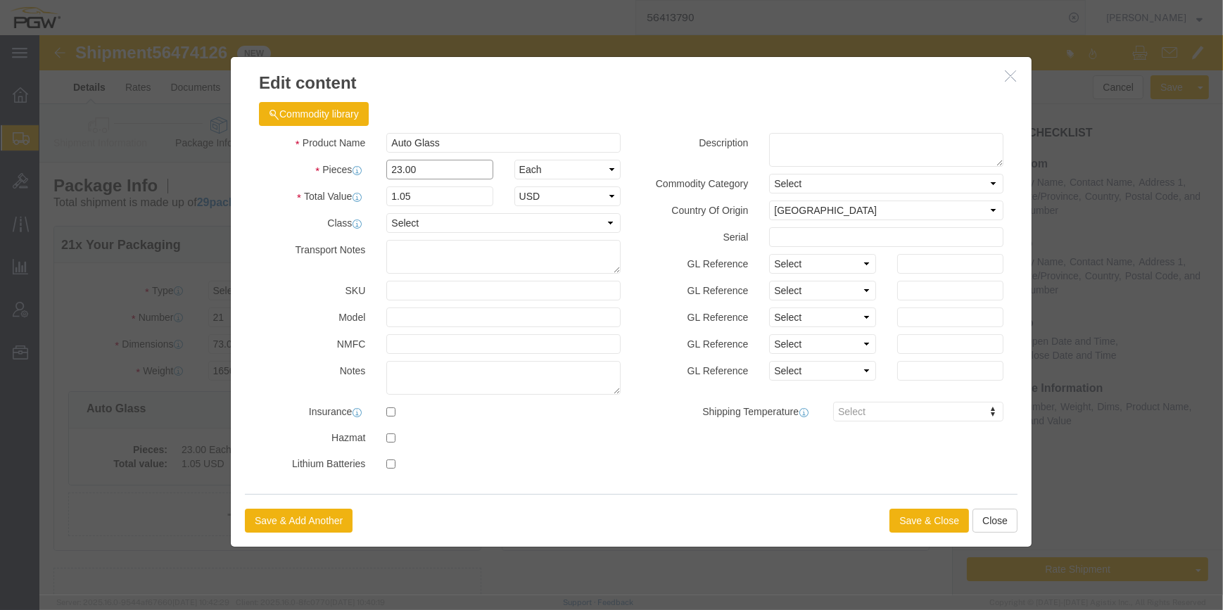
drag, startPoint x: 355, startPoint y: 128, endPoint x: 355, endPoint y: 120, distance: 8.5
click input "23.00"
type input "21.00"
type input "0.96"
click button "Save & Close"
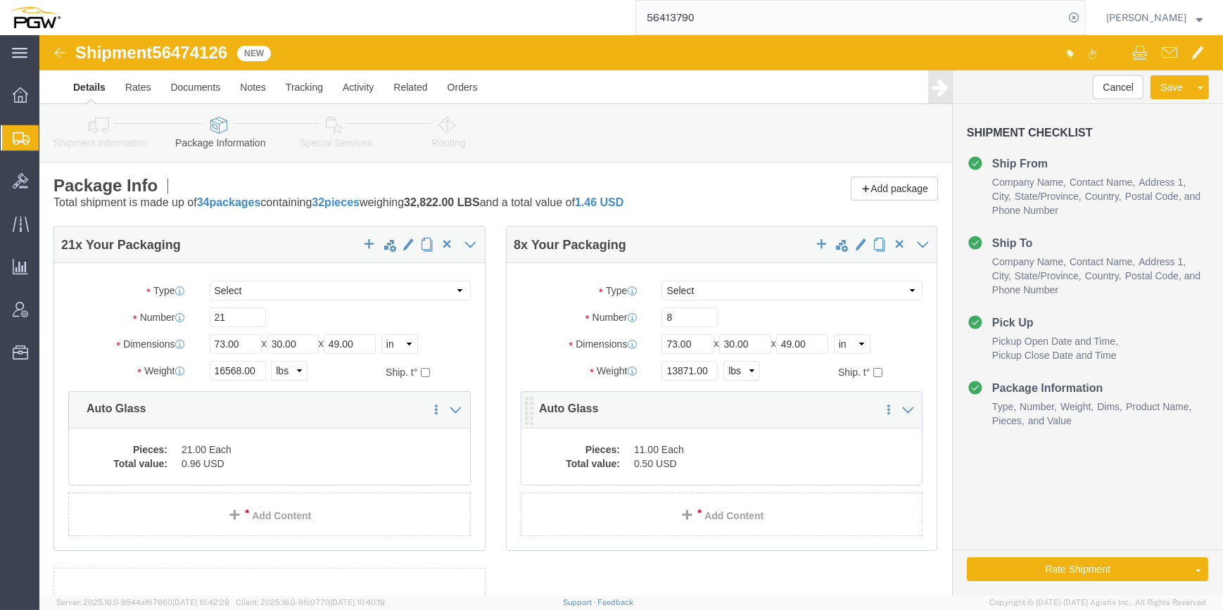
click div "Pieces: 11.00 Each Total value: 0.50 USD"
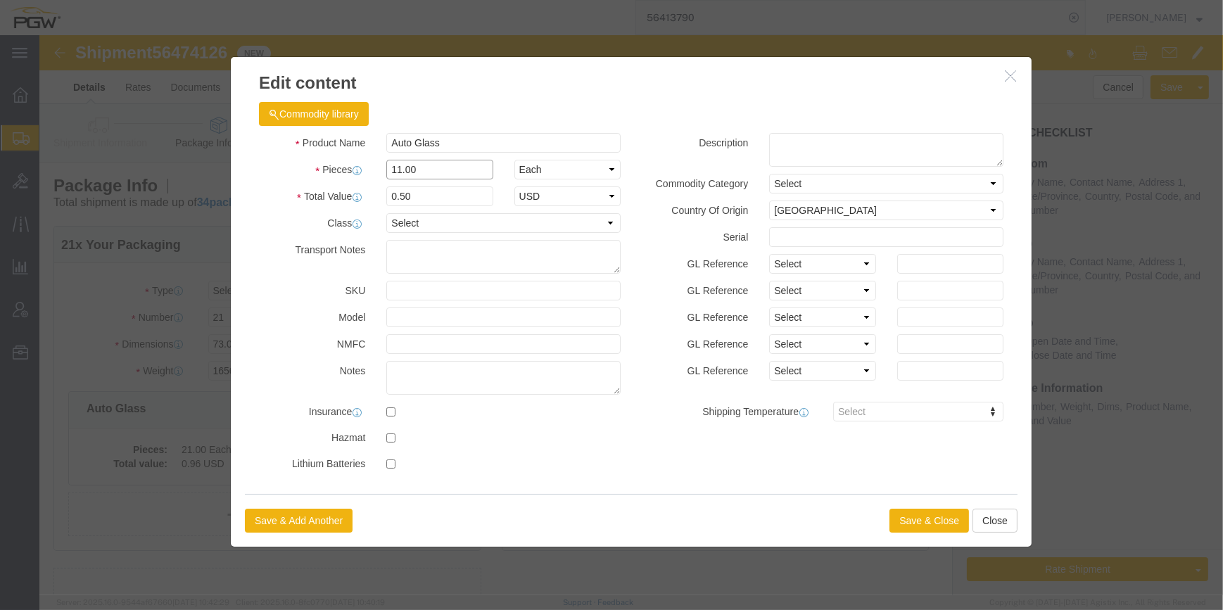
drag, startPoint x: 357, startPoint y: 133, endPoint x: 304, endPoint y: 115, distance: 55.6
click div "Product Name Auto Glass Pieces 11.00 Select Bag Barrels 100Board Feet Bottle Bo…"
type input "8.00"
type input "0.36"
click button "Save & Close"
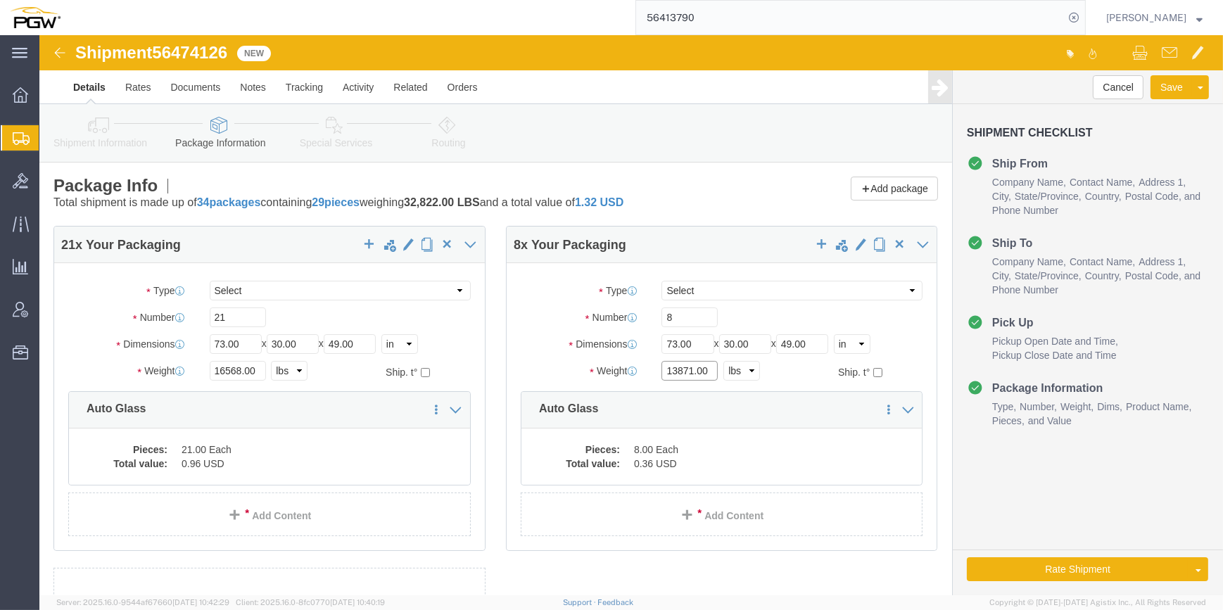
drag, startPoint x: 648, startPoint y: 334, endPoint x: 598, endPoint y: 332, distance: 50.7
click div "Weight 13871.00 Select kgs lbs Ship. t°"
paste input "8780"
type input "8780.00"
click button "Save"
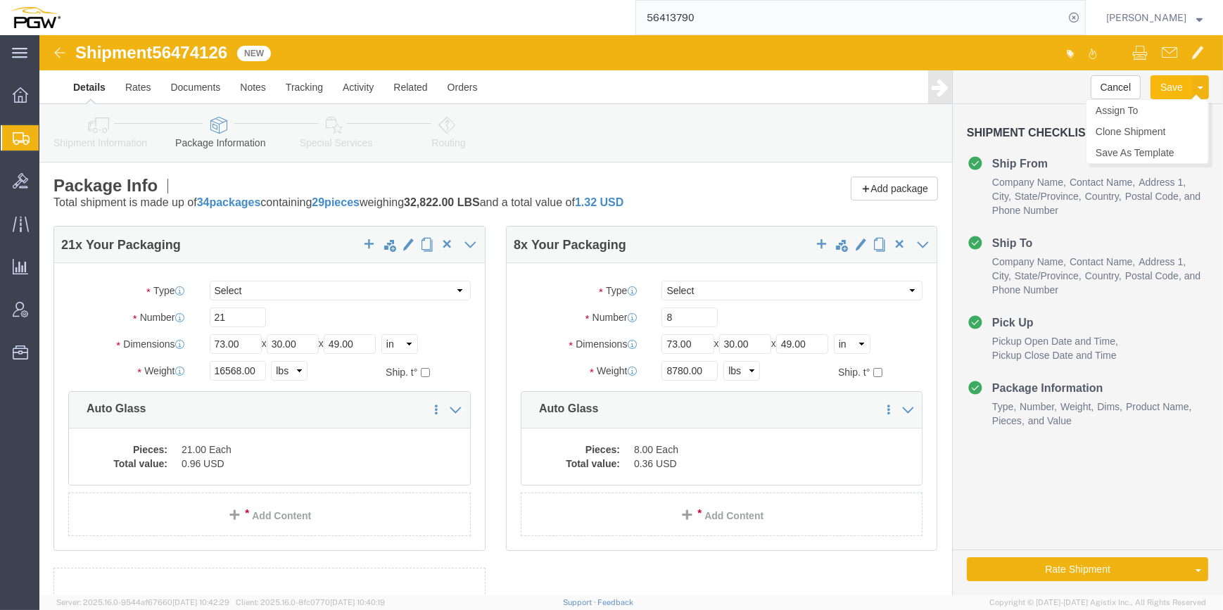
click button "Save"
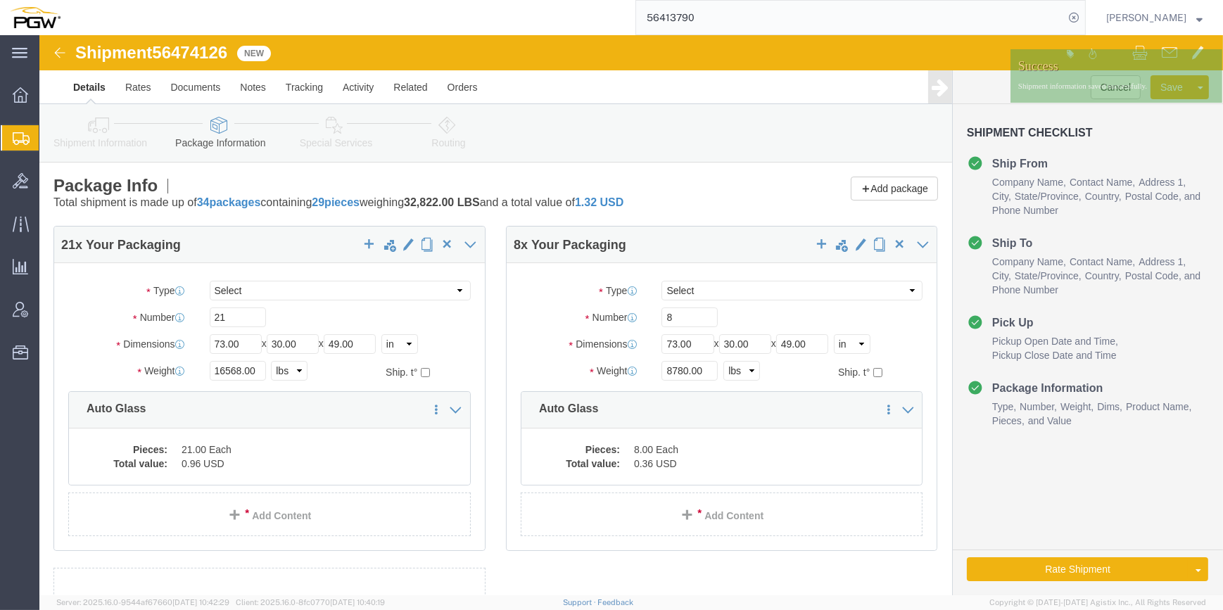
click icon
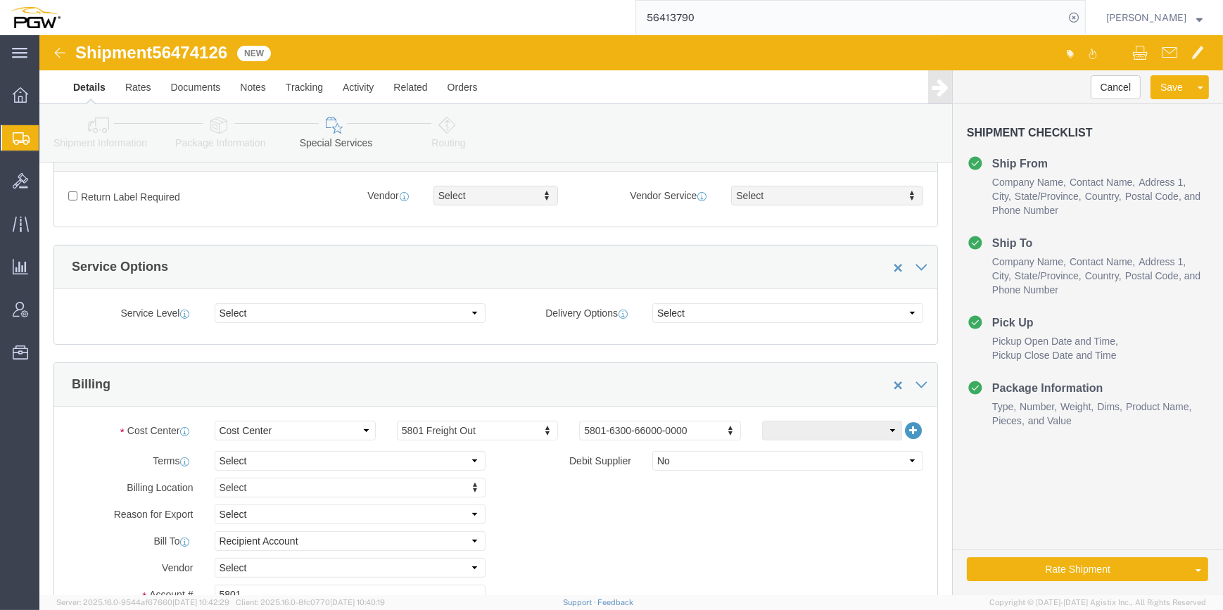
scroll to position [448, 0]
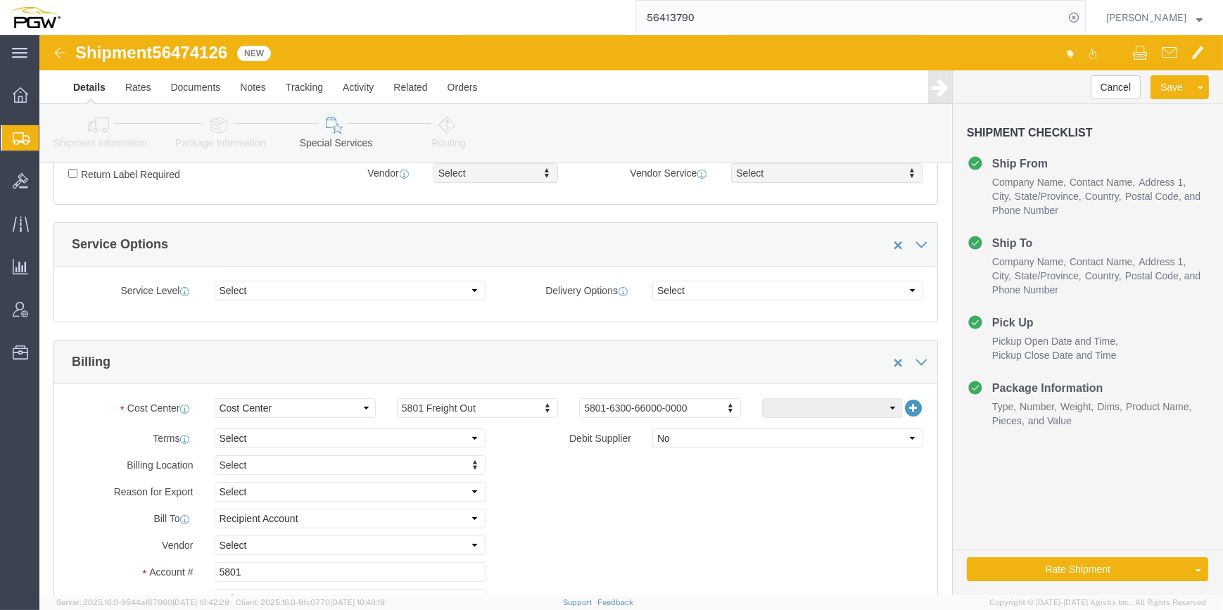
click icon
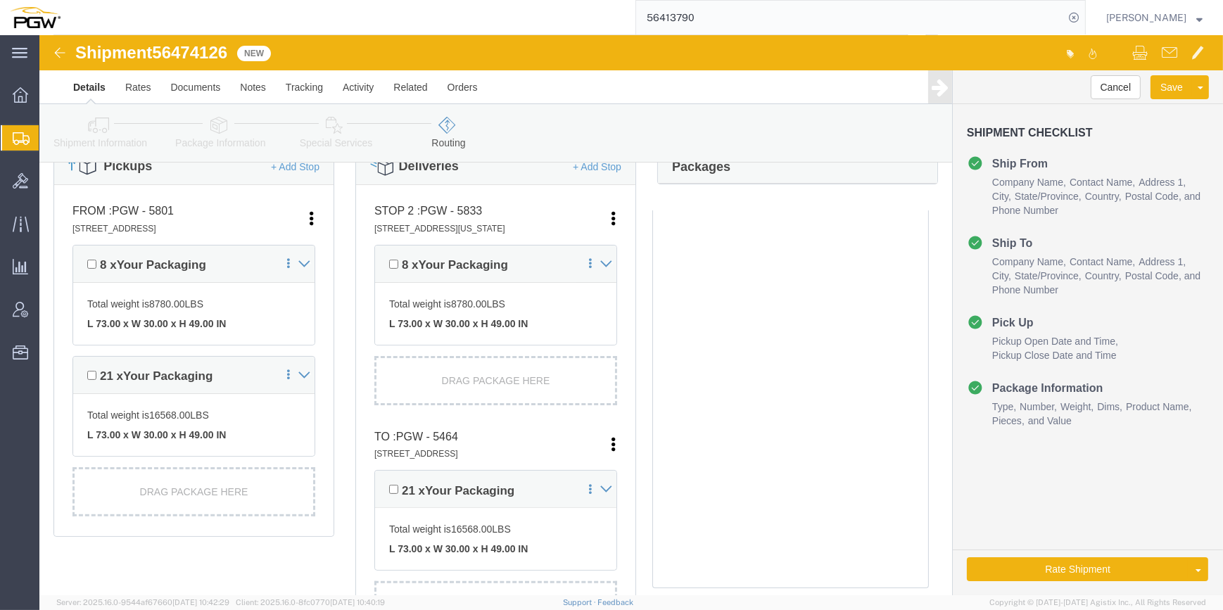
scroll to position [384, 0]
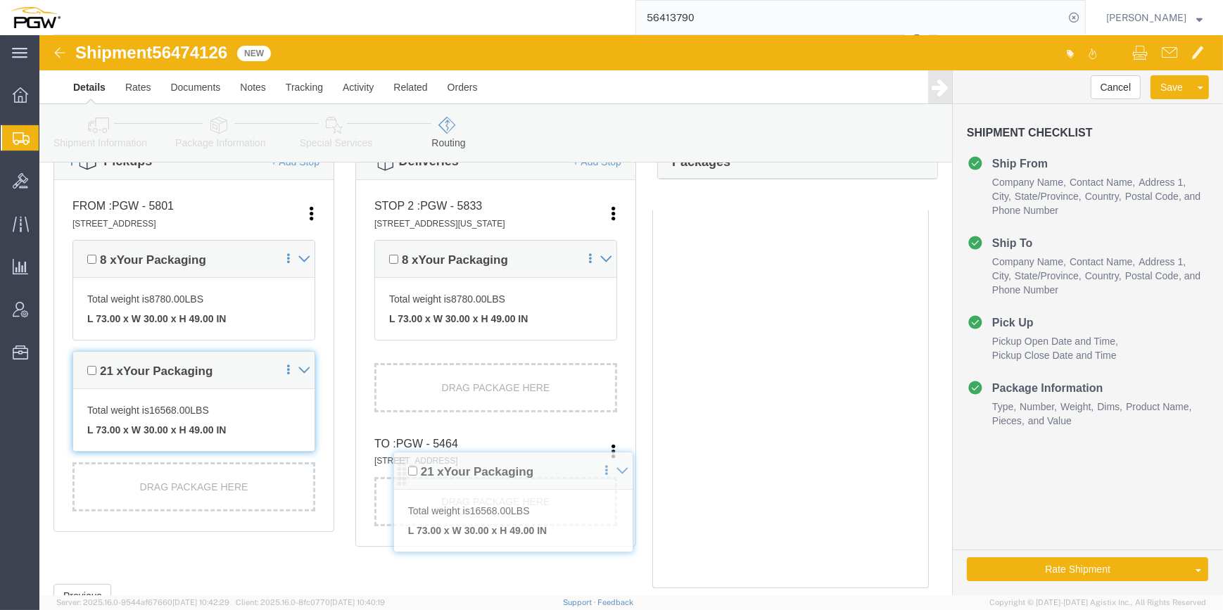
drag, startPoint x: 345, startPoint y: 453, endPoint x: 358, endPoint y: 441, distance: 17.5
click div "Pickups + Add Stop From : PGW - 5801 5000 South Freeway, Fort Worth, TX, 76115,…"
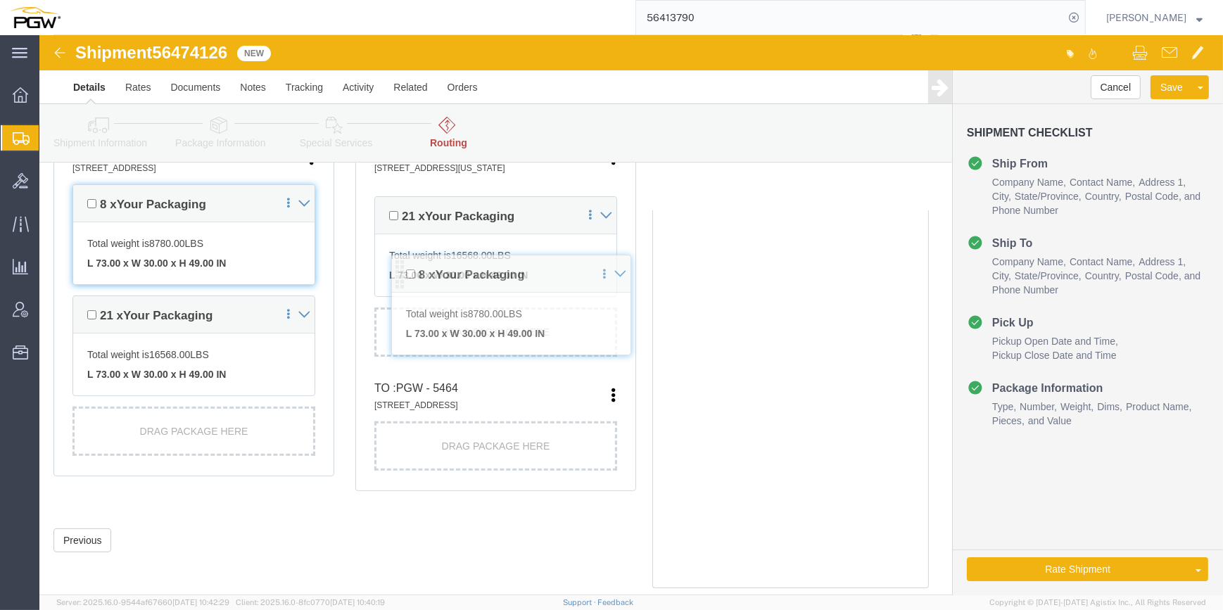
scroll to position [500, 0]
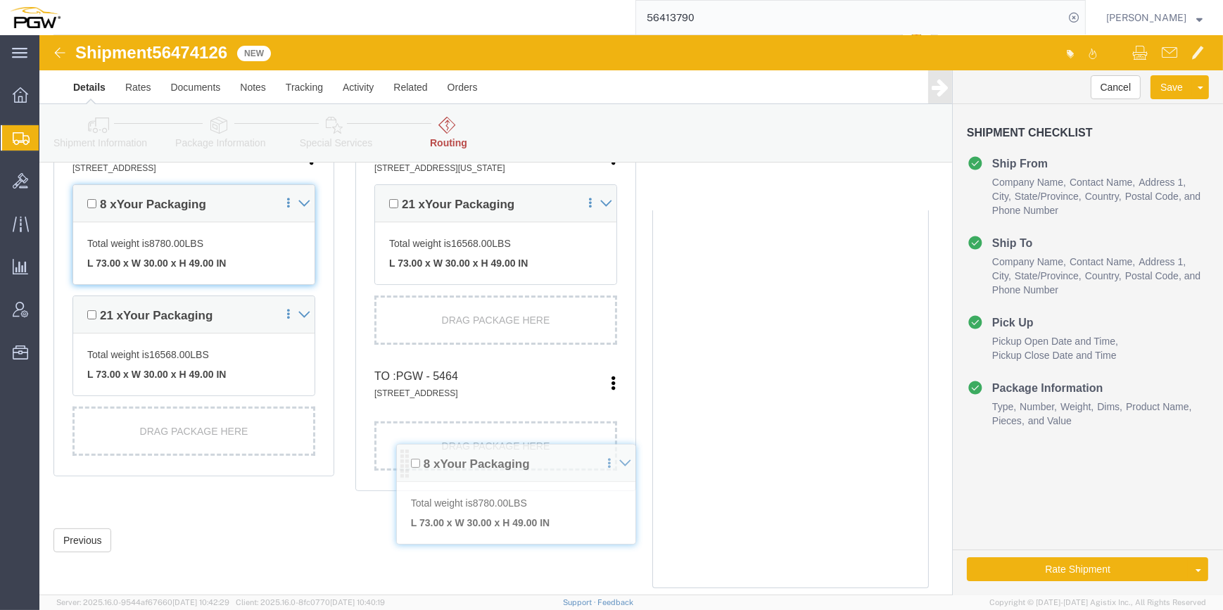
drag, startPoint x: 340, startPoint y: 156, endPoint x: 365, endPoint y: 429, distance: 274.2
click div "Pickups + Add Stop From : PGW - 5801 5000 South Freeway, Fort Worth, TX, 76115,…"
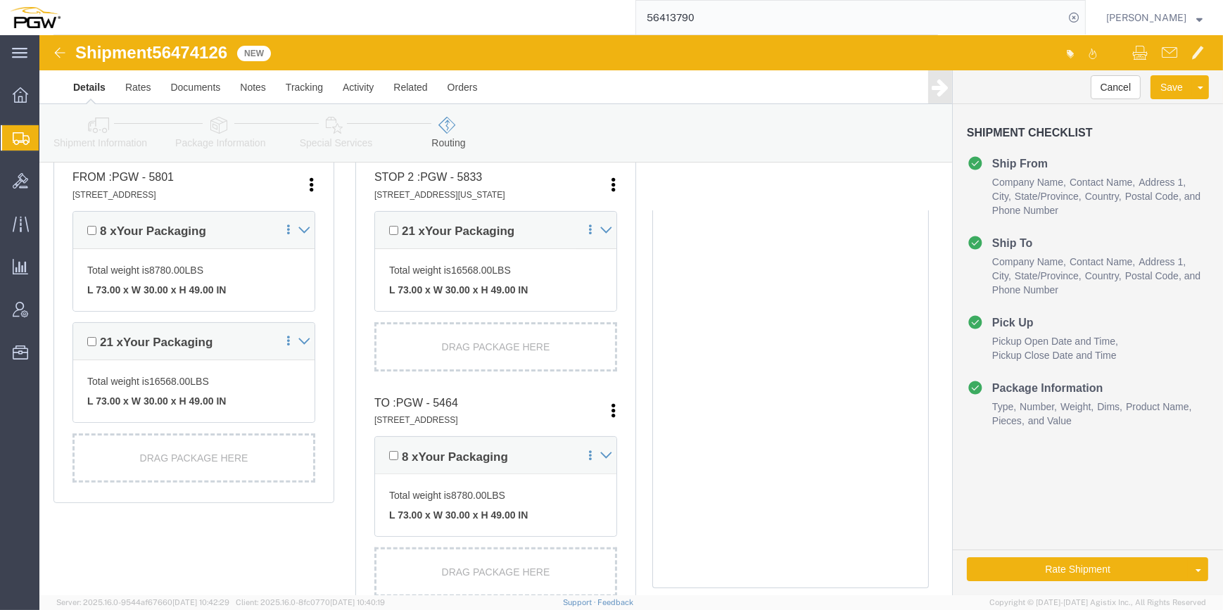
scroll to position [441, 0]
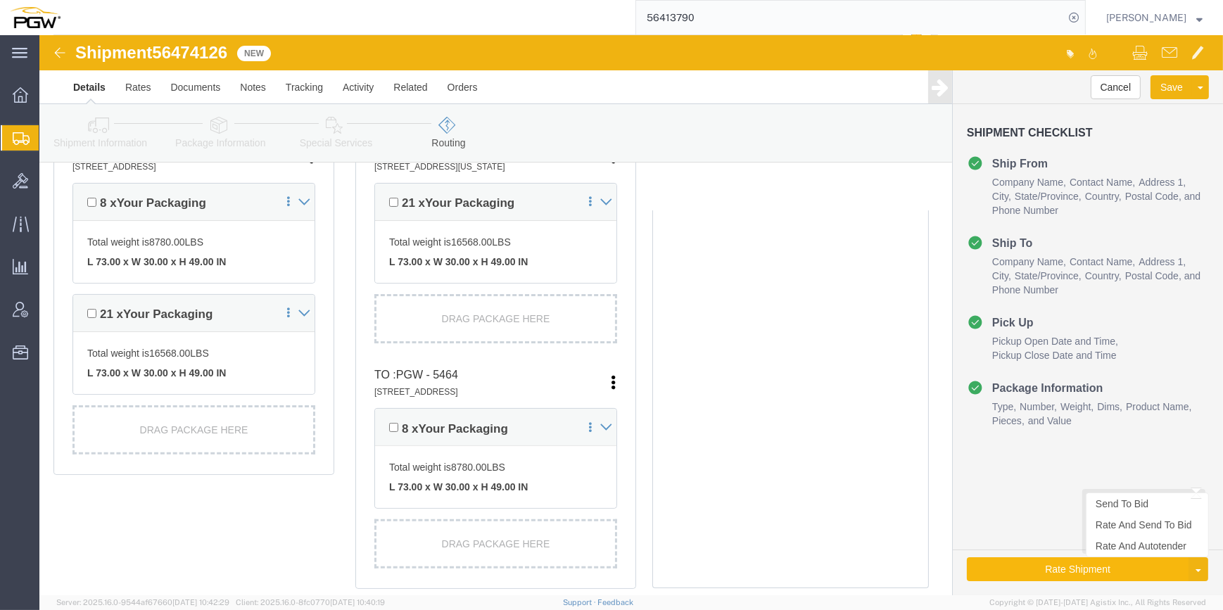
click button "Rate Shipment"
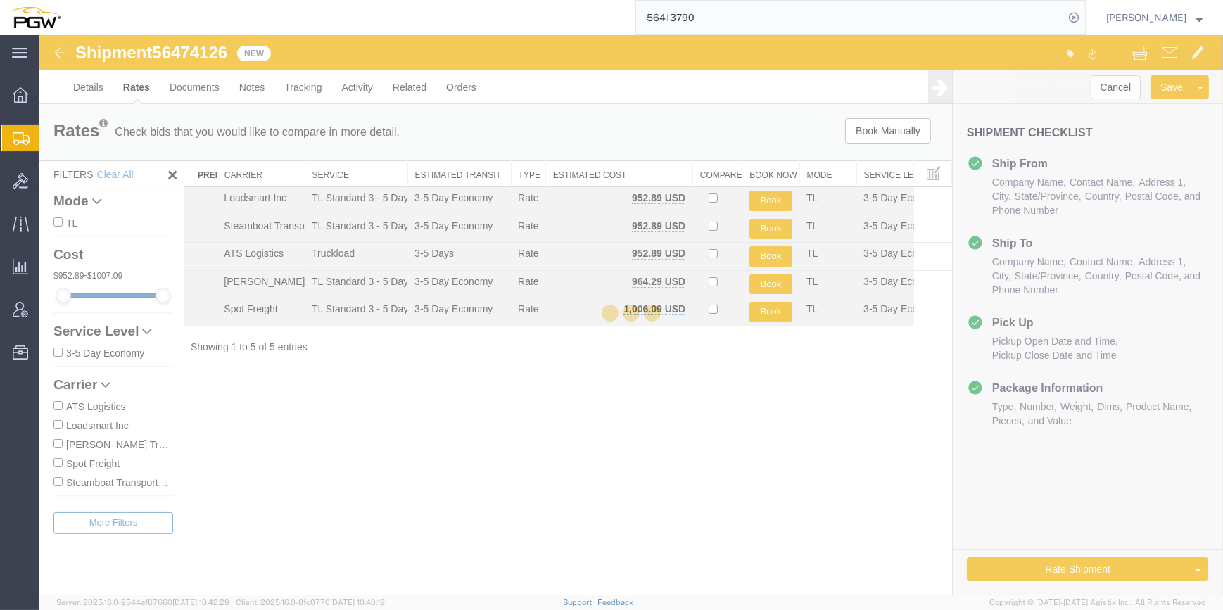
scroll to position [0, 0]
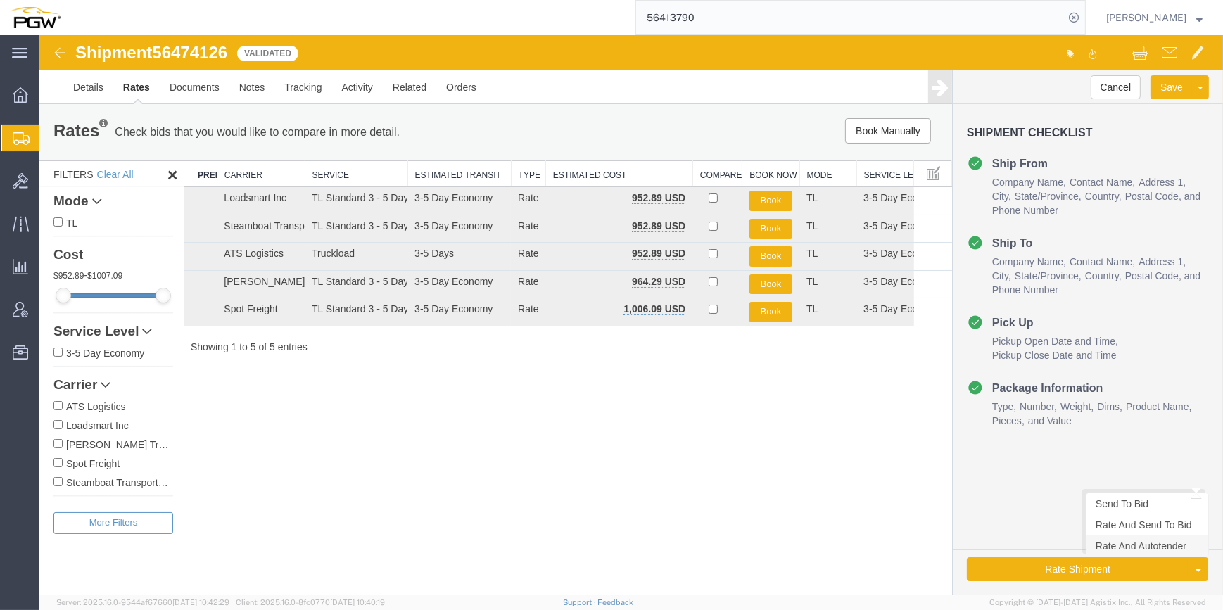
click at [1157, 554] on link "Rate And Autotender" at bounding box center [1148, 546] width 122 height 21
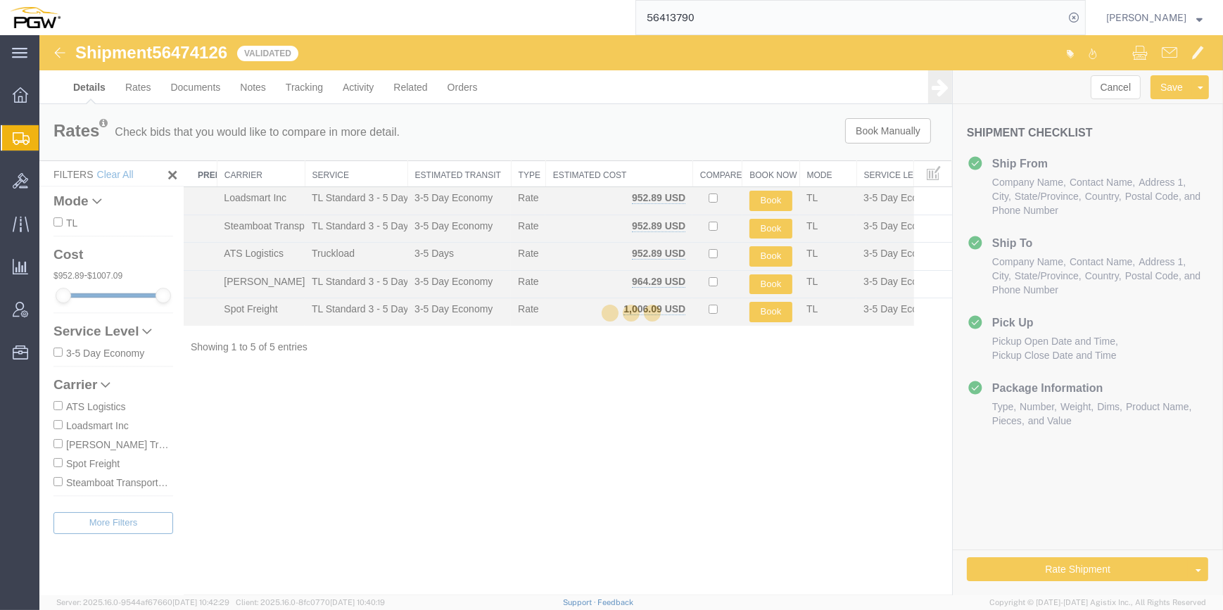
select select "62891"
select select "28771"
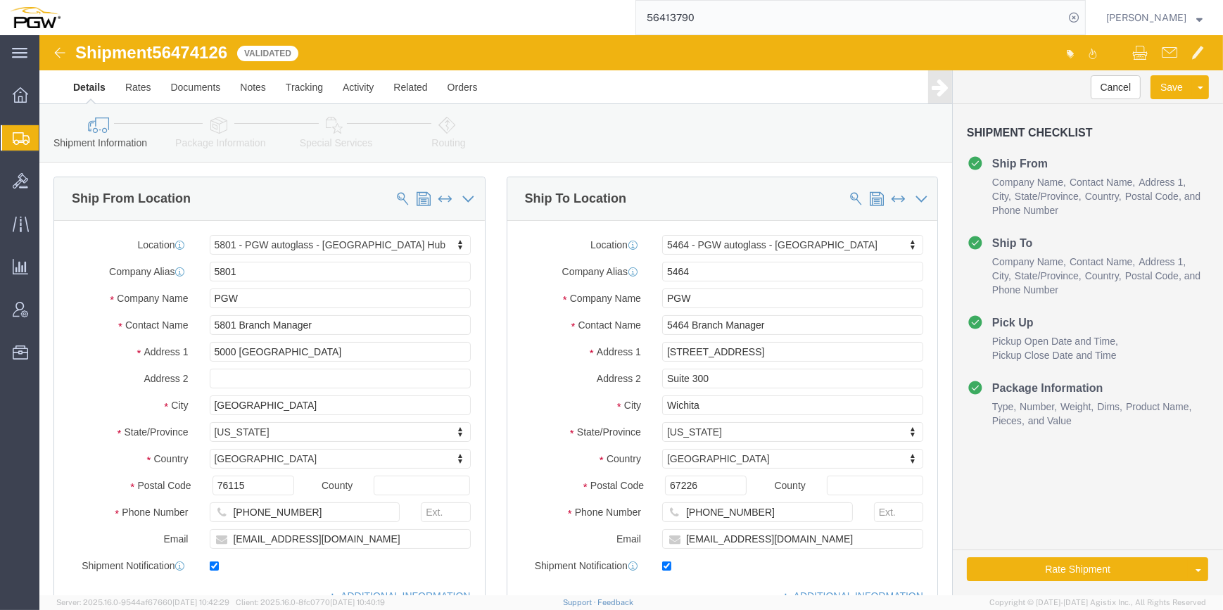
select select "62891"
select select "28771"
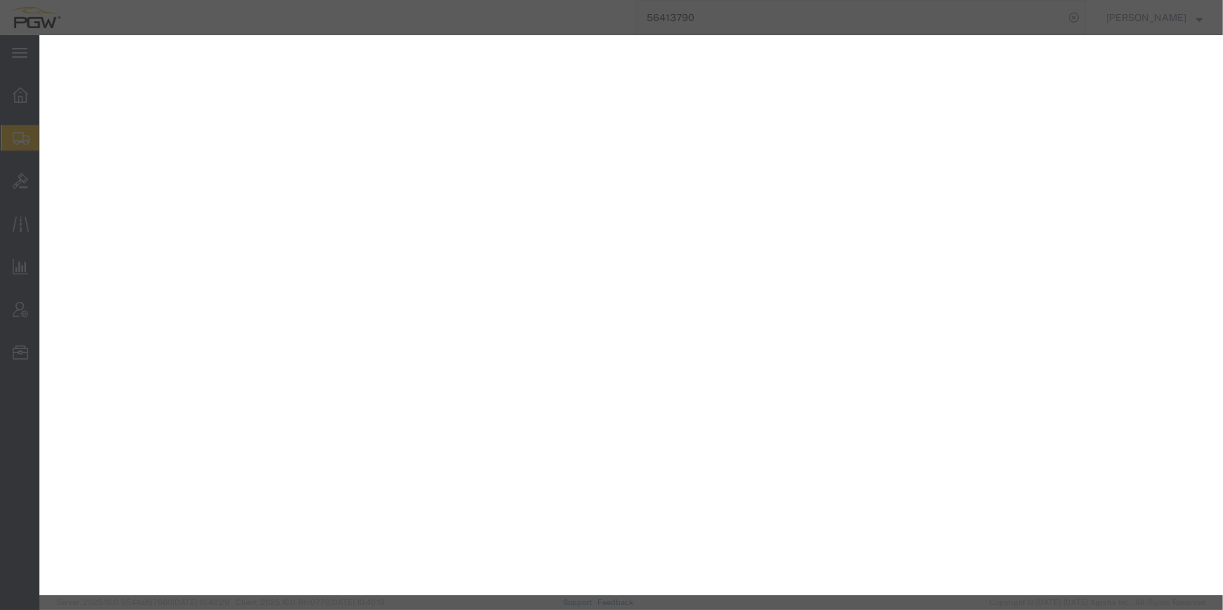
select select "62891"
select select "28771"
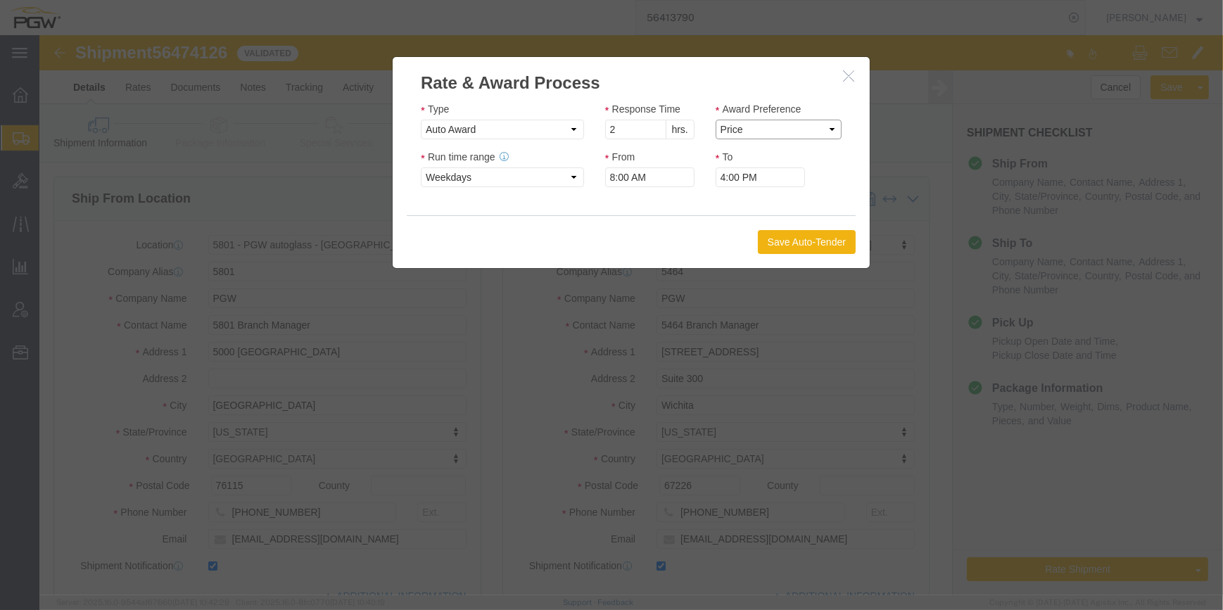
click select "Price Carrier Rank"
select select "LANE_RANK"
click select "Price Carrier Rank"
click button "Save Auto-Tender"
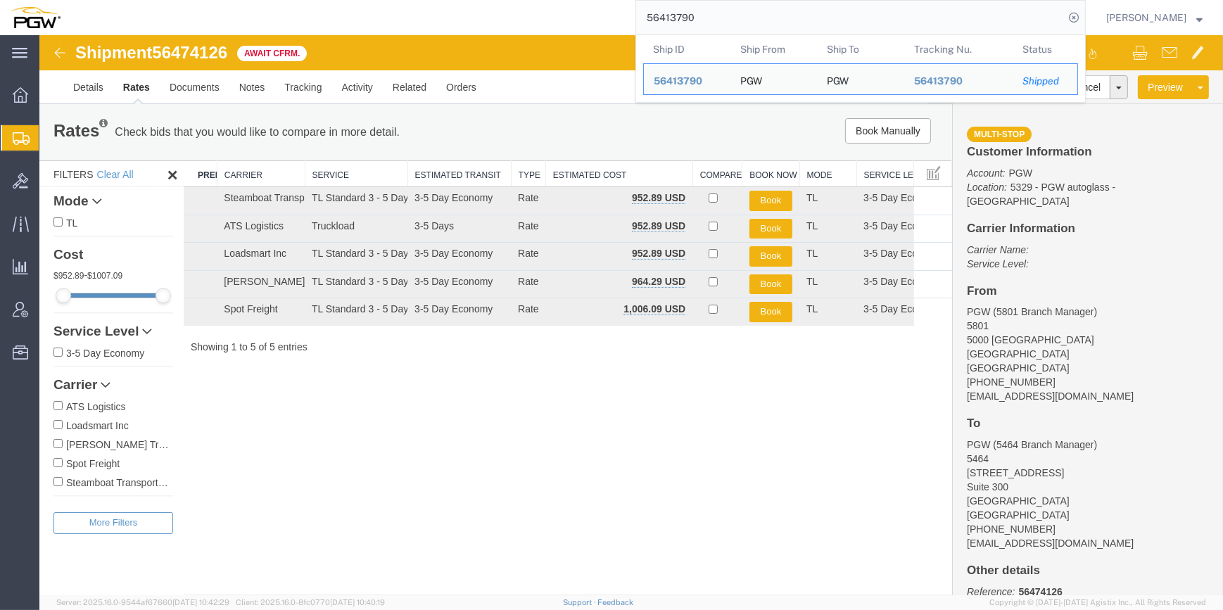
drag, startPoint x: 672, startPoint y: 9, endPoint x: 593, endPoint y: 8, distance: 78.8
click at [593, 8] on div "56413790 Ship ID Ship From Ship To Tracking Nu. Status Ship ID 56413790 Ship Fr…" at bounding box center [578, 17] width 1016 height 35
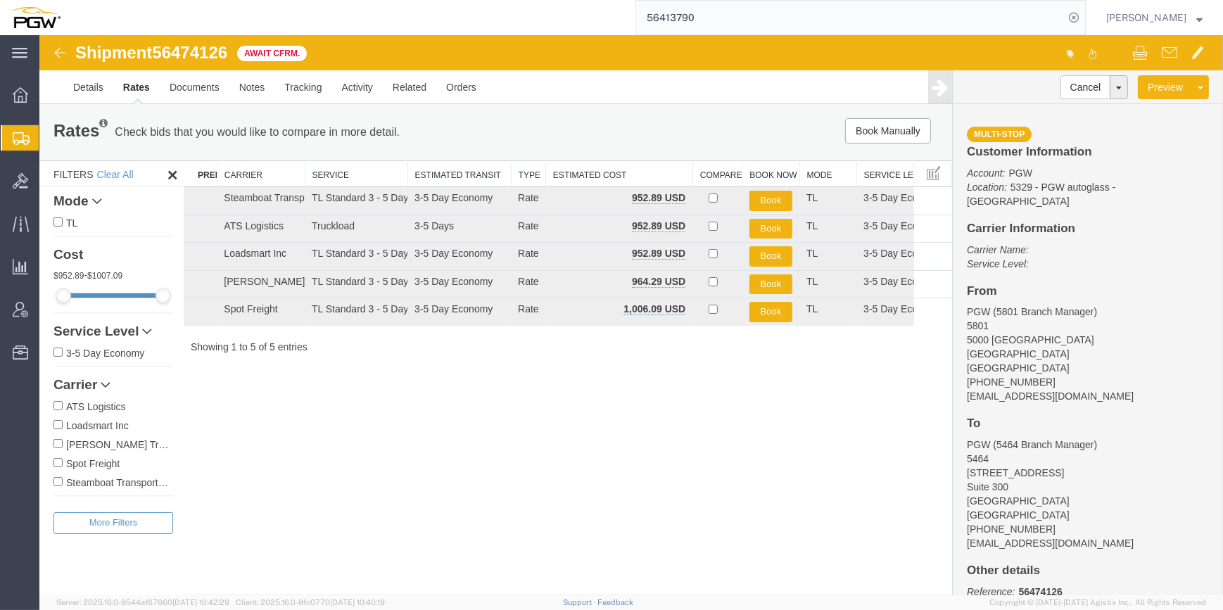
paste input "74059"
type input "56474059"
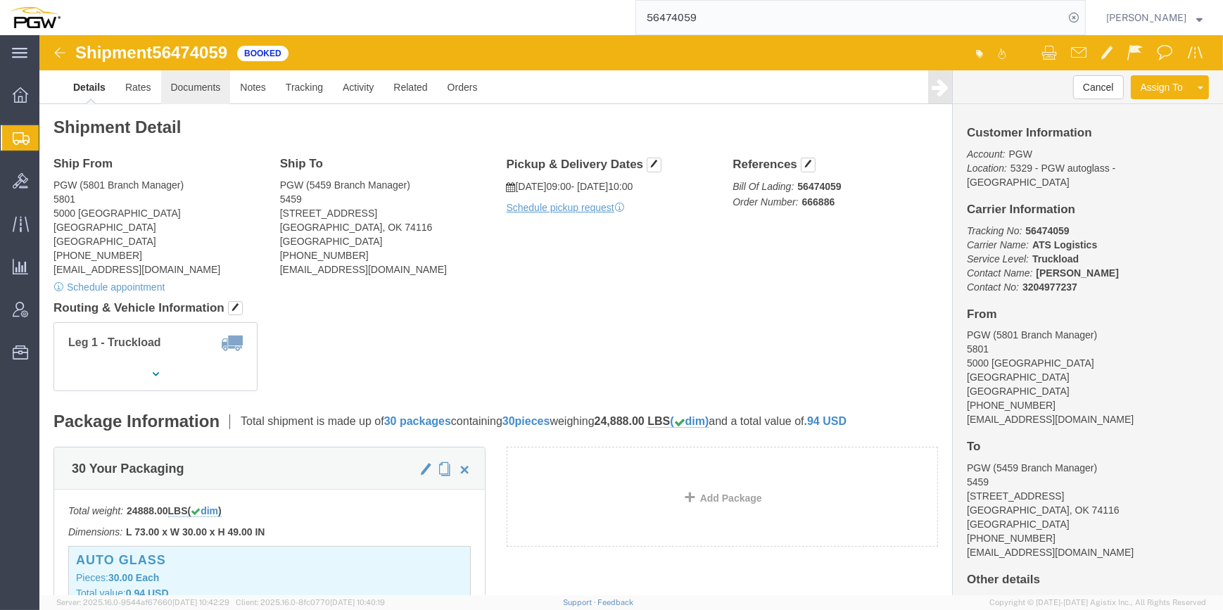
click link "Documents"
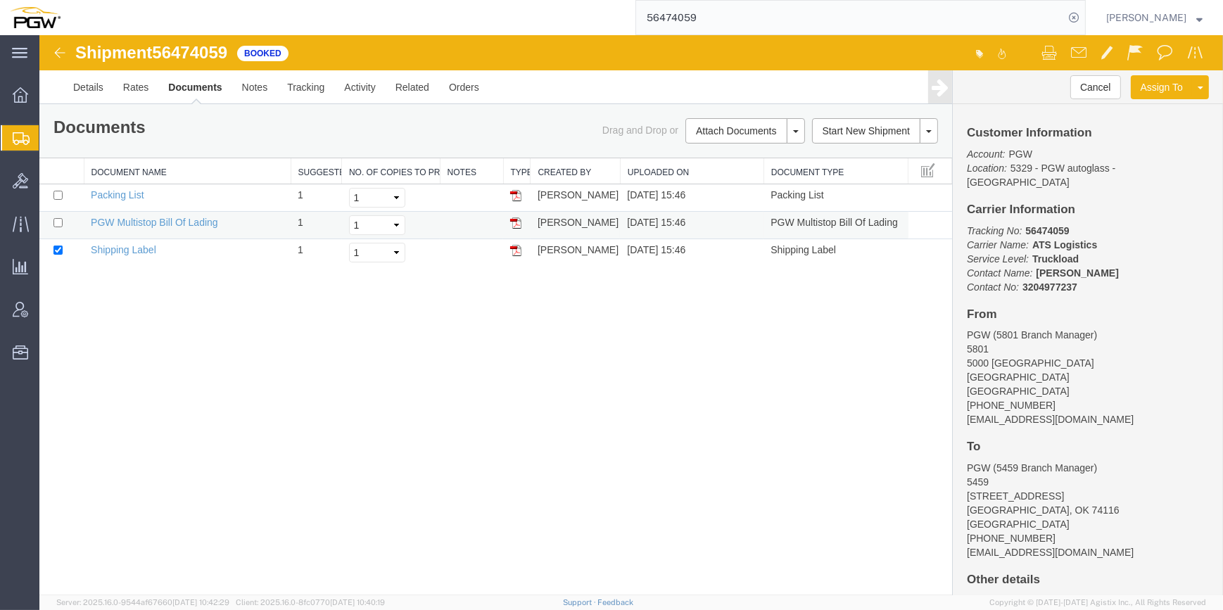
click at [218, 220] on td "PGW Multistop Bill Of Lading" at bounding box center [187, 225] width 207 height 27
click at [193, 222] on link "PGW Multistop Bill Of Lading" at bounding box center [154, 222] width 127 height 11
